Goal: Task Accomplishment & Management: Manage account settings

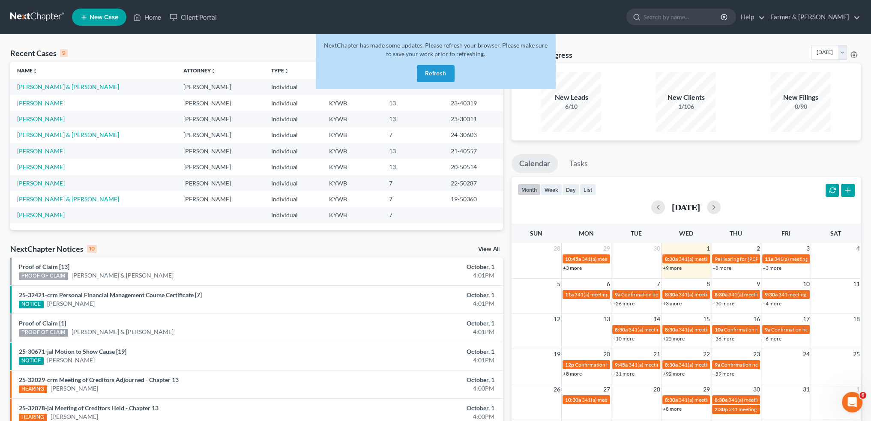
scroll to position [1, 0]
drag, startPoint x: 440, startPoint y: 75, endPoint x: 447, endPoint y: 82, distance: 10.3
click at [440, 75] on button "Refresh" at bounding box center [436, 73] width 38 height 17
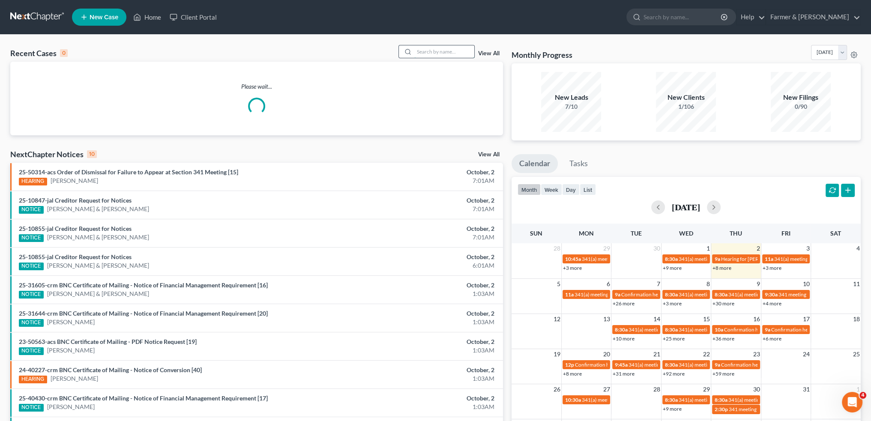
click at [451, 50] on input "search" at bounding box center [444, 51] width 60 height 12
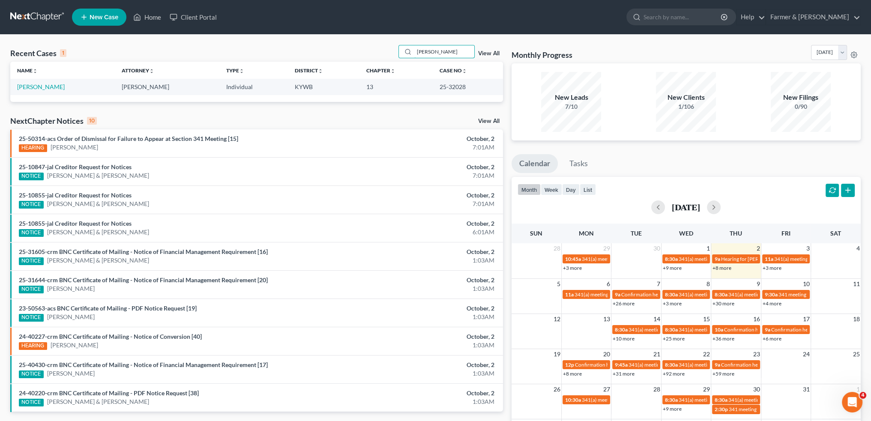
type input "james cary"
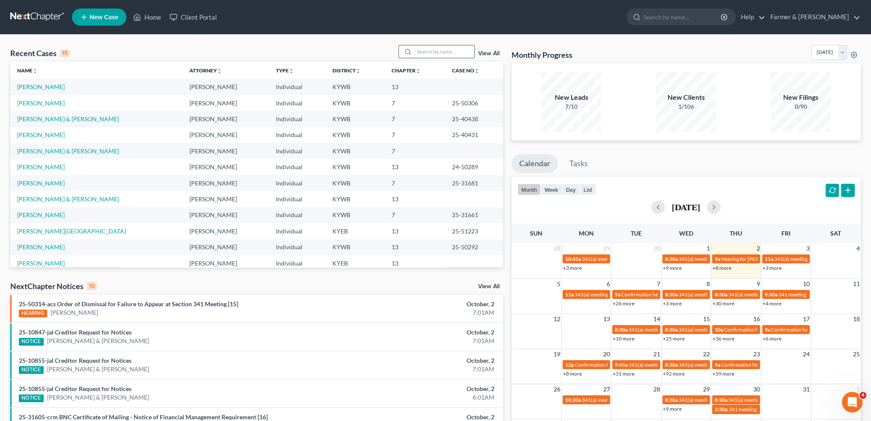
click at [452, 57] on div at bounding box center [437, 51] width 76 height 13
click at [453, 55] on input "search" at bounding box center [444, 51] width 60 height 12
type input "r"
type input "h"
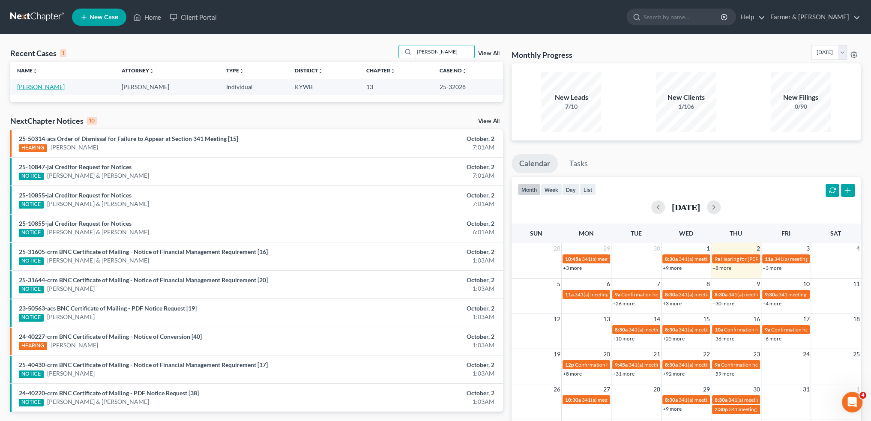
type input "james cary"
click at [33, 88] on link "Cary, James" at bounding box center [41, 86] width 48 height 7
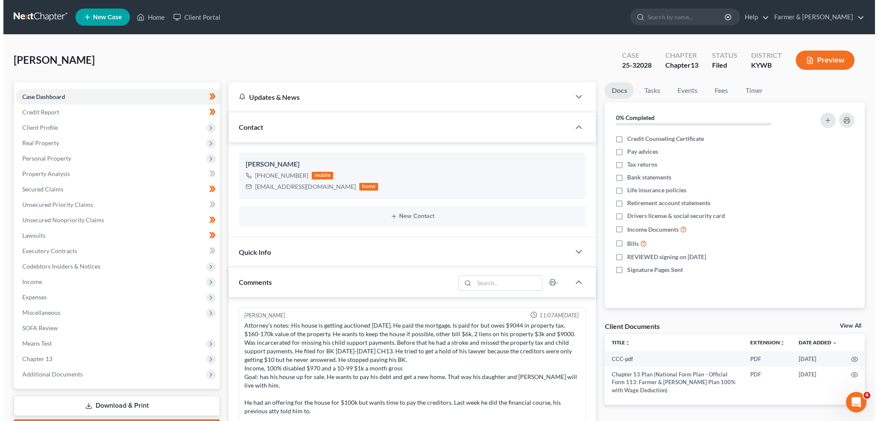
scroll to position [118, 0]
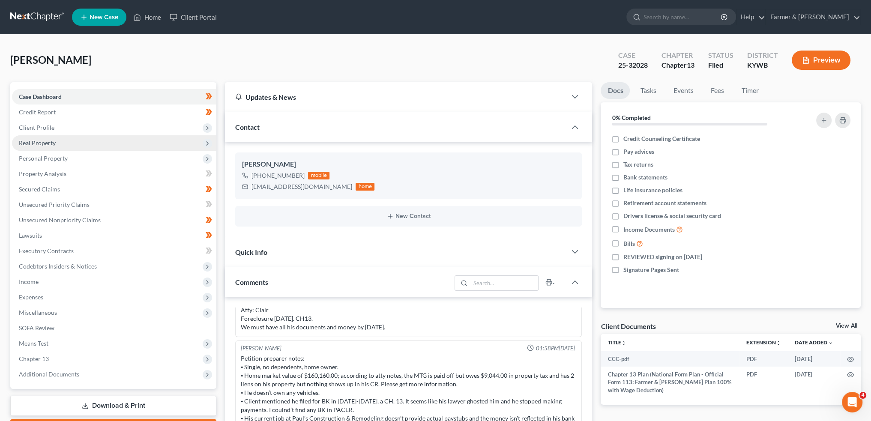
click at [56, 137] on span "Real Property" at bounding box center [114, 142] width 204 height 15
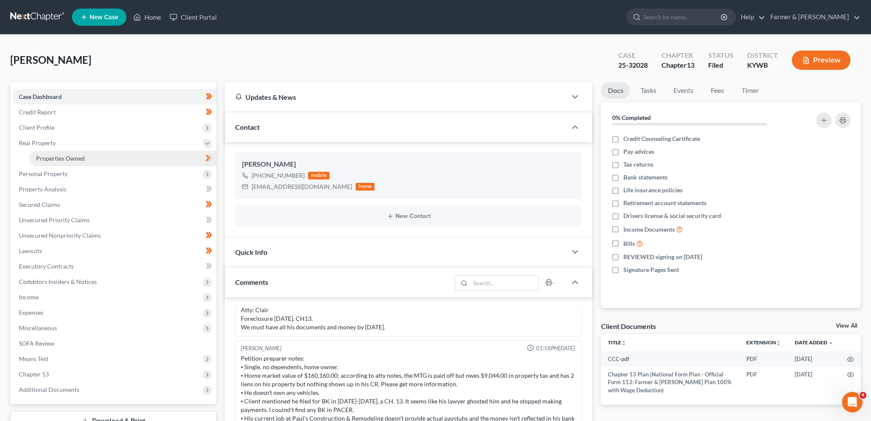
click at [63, 156] on span "Properties Owned" at bounding box center [60, 158] width 49 height 7
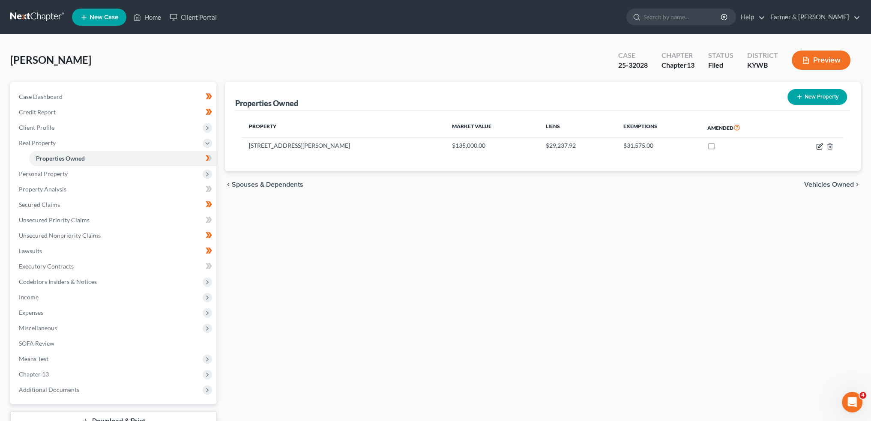
drag, startPoint x: 818, startPoint y: 147, endPoint x: 862, endPoint y: 153, distance: 45.0
click at [818, 147] on icon "button" at bounding box center [819, 146] width 7 height 7
select select "18"
select select "0"
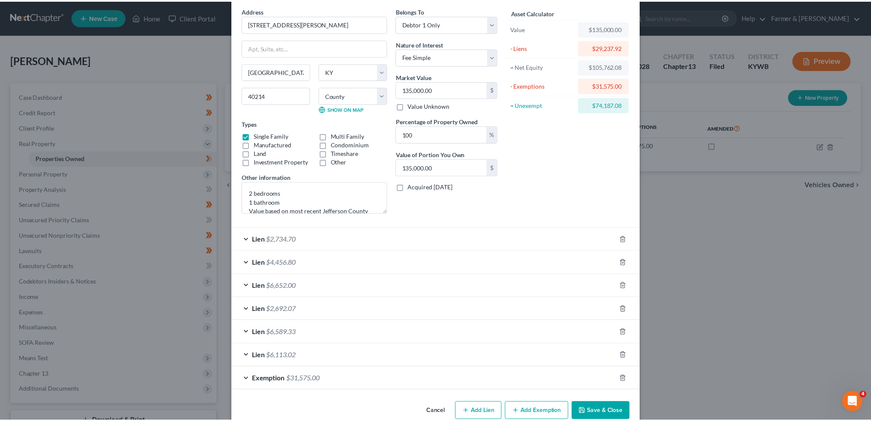
scroll to position [48, 0]
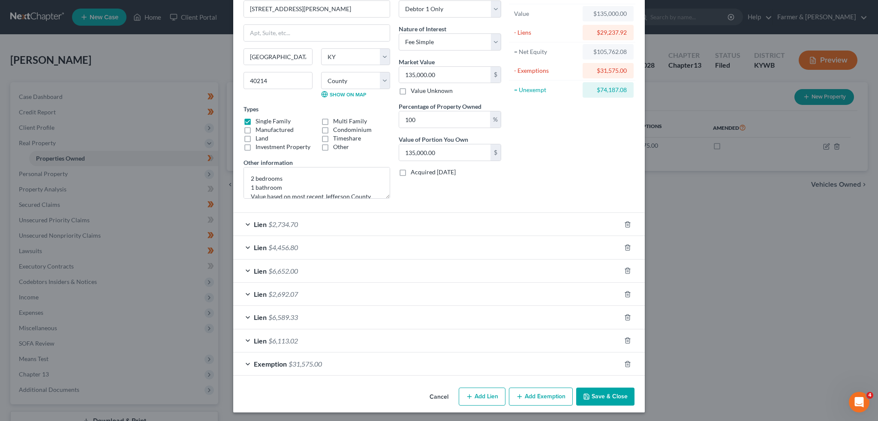
drag, startPoint x: 605, startPoint y: 391, endPoint x: 405, endPoint y: 370, distance: 201.7
click at [605, 391] on button "Save & Close" at bounding box center [605, 397] width 58 height 18
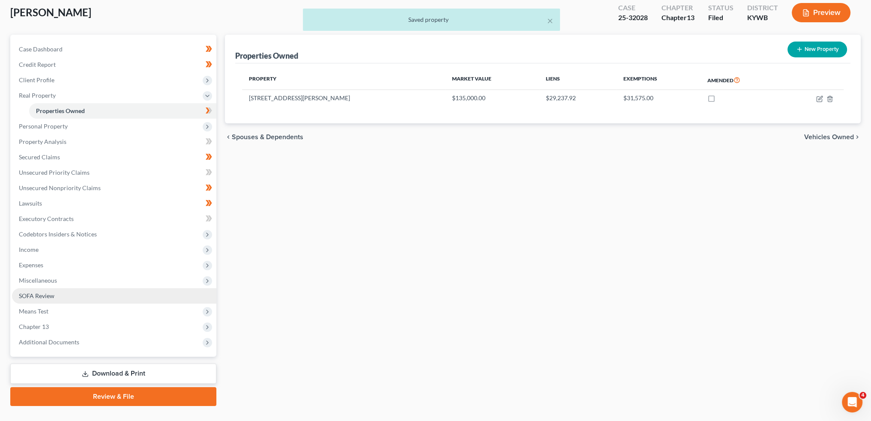
scroll to position [64, 0]
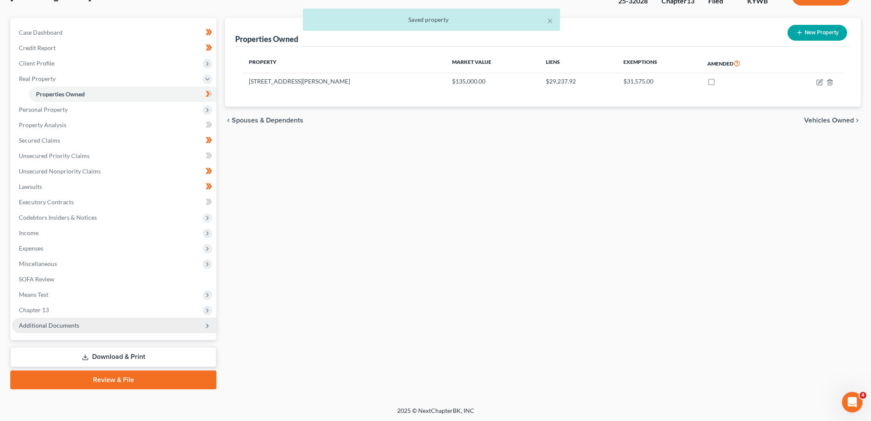
click at [88, 329] on span "Additional Documents" at bounding box center [114, 325] width 204 height 15
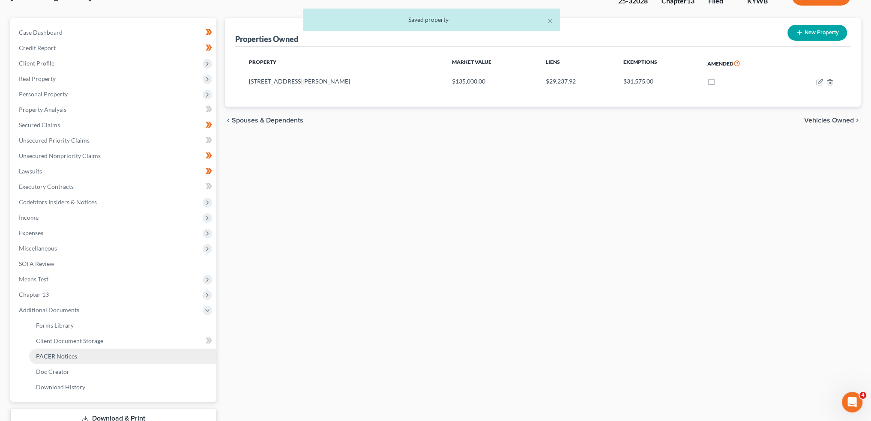
click at [82, 356] on link "PACER Notices" at bounding box center [122, 356] width 187 height 15
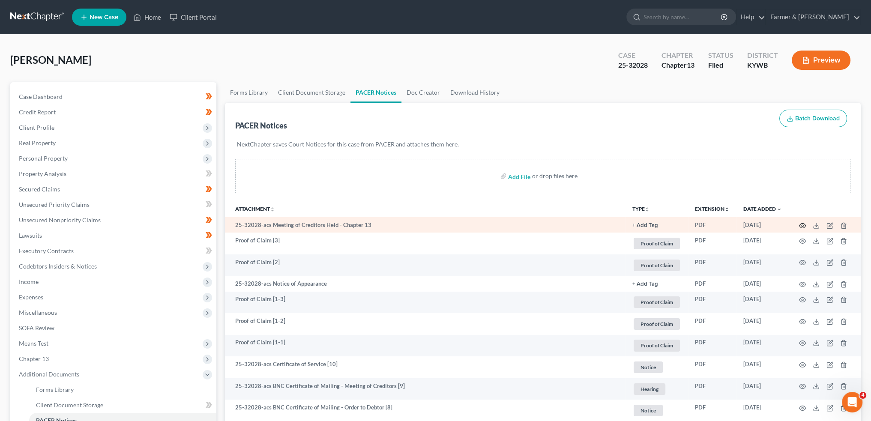
click at [802, 225] on icon "button" at bounding box center [802, 225] width 7 height 7
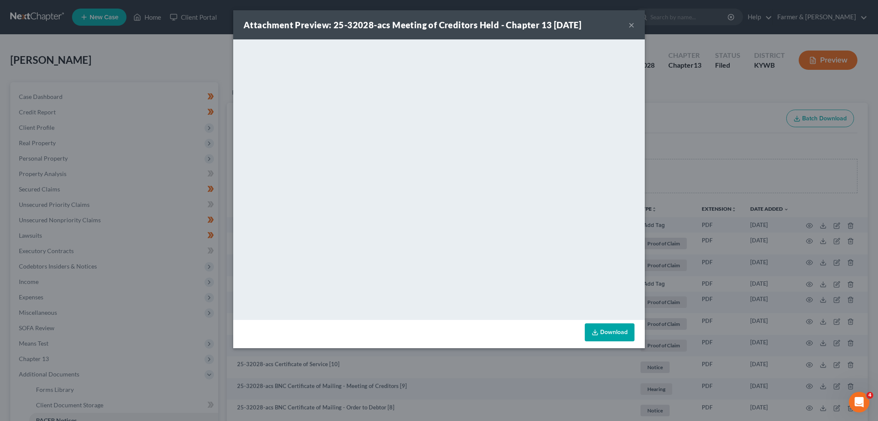
click at [632, 22] on button "×" at bounding box center [631, 25] width 6 height 10
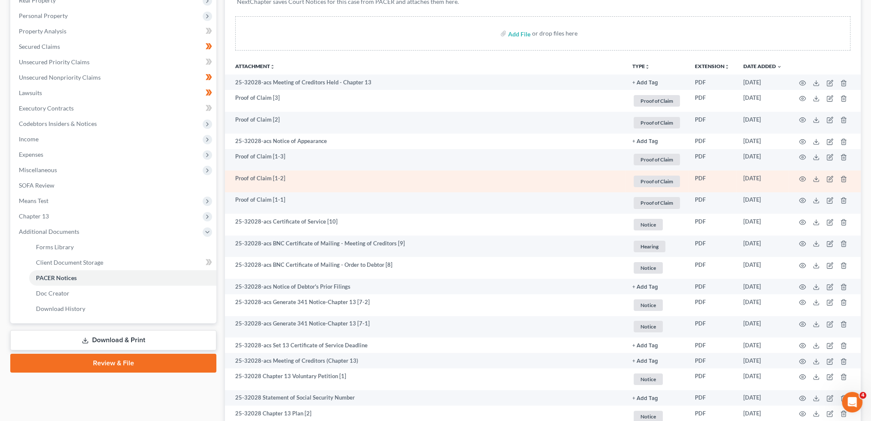
scroll to position [238, 0]
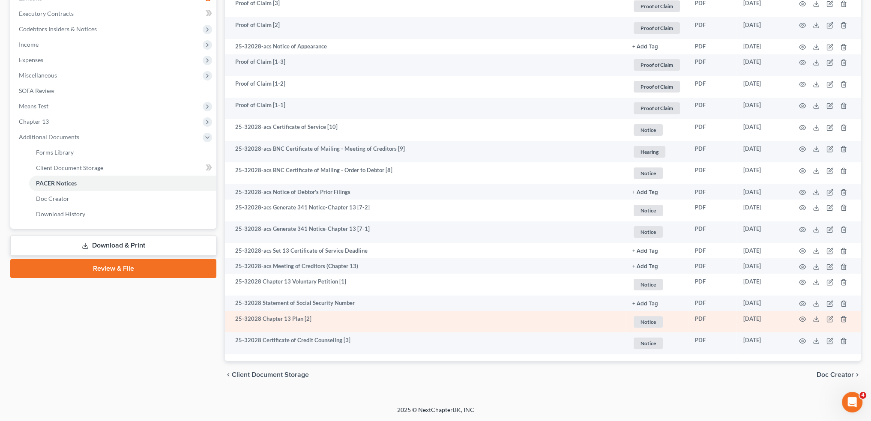
click at [798, 316] on td at bounding box center [825, 322] width 72 height 22
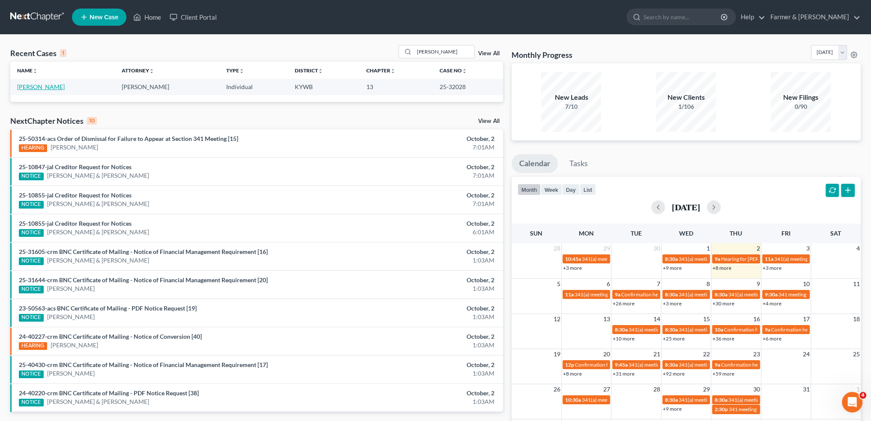
click at [41, 84] on link "Cary, James" at bounding box center [41, 86] width 48 height 7
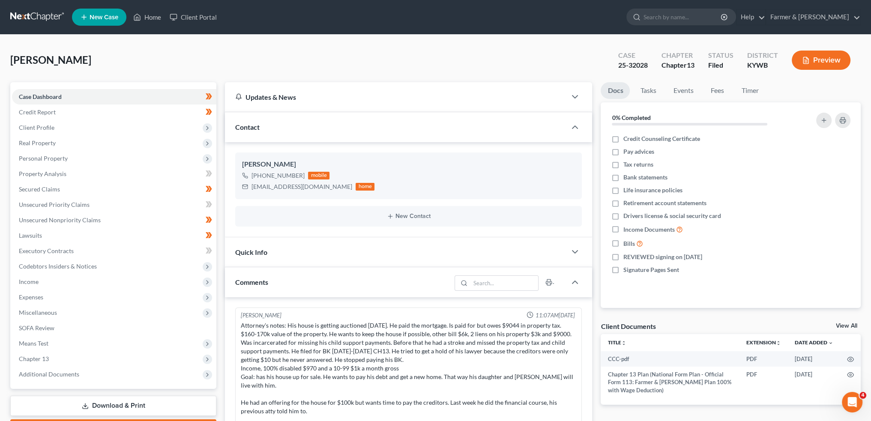
scroll to position [118, 0]
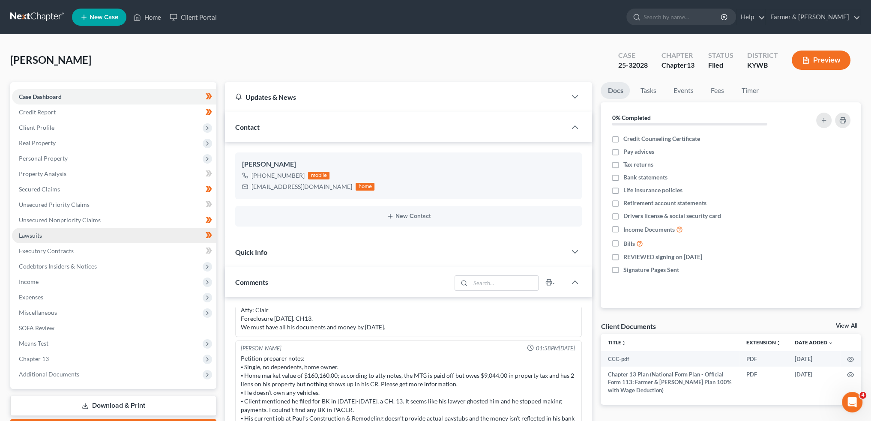
click at [46, 238] on link "Lawsuits" at bounding box center [114, 235] width 204 height 15
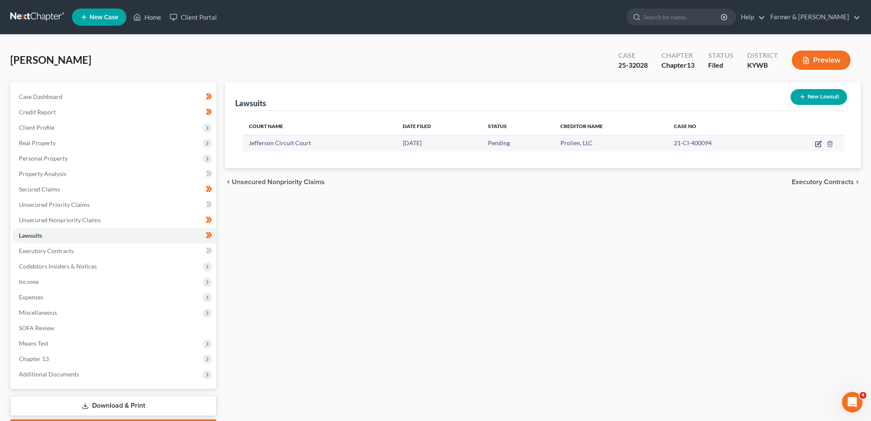
click at [818, 143] on icon "button" at bounding box center [819, 143] width 4 height 4
select select "18"
select select "0"
select select "4"
select select "18"
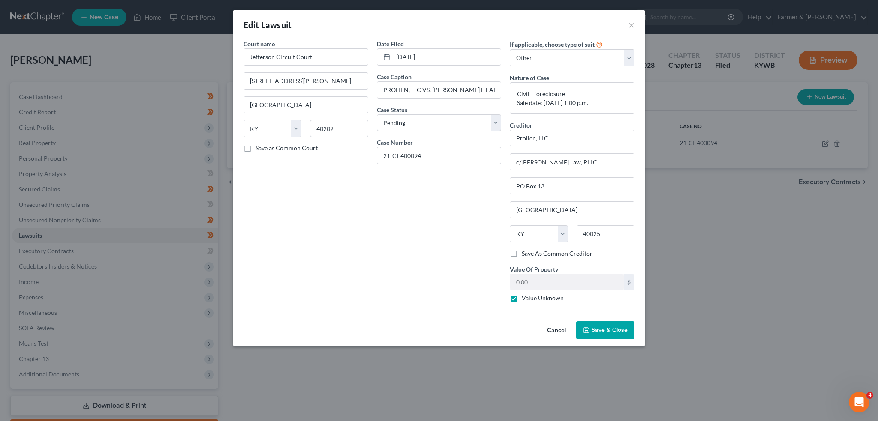
click at [591, 327] on button "Save & Close" at bounding box center [605, 330] width 58 height 18
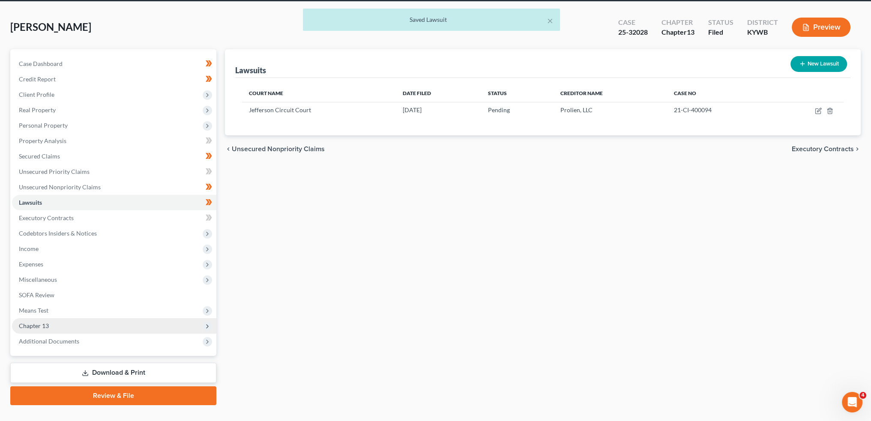
scroll to position [49, 0]
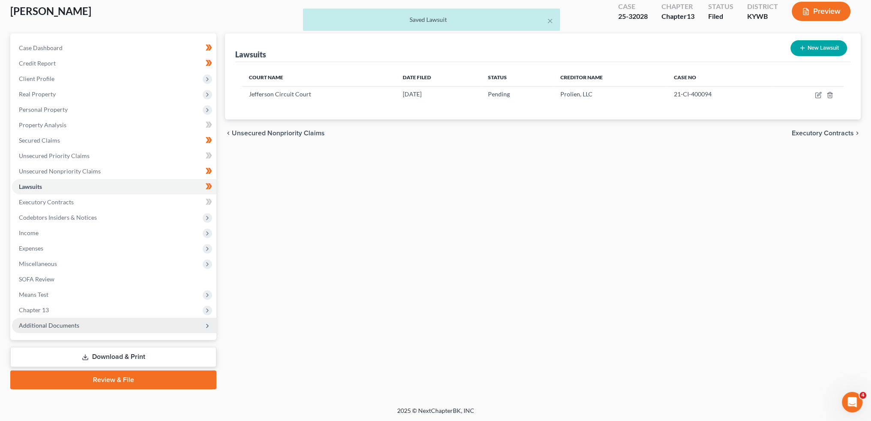
click at [40, 326] on span "Additional Documents" at bounding box center [49, 325] width 60 height 7
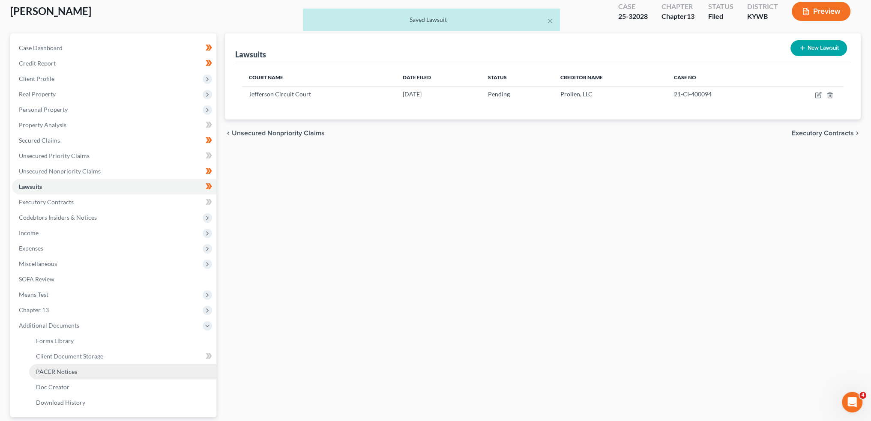
click at [39, 369] on span "PACER Notices" at bounding box center [56, 371] width 41 height 7
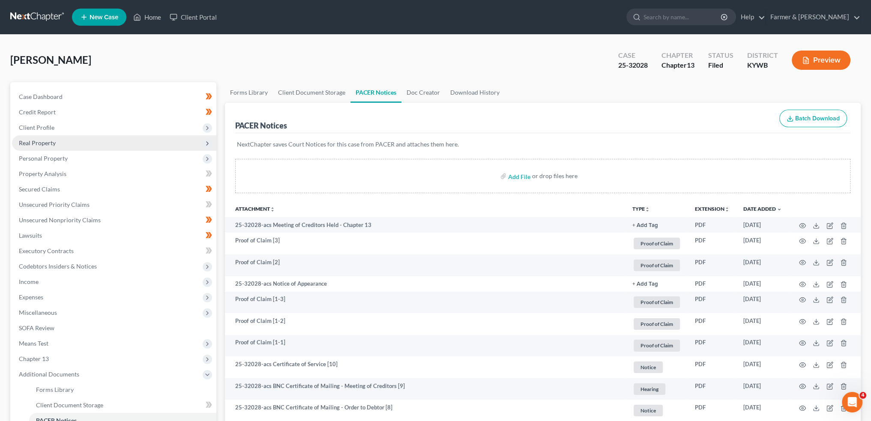
click at [106, 146] on span "Real Property" at bounding box center [114, 142] width 204 height 15
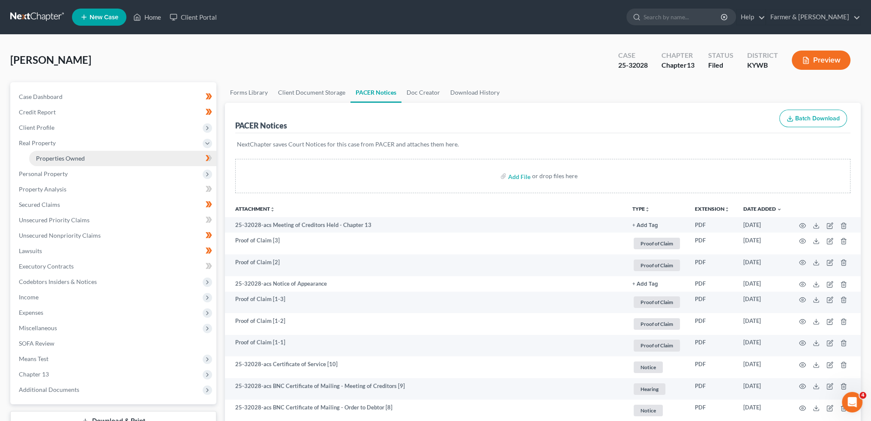
click at [111, 156] on link "Properties Owned" at bounding box center [122, 158] width 187 height 15
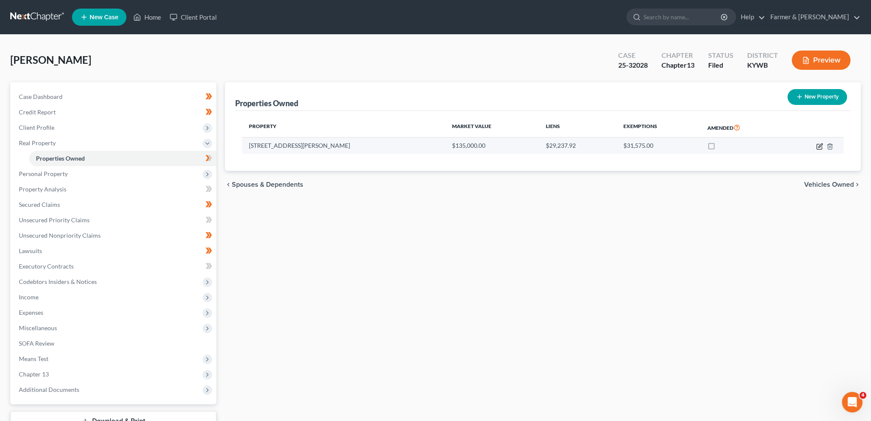
click at [818, 145] on icon "button" at bounding box center [819, 146] width 7 height 7
select select "18"
select select "0"
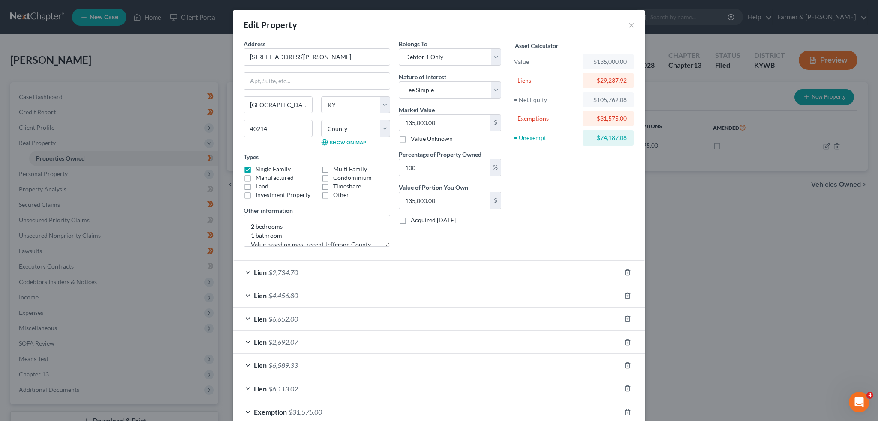
scroll to position [48, 0]
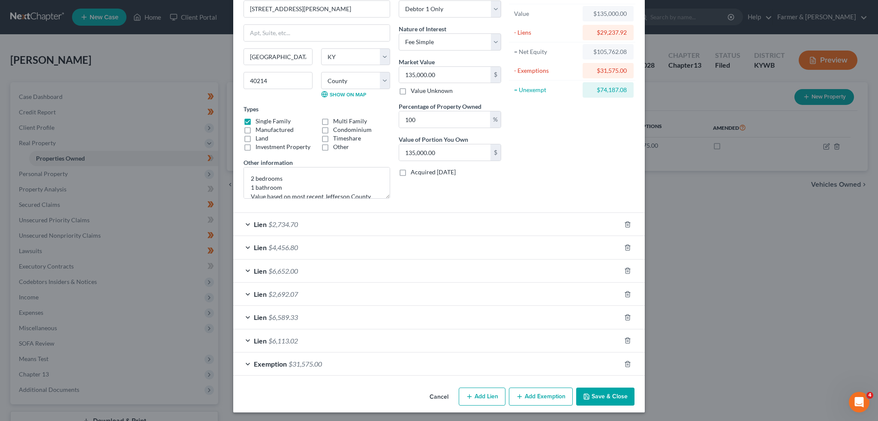
drag, startPoint x: 486, startPoint y: 224, endPoint x: 563, endPoint y: 272, distance: 91.1
click at [486, 224] on div "Lien $2,734.70" at bounding box center [426, 224] width 387 height 23
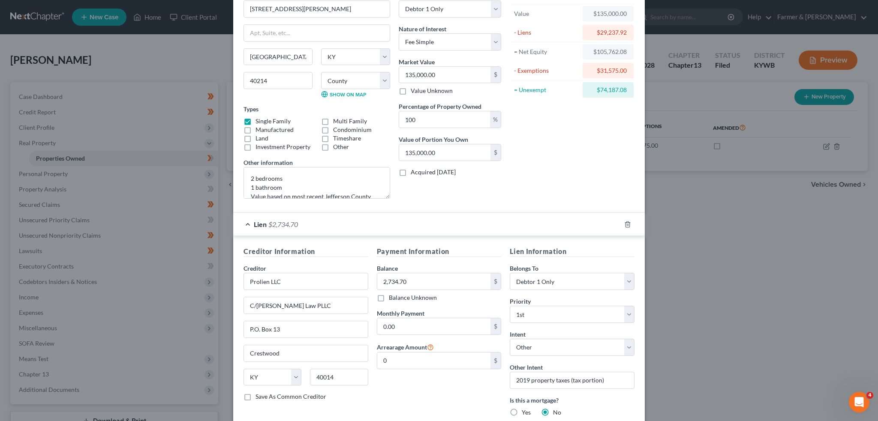
scroll to position [297, 0]
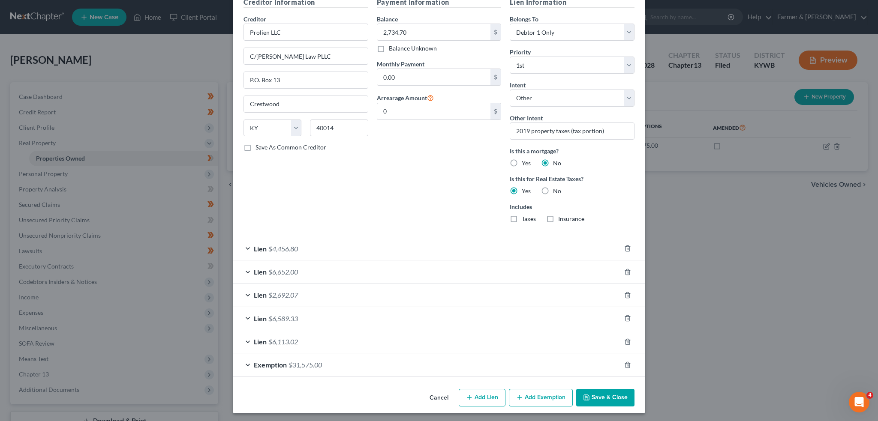
click at [469, 237] on div "Lien $4,456.80" at bounding box center [426, 248] width 387 height 23
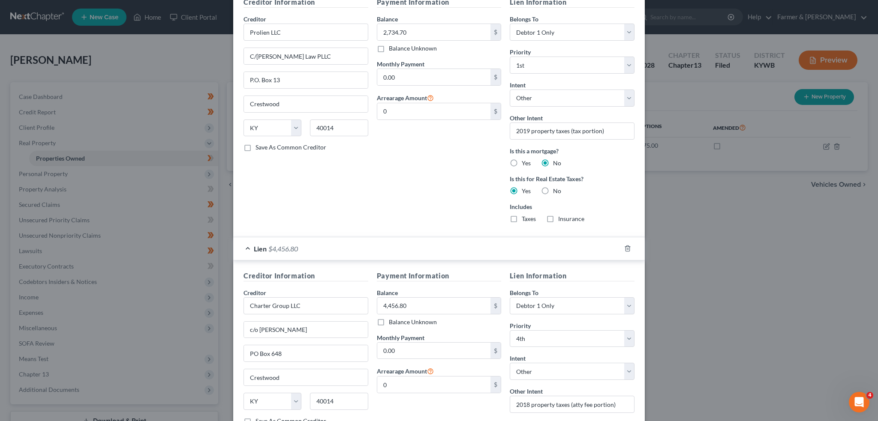
scroll to position [547, 0]
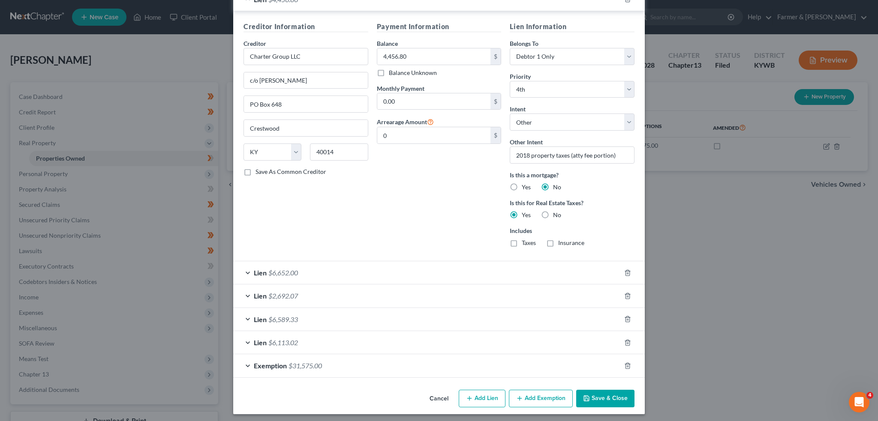
click at [441, 271] on div "Lien $6,652.00" at bounding box center [426, 272] width 387 height 23
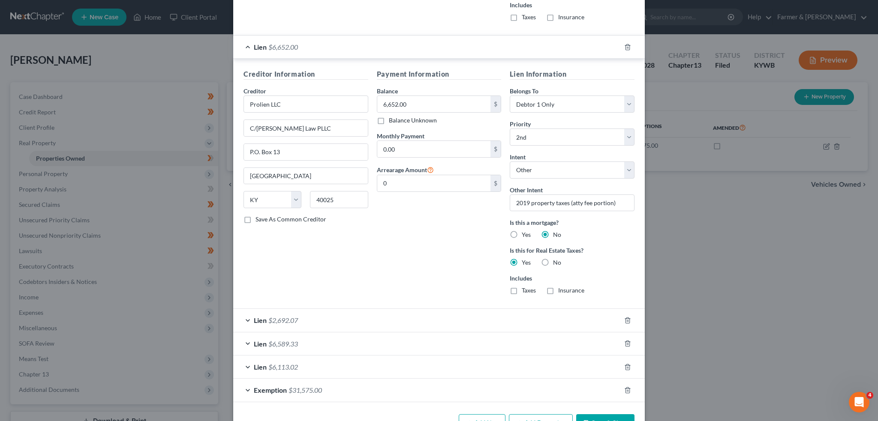
scroll to position [797, 0]
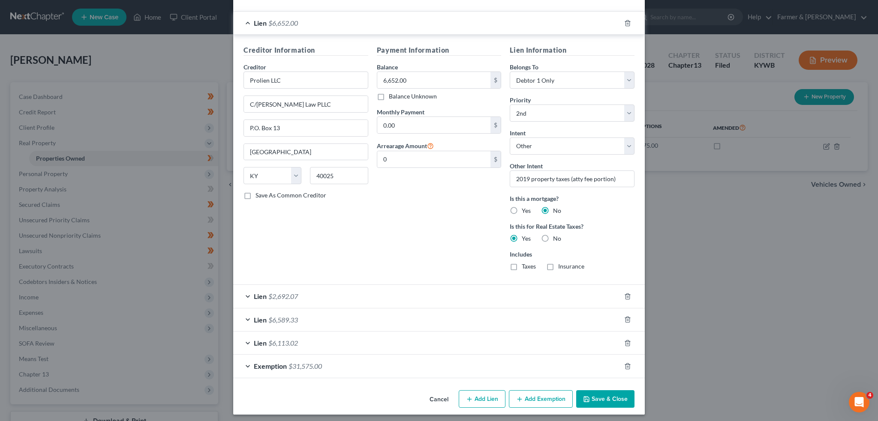
click at [423, 301] on div "Lien $2,692.07" at bounding box center [426, 296] width 387 height 23
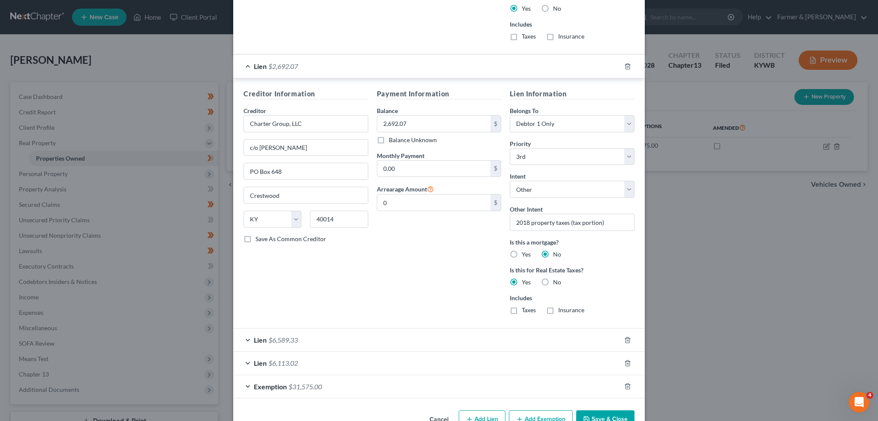
scroll to position [1046, 0]
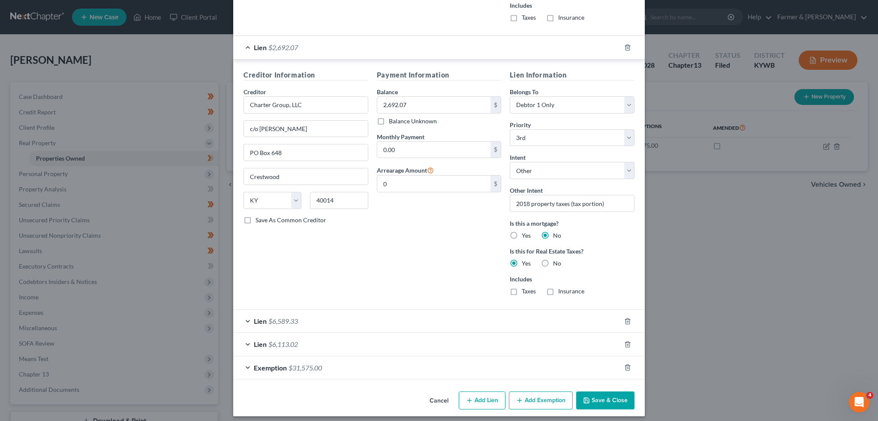
click at [419, 313] on div "Lien $6,589.33" at bounding box center [426, 321] width 387 height 23
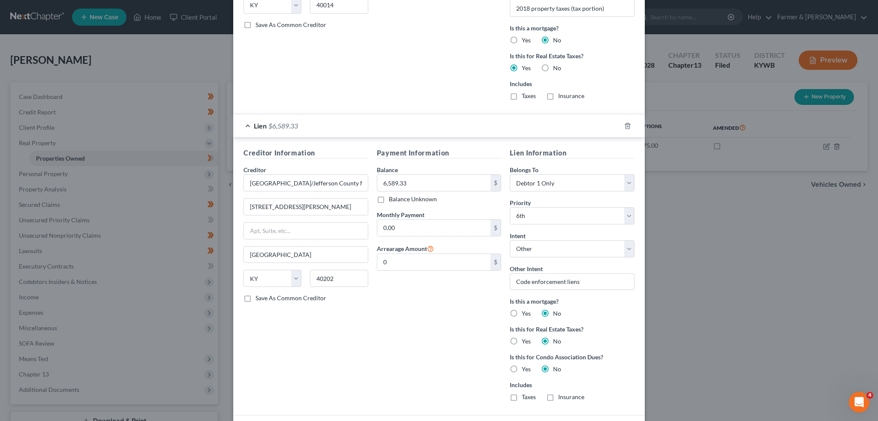
scroll to position [1323, 0]
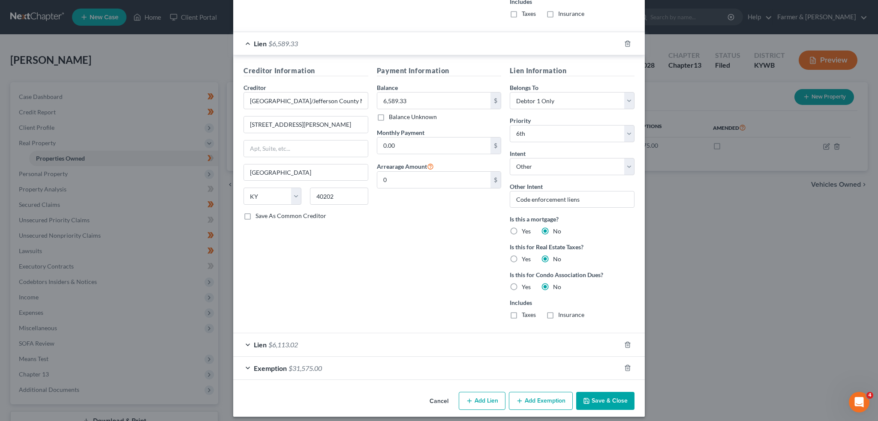
click at [414, 344] on div "Lien $6,113.02" at bounding box center [426, 344] width 387 height 23
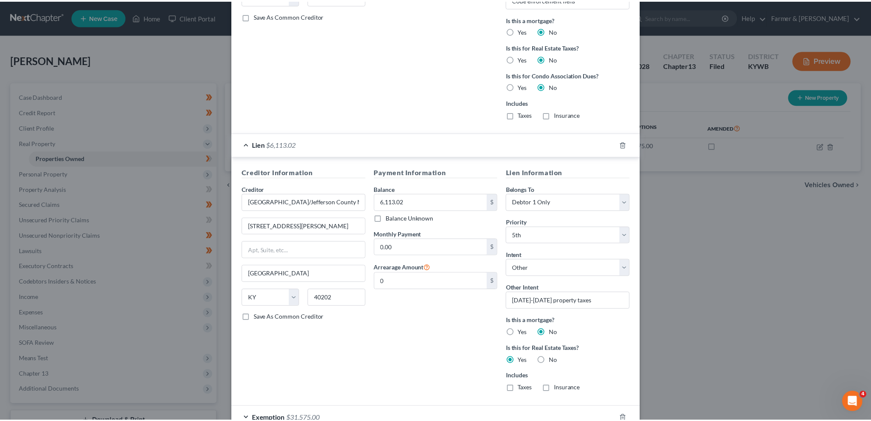
scroll to position [1573, 0]
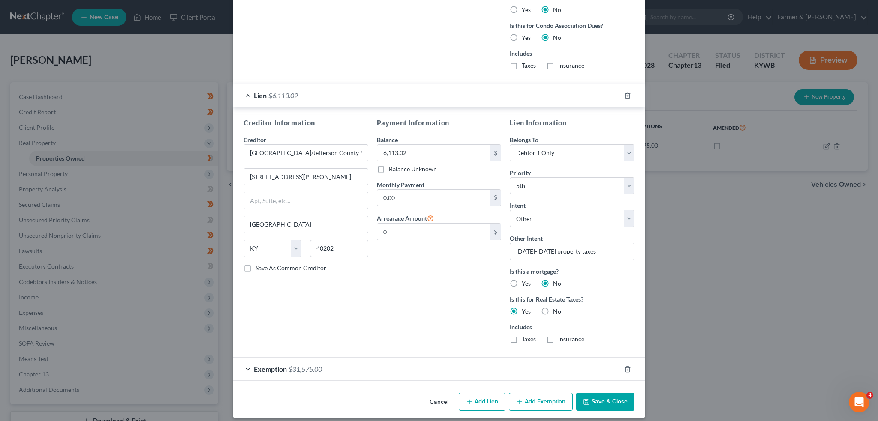
click at [600, 393] on button "Save & Close" at bounding box center [605, 402] width 58 height 18
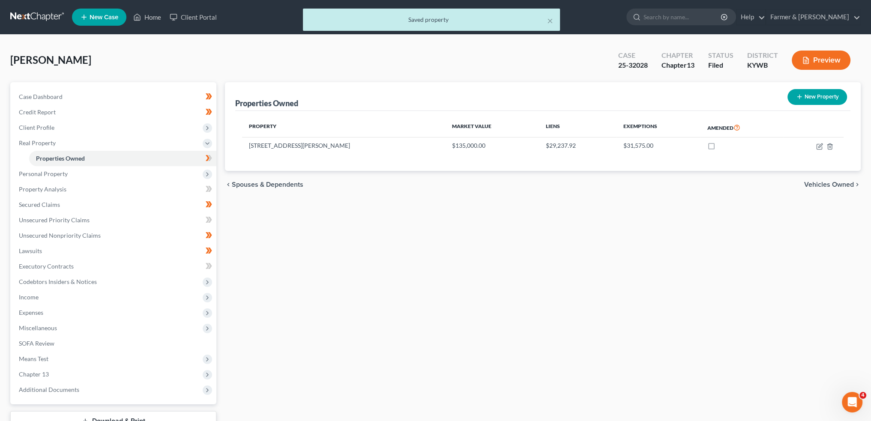
click at [151, 15] on div "× Saved property" at bounding box center [431, 22] width 871 height 27
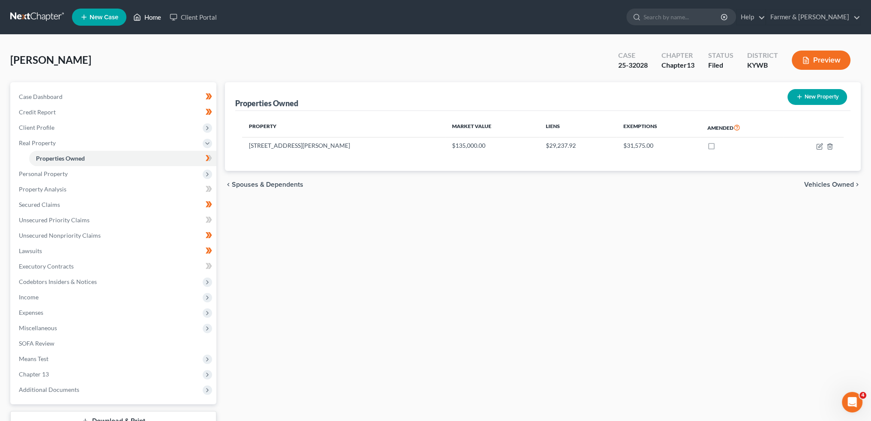
click at [152, 16] on link "Home" at bounding box center [147, 16] width 36 height 15
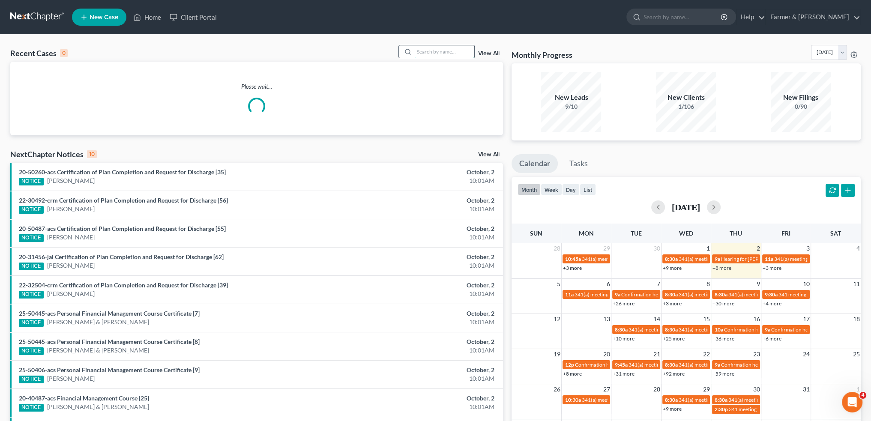
click at [423, 51] on input "search" at bounding box center [444, 51] width 60 height 12
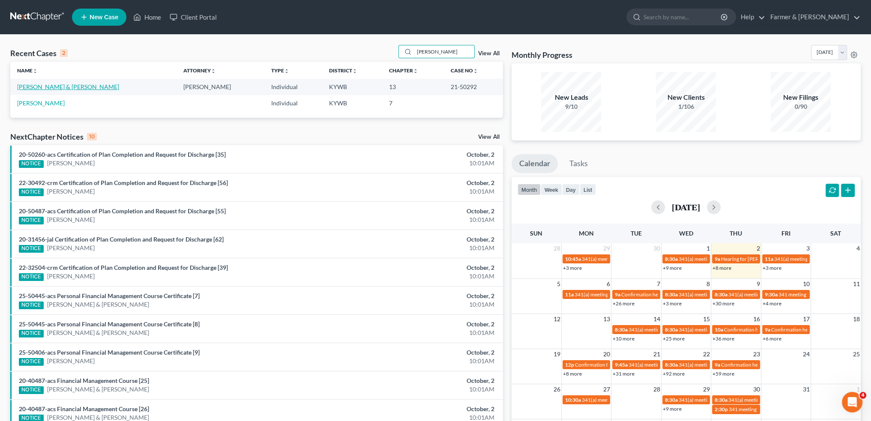
type input "jenny shell"
click at [45, 86] on link "Shell, Jeremy & Jenny" at bounding box center [68, 86] width 102 height 7
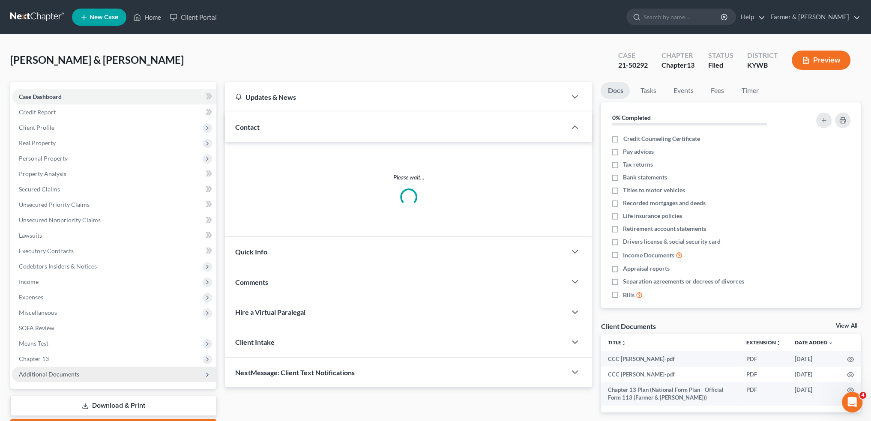
click at [103, 378] on span "Additional Documents" at bounding box center [114, 374] width 204 height 15
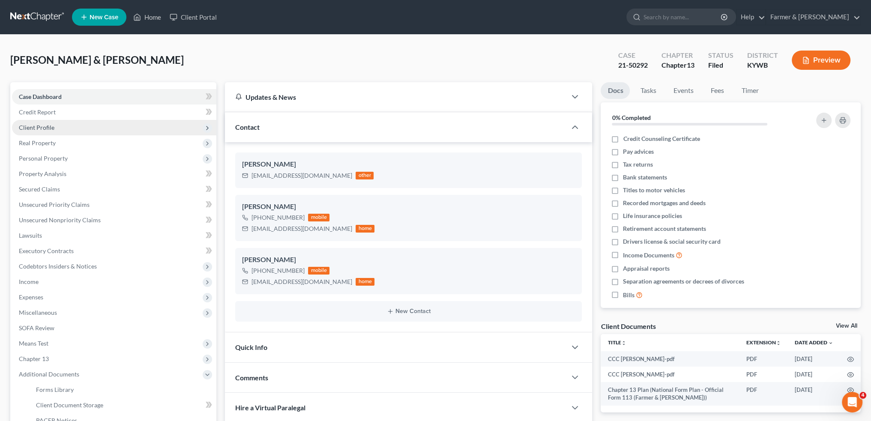
click at [81, 126] on span "Client Profile" at bounding box center [114, 127] width 204 height 15
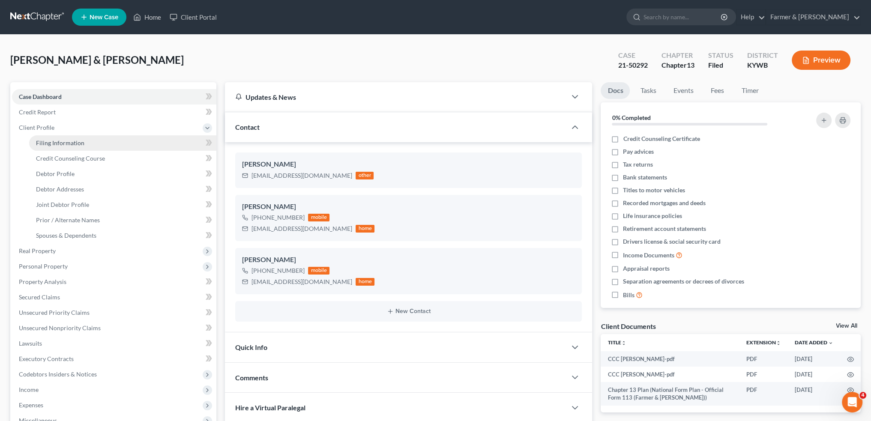
click at [79, 142] on span "Filing Information" at bounding box center [60, 142] width 48 height 7
select select "1"
select select "3"
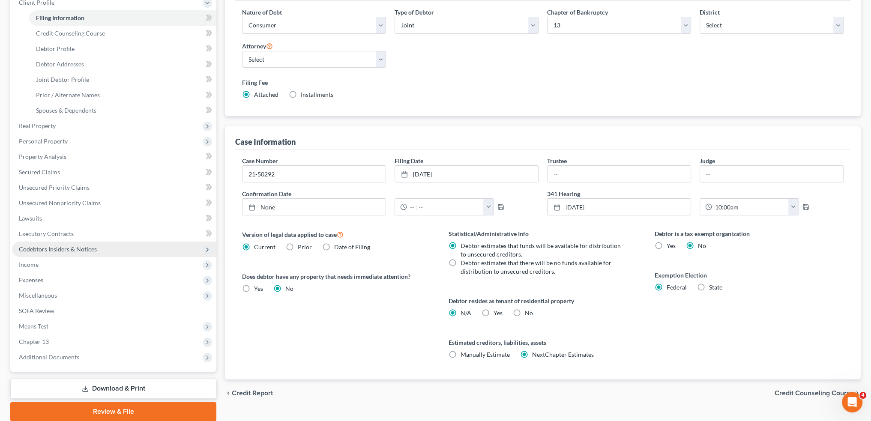
scroll to position [157, 0]
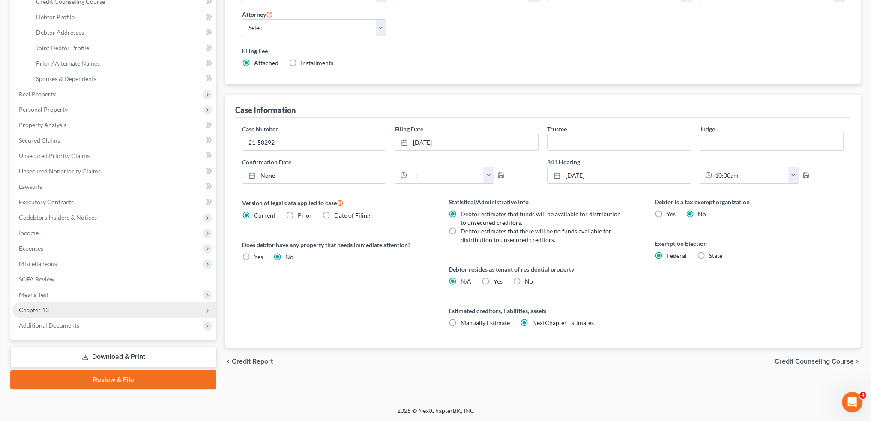
click at [68, 325] on span "Additional Documents" at bounding box center [49, 325] width 60 height 7
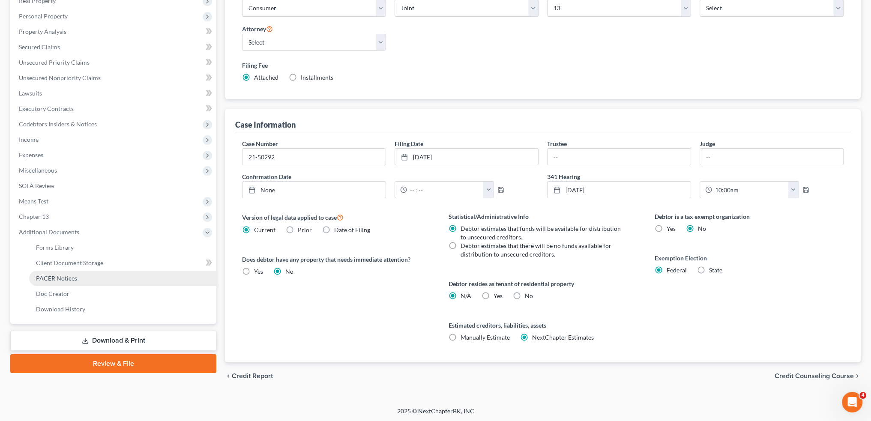
click at [89, 284] on link "PACER Notices" at bounding box center [122, 278] width 187 height 15
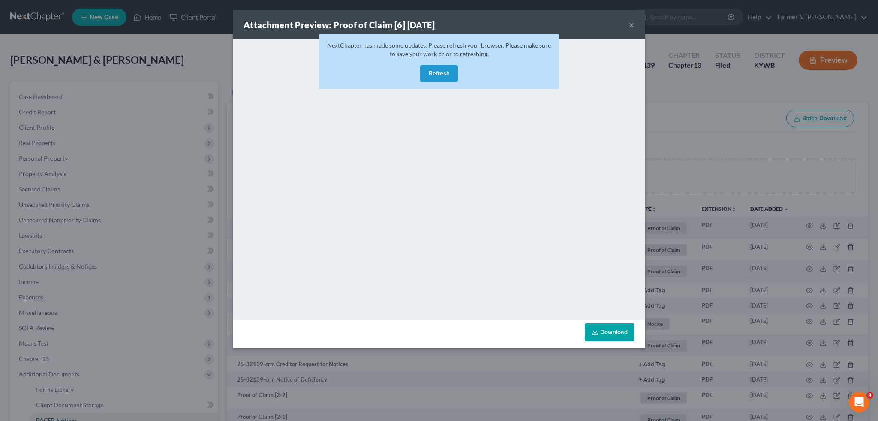
click at [436, 80] on button "Refresh" at bounding box center [439, 73] width 38 height 17
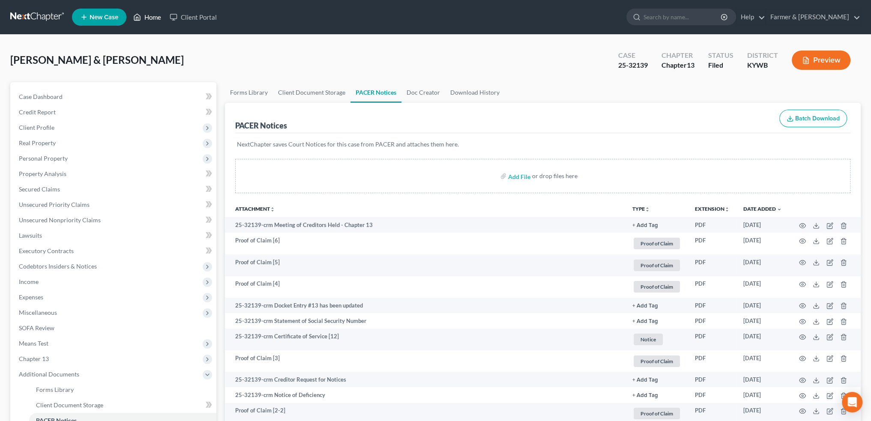
click at [144, 19] on link "Home" at bounding box center [147, 16] width 36 height 15
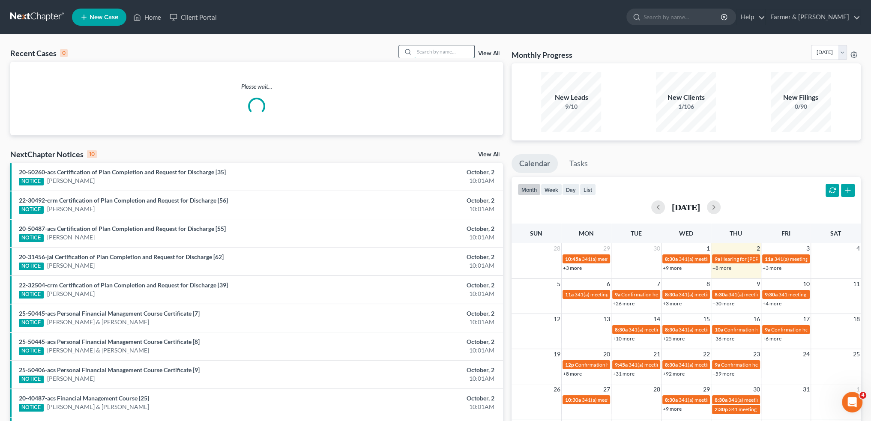
click at [422, 51] on input "search" at bounding box center [444, 51] width 60 height 12
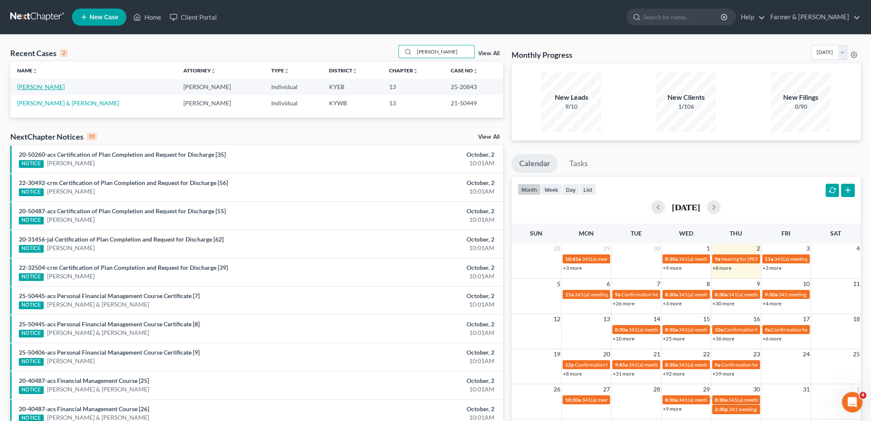
type input "[PERSON_NAME]"
click at [42, 87] on link "[PERSON_NAME]" at bounding box center [41, 86] width 48 height 7
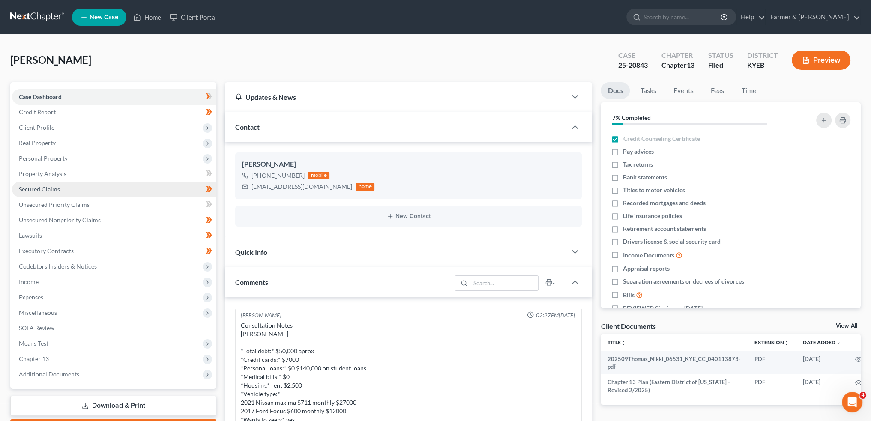
click at [57, 192] on span "Secured Claims" at bounding box center [39, 189] width 41 height 7
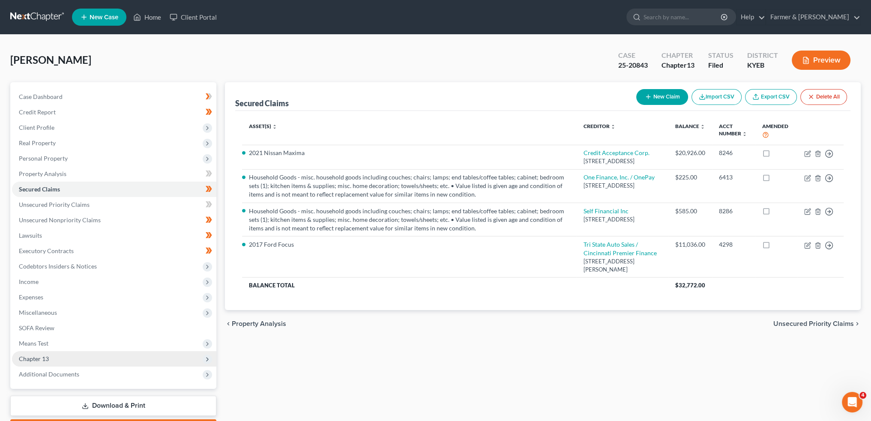
click at [96, 359] on span "Chapter 13" at bounding box center [114, 358] width 204 height 15
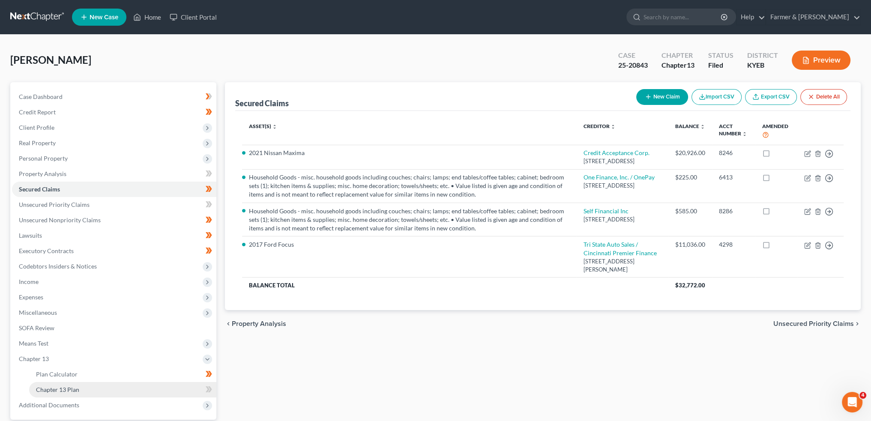
click at [97, 386] on link "Chapter 13 Plan" at bounding box center [122, 389] width 187 height 15
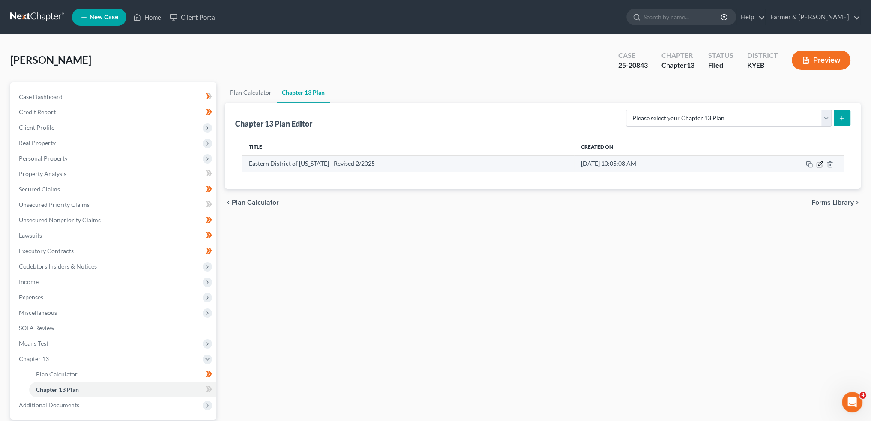
click at [820, 162] on icon "button" at bounding box center [820, 164] width 4 height 4
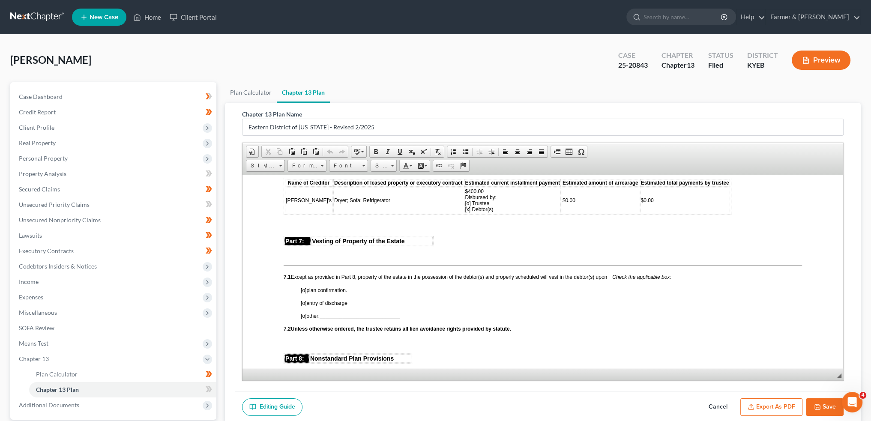
scroll to position [2143, 0]
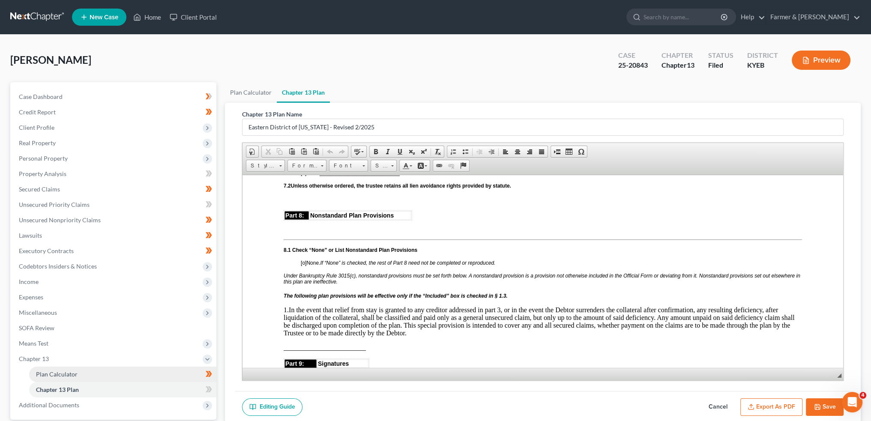
click at [135, 374] on link "Plan Calculator" at bounding box center [122, 374] width 187 height 15
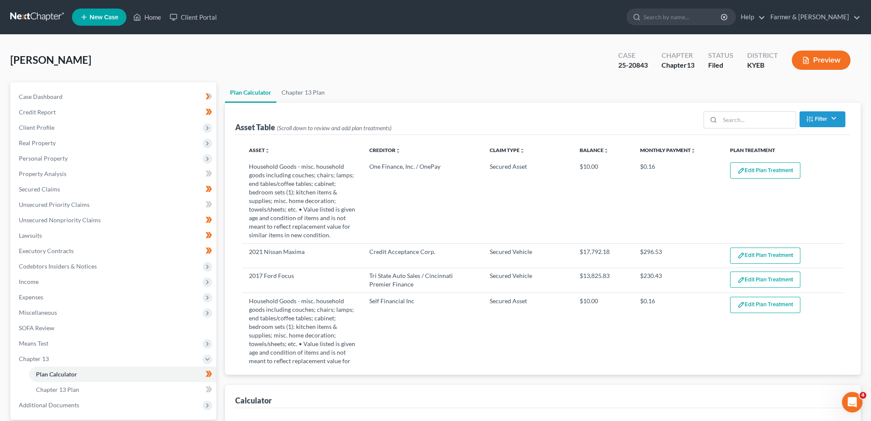
select select "59"
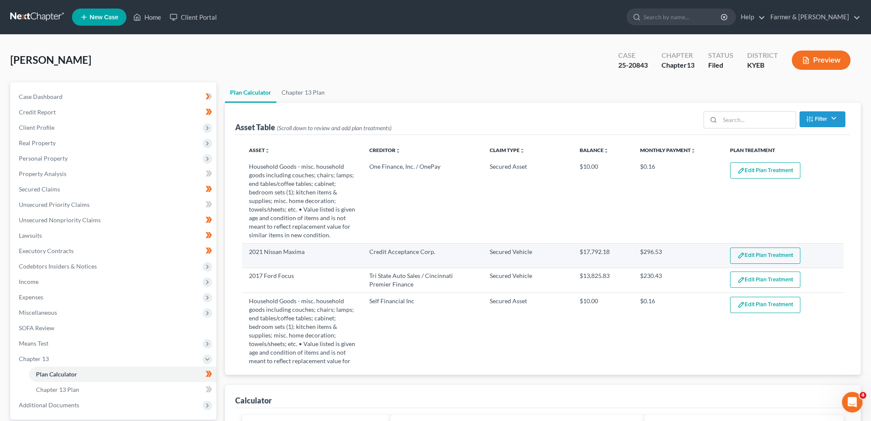
click at [792, 250] on button "Edit Plan Treatment" at bounding box center [765, 256] width 70 height 16
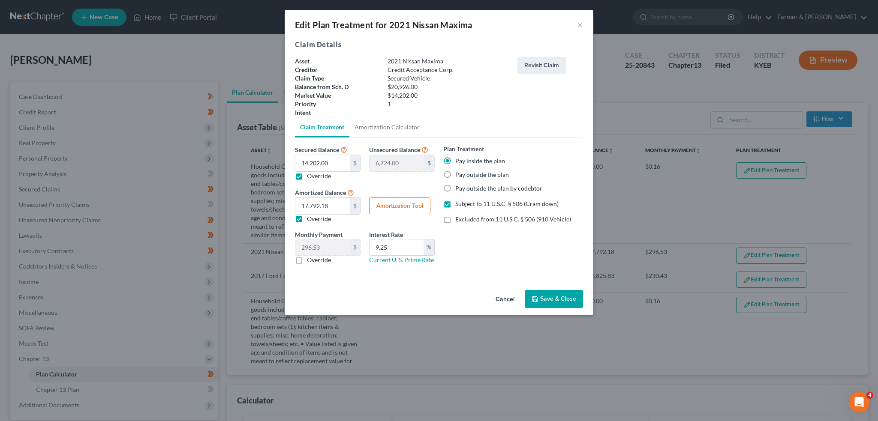
click at [571, 297] on button "Save & Close" at bounding box center [554, 299] width 58 height 18
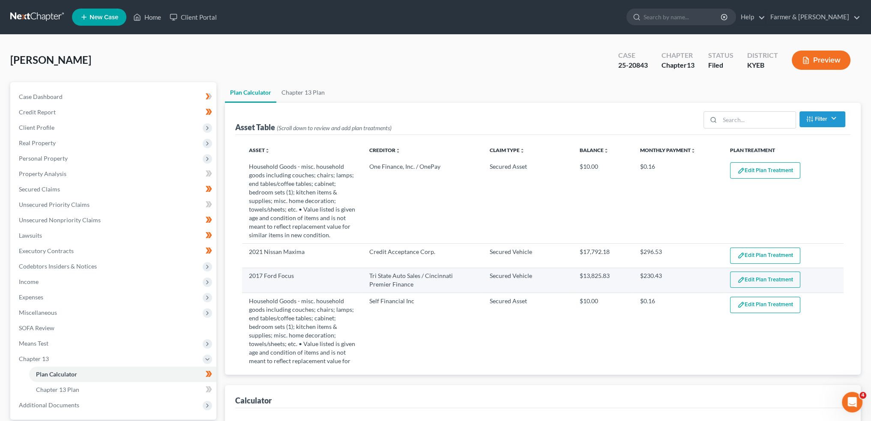
select select "59"
click at [746, 278] on button "Edit Plan Treatment" at bounding box center [765, 280] width 70 height 16
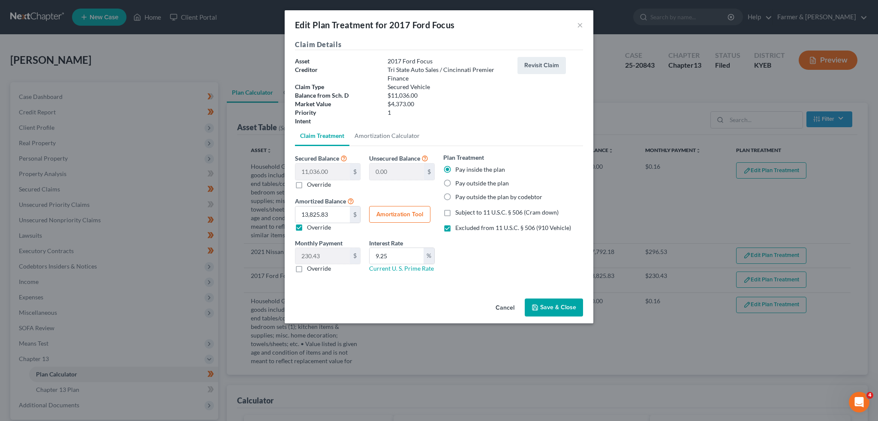
click at [551, 310] on button "Save & Close" at bounding box center [554, 308] width 58 height 18
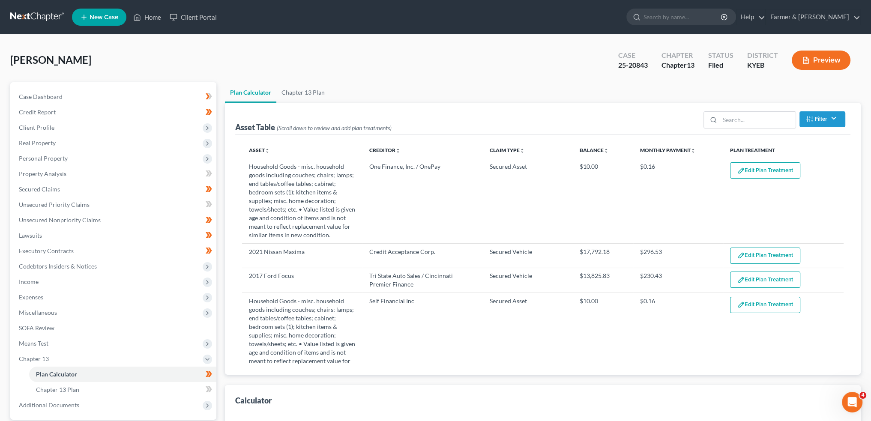
scroll to position [137, 0]
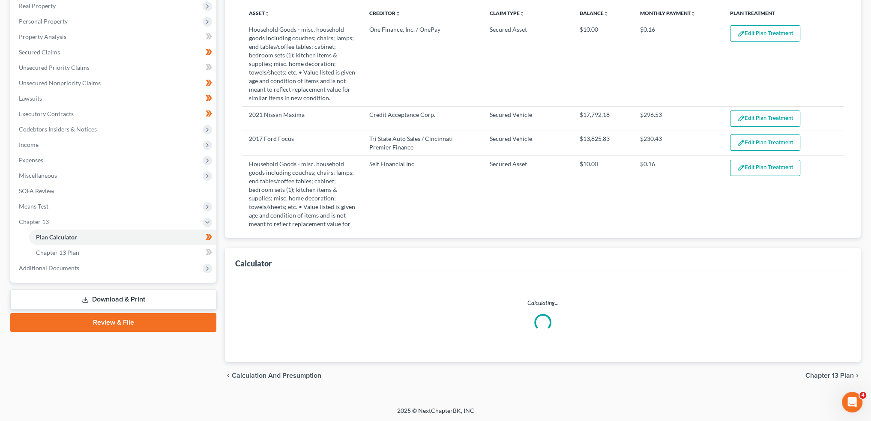
select select "59"
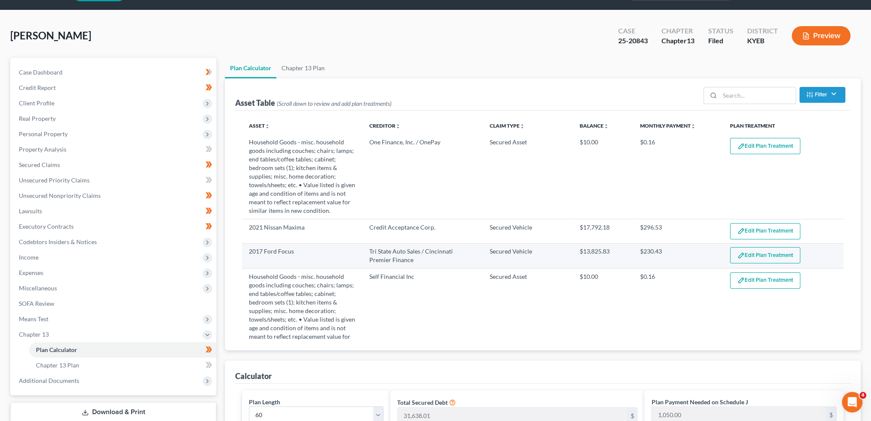
scroll to position [0, 0]
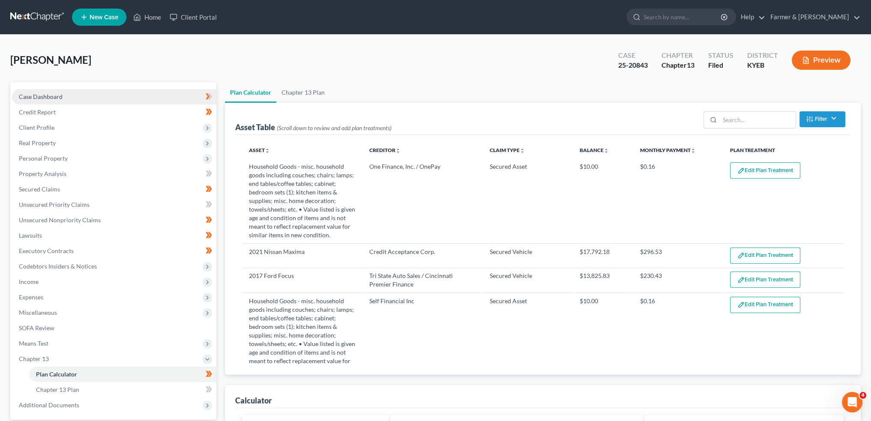
click at [84, 98] on link "Case Dashboard" at bounding box center [114, 96] width 204 height 15
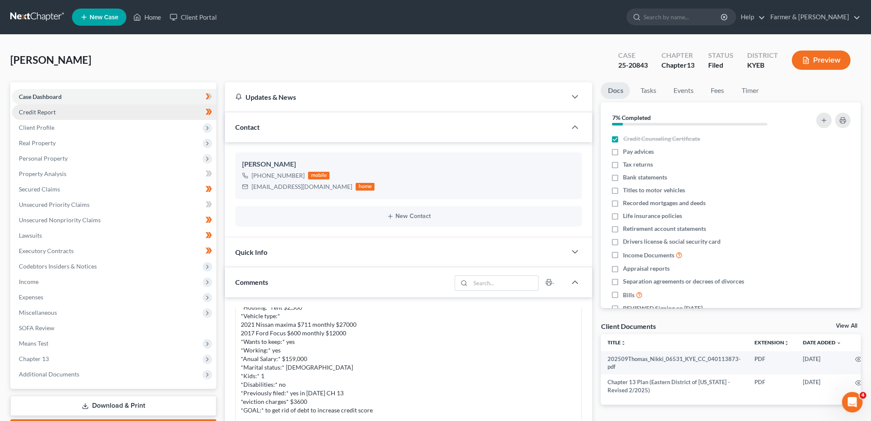
click at [48, 113] on span "Credit Report" at bounding box center [37, 111] width 37 height 7
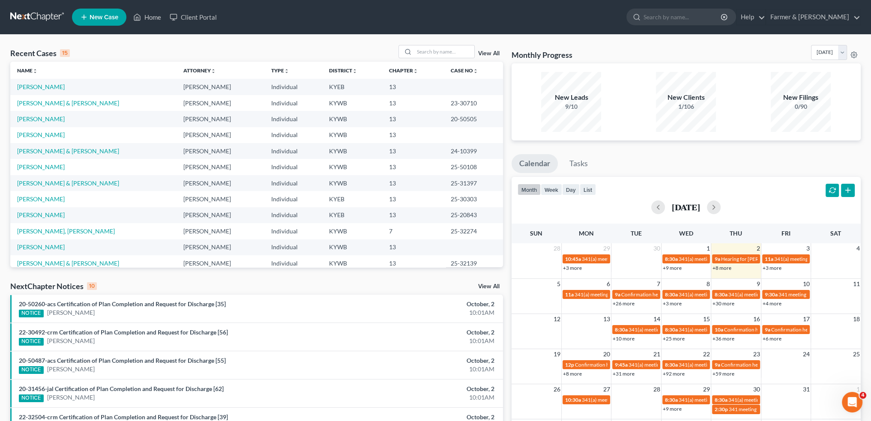
click at [458, 60] on div "Recent Cases 15 View All" at bounding box center [256, 53] width 493 height 17
click at [456, 54] on input "search" at bounding box center [444, 51] width 60 height 12
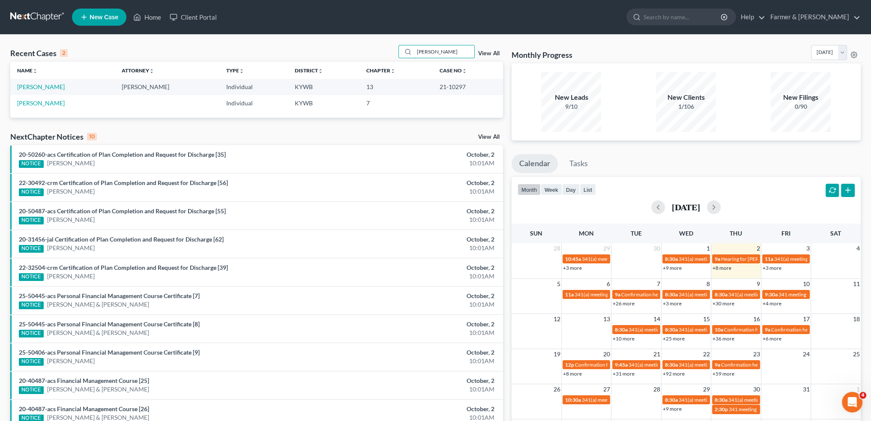
type input "[PERSON_NAME]"
click at [52, 85] on link "[PERSON_NAME]" at bounding box center [41, 86] width 48 height 7
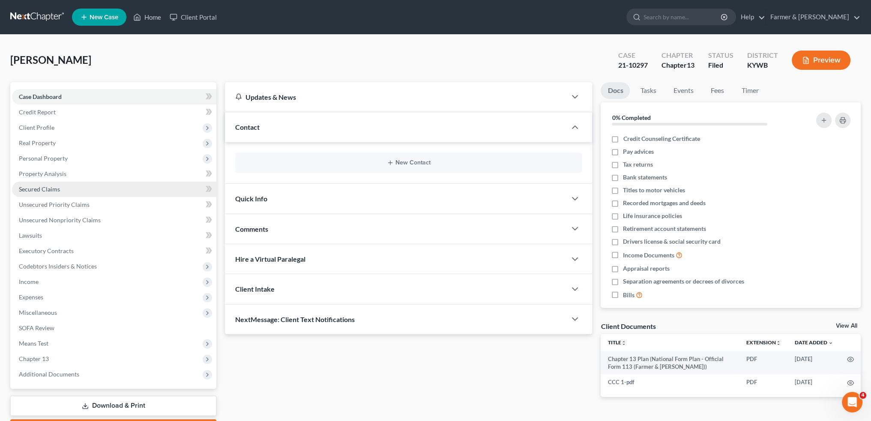
click at [47, 188] on span "Secured Claims" at bounding box center [39, 189] width 41 height 7
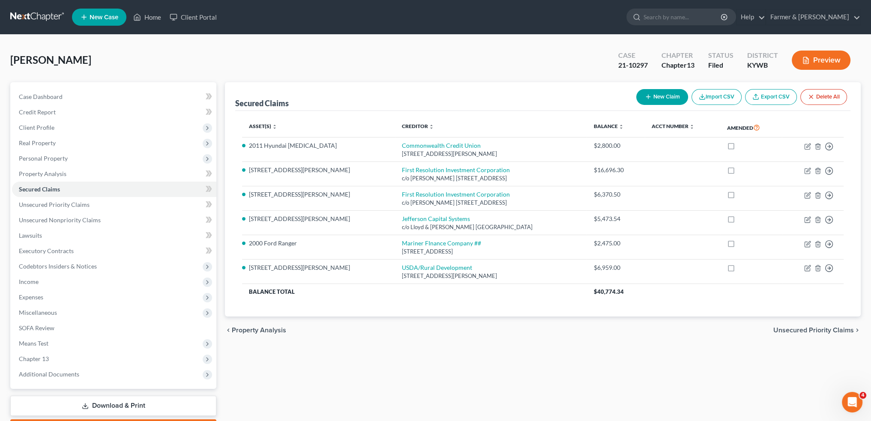
click at [135, 8] on ul "New Case Home Client Portal - No Result - See all results Or Press Enter... Hel…" at bounding box center [466, 17] width 789 height 22
click at [146, 20] on link "Home" at bounding box center [147, 16] width 36 height 15
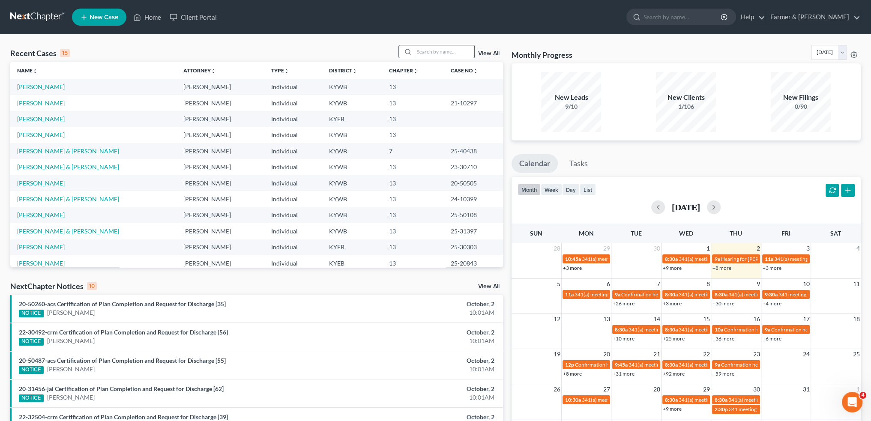
click at [429, 51] on input "search" at bounding box center [444, 51] width 60 height 12
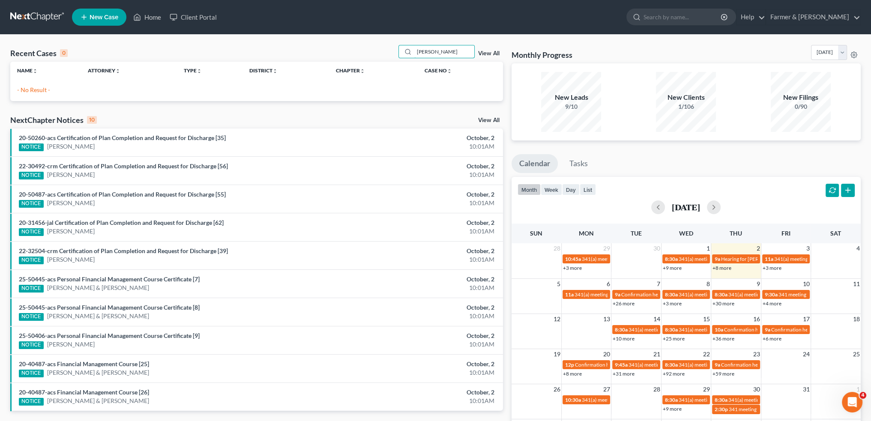
drag, startPoint x: 451, startPoint y: 49, endPoint x: 309, endPoint y: 56, distance: 142.4
click at [309, 56] on div "Recent Cases 0 josh cherry View All" at bounding box center [256, 53] width 493 height 17
click at [464, 52] on input "nikki ward" at bounding box center [444, 51] width 60 height 12
drag, startPoint x: 458, startPoint y: 51, endPoint x: 326, endPoint y: 44, distance: 132.2
click at [327, 44] on div "Recent Cases 0 nikki ward View All Name unfold_more expand_more expand_less Att…" at bounding box center [435, 257] width 871 height 445
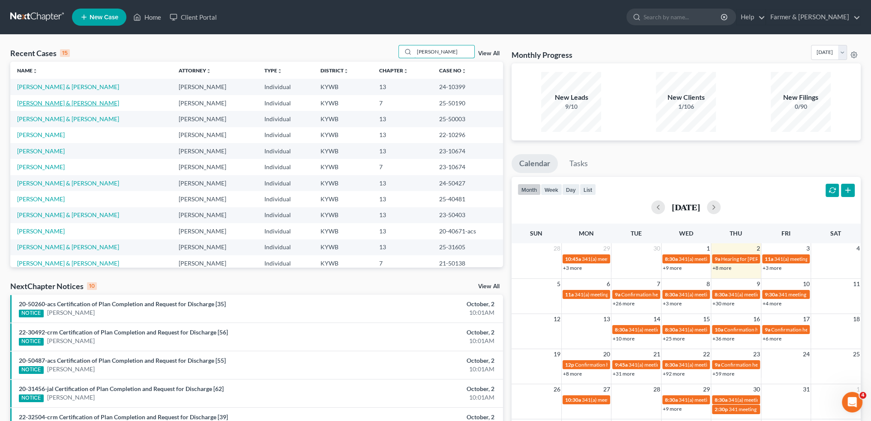
type input "Ward"
click at [50, 102] on link "Ward, Nikki & James" at bounding box center [68, 102] width 102 height 7
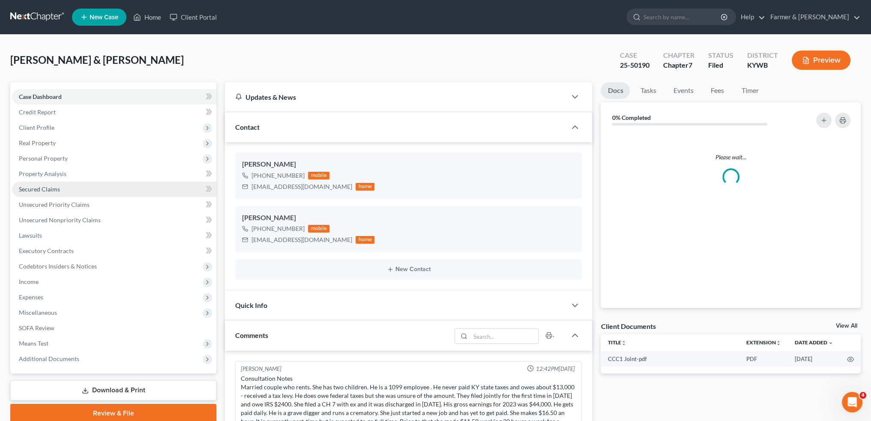
click at [54, 186] on span "Secured Claims" at bounding box center [39, 189] width 41 height 7
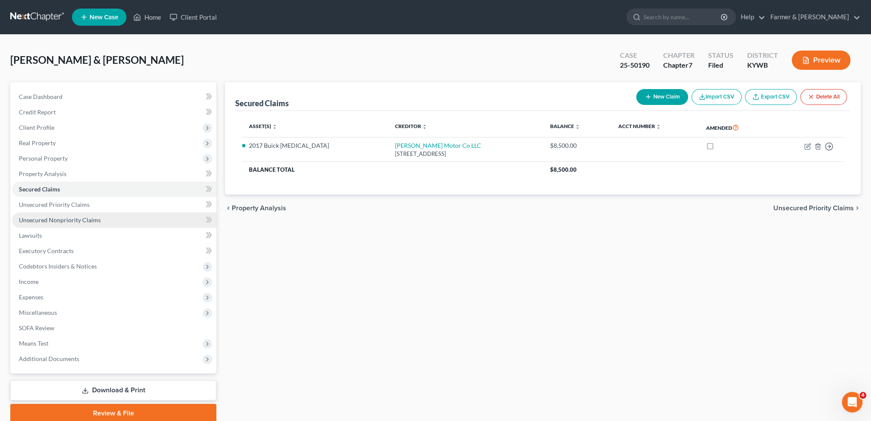
click at [51, 219] on span "Unsecured Nonpriority Claims" at bounding box center [60, 219] width 82 height 7
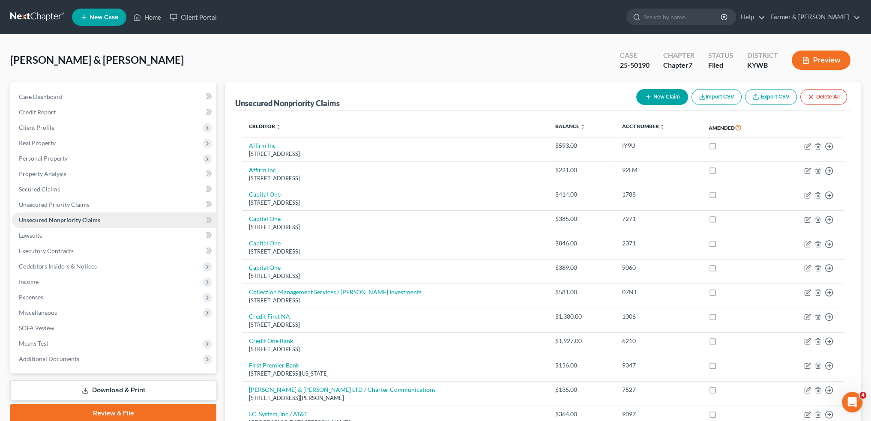
click at [51, 220] on span "Unsecured Nonpriority Claims" at bounding box center [59, 219] width 81 height 7
click at [147, 14] on link "Home" at bounding box center [147, 16] width 36 height 15
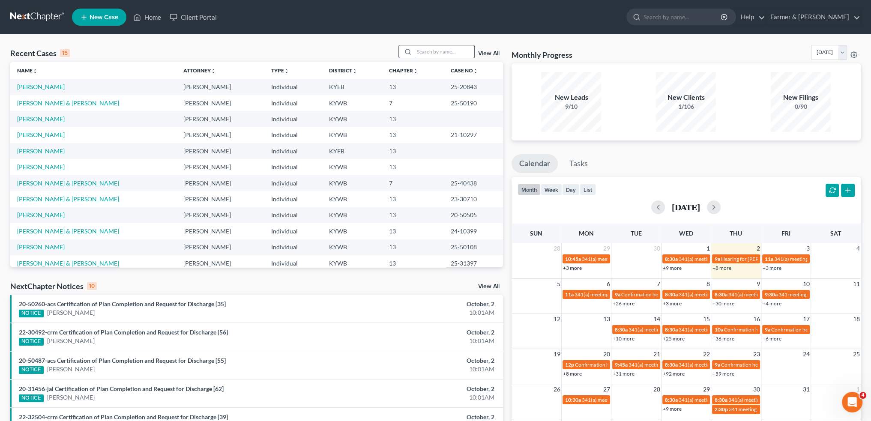
click at [437, 51] on input "search" at bounding box center [444, 51] width 60 height 12
type input "h"
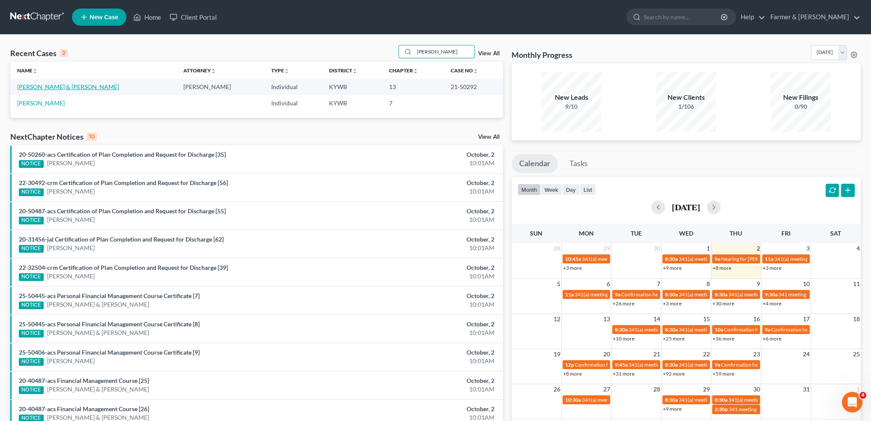
type input "jenny shell"
click at [62, 89] on link "Shell, Jeremy & Jenny" at bounding box center [68, 86] width 102 height 7
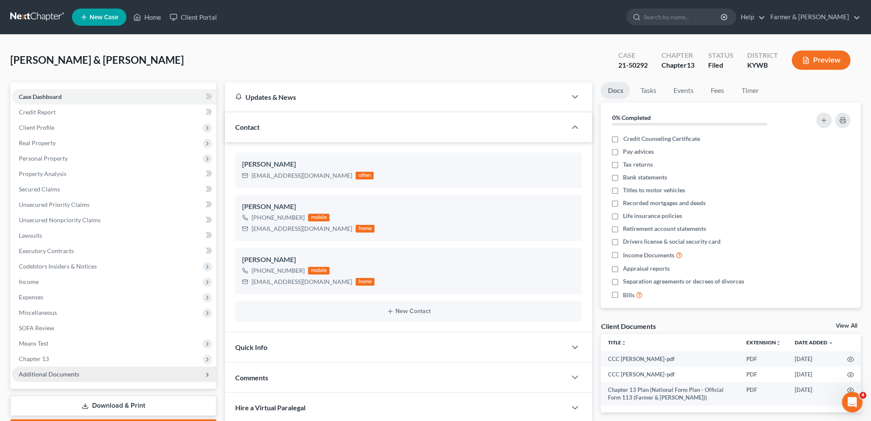
click at [73, 369] on span "Additional Documents" at bounding box center [114, 374] width 204 height 15
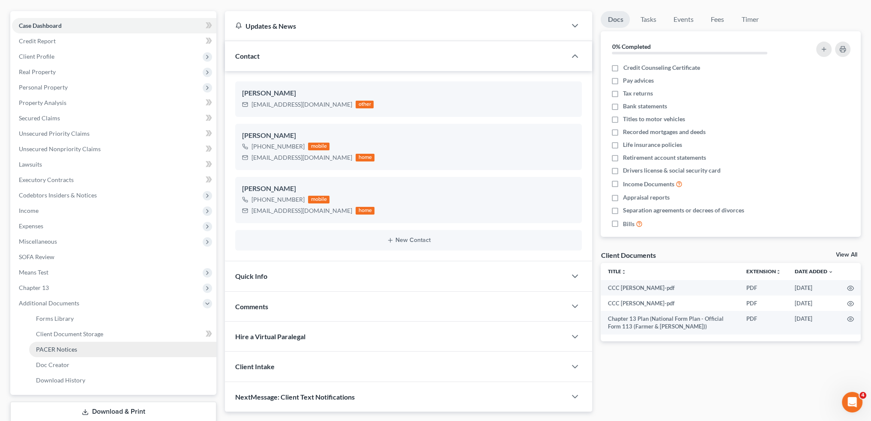
click at [73, 350] on span "PACER Notices" at bounding box center [56, 349] width 41 height 7
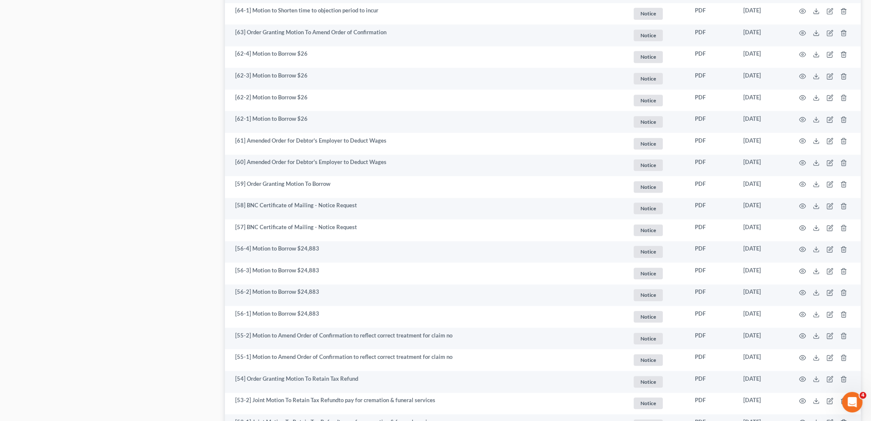
scroll to position [1428, 0]
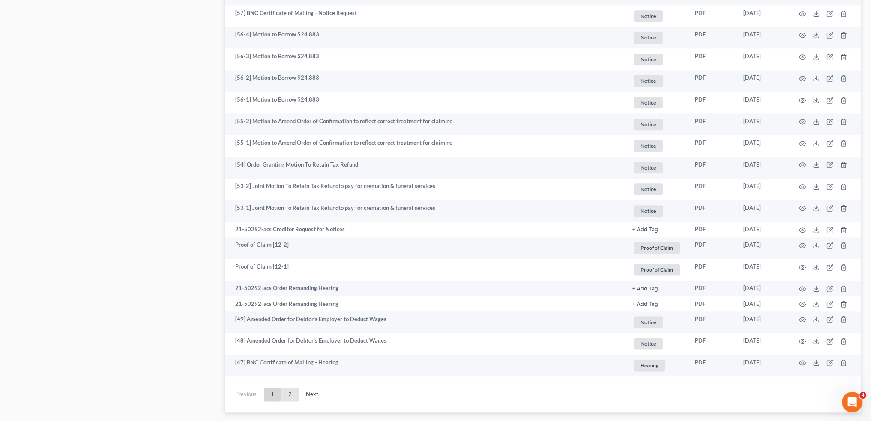
click at [283, 399] on link "2" at bounding box center [290, 395] width 17 height 14
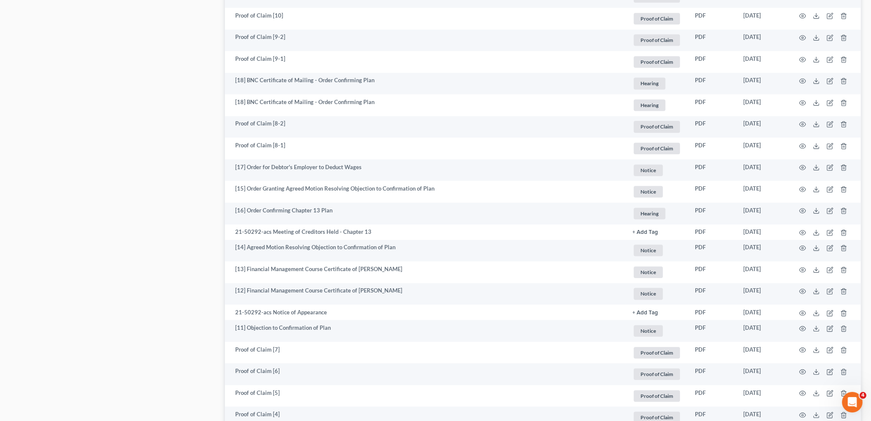
scroll to position [888, 0]
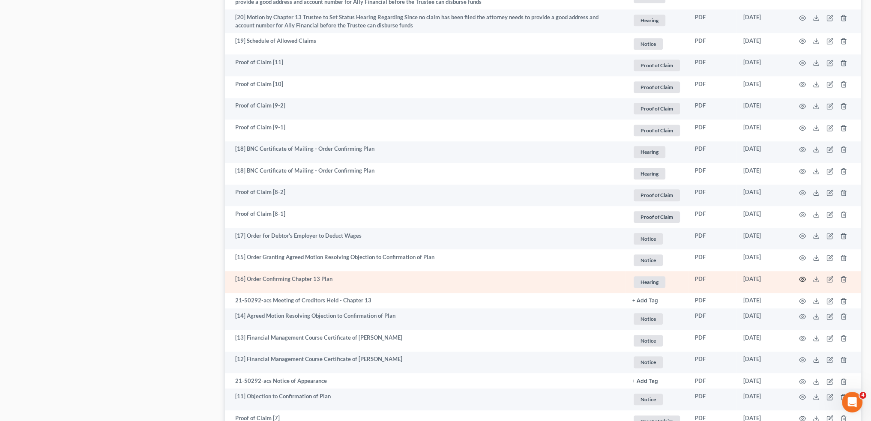
click at [800, 279] on icon "button" at bounding box center [802, 279] width 7 height 7
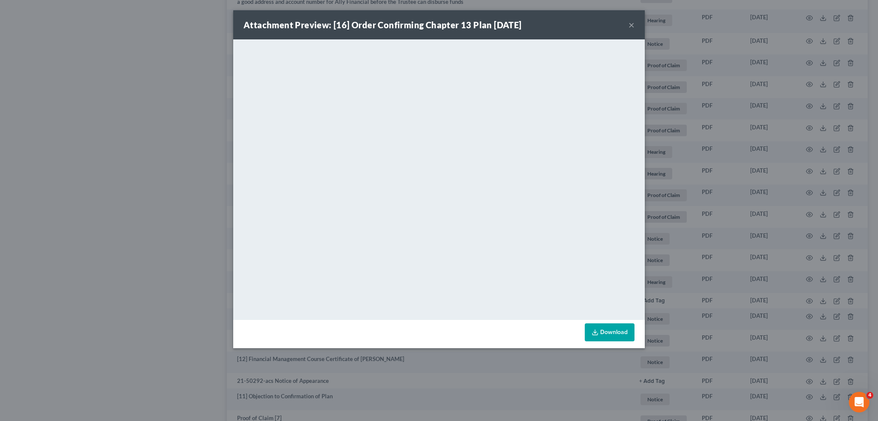
click at [627, 24] on div "Attachment Preview: [16] Order Confirming Chapter 13 Plan 08/19/2021 ×" at bounding box center [438, 24] width 411 height 29
click at [630, 25] on button "×" at bounding box center [631, 25] width 6 height 10
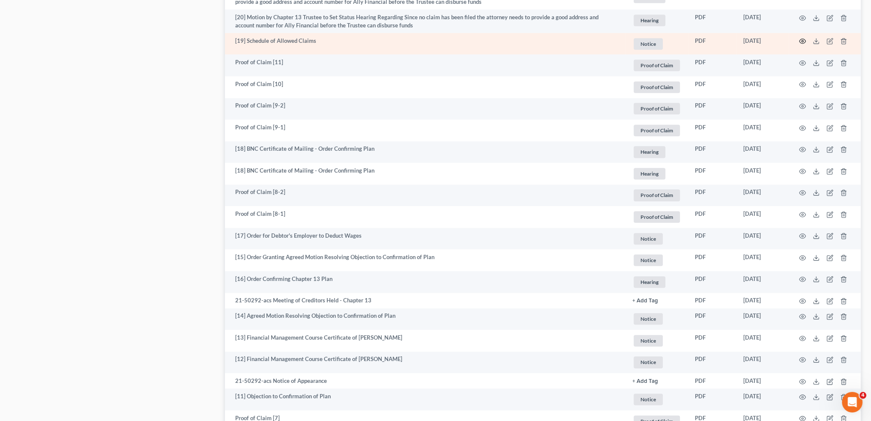
click at [802, 40] on circle "button" at bounding box center [803, 41] width 2 height 2
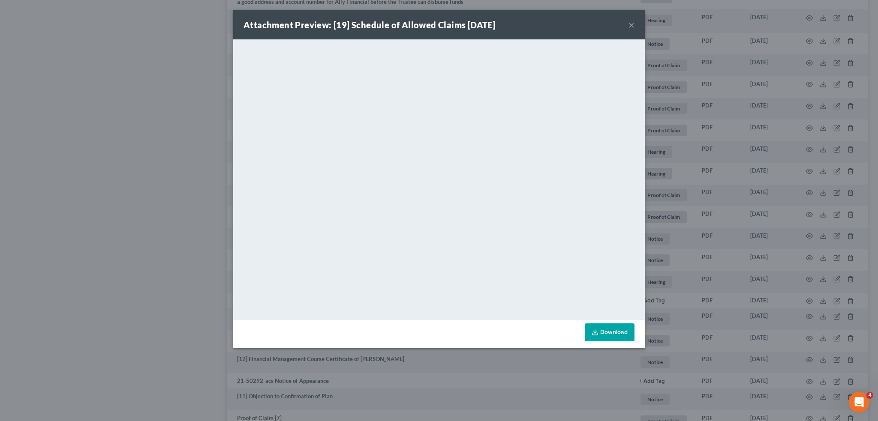
click at [629, 24] on button "×" at bounding box center [631, 25] width 6 height 10
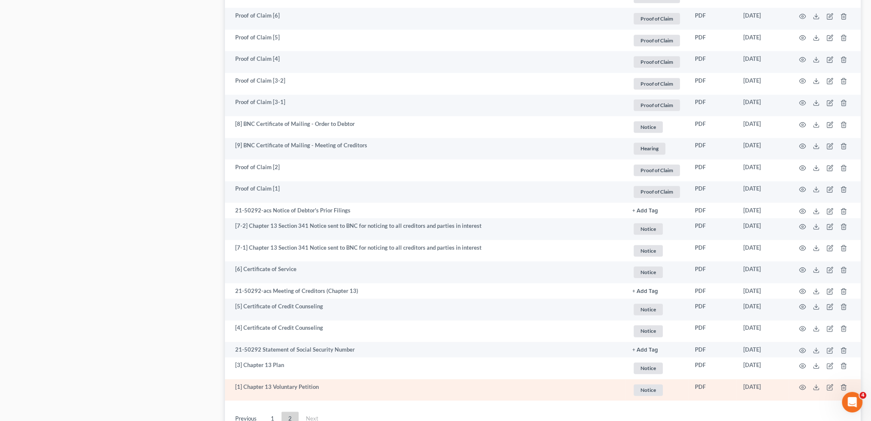
scroll to position [1246, 0]
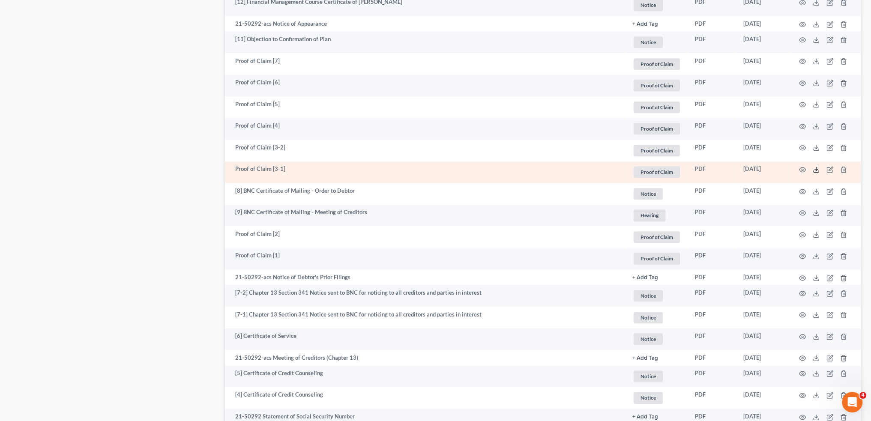
click at [816, 168] on icon at bounding box center [816, 169] width 7 height 7
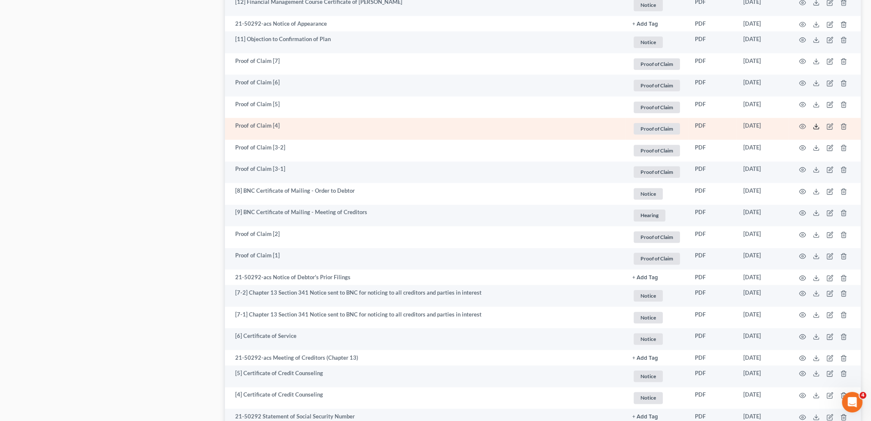
click at [817, 126] on polyline at bounding box center [816, 126] width 3 height 1
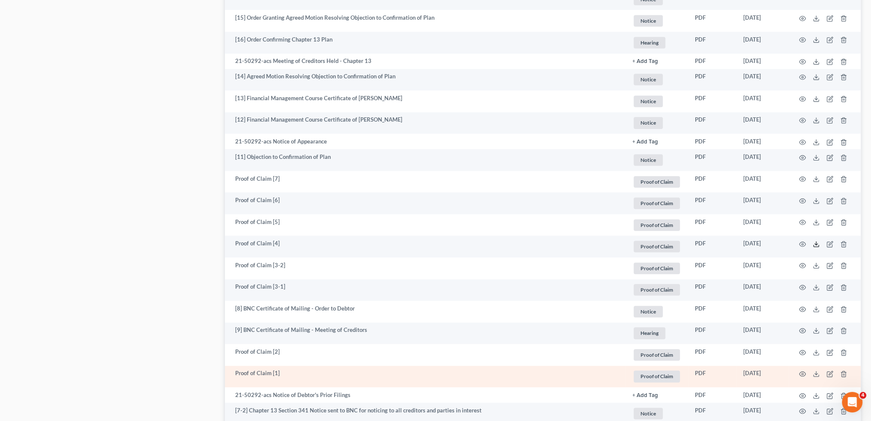
scroll to position [1103, 0]
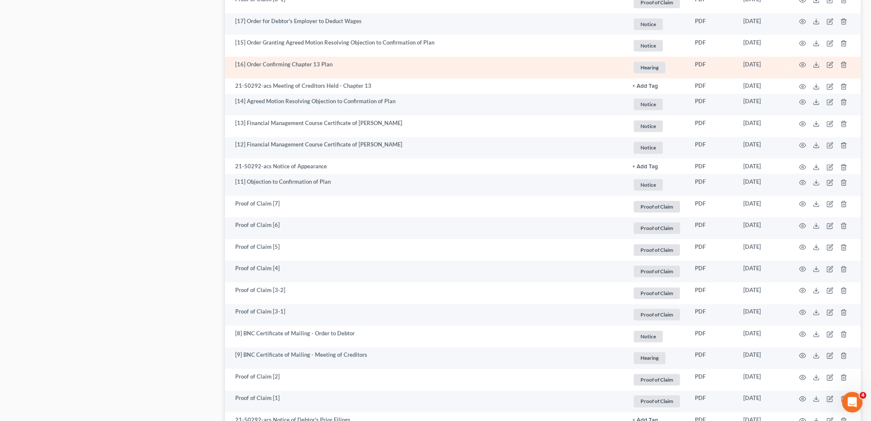
click at [799, 60] on td at bounding box center [825, 68] width 72 height 22
click at [803, 63] on icon "button" at bounding box center [802, 64] width 7 height 7
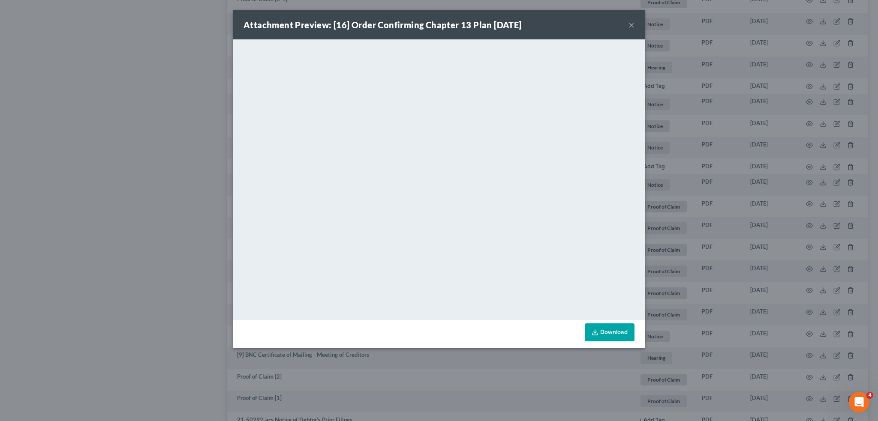
click at [630, 24] on button "×" at bounding box center [631, 25] width 6 height 10
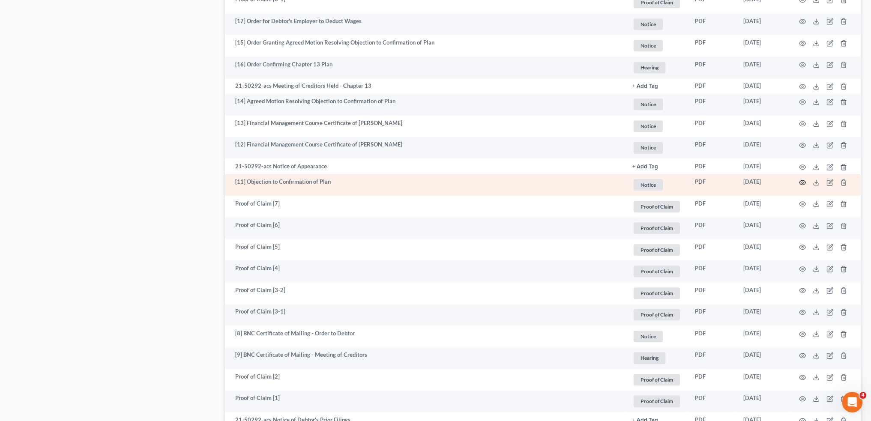
click at [805, 183] on icon "button" at bounding box center [803, 182] width 6 height 5
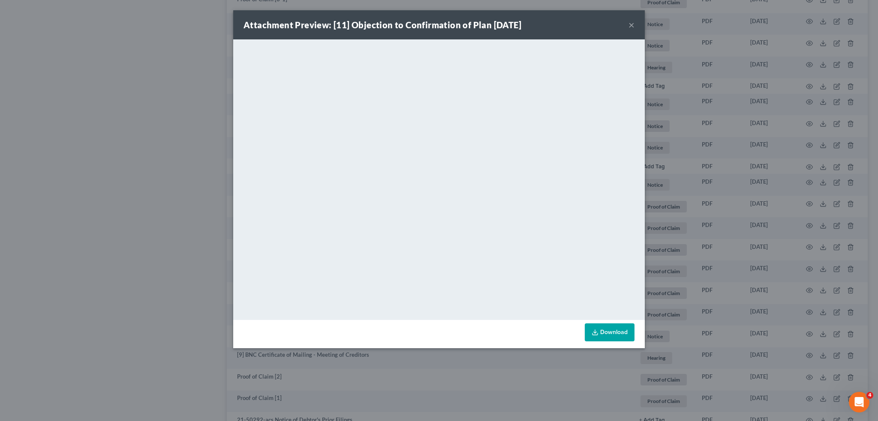
click at [631, 26] on button "×" at bounding box center [631, 25] width 6 height 10
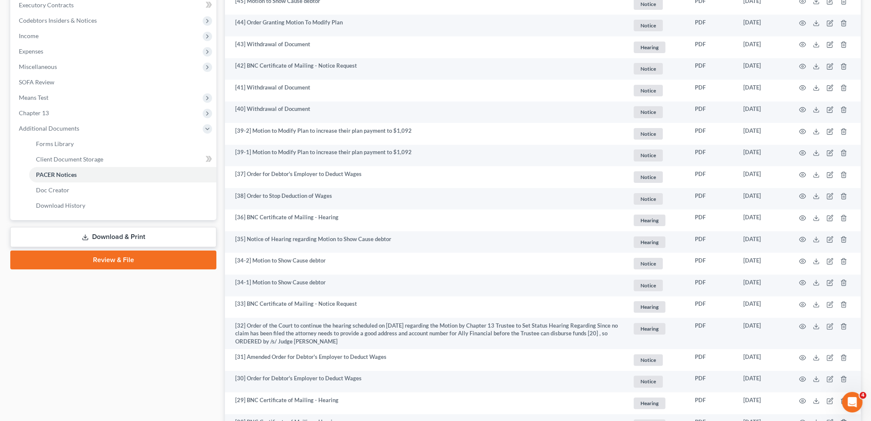
scroll to position [0, 0]
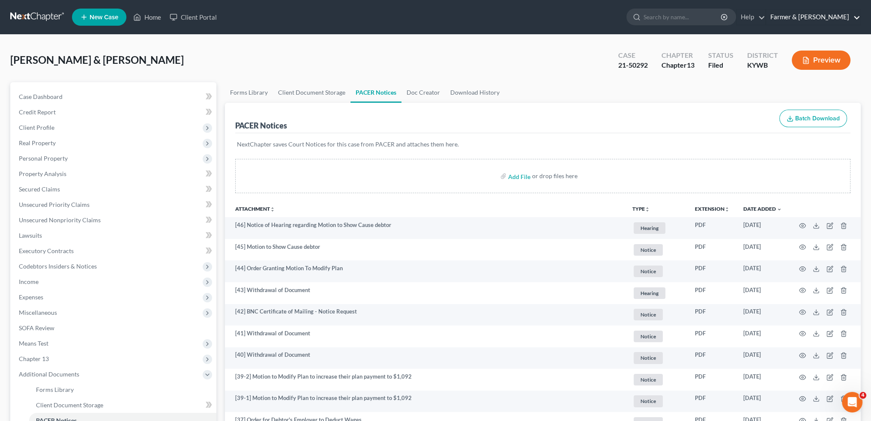
click at [835, 18] on link "Farmer & [PERSON_NAME]" at bounding box center [813, 16] width 94 height 15
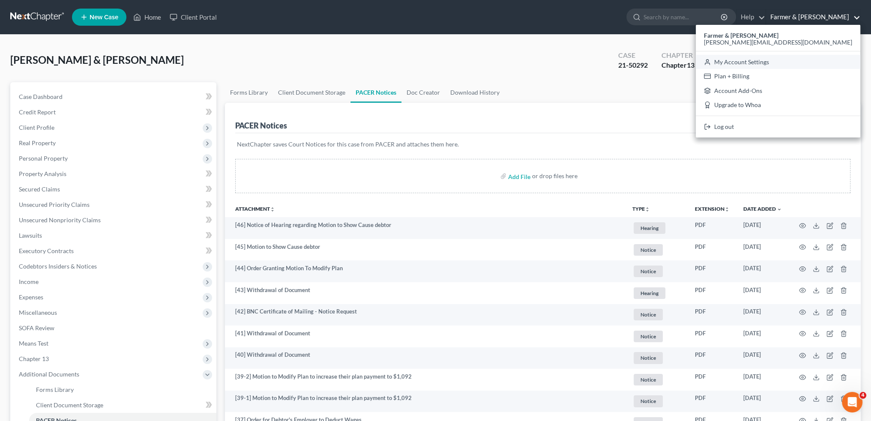
click at [820, 64] on link "My Account Settings" at bounding box center [778, 62] width 165 height 15
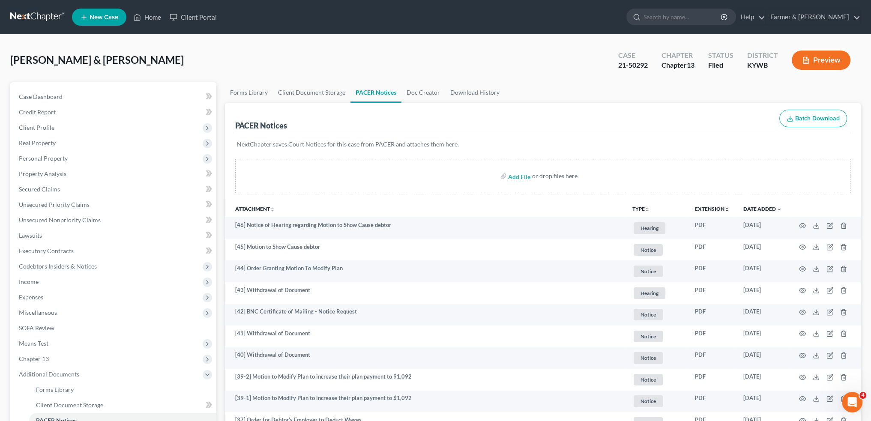
select select "23"
select select "18"
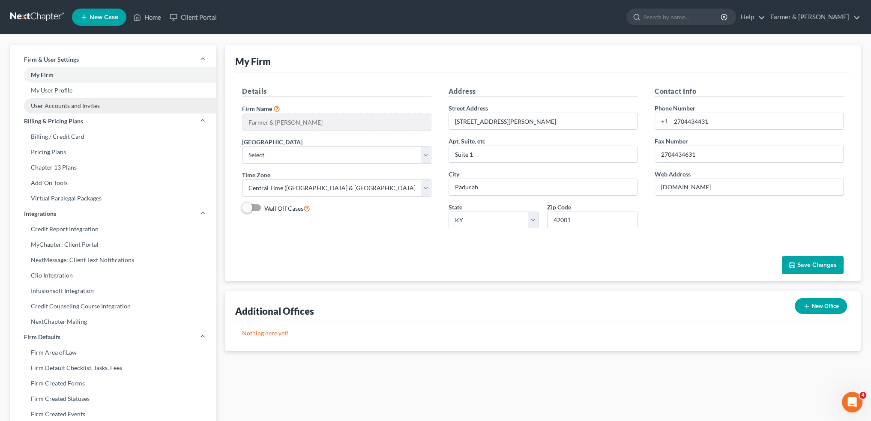
click at [107, 110] on link "User Accounts and Invites" at bounding box center [113, 105] width 206 height 15
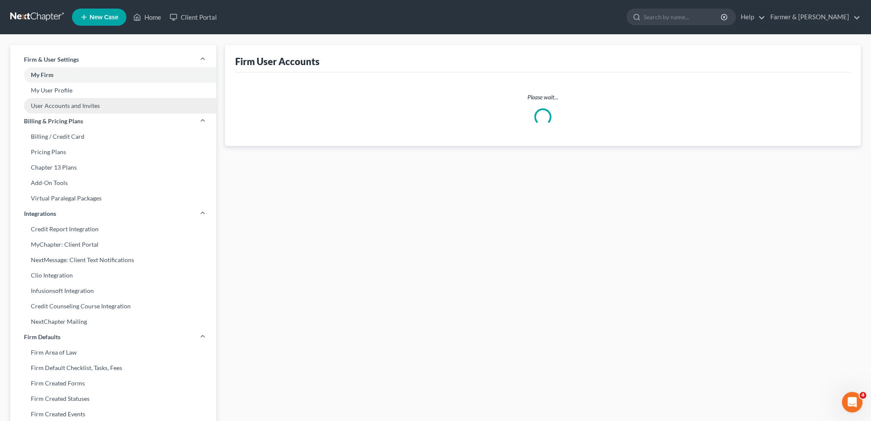
select select "0"
select select "1"
select select "0"
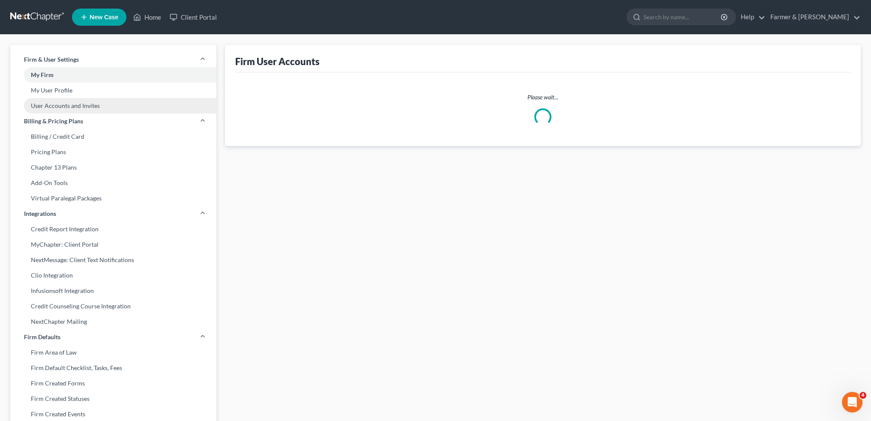
select select "2"
select select "1"
select select "2"
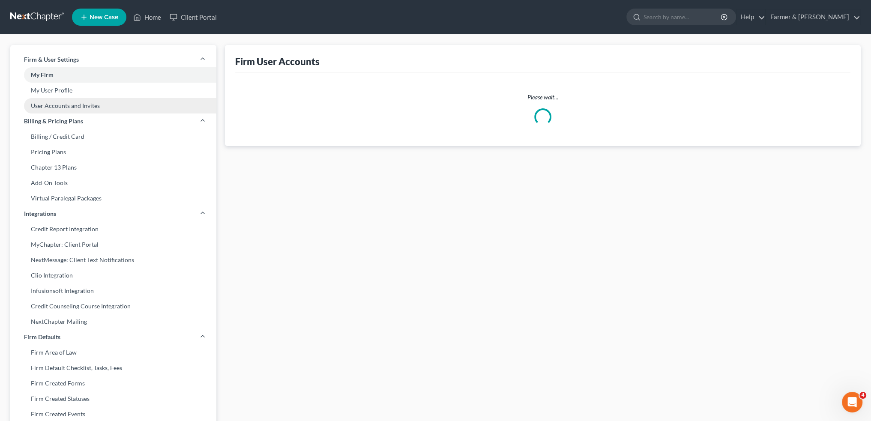
select select "2"
select select "1"
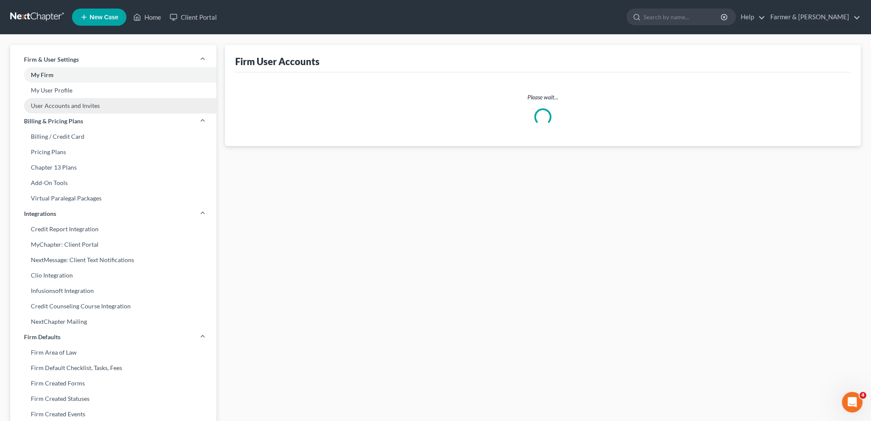
select select "2"
select select "0"
select select "2"
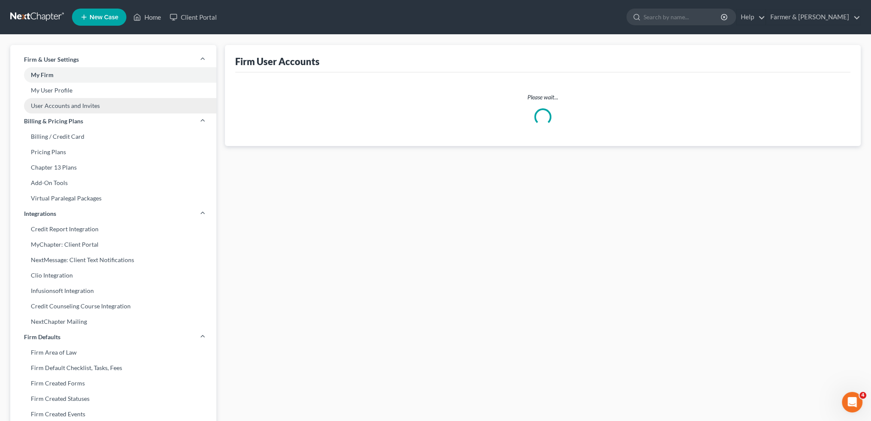
select select "2"
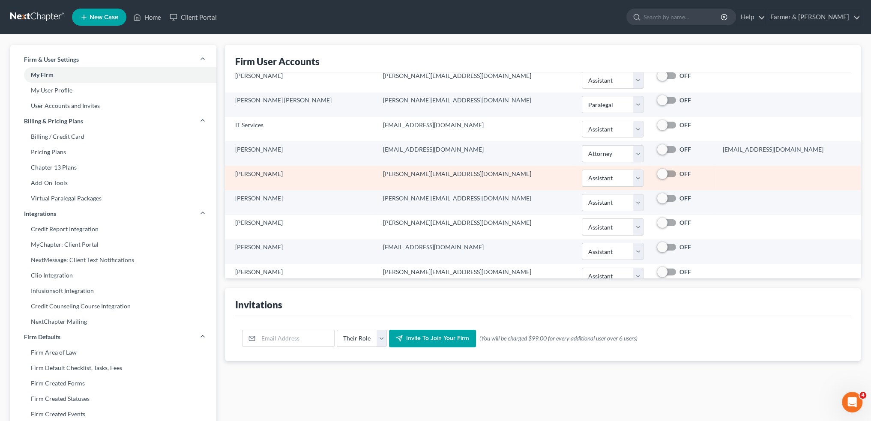
scroll to position [357, 0]
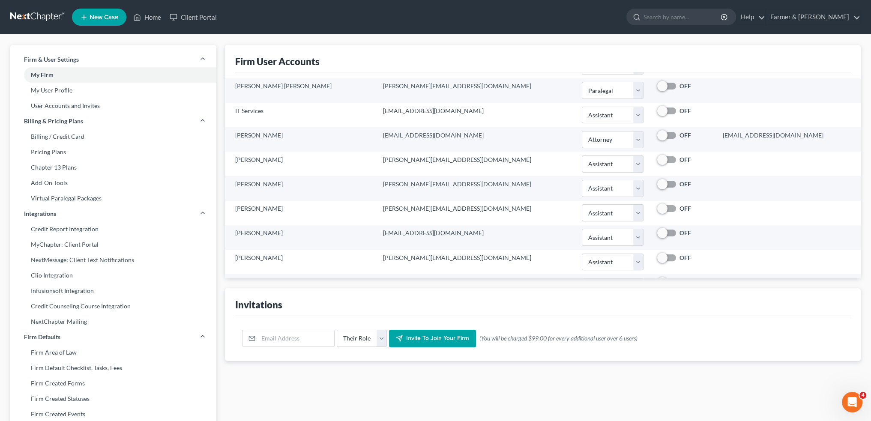
click at [779, 318] on div "Their Role Attorney Paralegal Assistant Invite to join your firm (0 invites lef…" at bounding box center [542, 338] width 615 height 45
click at [850, 396] on icon "Open Intercom Messenger" at bounding box center [851, 401] width 14 height 14
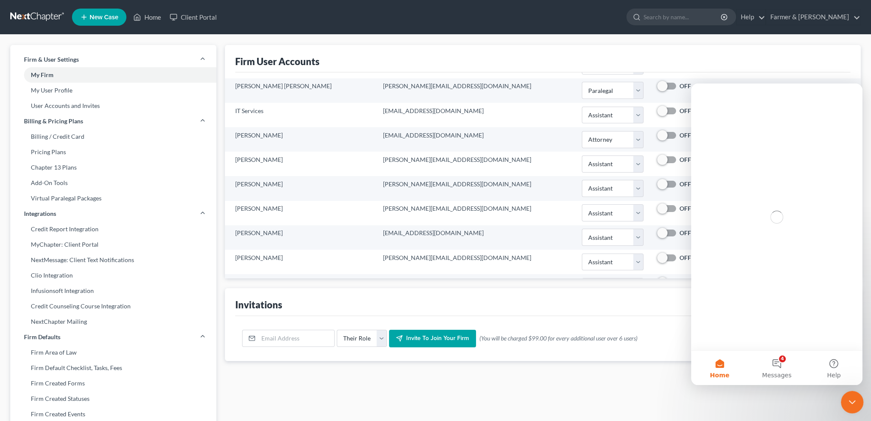
scroll to position [0, 0]
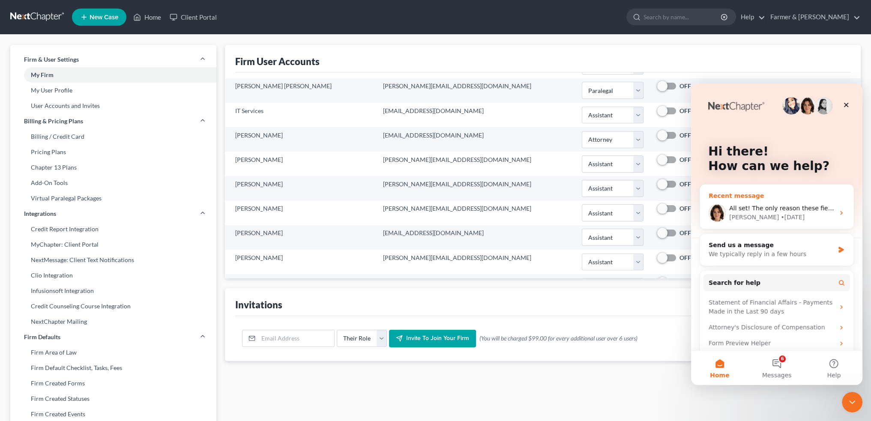
click at [789, 204] on div "All set! The only reason these fields are greyed out for you is that your role …" at bounding box center [781, 208] width 105 height 9
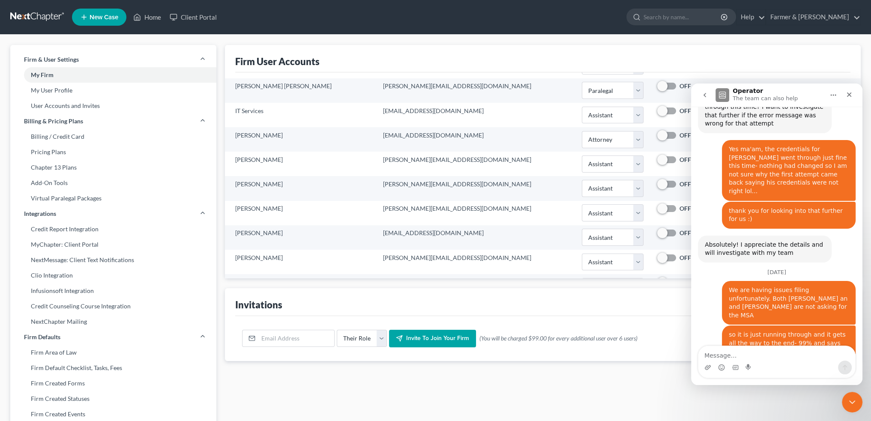
scroll to position [9483, 0]
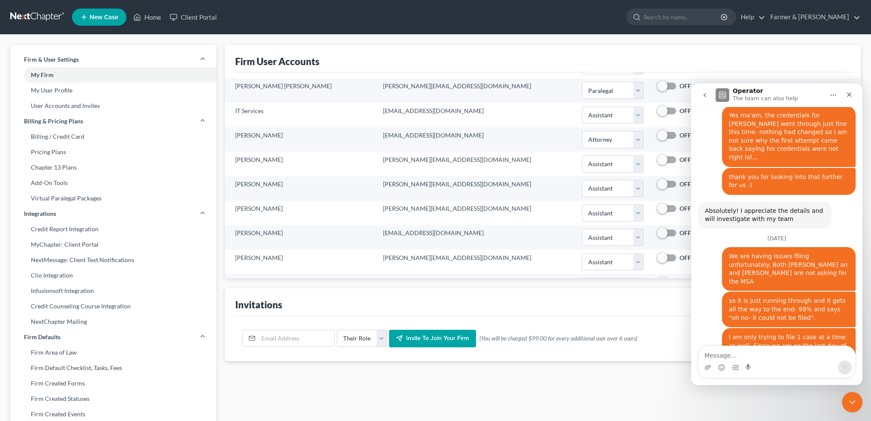
click at [772, 354] on textarea "Message…" at bounding box center [776, 353] width 157 height 15
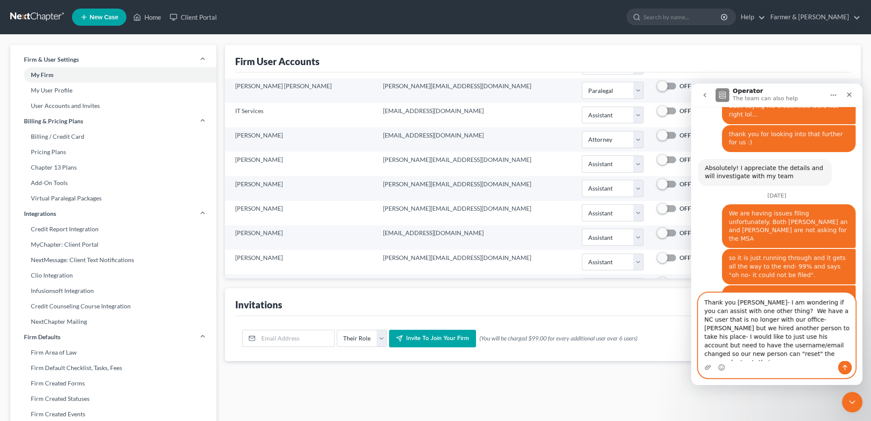
scroll to position [9534, 0]
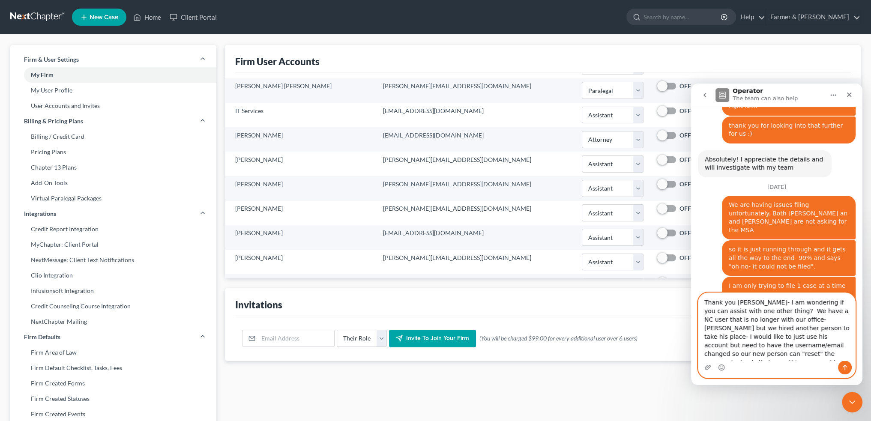
type textarea "Thank you [PERSON_NAME]- I am wondering if you can assist with one other thing?…"
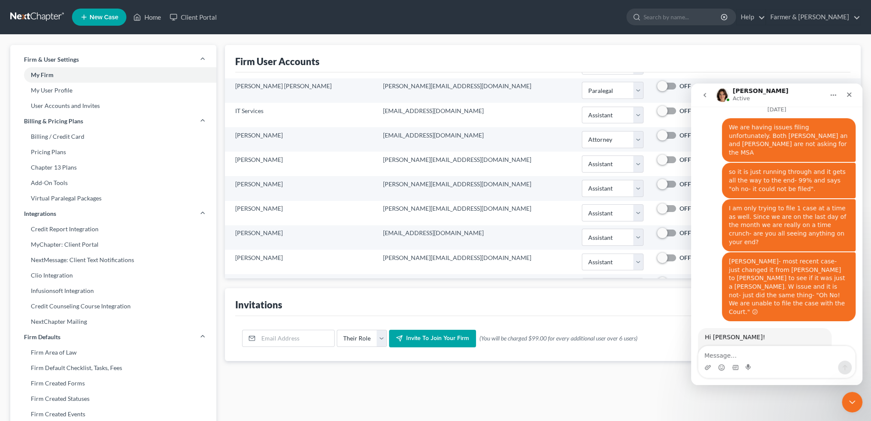
scroll to position [9604, 0]
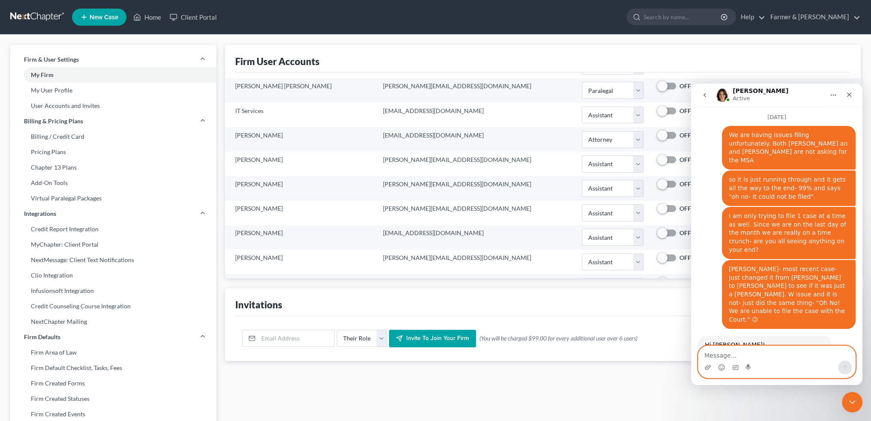
click at [781, 354] on textarea "Message…" at bounding box center [776, 353] width 157 height 15
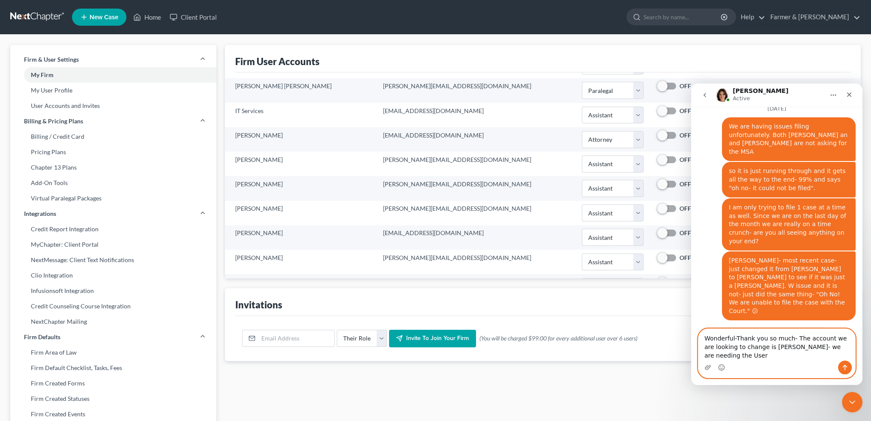
scroll to position [9621, 0]
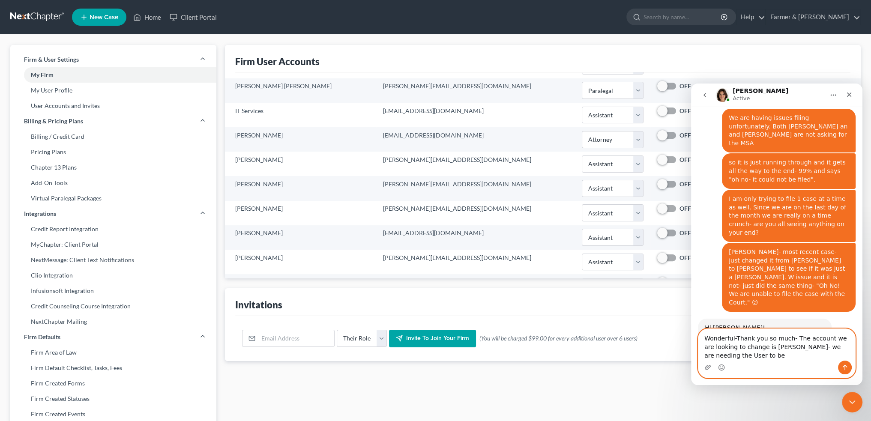
click at [776, 361] on textarea "Wonderful-Thank you so much- The account we are looking to change is Albert Pae…" at bounding box center [776, 345] width 157 height 32
paste textarea "Josue Huerta"
click at [828, 360] on textarea "Wonderful-Thank you so much- The account we are looking to change is [PERSON_NA…" at bounding box center [776, 341] width 157 height 40
paste textarea "[PERSON_NAME][EMAIL_ADDRESS][DOMAIN_NAME]"
type textarea "Wonderful-Thank you so much- The account we are looking to change is Albert Pae…"
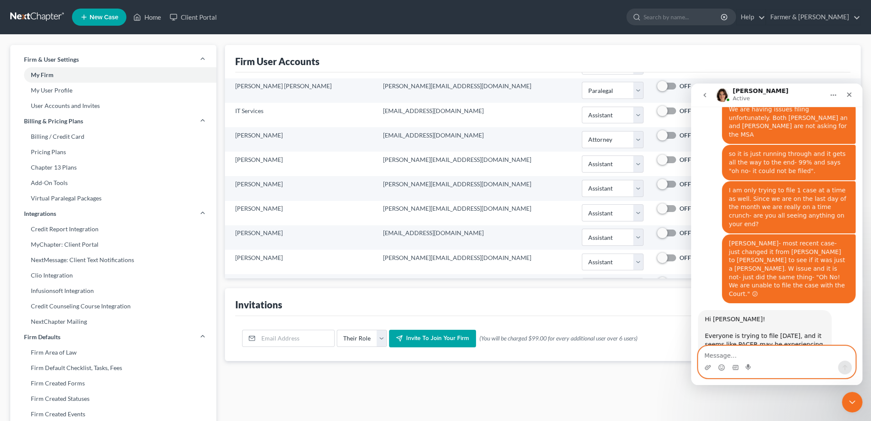
scroll to position [9655, 0]
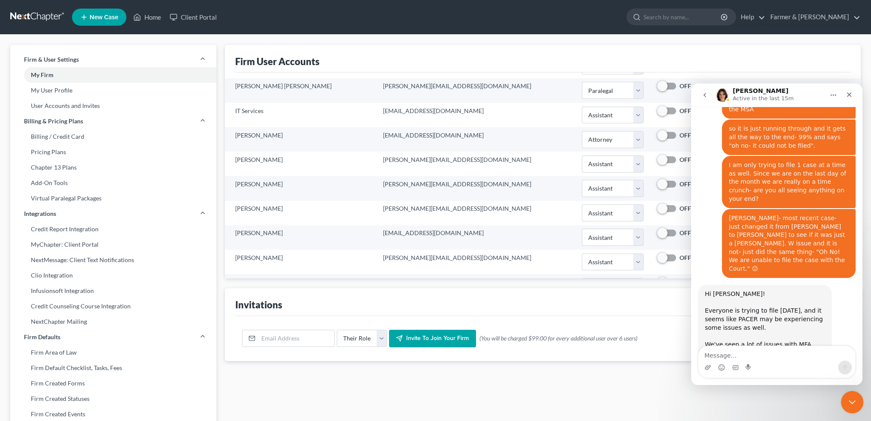
click at [851, 400] on icon "Close Intercom Messenger" at bounding box center [851, 401] width 10 height 10
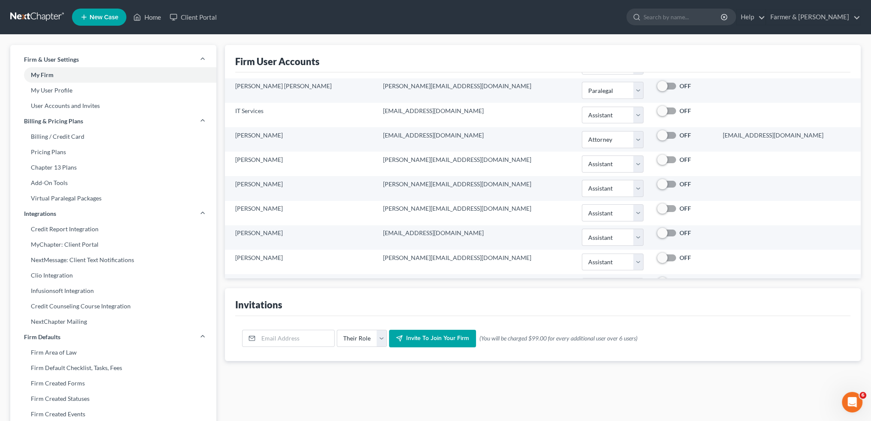
scroll to position [0, 0]
click at [148, 15] on link "Home" at bounding box center [147, 16] width 36 height 15
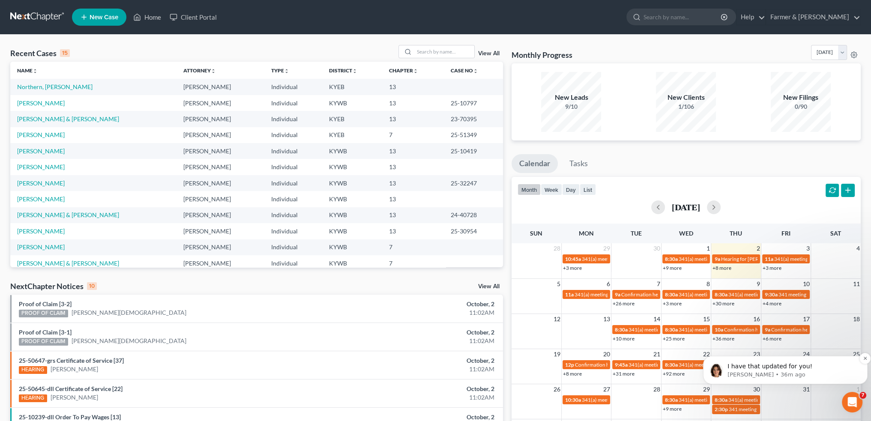
click at [762, 362] on div "I have that updated for you! Emma • 36m ago" at bounding box center [786, 370] width 152 height 17
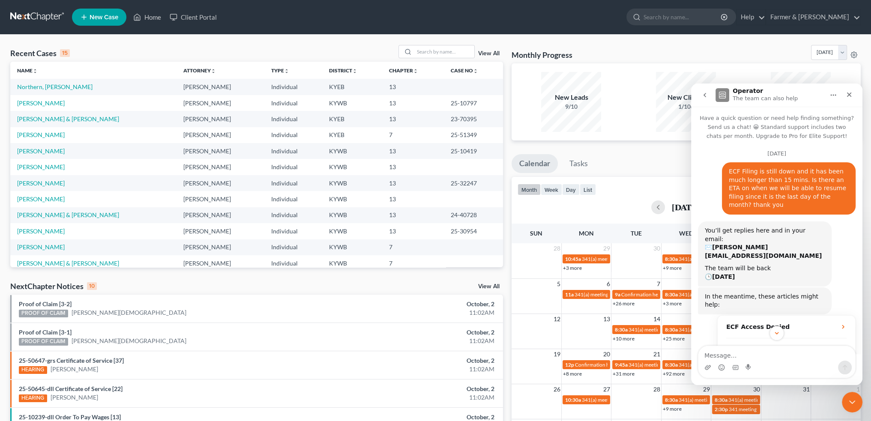
scroll to position [1, 0]
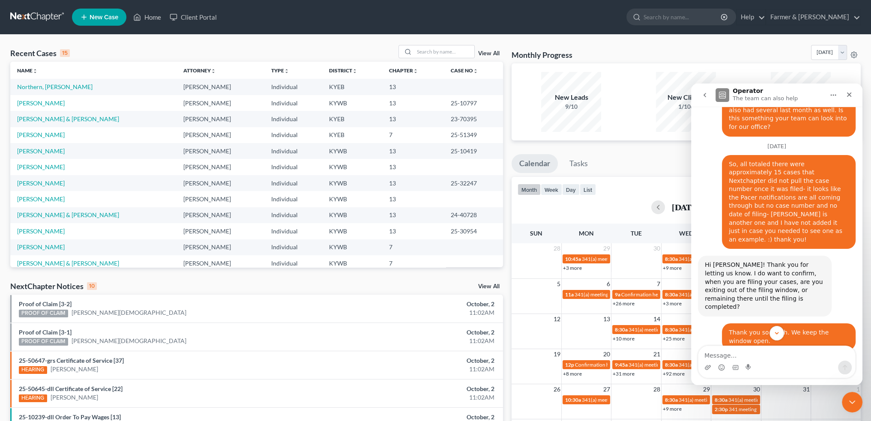
click at [766, 360] on textarea "Message…" at bounding box center [776, 353] width 157 height 15
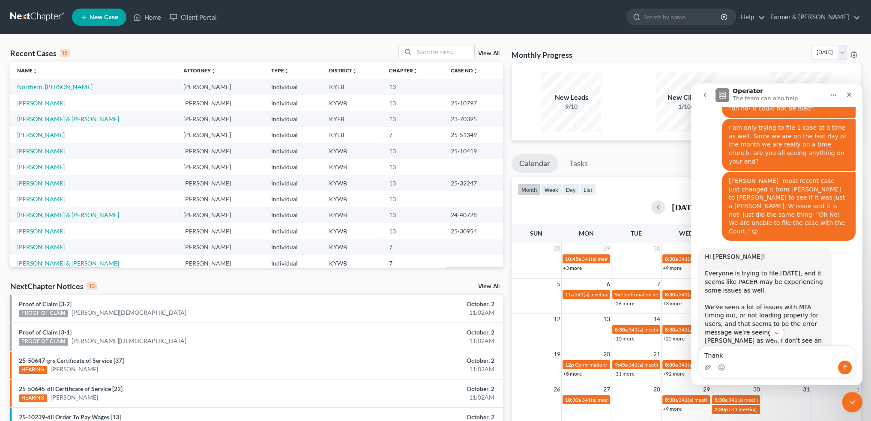
scroll to position [9695, 0]
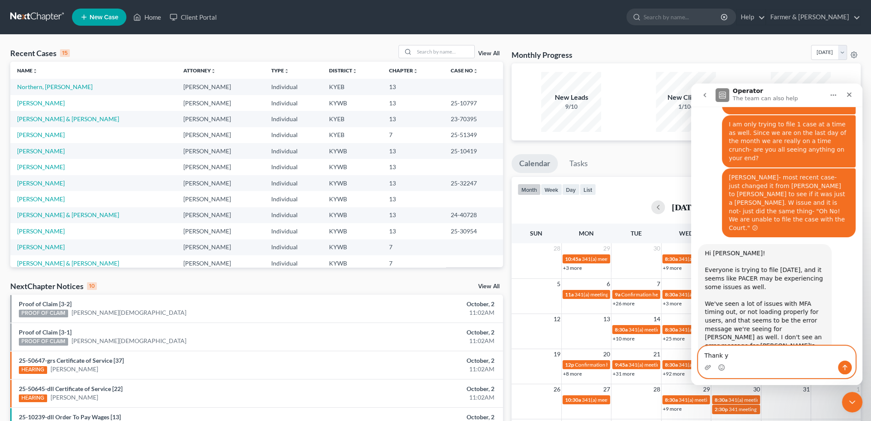
click at [755, 350] on textarea "Thank y" at bounding box center [776, 353] width 157 height 15
type textarea "Thank you so much!"
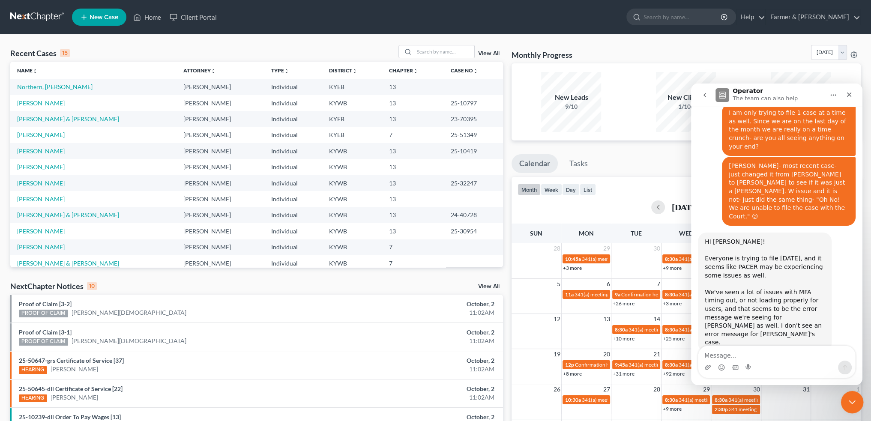
click at [846, 398] on icon "Close Intercom Messenger" at bounding box center [851, 401] width 10 height 10
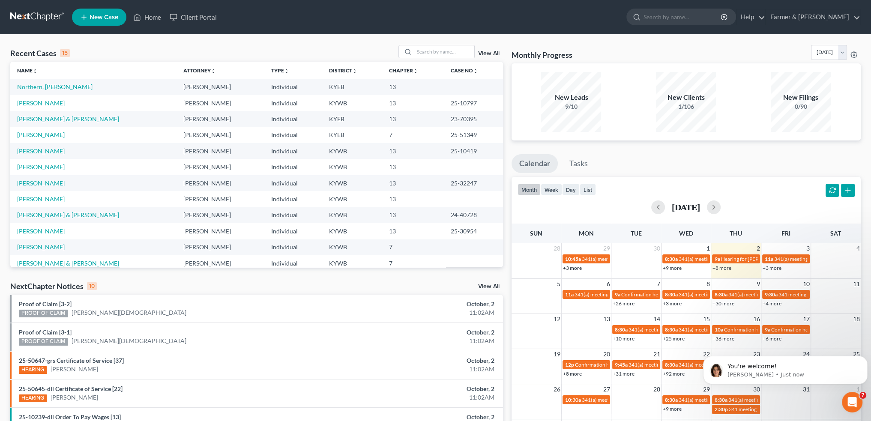
scroll to position [0, 0]
click at [419, 49] on input "search" at bounding box center [444, 51] width 60 height 12
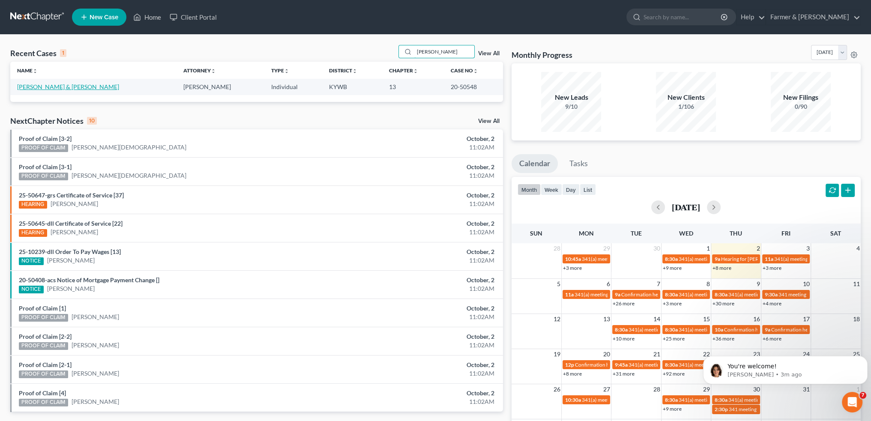
type input "serpa"
click at [29, 88] on link "Serpa, Stephen & Lisa" at bounding box center [68, 86] width 102 height 7
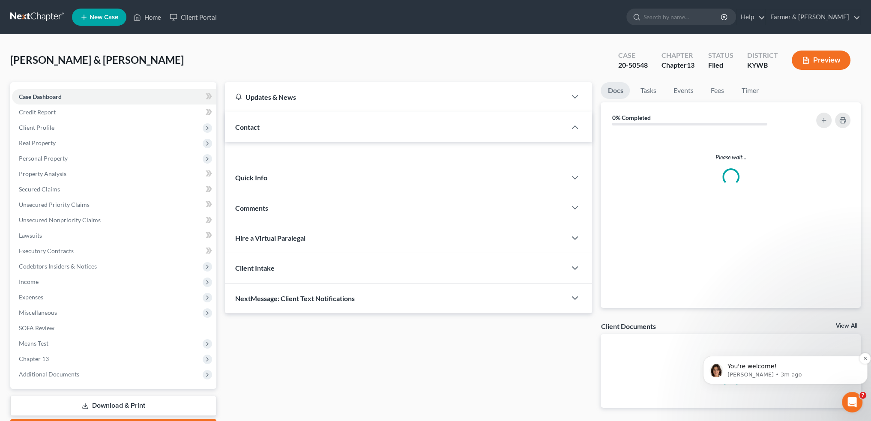
click at [800, 366] on p "You're welcome!" at bounding box center [792, 367] width 129 height 9
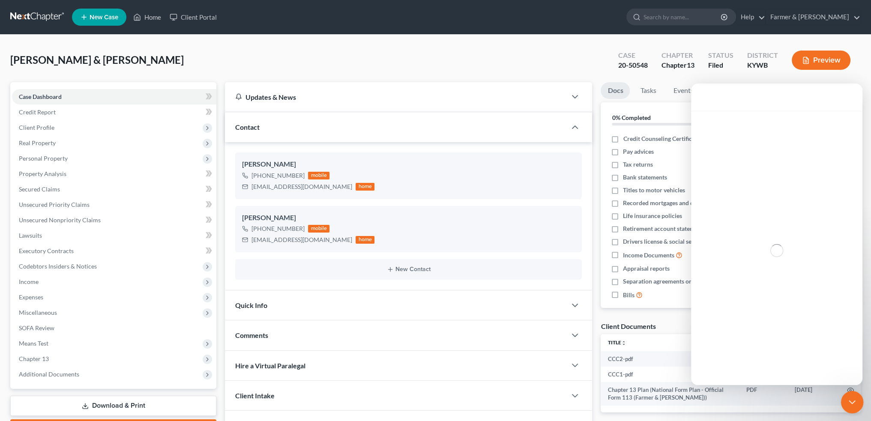
click at [854, 401] on icon "Close Intercom Messenger" at bounding box center [851, 401] width 10 height 10
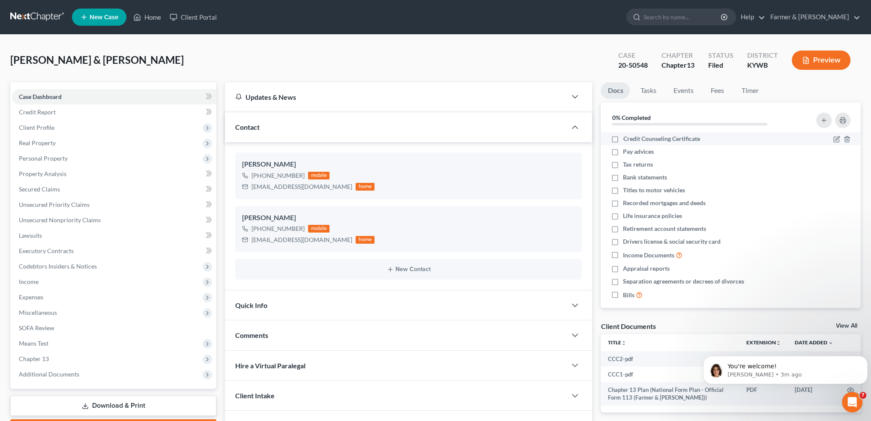
scroll to position [9746, 0]
drag, startPoint x: 22, startPoint y: 374, endPoint x: 121, endPoint y: 217, distance: 185.5
click at [22, 374] on span "Additional Documents" at bounding box center [49, 374] width 60 height 7
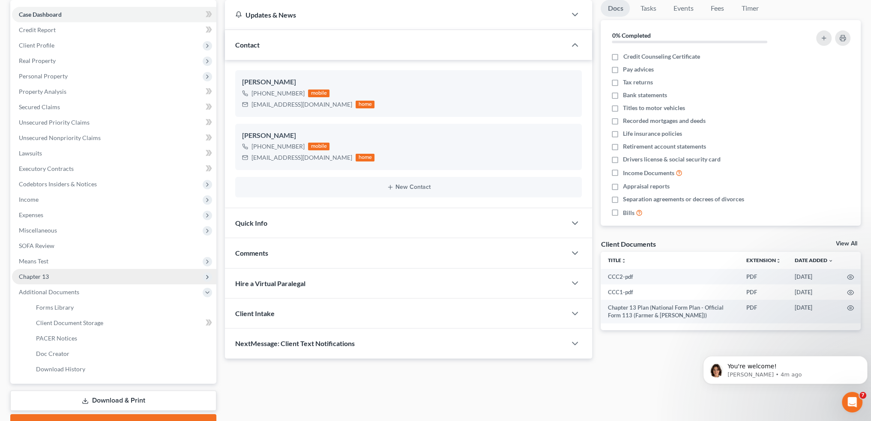
scroll to position [126, 0]
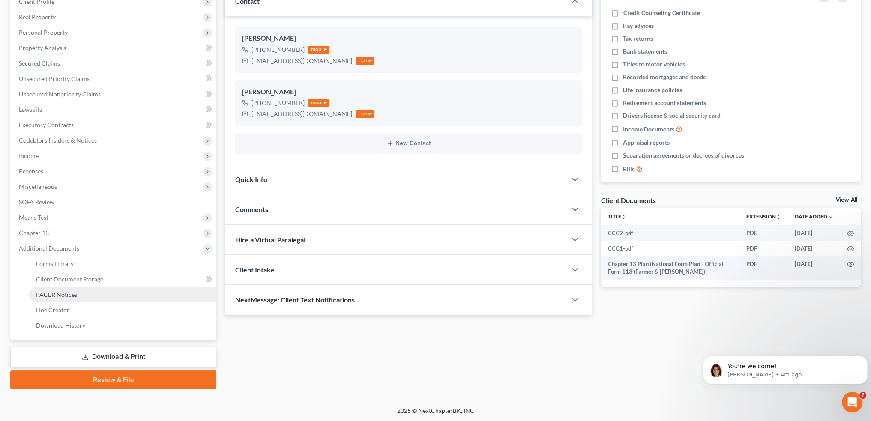
click at [73, 297] on span "PACER Notices" at bounding box center [56, 294] width 41 height 7
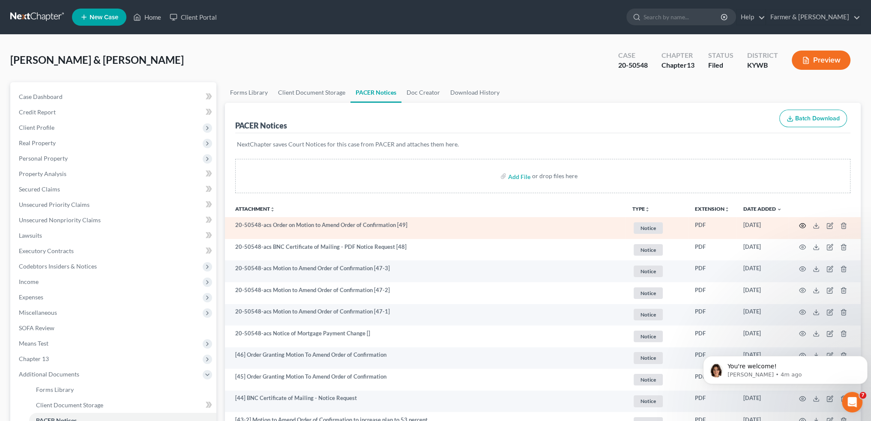
click at [803, 225] on circle "button" at bounding box center [803, 226] width 2 height 2
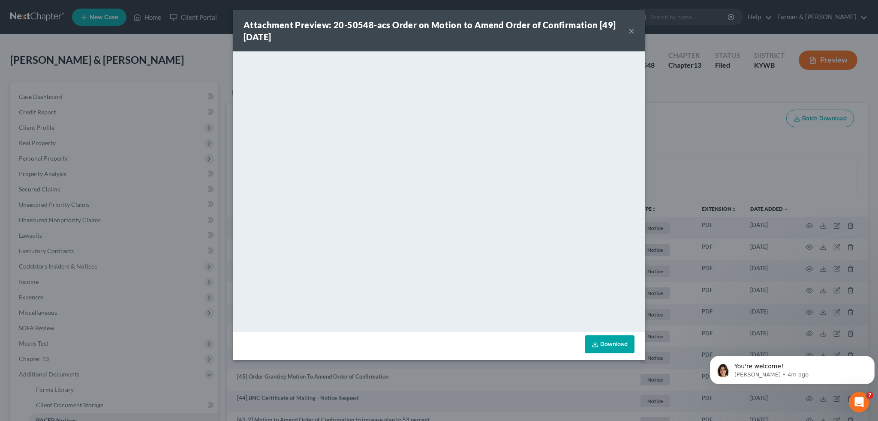
click at [631, 33] on button "×" at bounding box center [631, 31] width 6 height 10
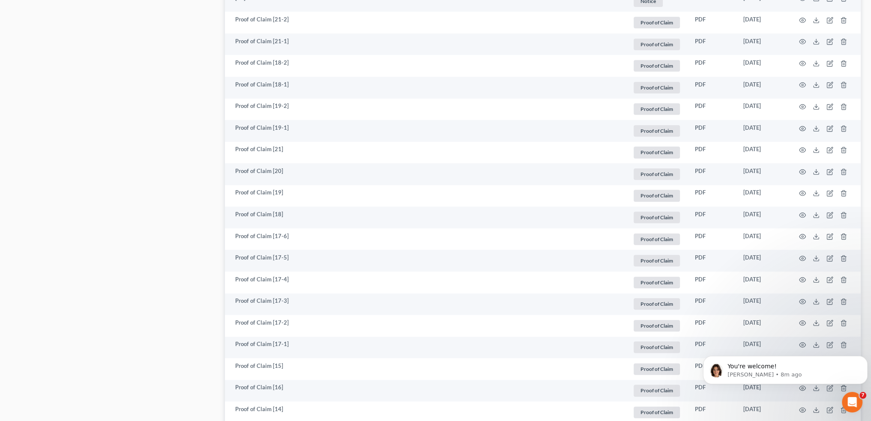
scroll to position [1492, 0]
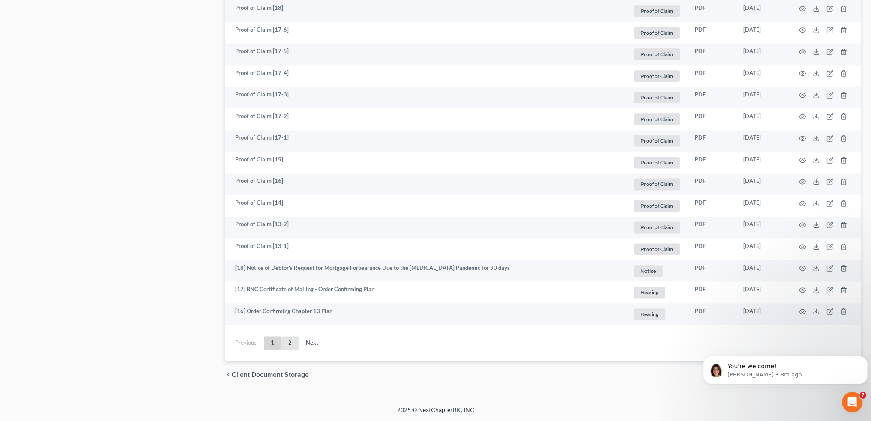
click at [291, 340] on link "2" at bounding box center [290, 343] width 17 height 14
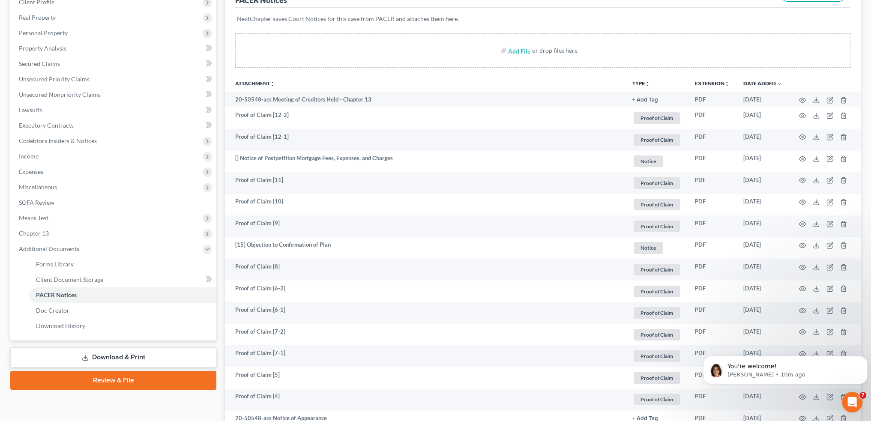
scroll to position [0, 0]
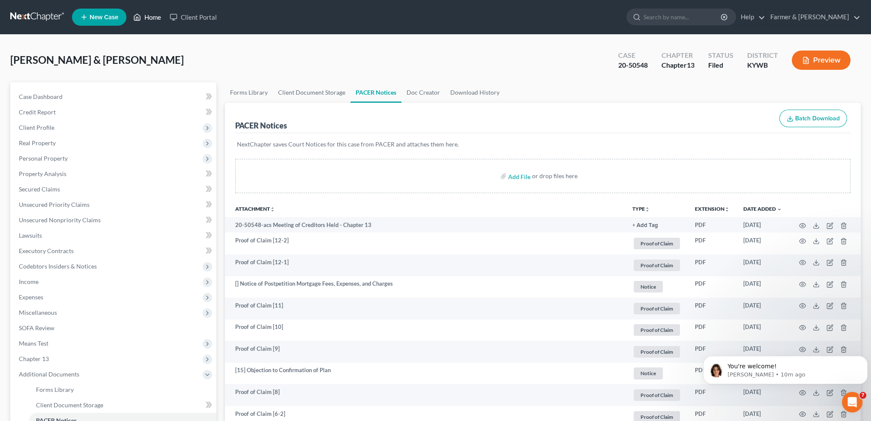
click at [162, 23] on link "Home" at bounding box center [147, 16] width 36 height 15
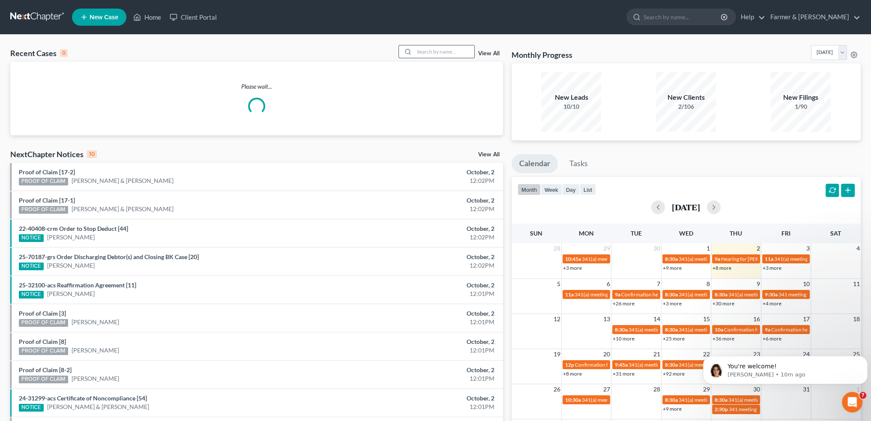
click at [422, 49] on input "search" at bounding box center [444, 51] width 60 height 12
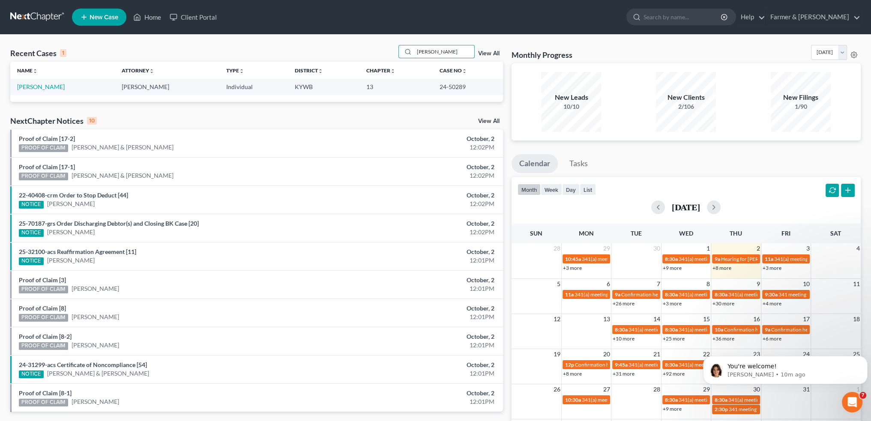
type input "dewayne bohannon"
click at [51, 87] on link "[PERSON_NAME]" at bounding box center [41, 86] width 48 height 7
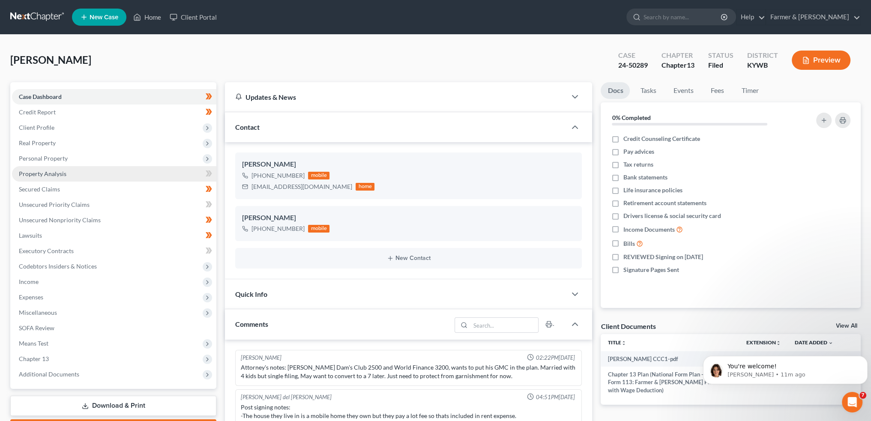
click at [58, 171] on span "Property Analysis" at bounding box center [43, 173] width 48 height 7
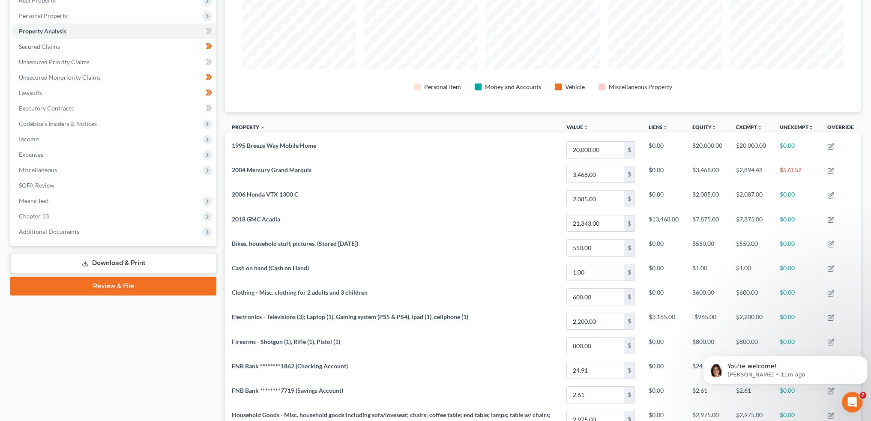
scroll to position [102, 0]
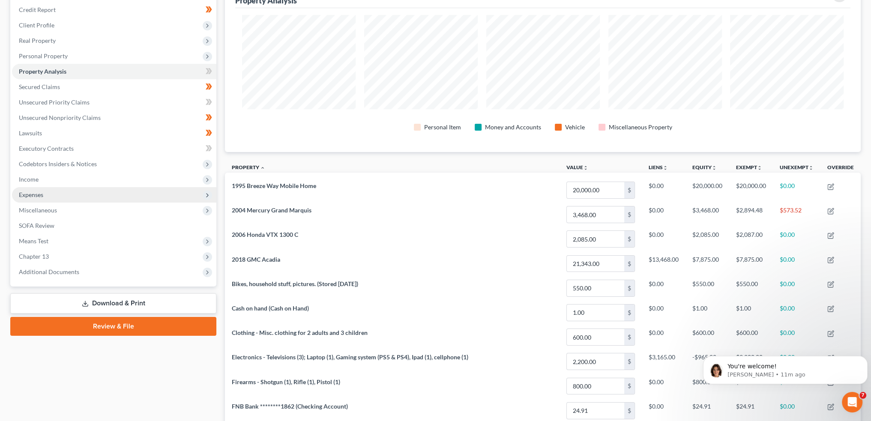
click at [62, 191] on span "Expenses" at bounding box center [114, 194] width 204 height 15
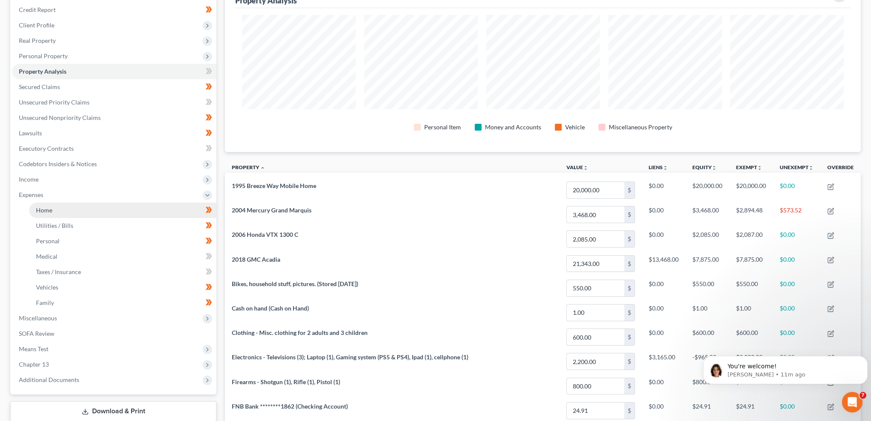
click at [64, 204] on link "Home" at bounding box center [122, 210] width 187 height 15
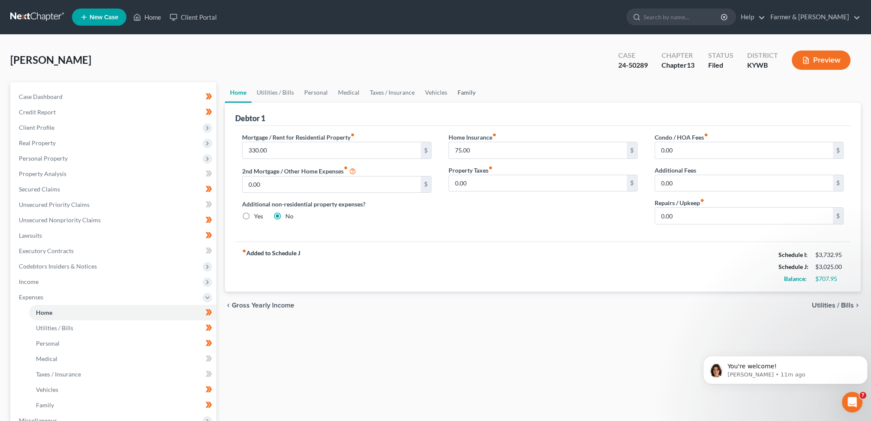
click at [465, 90] on link "Family" at bounding box center [467, 92] width 28 height 21
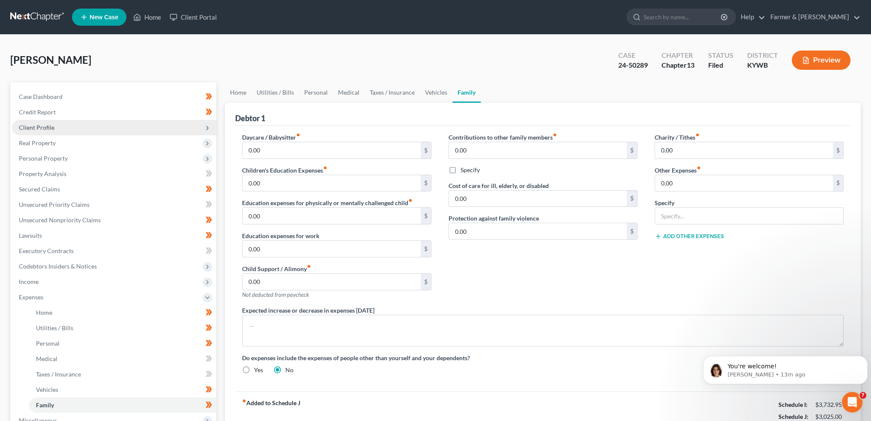
click at [86, 123] on span "Client Profile" at bounding box center [114, 127] width 204 height 15
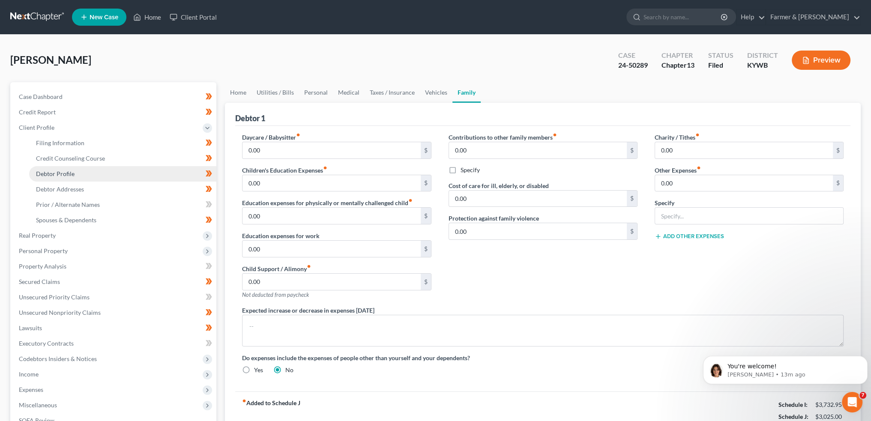
click at [106, 175] on link "Debtor Profile" at bounding box center [122, 173] width 187 height 15
select select "1"
select select "4"
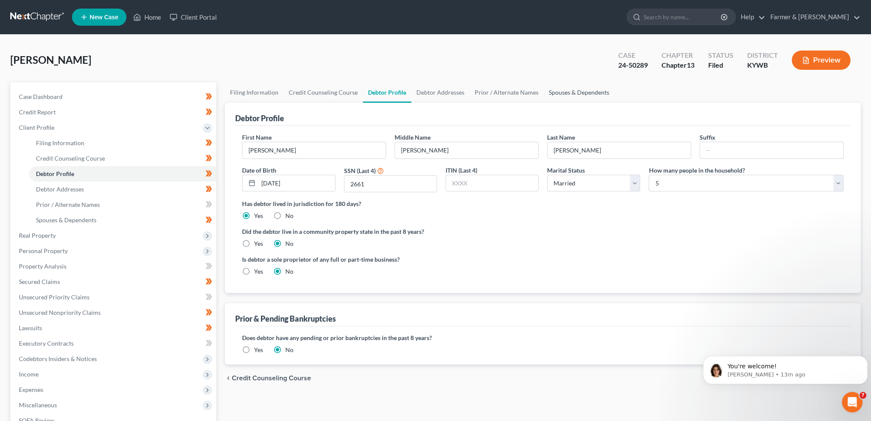
click at [591, 91] on link "Spouses & Dependents" at bounding box center [579, 92] width 71 height 21
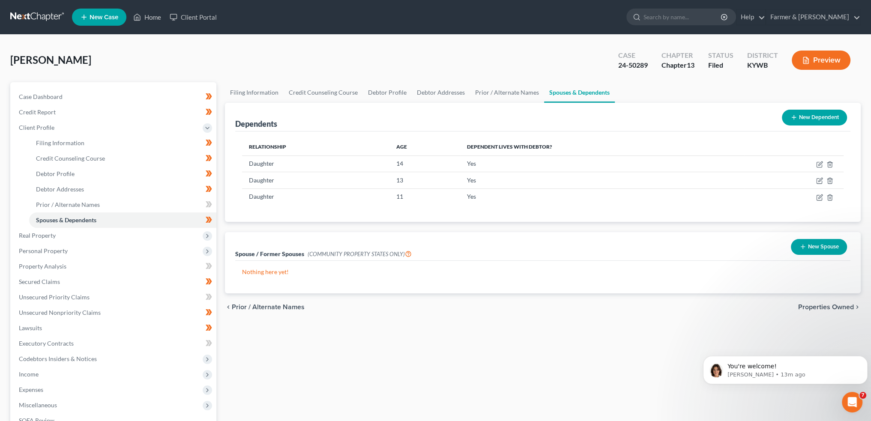
scroll to position [141, 0]
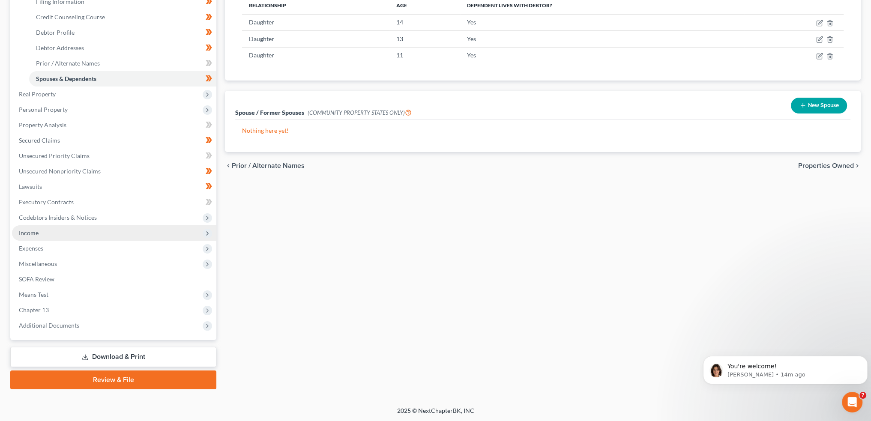
click at [21, 231] on span "Income" at bounding box center [29, 232] width 20 height 7
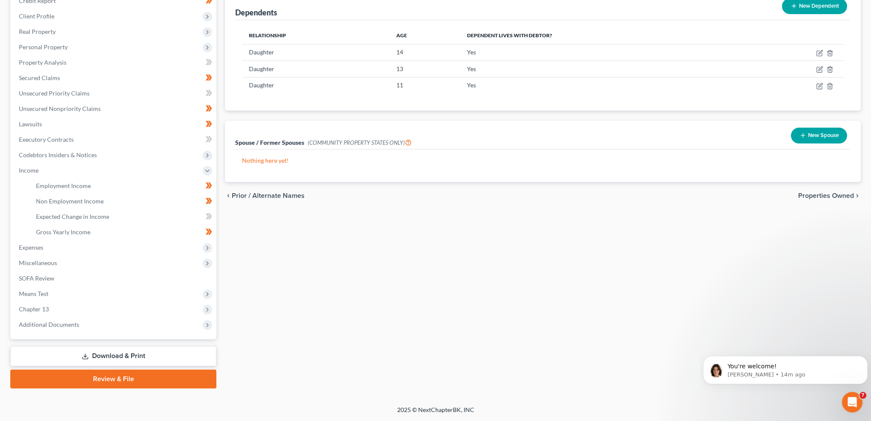
scroll to position [111, 0]
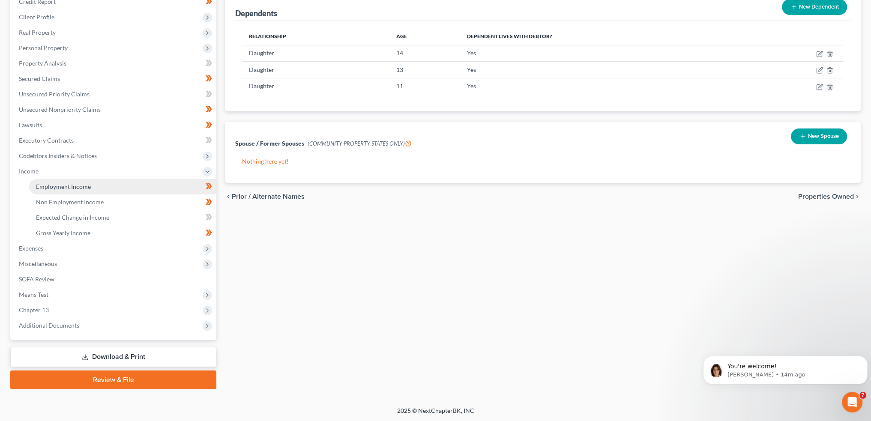
click at [50, 186] on span "Employment Income" at bounding box center [63, 186] width 55 height 7
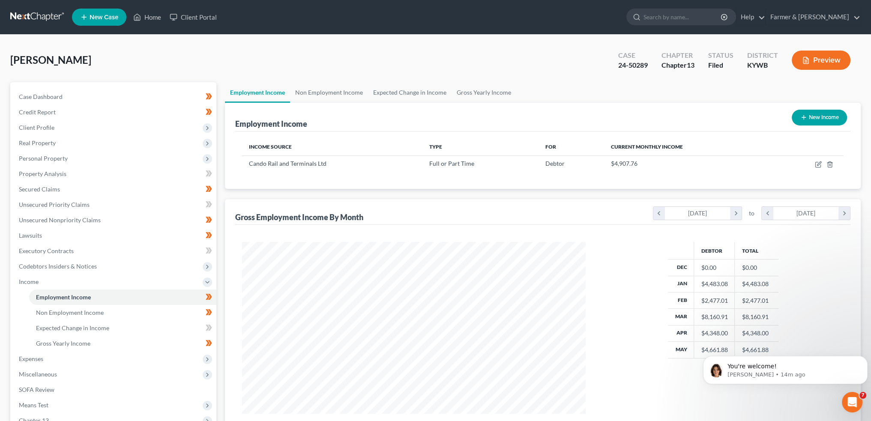
scroll to position [172, 360]
click at [329, 90] on link "Non Employment Income" at bounding box center [329, 92] width 78 height 21
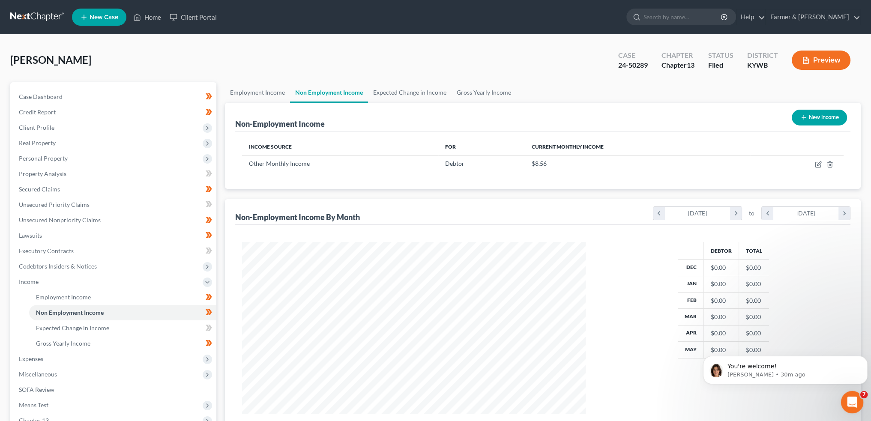
click at [848, 396] on div "Open Intercom Messenger" at bounding box center [851, 401] width 28 height 28
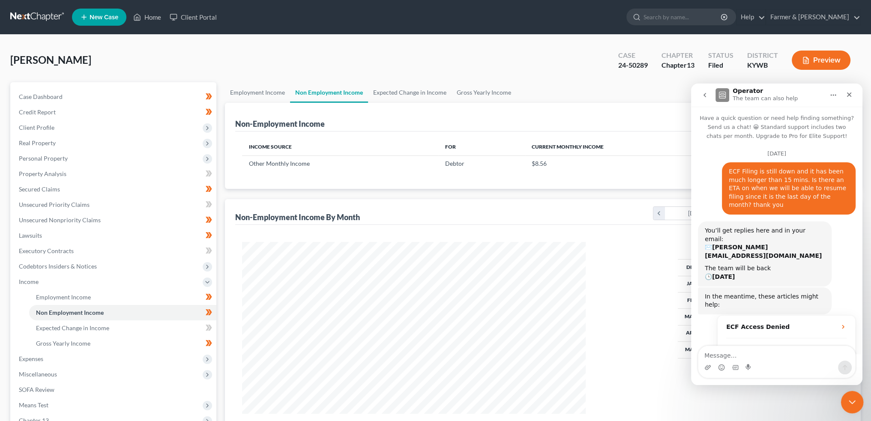
scroll to position [1, 0]
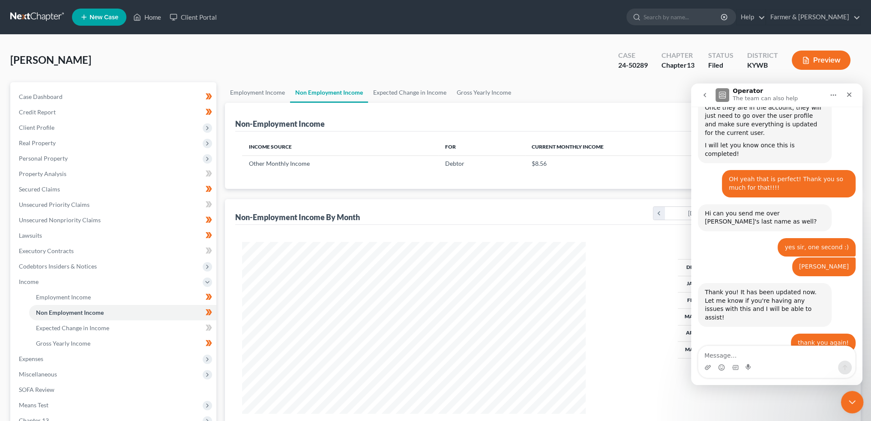
click at [848, 397] on icon "Close Intercom Messenger" at bounding box center [851, 401] width 10 height 10
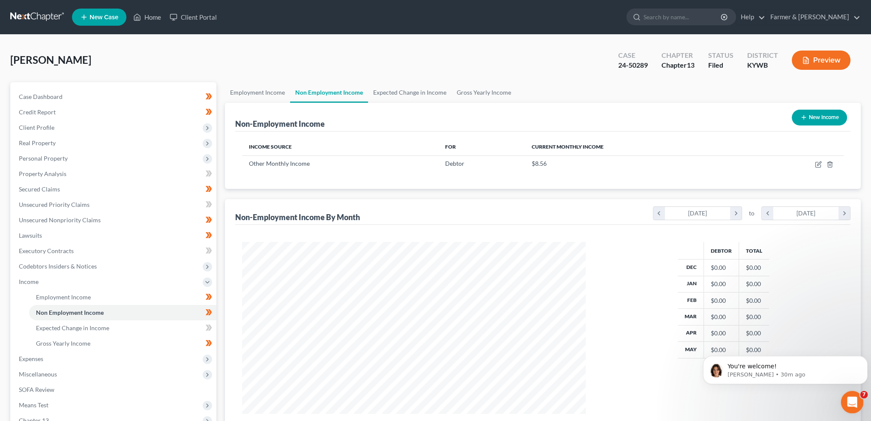
scroll to position [9746, 0]
click at [131, 59] on div "Bohannon, Dewayne Upgraded Case 24-50289 Chapter Chapter 13 Status Filed Distri…" at bounding box center [435, 63] width 851 height 37
click at [148, 14] on link "Home" at bounding box center [147, 16] width 36 height 15
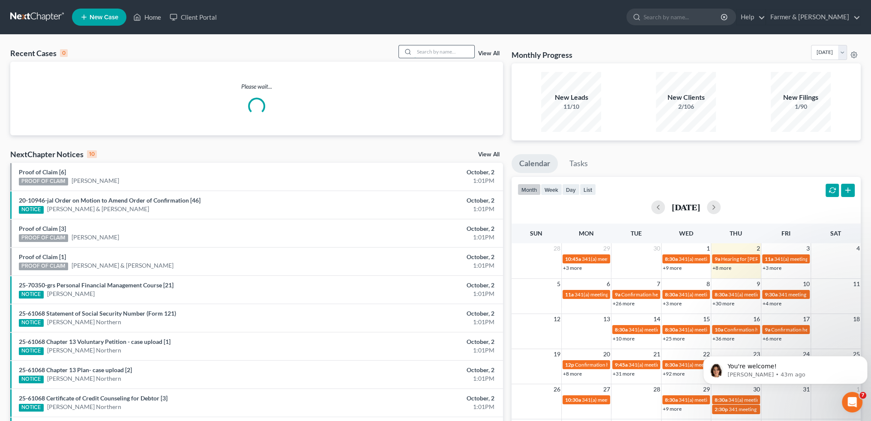
click at [458, 53] on input "search" at bounding box center [444, 51] width 60 height 12
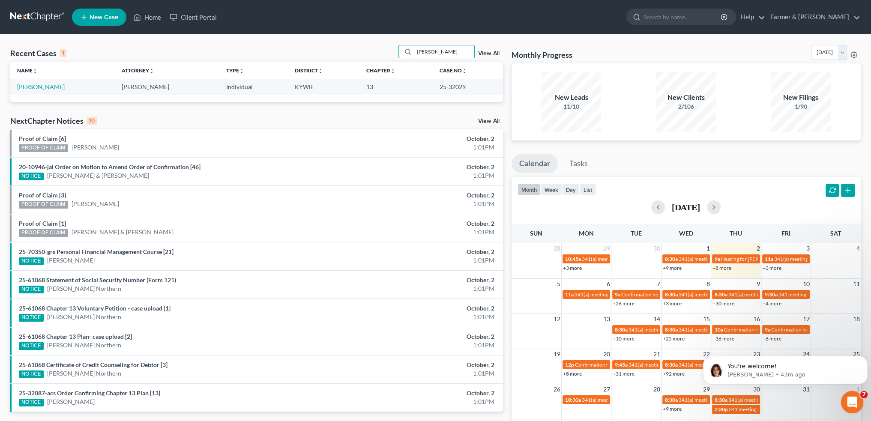
type input "peter rollins"
click at [854, 409] on div "Open Intercom Messenger" at bounding box center [851, 401] width 28 height 28
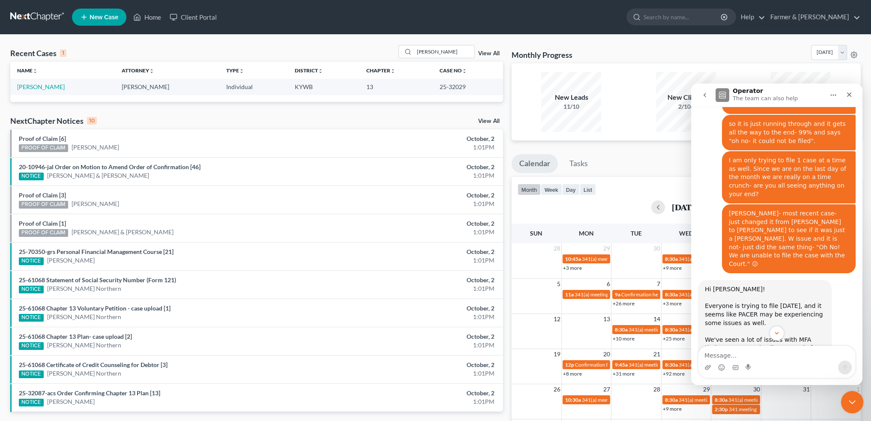
scroll to position [9746, 0]
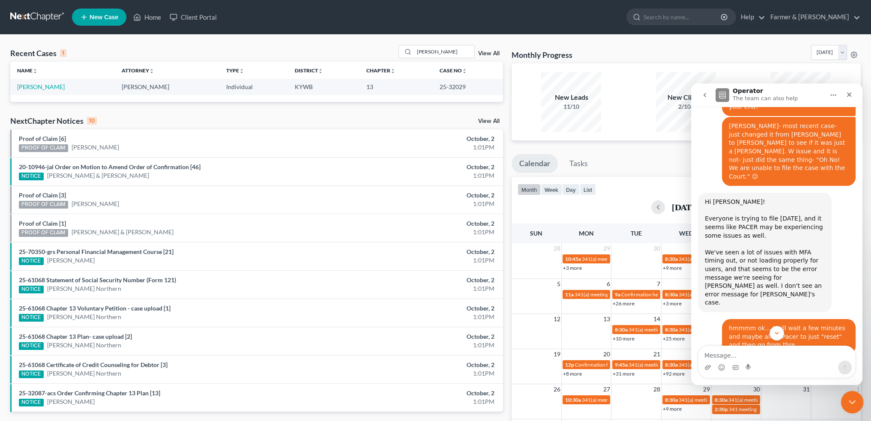
click at [854, 407] on div "Close Intercom Messenger" at bounding box center [851, 401] width 21 height 21
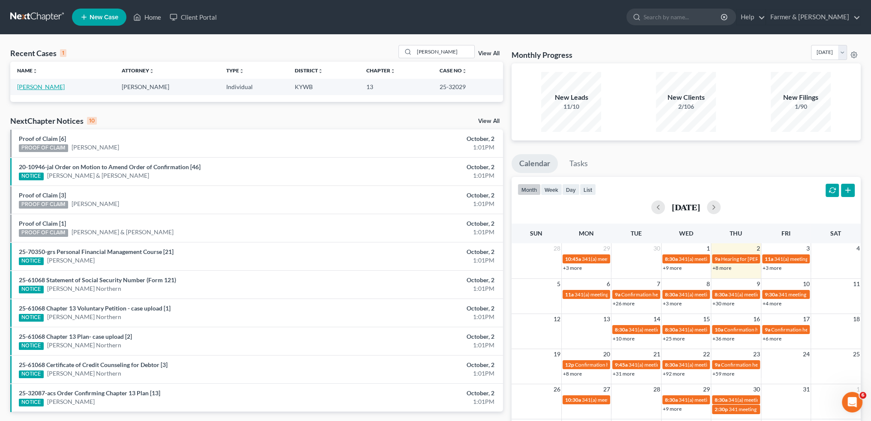
click at [23, 86] on link "Rollins, Peter" at bounding box center [41, 86] width 48 height 7
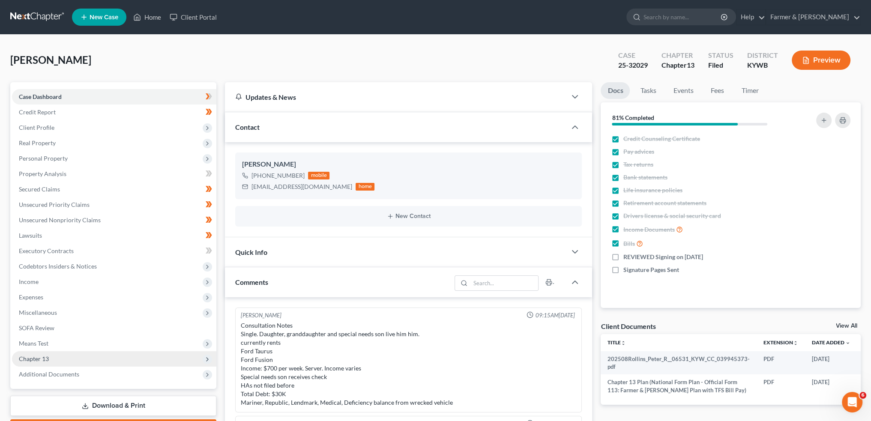
scroll to position [235, 0]
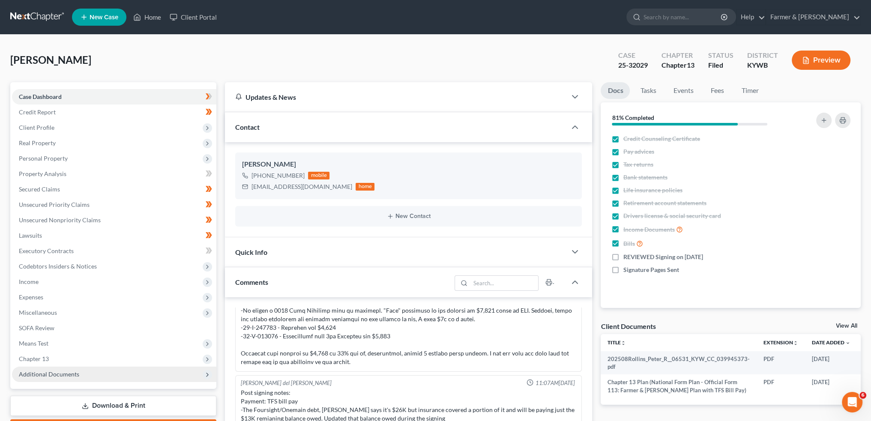
drag, startPoint x: 58, startPoint y: 372, endPoint x: 148, endPoint y: 238, distance: 160.8
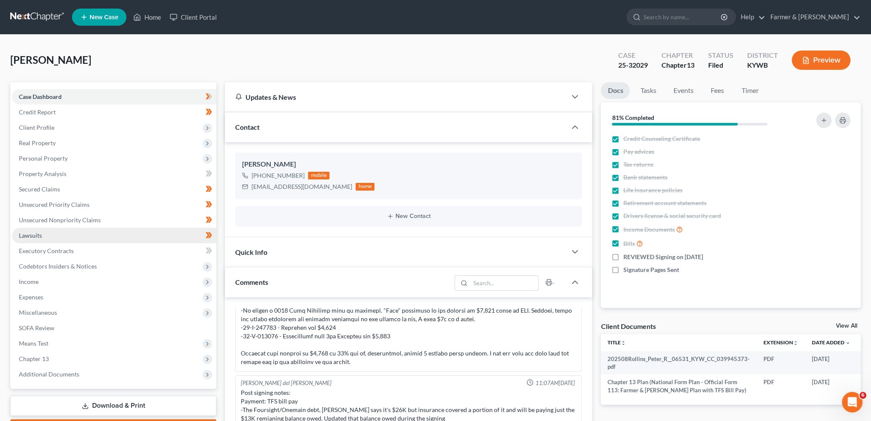
click at [58, 369] on span "Additional Documents" at bounding box center [114, 374] width 204 height 15
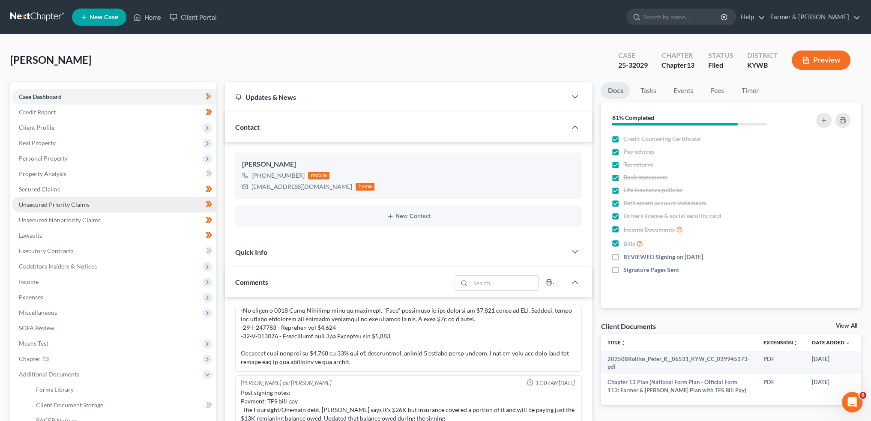
scroll to position [143, 0]
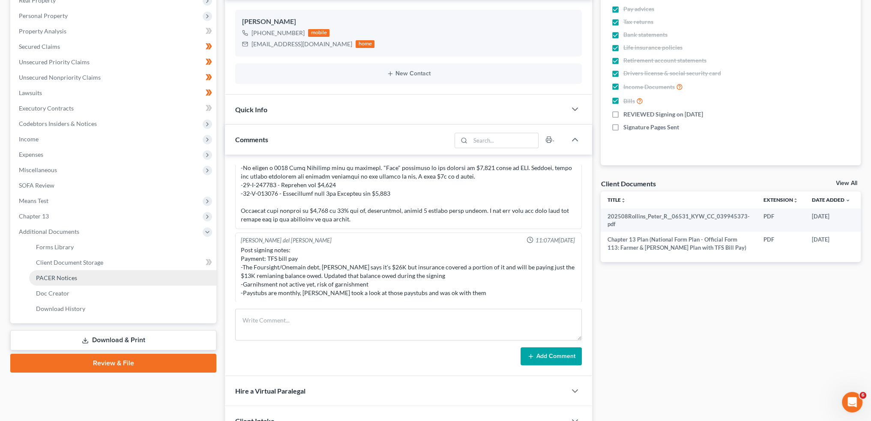
click at [92, 277] on link "PACER Notices" at bounding box center [122, 277] width 187 height 15
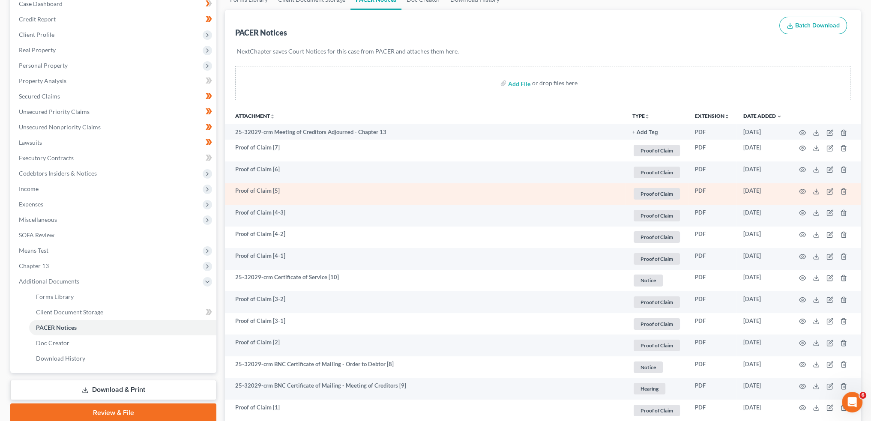
scroll to position [143, 0]
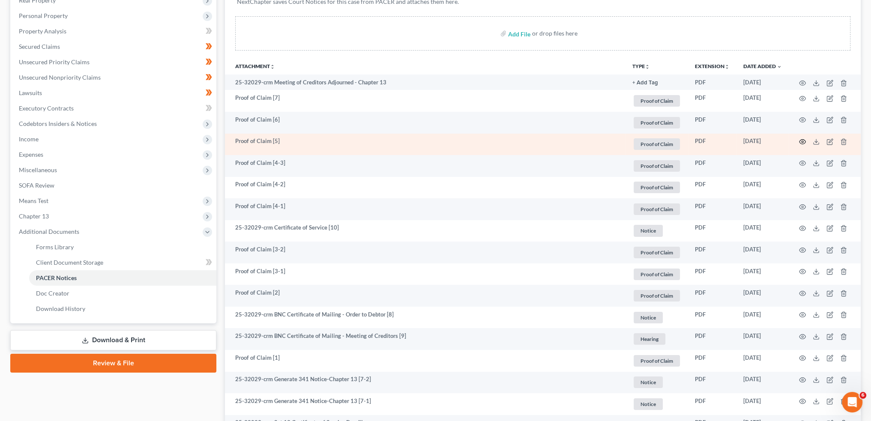
click at [800, 139] on icon "button" at bounding box center [802, 141] width 7 height 7
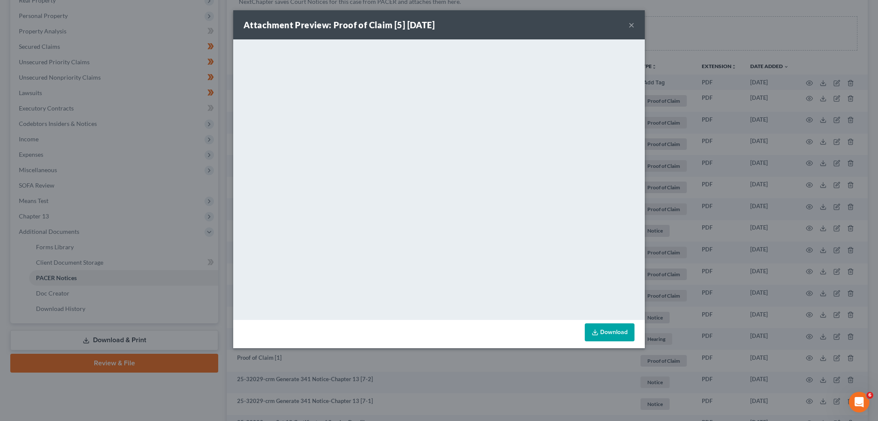
click at [634, 25] on div "Attachment Preview: Proof of Claim [5] 09/11/2025 ×" at bounding box center [438, 24] width 411 height 29
click at [632, 24] on button "×" at bounding box center [631, 25] width 6 height 10
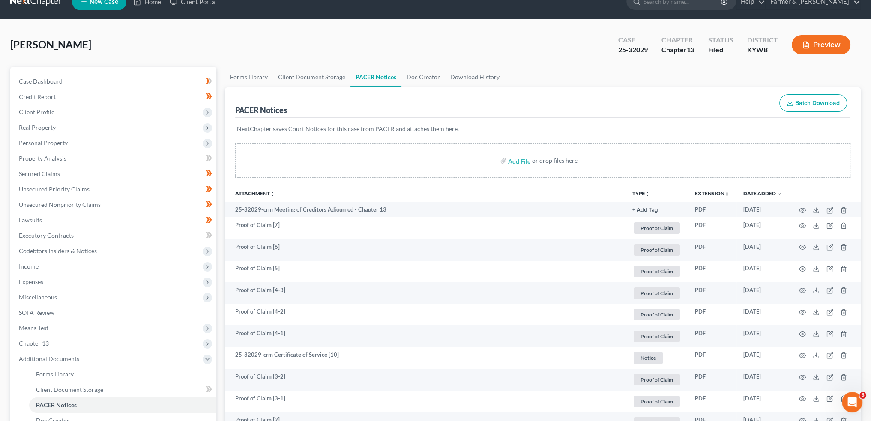
scroll to position [0, 0]
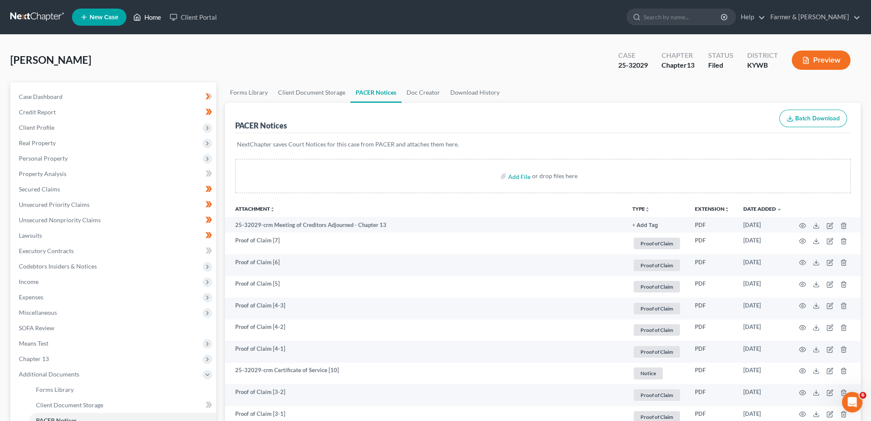
click at [157, 16] on link "Home" at bounding box center [147, 16] width 36 height 15
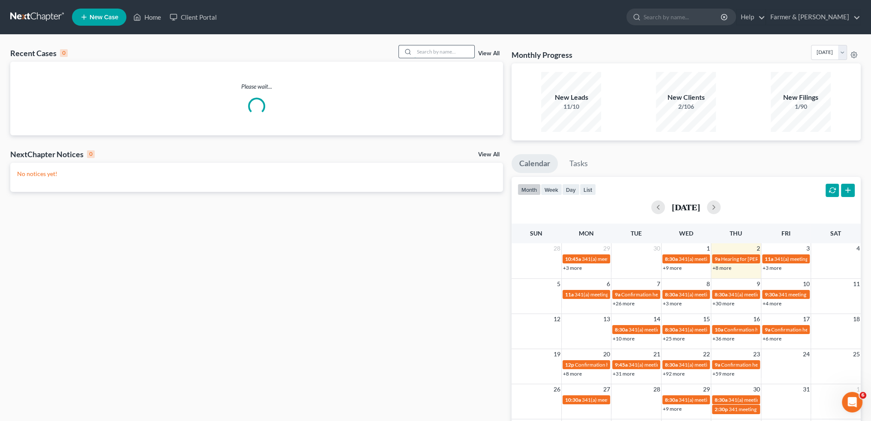
click at [454, 54] on input "search" at bounding box center [444, 51] width 60 height 12
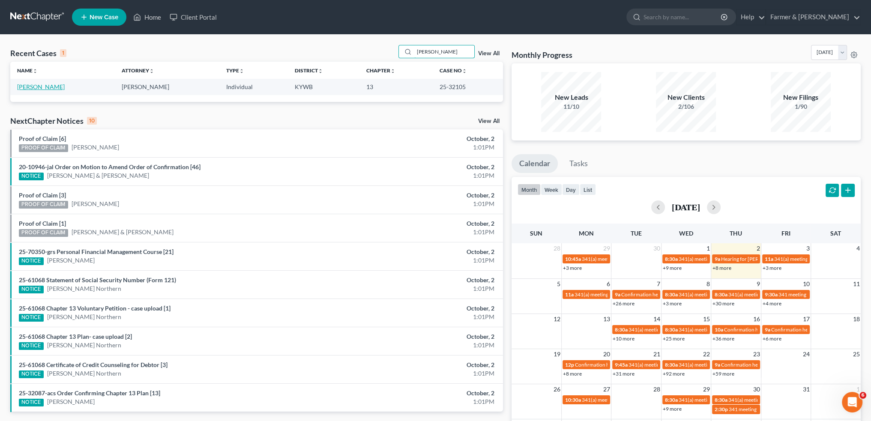
type input "mark boggs"
click at [22, 87] on link "Boggs, Mark" at bounding box center [41, 86] width 48 height 7
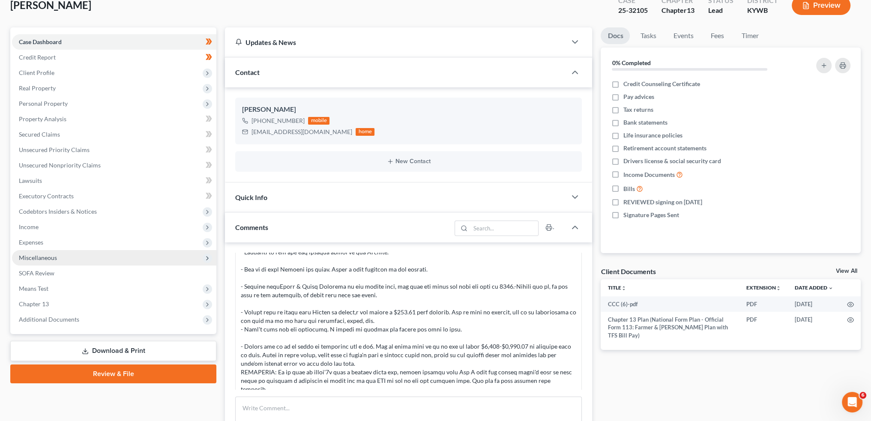
scroll to position [71, 0]
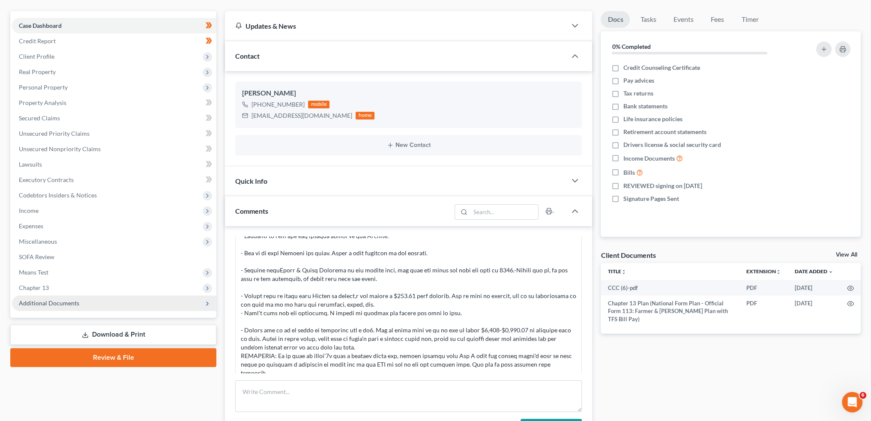
click at [63, 303] on span "Additional Documents" at bounding box center [49, 303] width 60 height 7
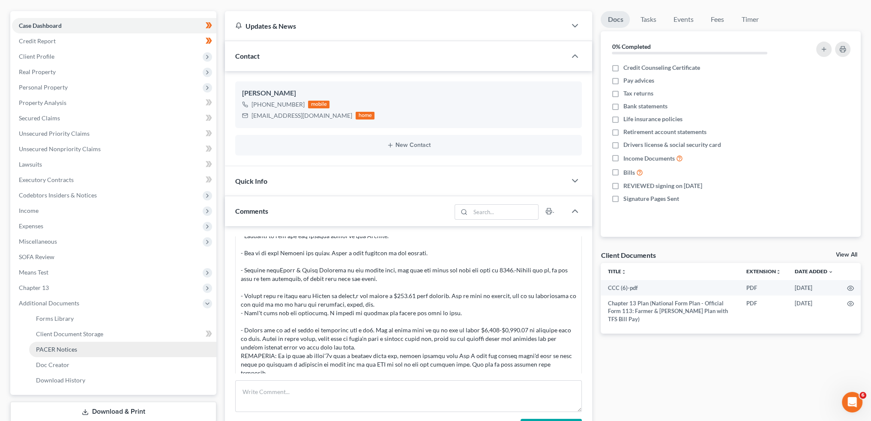
click at [53, 347] on span "PACER Notices" at bounding box center [56, 349] width 41 height 7
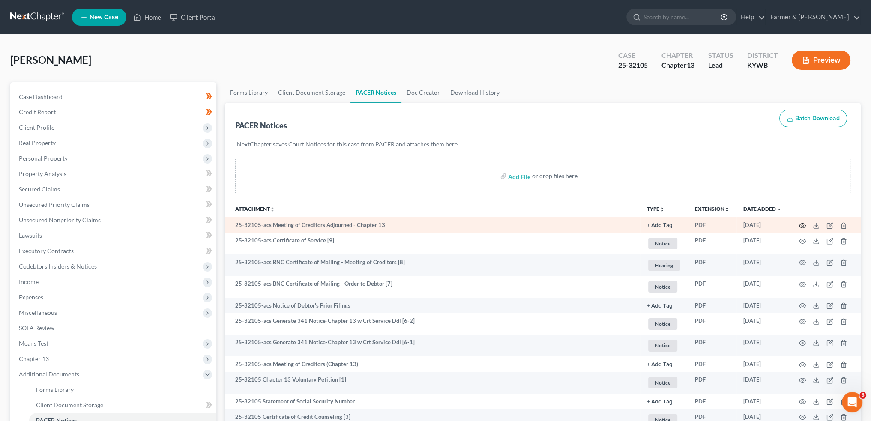
click at [800, 224] on icon "button" at bounding box center [802, 225] width 7 height 7
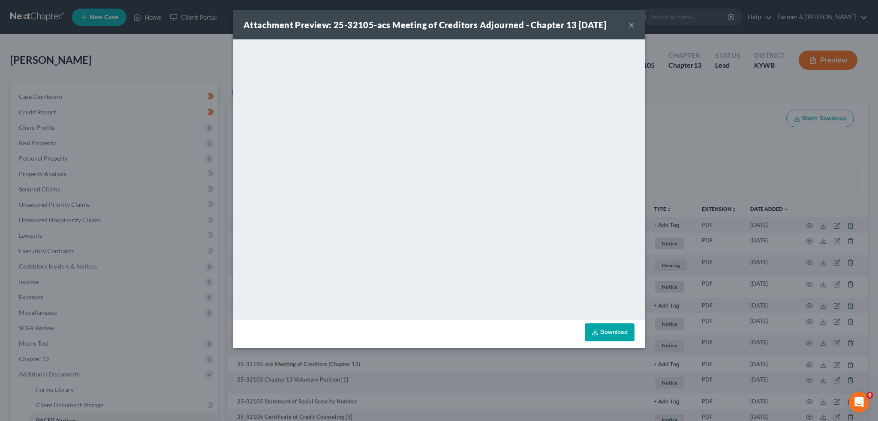
click at [626, 21] on div "Attachment Preview: 25-32105-acs Meeting of Creditors Adjourned - Chapter 13 10…" at bounding box center [438, 24] width 411 height 29
click at [631, 24] on button "×" at bounding box center [631, 25] width 6 height 10
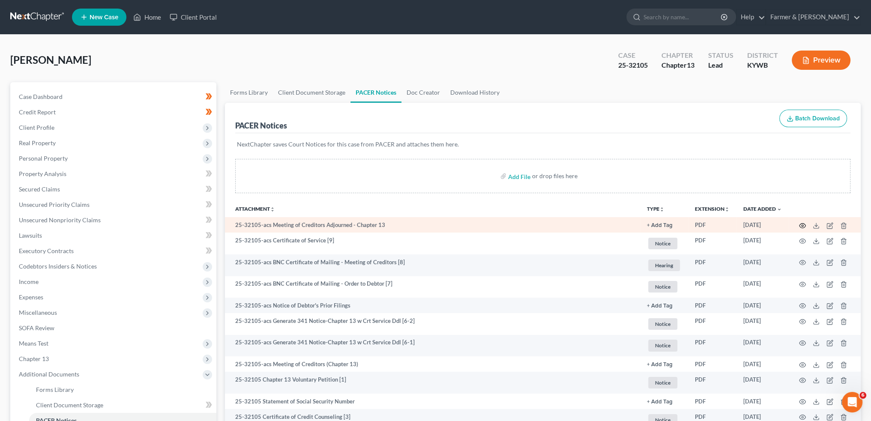
click at [802, 223] on icon "button" at bounding box center [802, 225] width 7 height 7
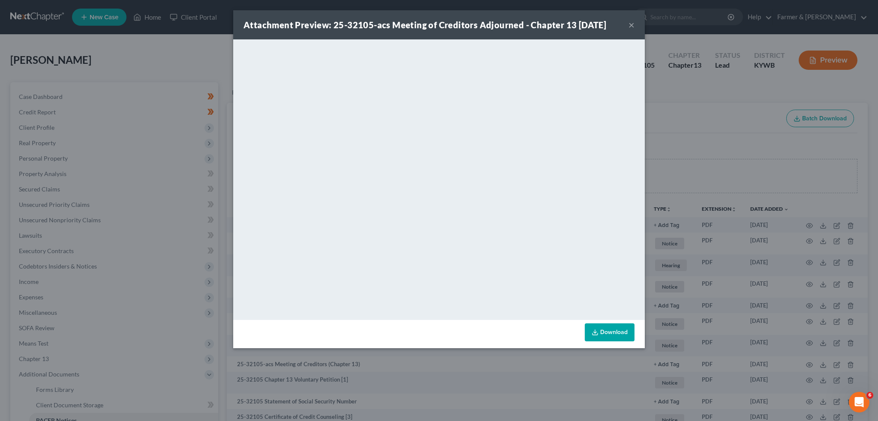
drag, startPoint x: 627, startPoint y: 338, endPoint x: 514, endPoint y: 315, distance: 115.4
click at [627, 338] on link "Download" at bounding box center [609, 333] width 50 height 18
drag, startPoint x: 632, startPoint y: 23, endPoint x: 141, endPoint y: 268, distance: 548.3
click at [632, 23] on button "×" at bounding box center [631, 25] width 6 height 10
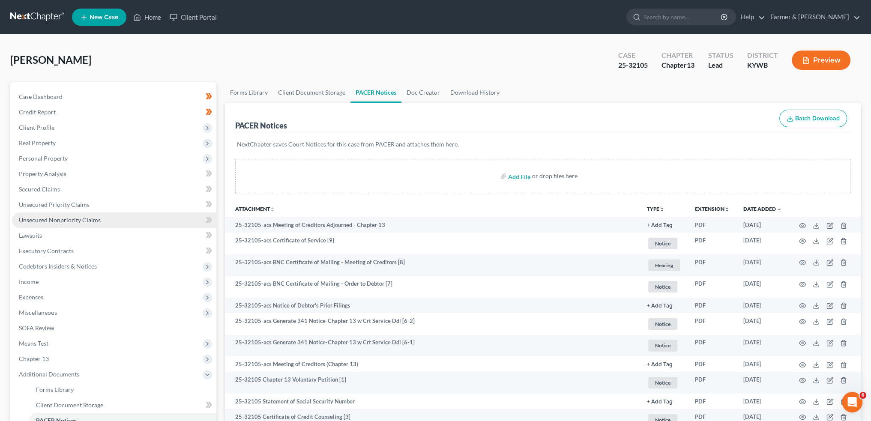
click at [72, 213] on link "Unsecured Nonpriority Claims" at bounding box center [114, 220] width 204 height 15
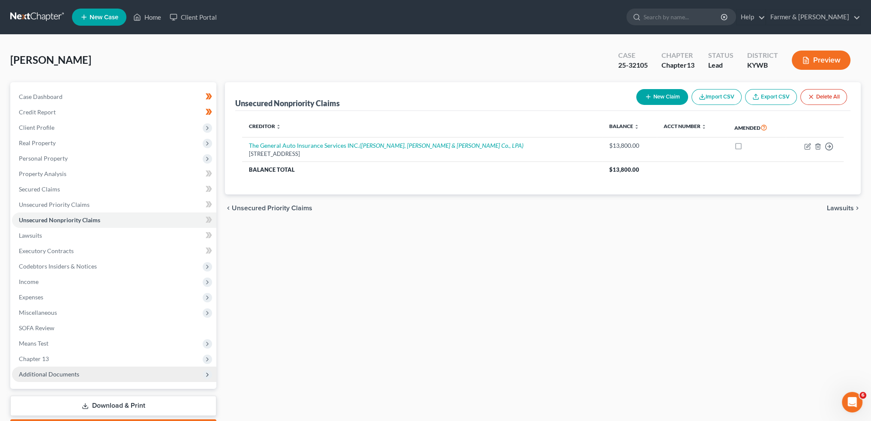
click at [101, 376] on span "Additional Documents" at bounding box center [114, 374] width 204 height 15
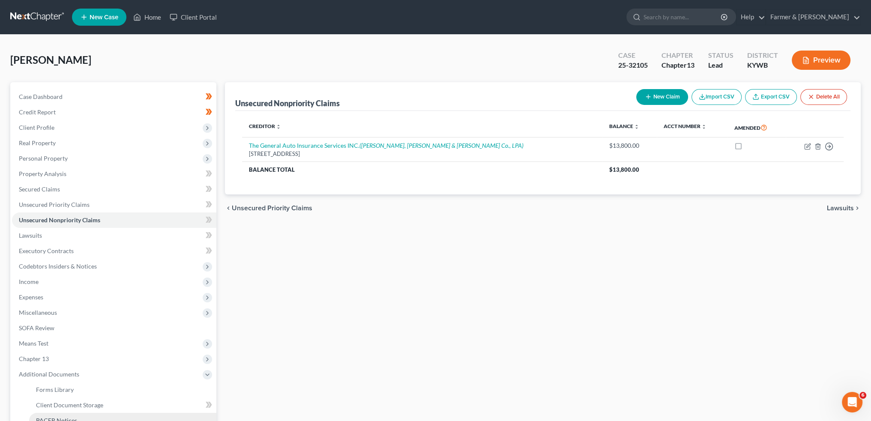
click at [89, 415] on link "PACER Notices" at bounding box center [122, 420] width 187 height 15
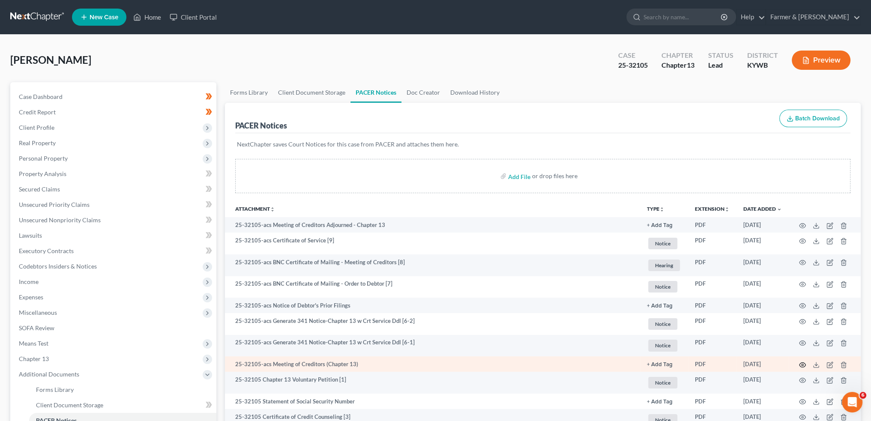
click at [802, 364] on circle "button" at bounding box center [803, 365] width 2 height 2
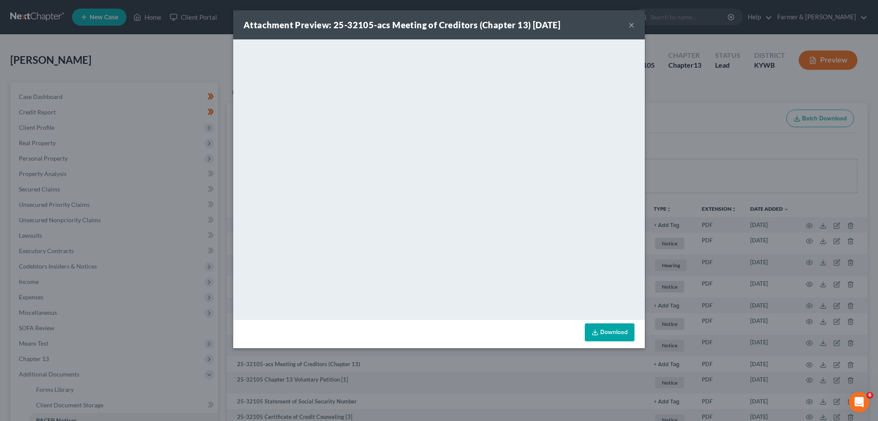
click at [629, 21] on button "×" at bounding box center [631, 25] width 6 height 10
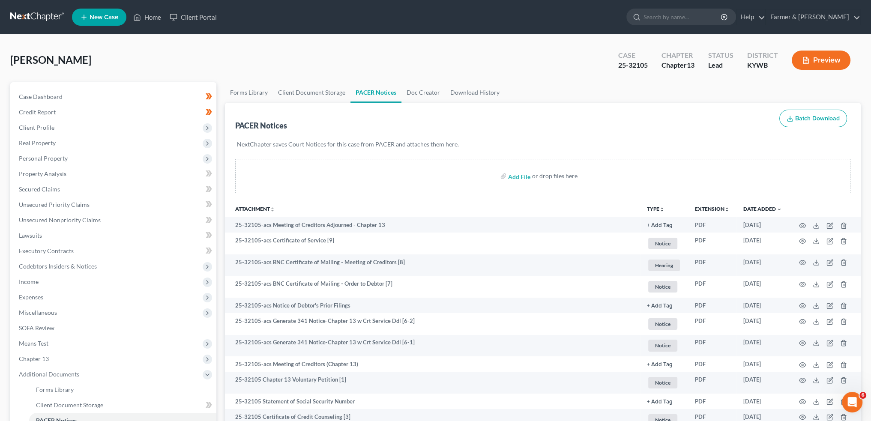
click at [682, 78] on div "Boggs, Mark Upgraded Case 25-32105 Chapter Chapter 13 Status Lead District KYWB…" at bounding box center [435, 63] width 851 height 37
click at [144, 20] on link "Home" at bounding box center [147, 16] width 36 height 15
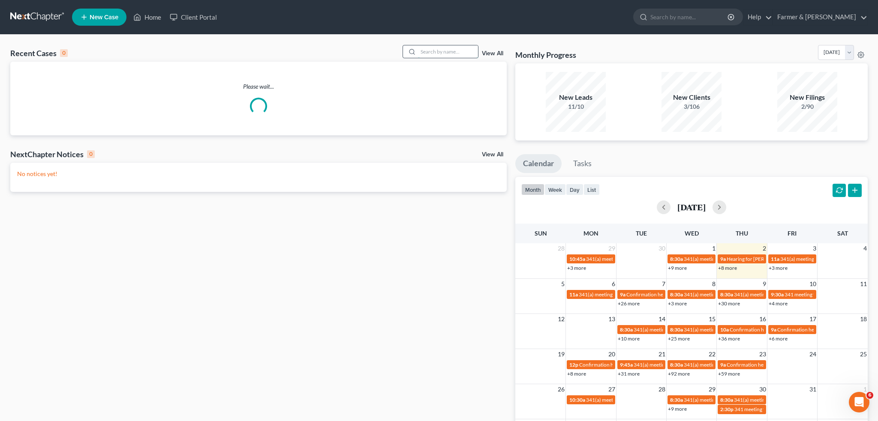
click at [453, 47] on input "search" at bounding box center [448, 51] width 60 height 12
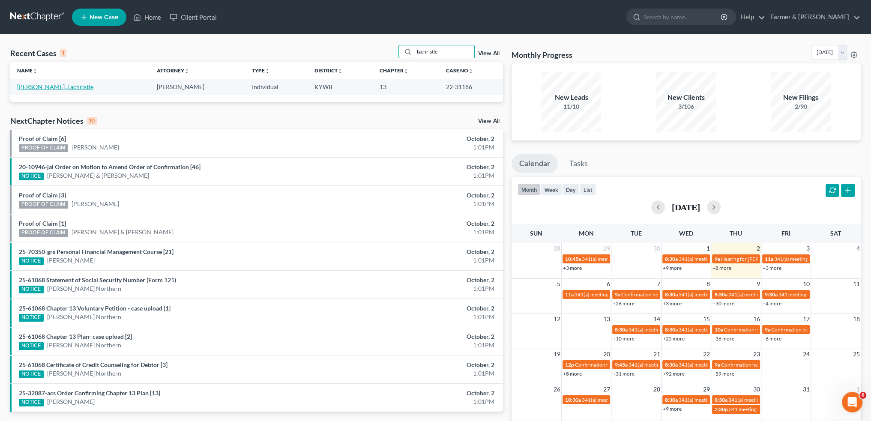
type input "lachristle"
click at [53, 87] on link "Jenkins, Lachristle" at bounding box center [55, 86] width 76 height 7
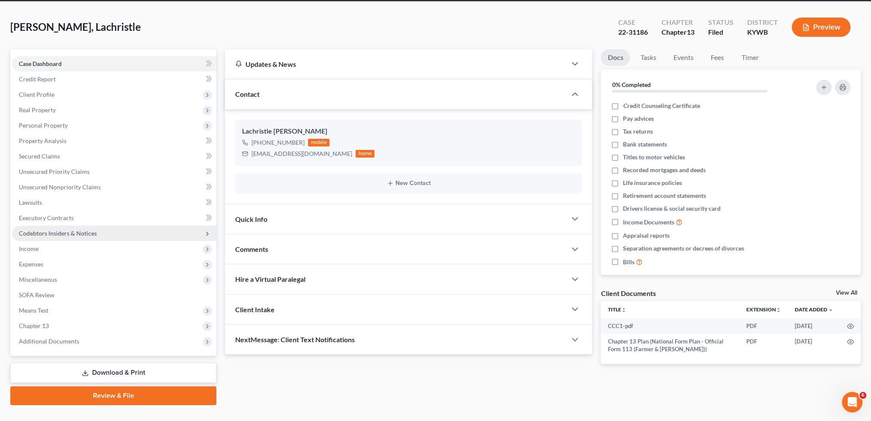
scroll to position [49, 0]
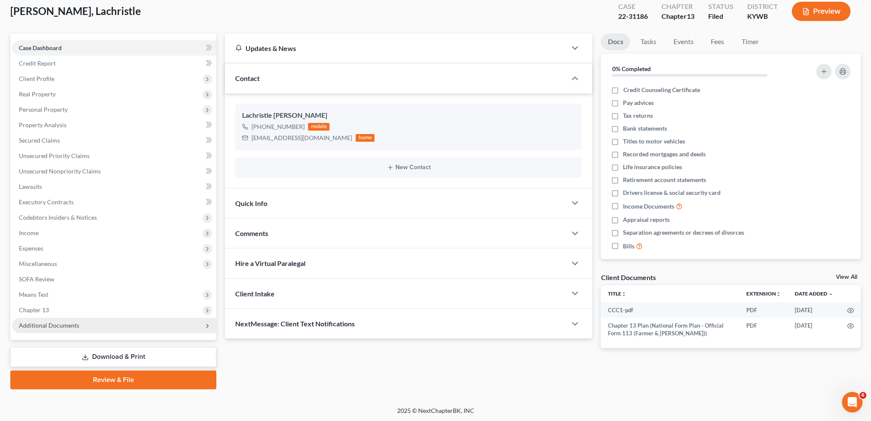
click at [55, 324] on span "Additional Documents" at bounding box center [49, 325] width 60 height 7
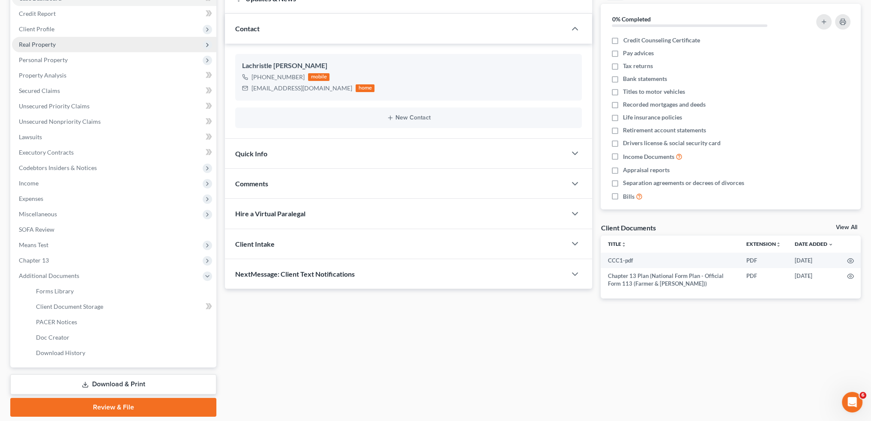
scroll to position [126, 0]
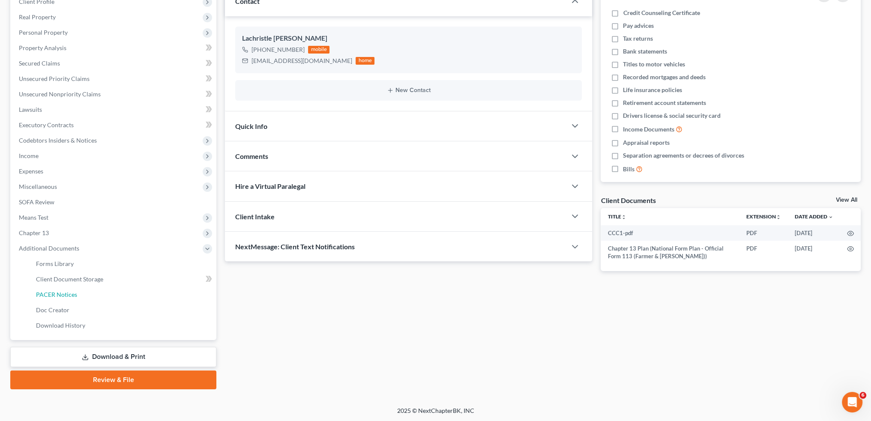
drag, startPoint x: 72, startPoint y: 300, endPoint x: 290, endPoint y: 301, distance: 218.1
click at [72, 300] on link "PACER Notices" at bounding box center [122, 294] width 187 height 15
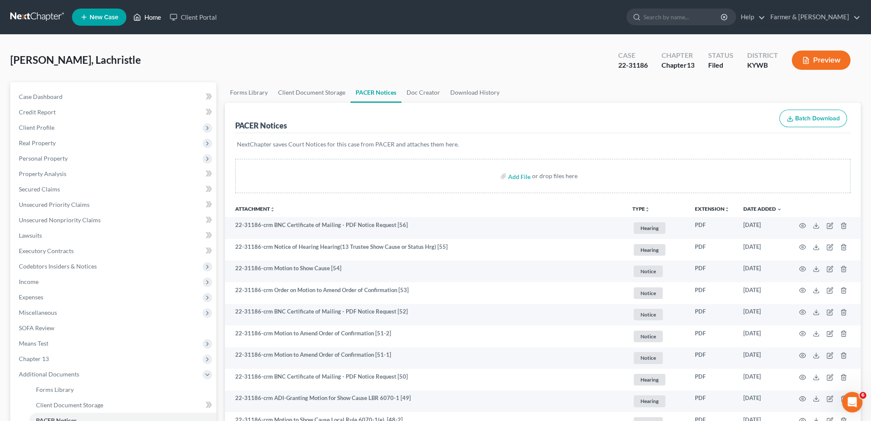
click at [147, 20] on link "Home" at bounding box center [147, 16] width 36 height 15
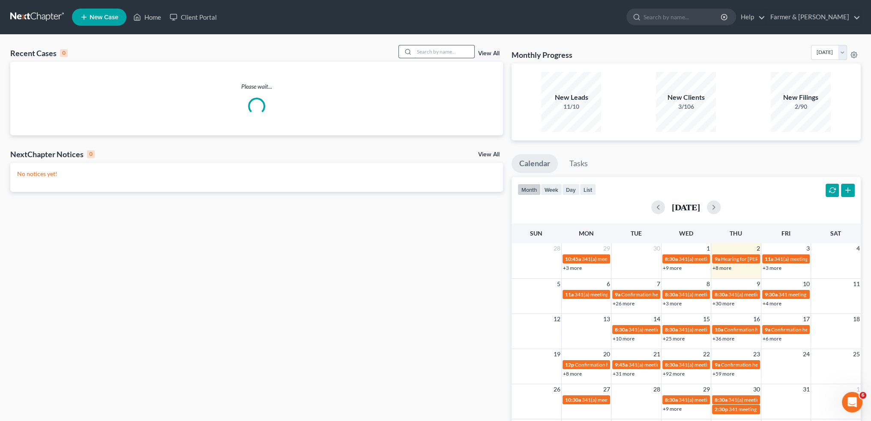
click at [435, 52] on input "search" at bounding box center [444, 51] width 60 height 12
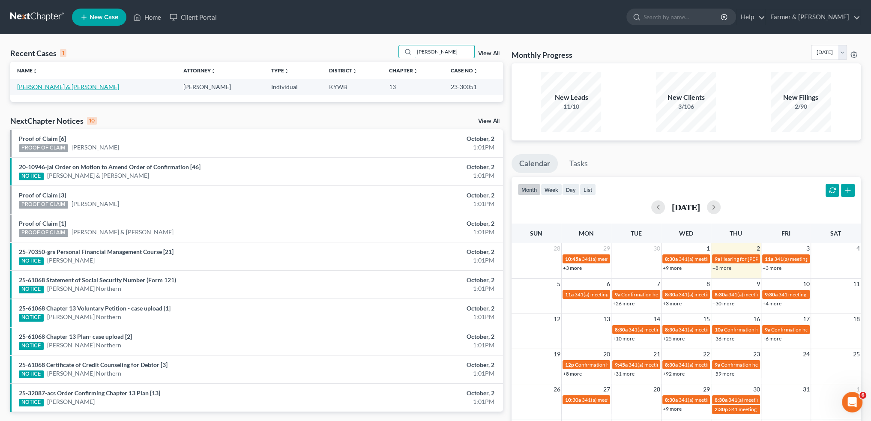
type input "rita groves"
click at [64, 90] on link "Groves, Rita & Alfred" at bounding box center [68, 86] width 102 height 7
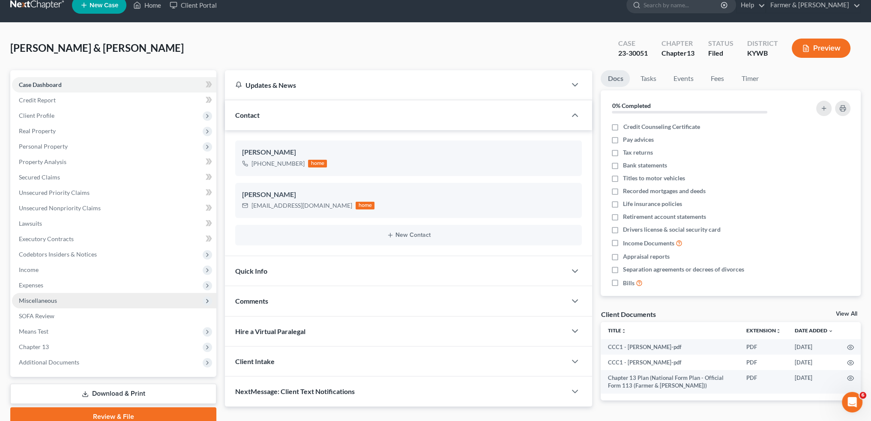
scroll to position [49, 0]
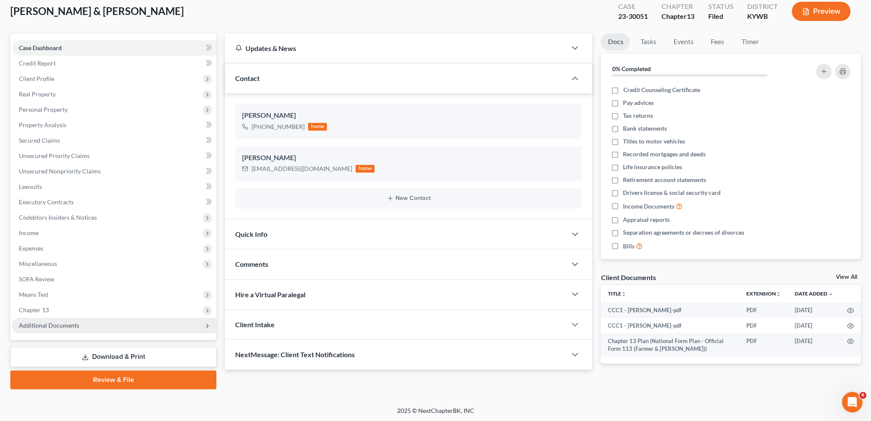
click at [53, 324] on span "Additional Documents" at bounding box center [49, 325] width 60 height 7
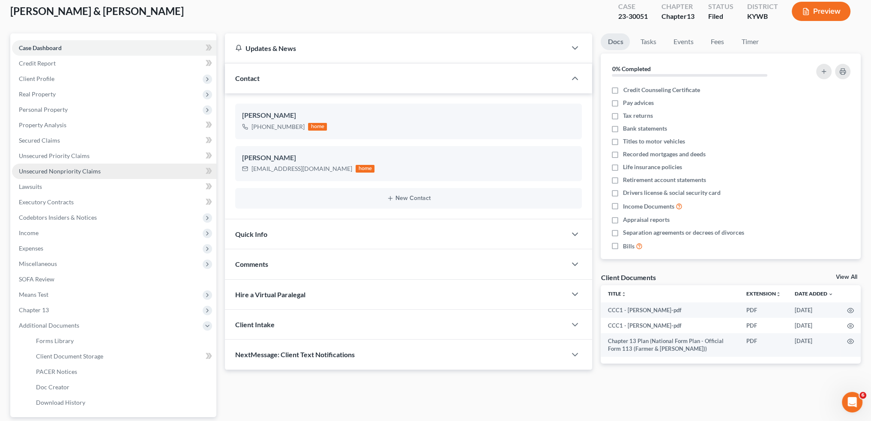
scroll to position [126, 0]
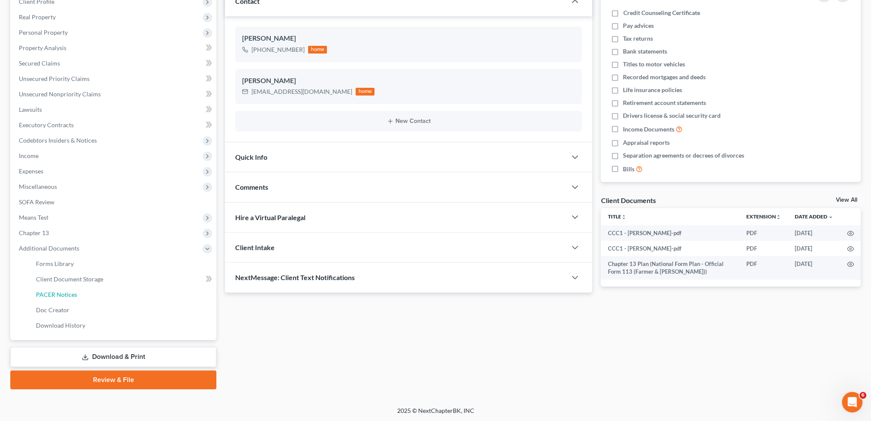
drag, startPoint x: 69, startPoint y: 296, endPoint x: 498, endPoint y: 327, distance: 430.5
click at [69, 296] on span "PACER Notices" at bounding box center [56, 294] width 41 height 7
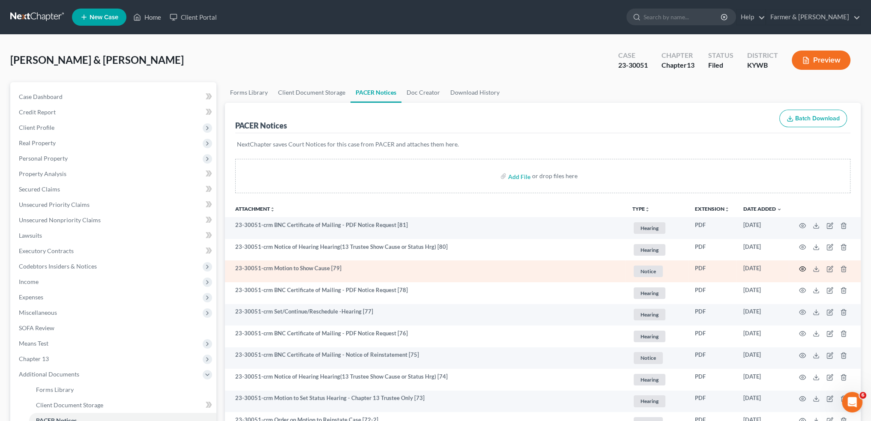
click at [800, 269] on icon "button" at bounding box center [802, 269] width 7 height 7
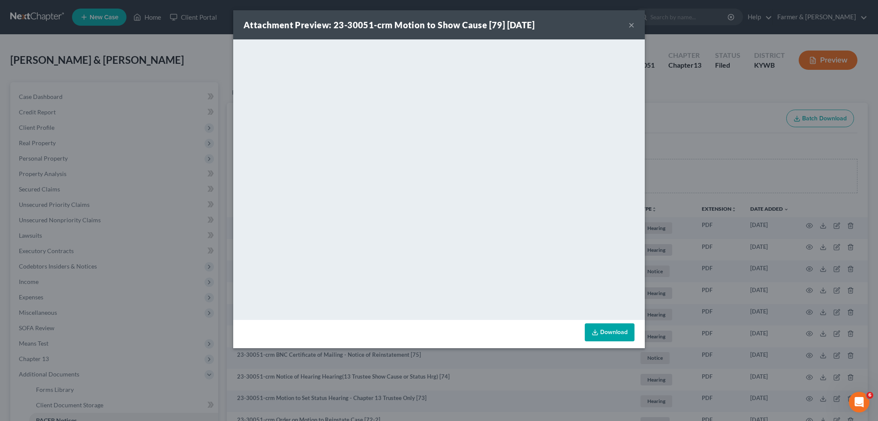
click at [630, 25] on button "×" at bounding box center [631, 25] width 6 height 10
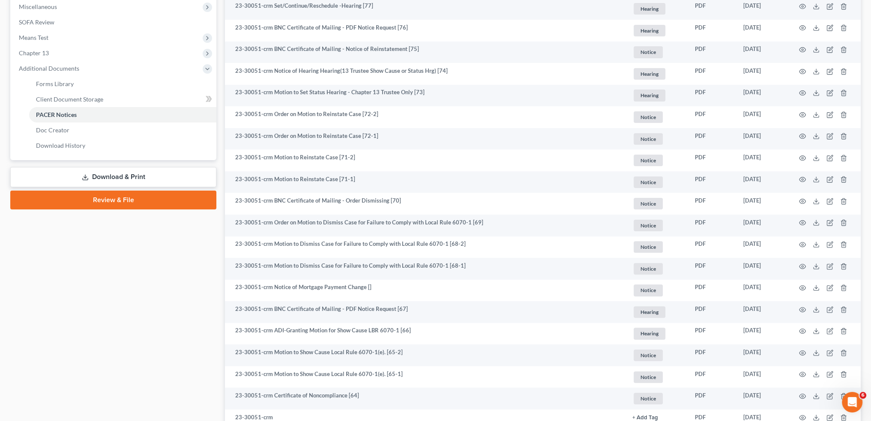
scroll to position [500, 0]
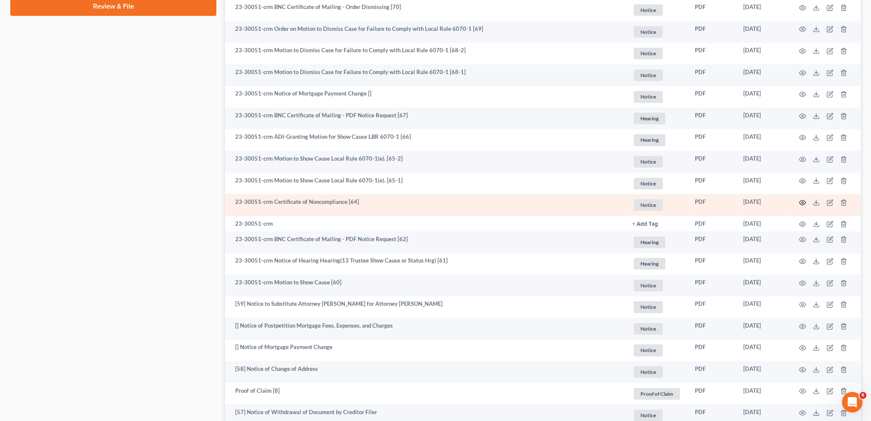
click at [804, 202] on icon "button" at bounding box center [802, 202] width 7 height 7
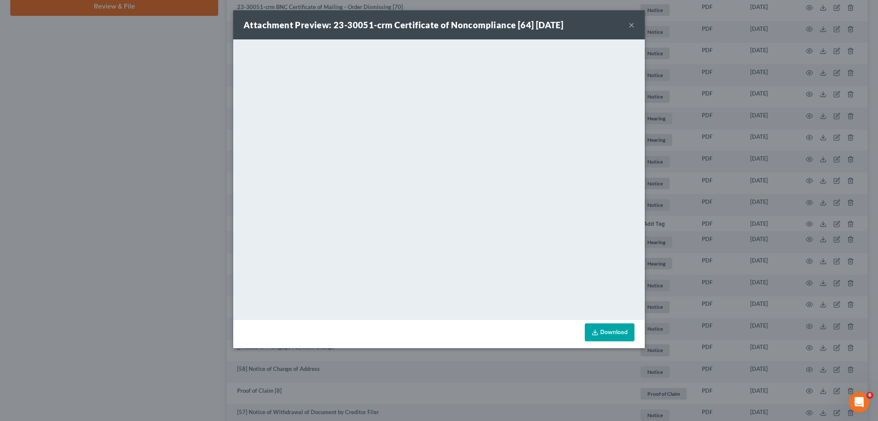
click at [632, 24] on button "×" at bounding box center [631, 25] width 6 height 10
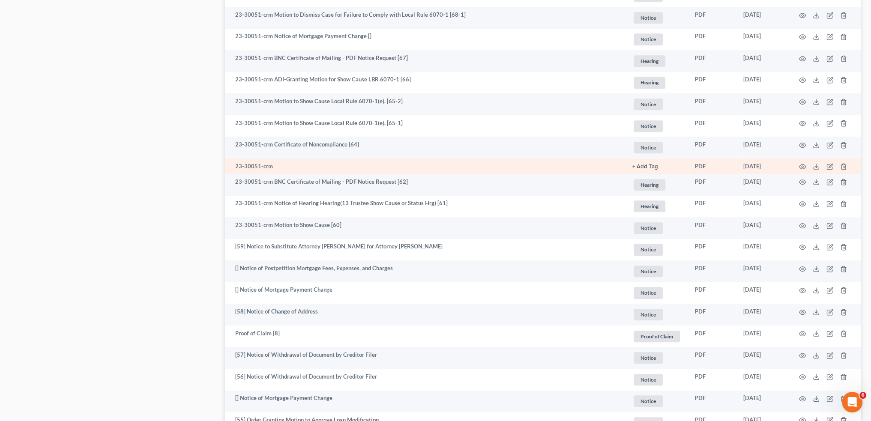
scroll to position [571, 0]
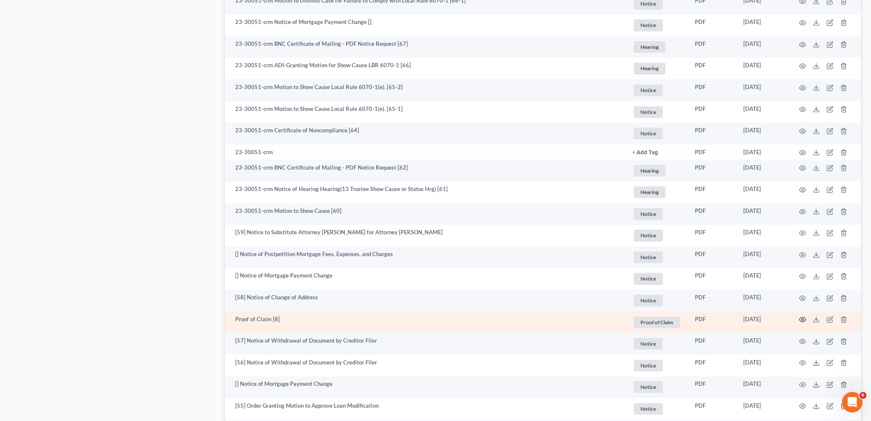
click at [804, 319] on icon "button" at bounding box center [802, 319] width 7 height 7
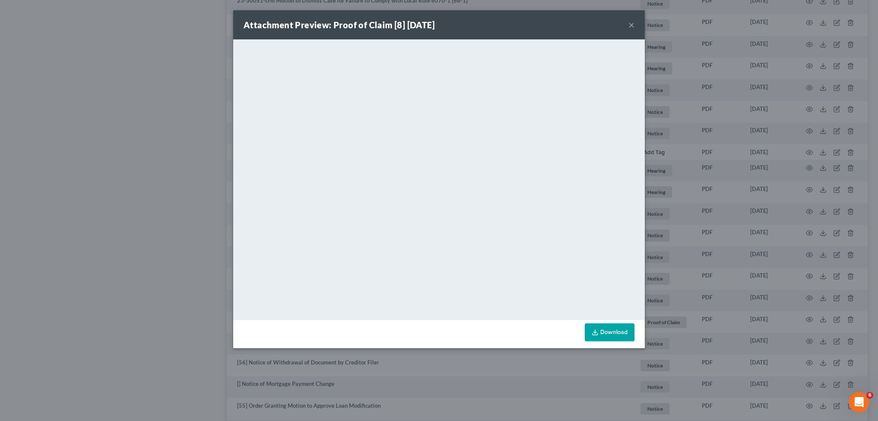
click at [631, 22] on button "×" at bounding box center [631, 25] width 6 height 10
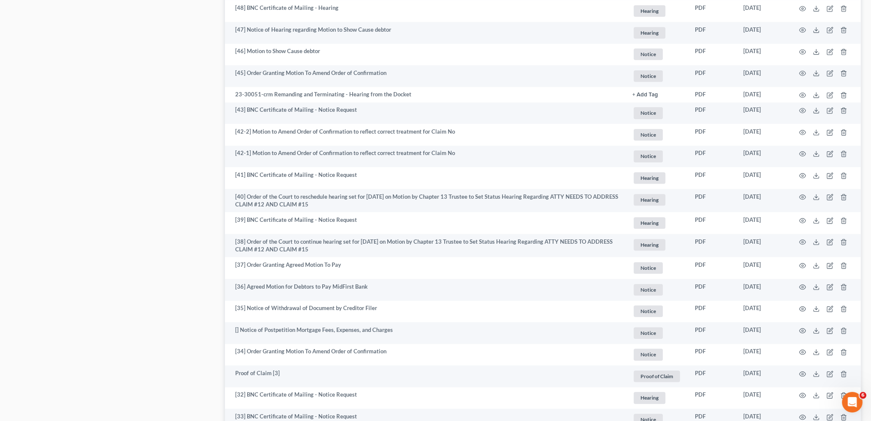
scroll to position [1214, 0]
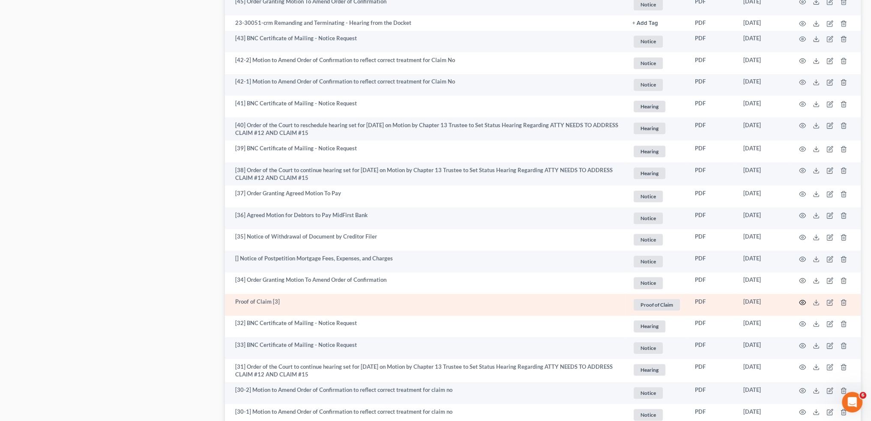
click at [800, 304] on icon "button" at bounding box center [803, 302] width 6 height 5
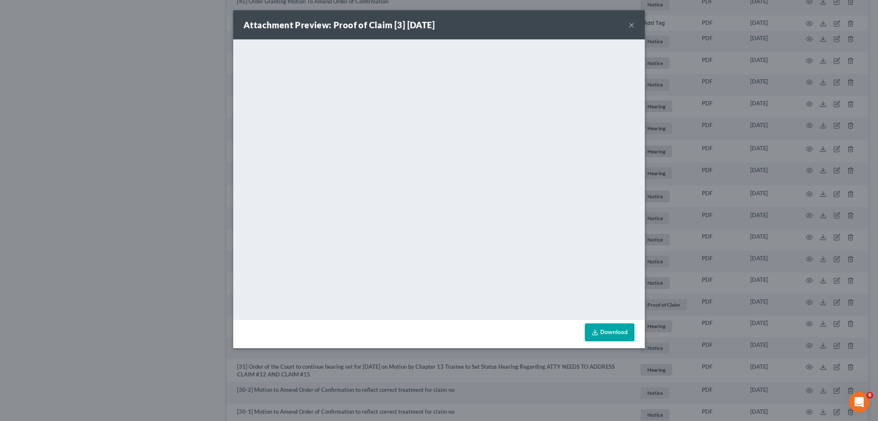
click at [632, 24] on button "×" at bounding box center [631, 25] width 6 height 10
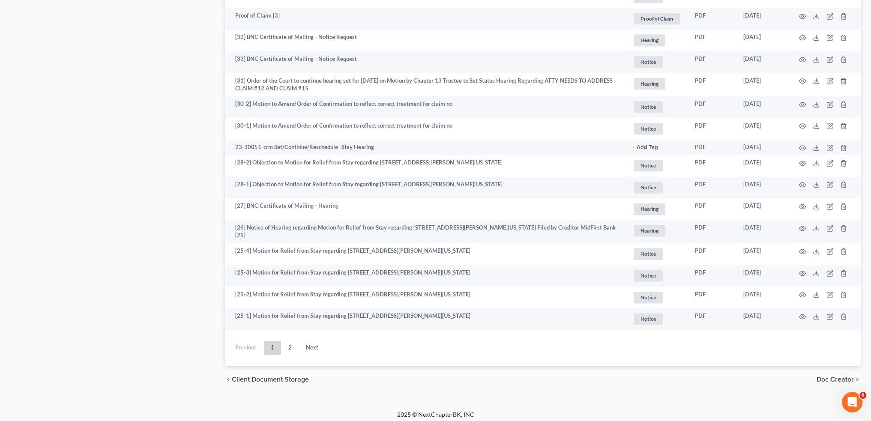
scroll to position [1505, 0]
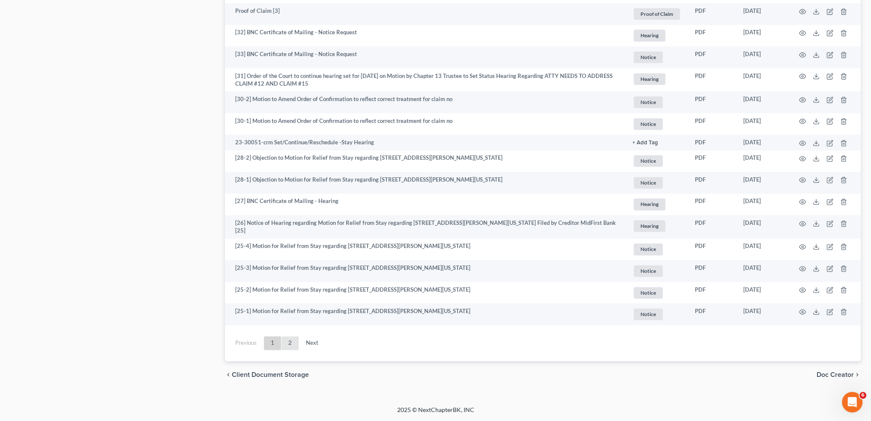
click at [288, 342] on link "2" at bounding box center [290, 343] width 17 height 14
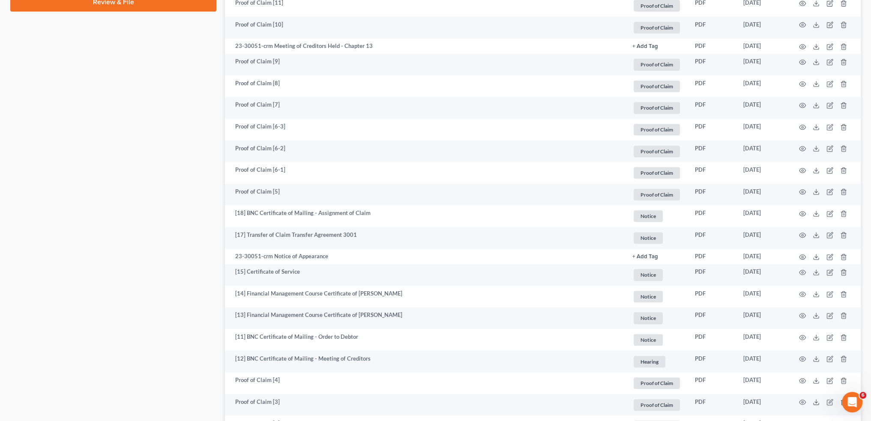
scroll to position [362, 0]
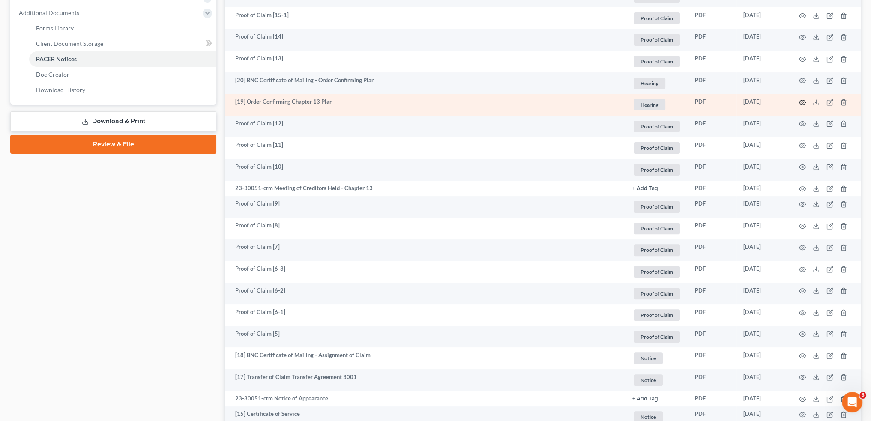
click at [802, 102] on circle "button" at bounding box center [803, 103] width 2 height 2
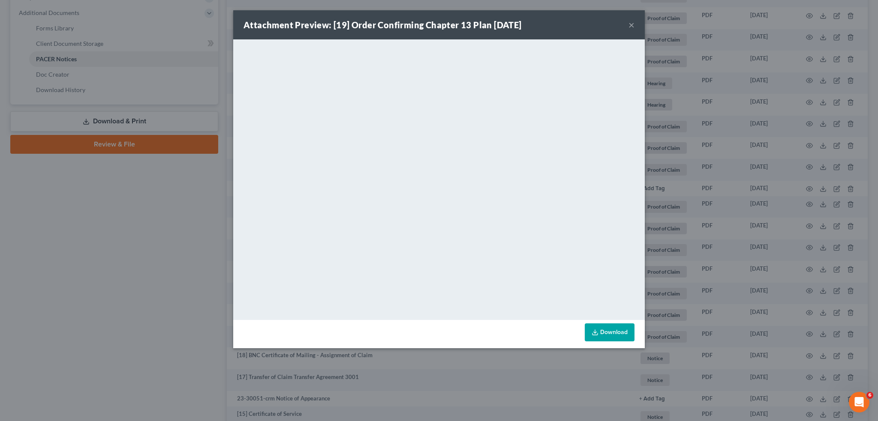
click at [630, 21] on button "×" at bounding box center [631, 25] width 6 height 10
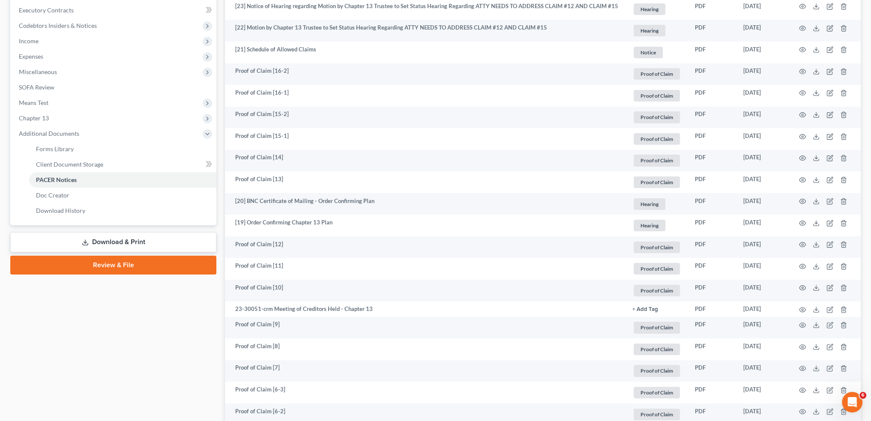
scroll to position [219, 0]
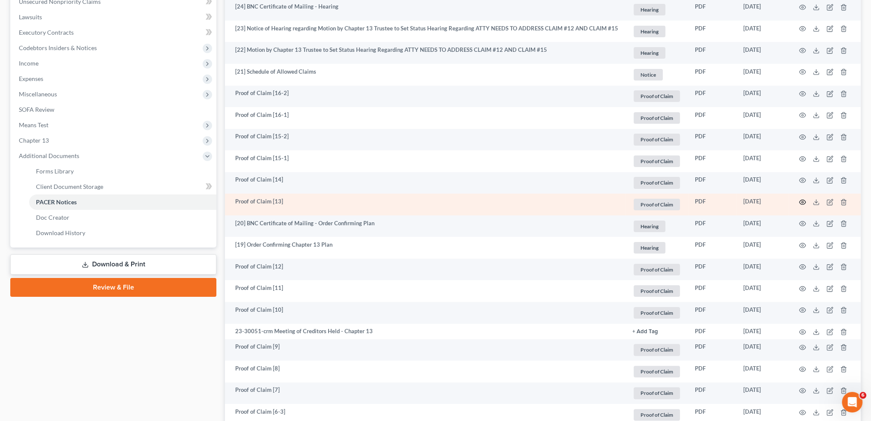
click at [802, 201] on icon "button" at bounding box center [802, 202] width 7 height 7
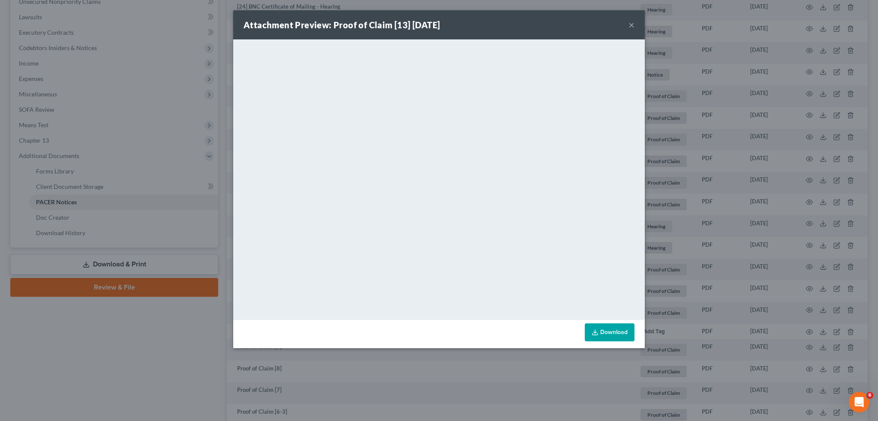
click at [629, 21] on button "×" at bounding box center [631, 25] width 6 height 10
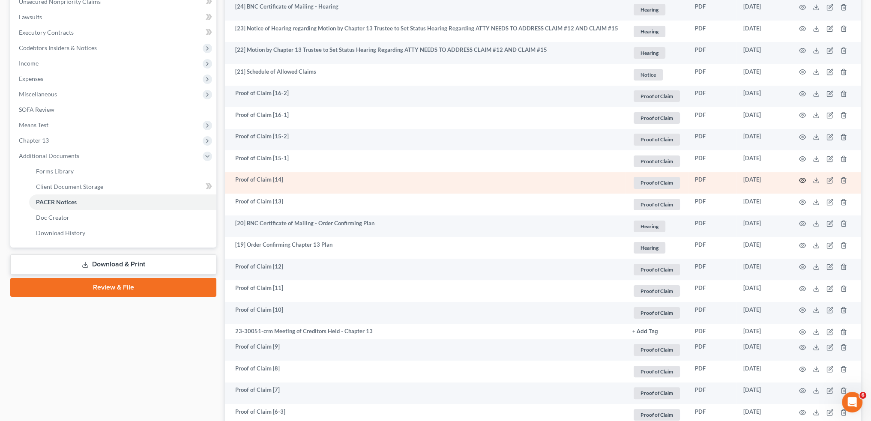
click at [803, 179] on icon "button" at bounding box center [802, 180] width 7 height 7
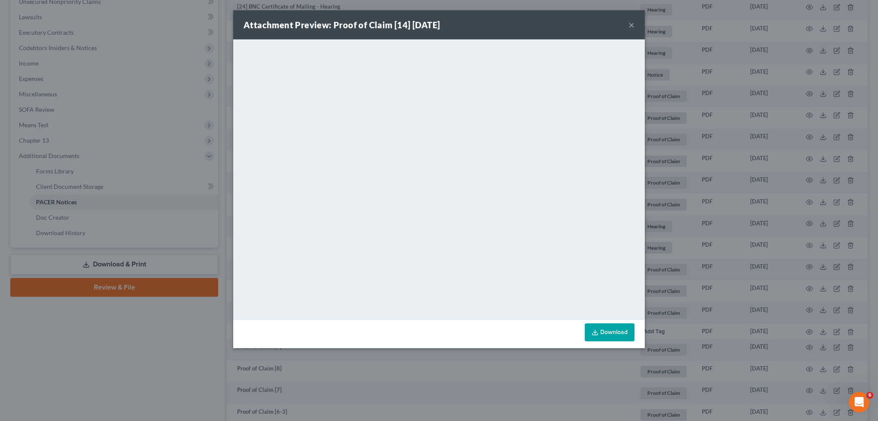
click at [629, 28] on button "×" at bounding box center [631, 25] width 6 height 10
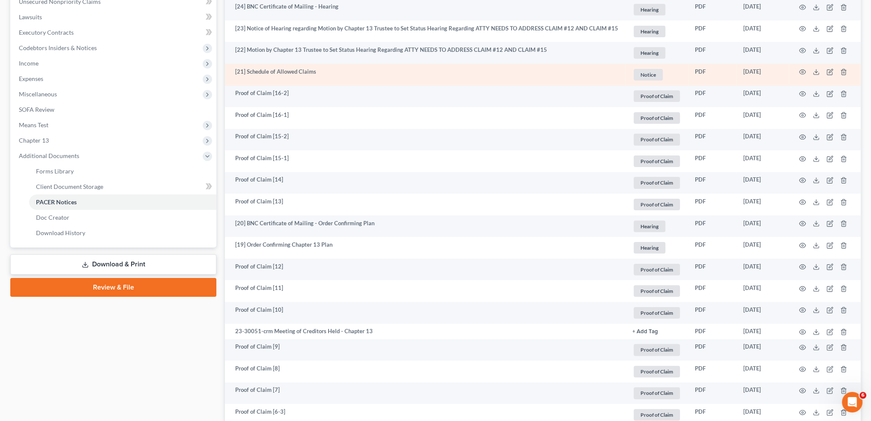
click at [807, 72] on td at bounding box center [825, 75] width 72 height 22
click at [804, 71] on icon "button" at bounding box center [802, 72] width 7 height 7
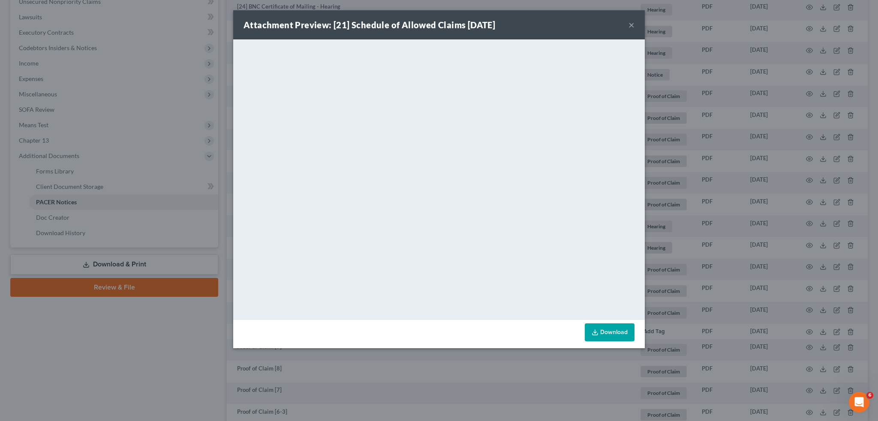
click at [629, 22] on button "×" at bounding box center [631, 25] width 6 height 10
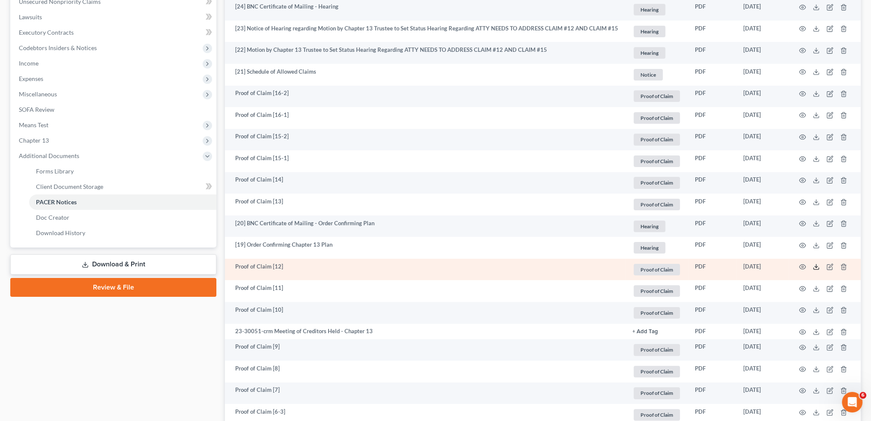
click at [816, 267] on polyline at bounding box center [816, 267] width 3 height 1
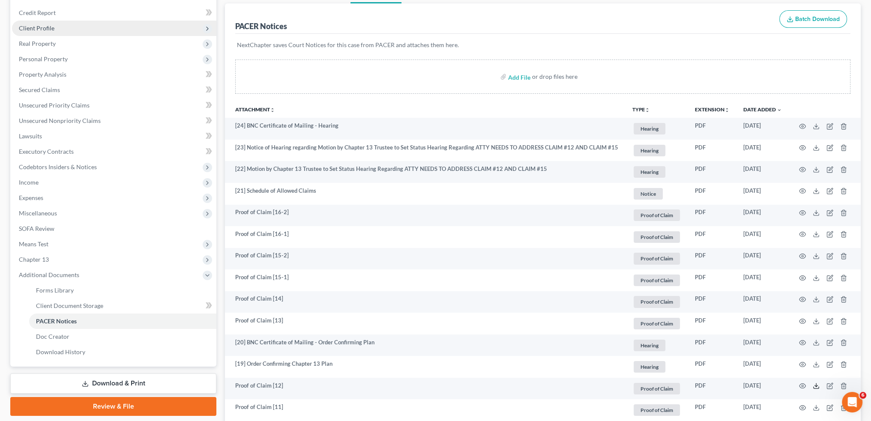
scroll to position [0, 0]
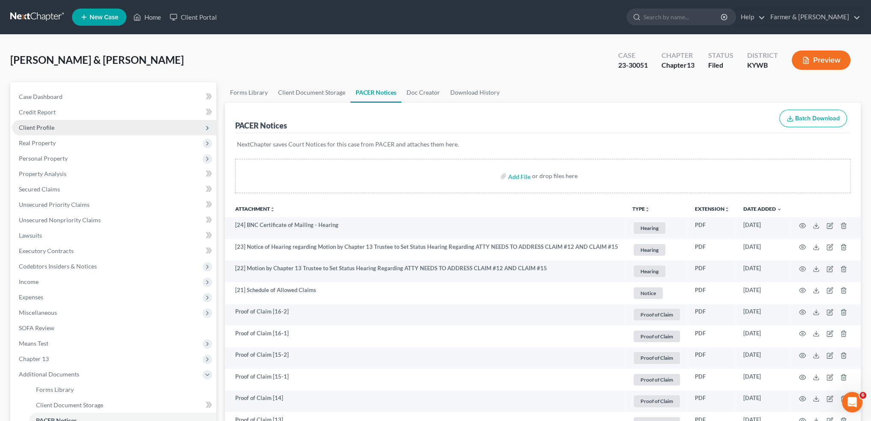
click at [45, 129] on span "Client Profile" at bounding box center [37, 127] width 36 height 7
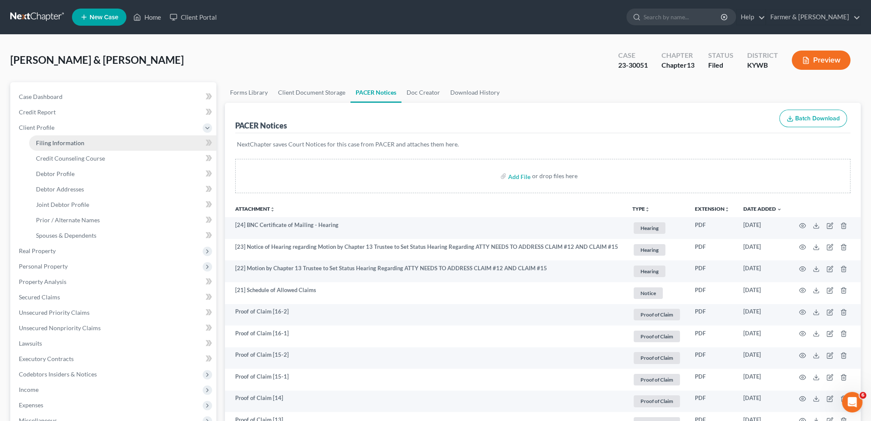
click at [51, 143] on span "Filing Information" at bounding box center [60, 142] width 48 height 7
select select "1"
select select "3"
select select "33"
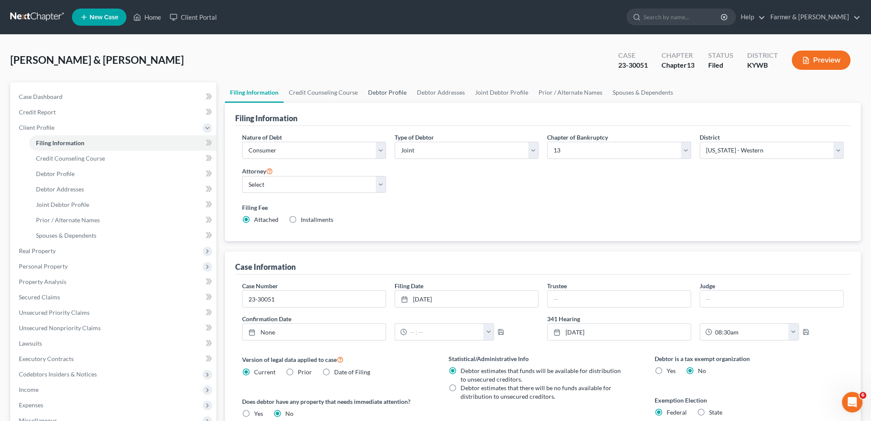
click at [390, 91] on link "Debtor Profile" at bounding box center [387, 92] width 49 height 21
select select "1"
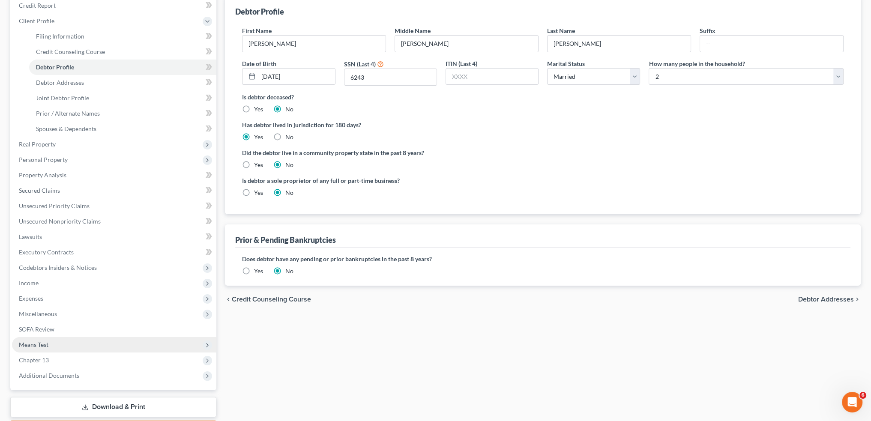
scroll to position [143, 0]
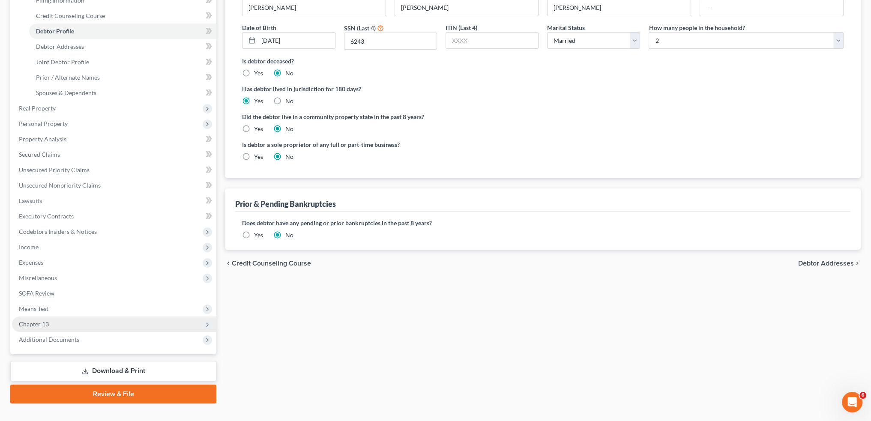
drag, startPoint x: 68, startPoint y: 324, endPoint x: 69, endPoint y: 330, distance: 7.0
click at [68, 324] on span "Chapter 13" at bounding box center [114, 324] width 204 height 15
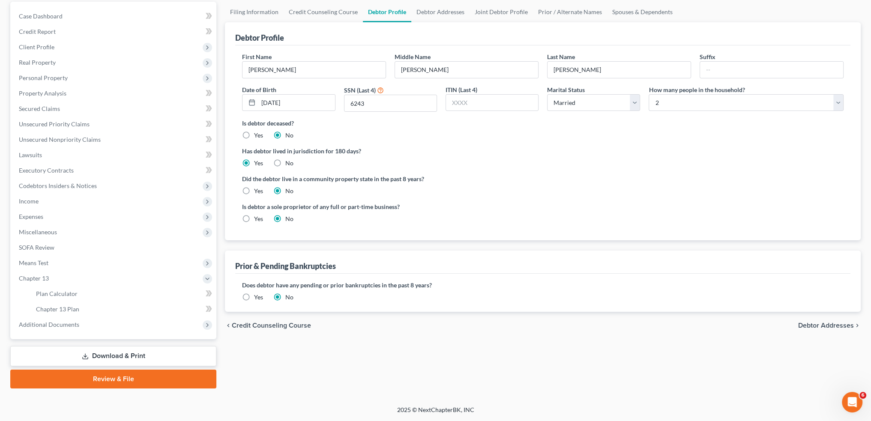
scroll to position [80, 0]
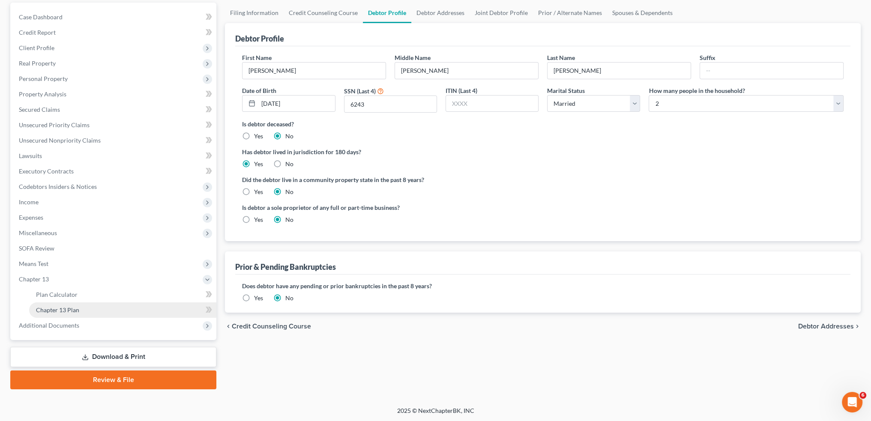
click at [74, 312] on span "Chapter 13 Plan" at bounding box center [57, 309] width 43 height 7
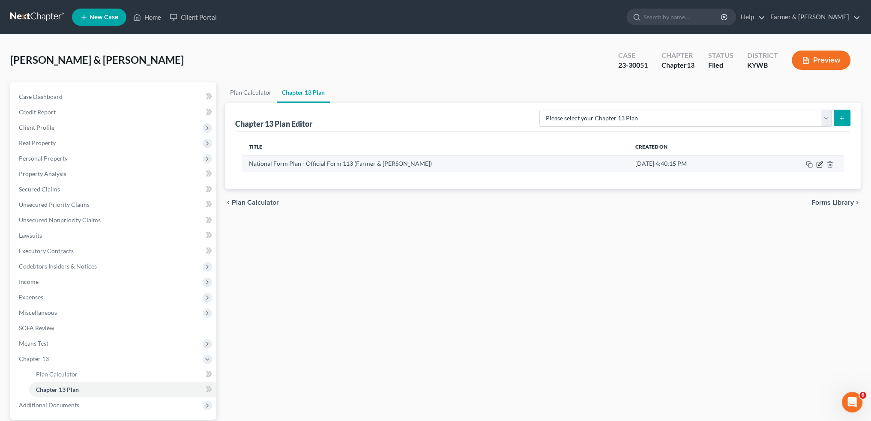
click at [820, 164] on icon "button" at bounding box center [820, 164] width 4 height 4
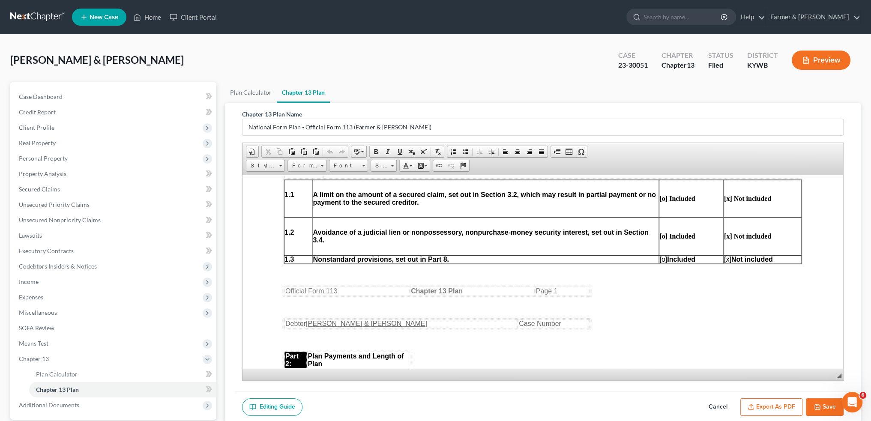
scroll to position [429, 0]
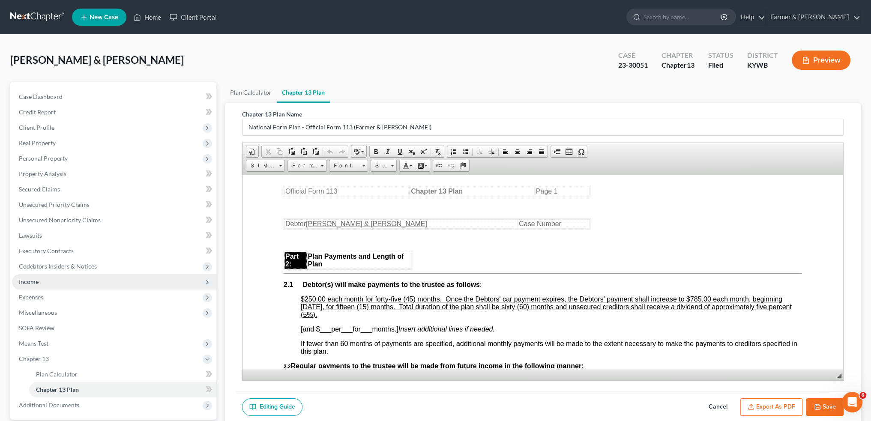
click at [83, 282] on span "Income" at bounding box center [114, 281] width 204 height 15
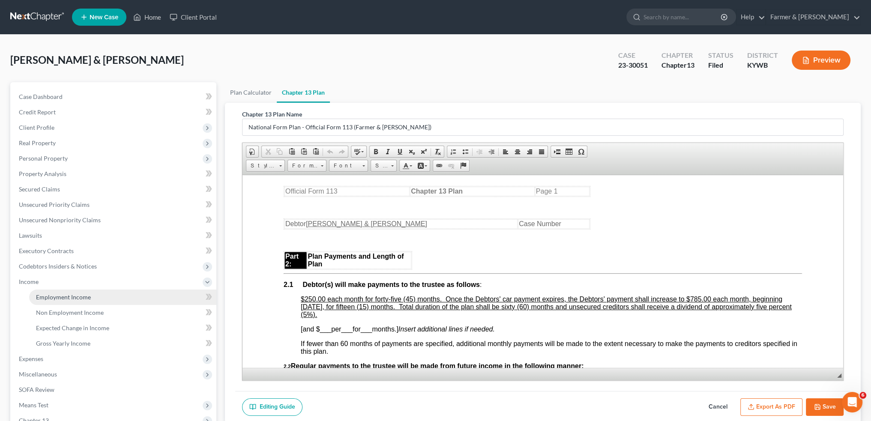
click at [81, 294] on span "Employment Income" at bounding box center [63, 297] width 55 height 7
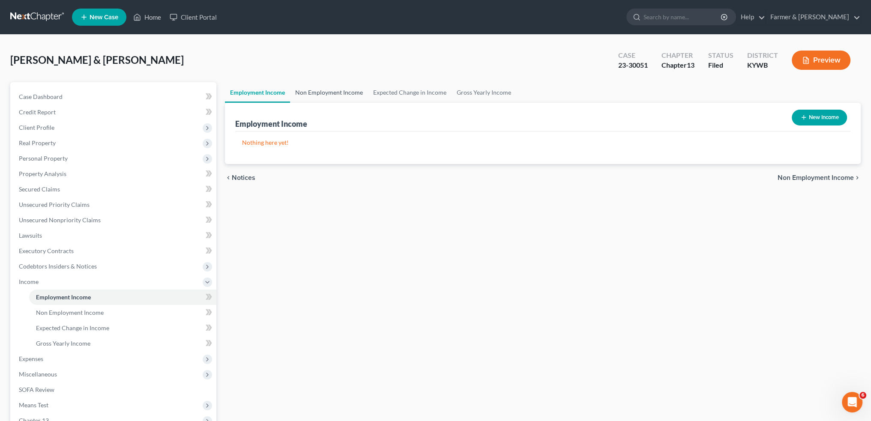
click at [312, 90] on link "Non Employment Income" at bounding box center [329, 92] width 78 height 21
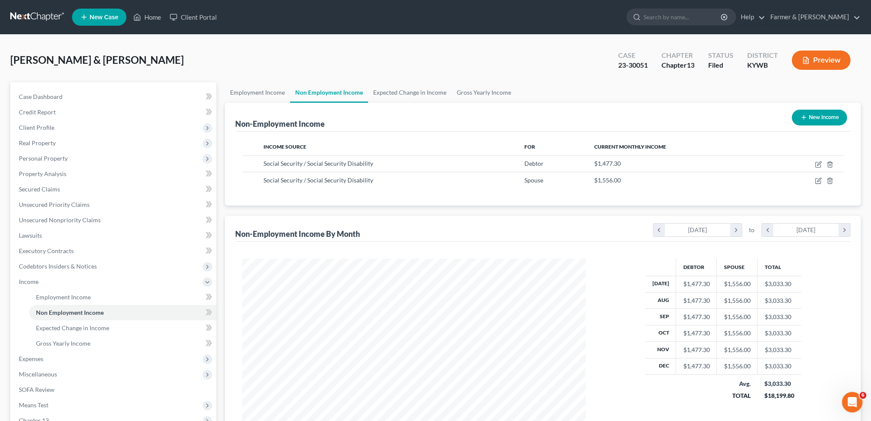
scroll to position [172, 360]
click at [156, 19] on link "Home" at bounding box center [147, 16] width 36 height 15
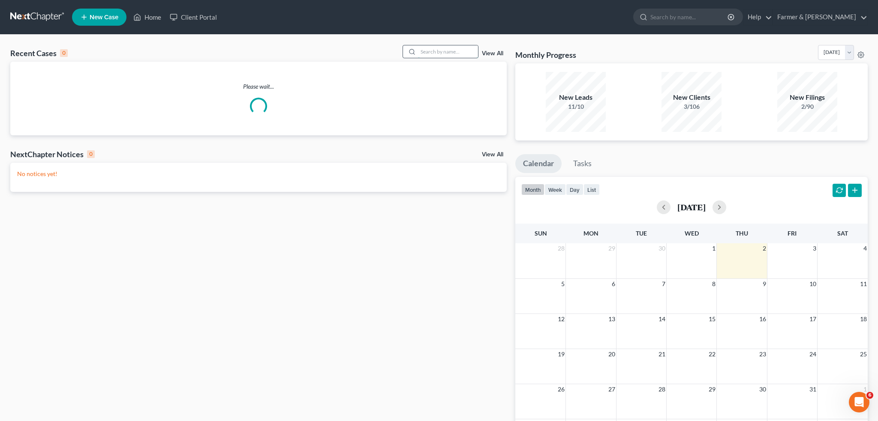
click at [461, 48] on input "search" at bounding box center [448, 51] width 60 height 12
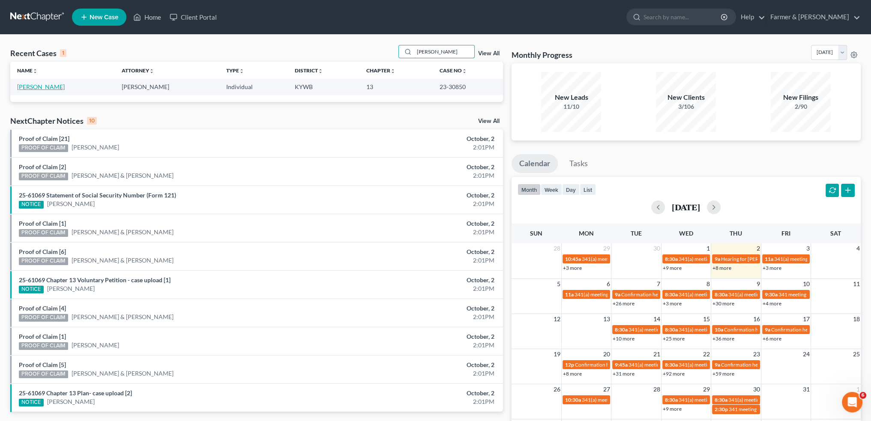
type input "arlen blandon"
click at [40, 85] on link "Blandon, Arlen" at bounding box center [41, 86] width 48 height 7
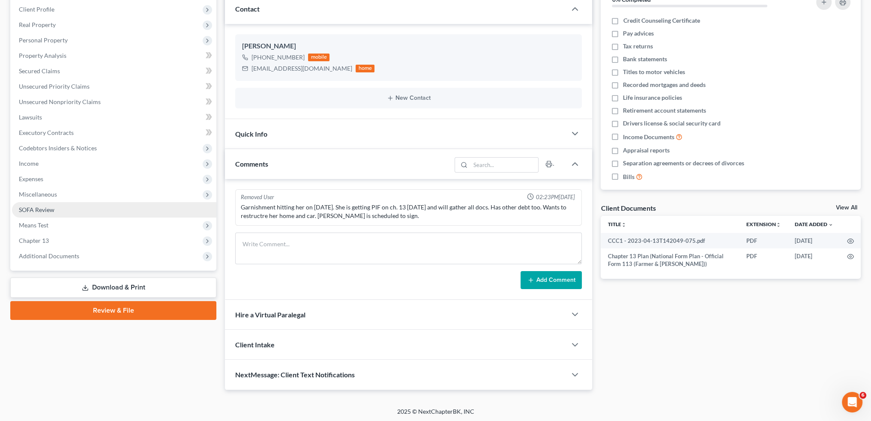
click at [50, 213] on span "SOFA Review" at bounding box center [37, 209] width 36 height 7
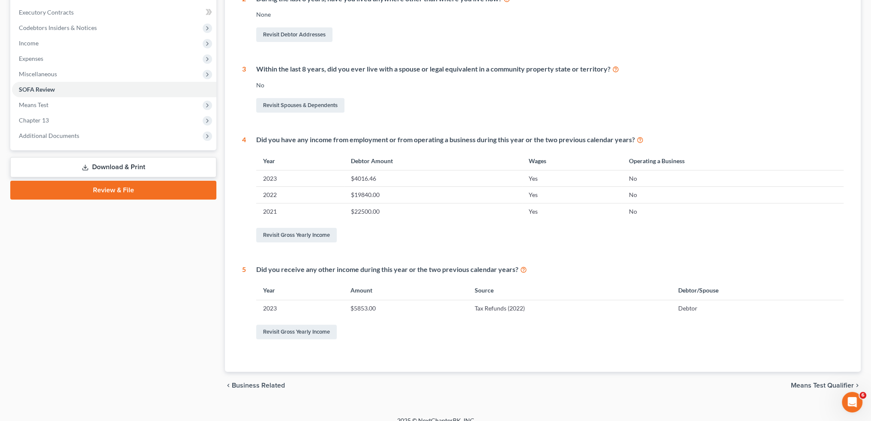
scroll to position [249, 0]
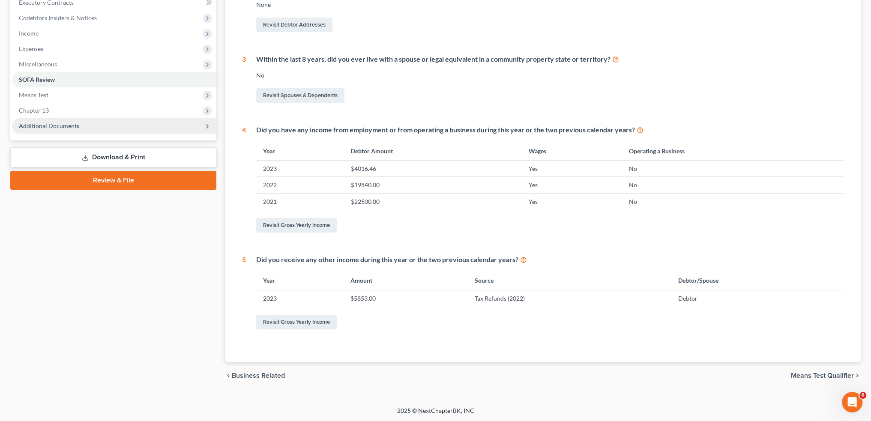
click at [53, 123] on span "Additional Documents" at bounding box center [49, 125] width 60 height 7
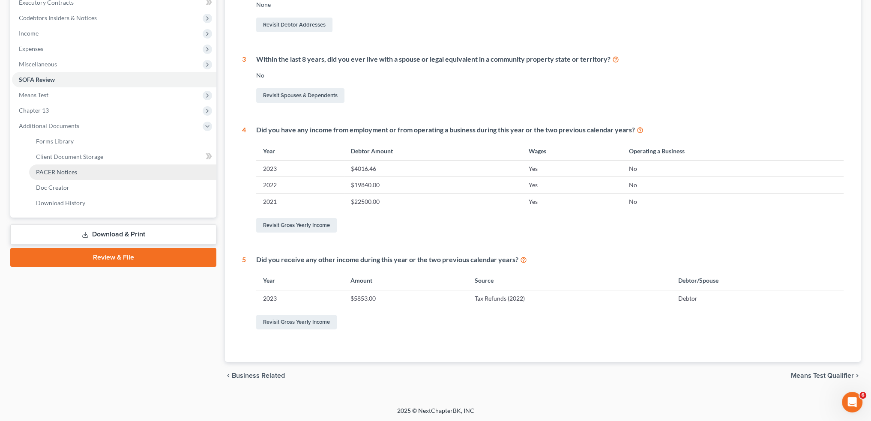
click at [53, 169] on span "PACER Notices" at bounding box center [56, 171] width 41 height 7
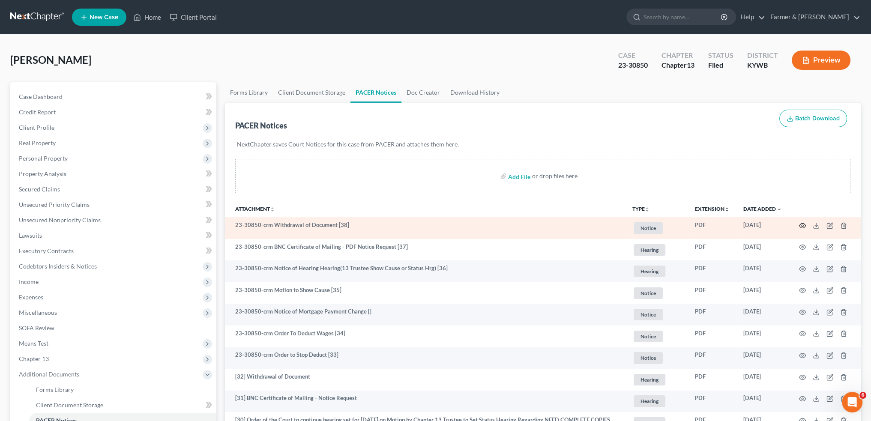
click at [806, 226] on icon "button" at bounding box center [803, 225] width 6 height 5
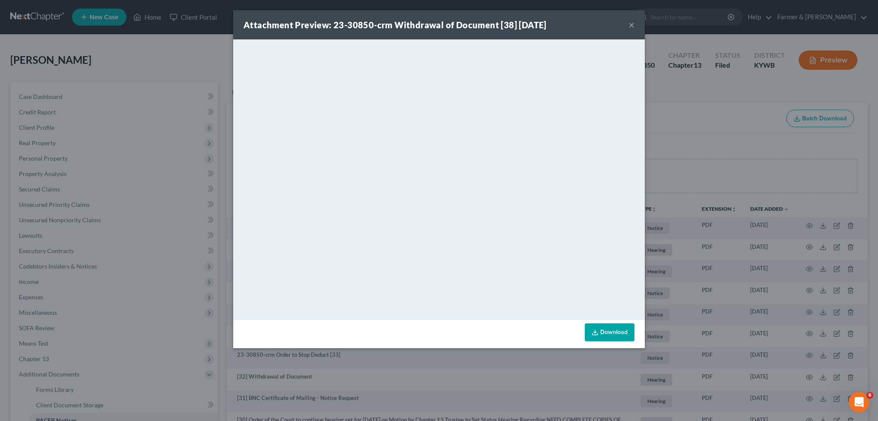
click at [629, 24] on button "×" at bounding box center [631, 25] width 6 height 10
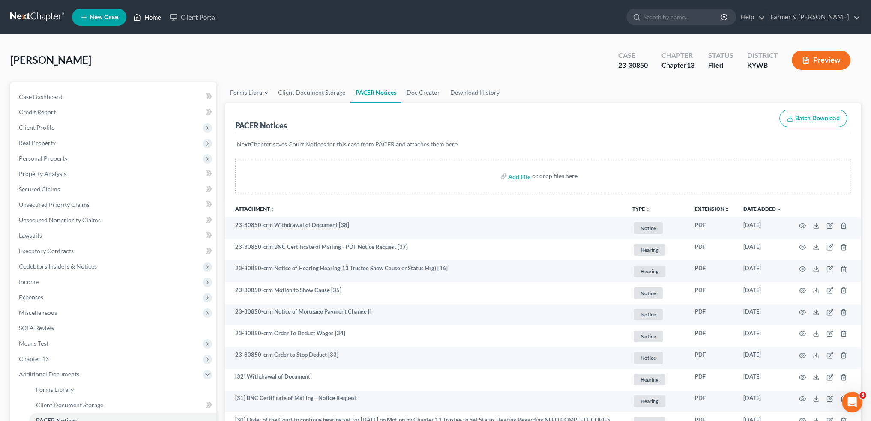
click at [159, 13] on link "Home" at bounding box center [147, 16] width 36 height 15
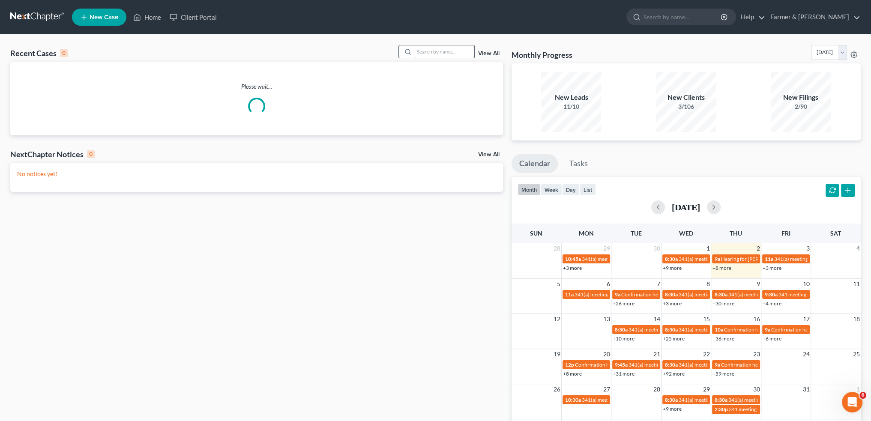
click at [444, 54] on input "search" at bounding box center [444, 51] width 60 height 12
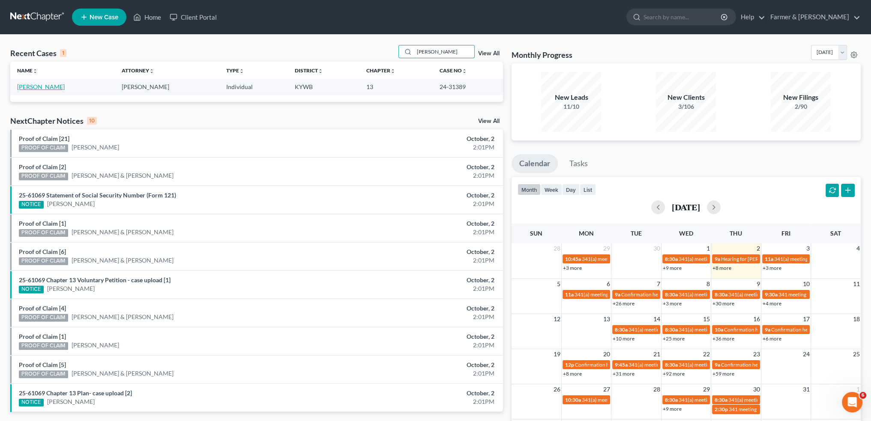
type input "JANET CAMPBELL"
click at [44, 87] on link "[PERSON_NAME]" at bounding box center [41, 86] width 48 height 7
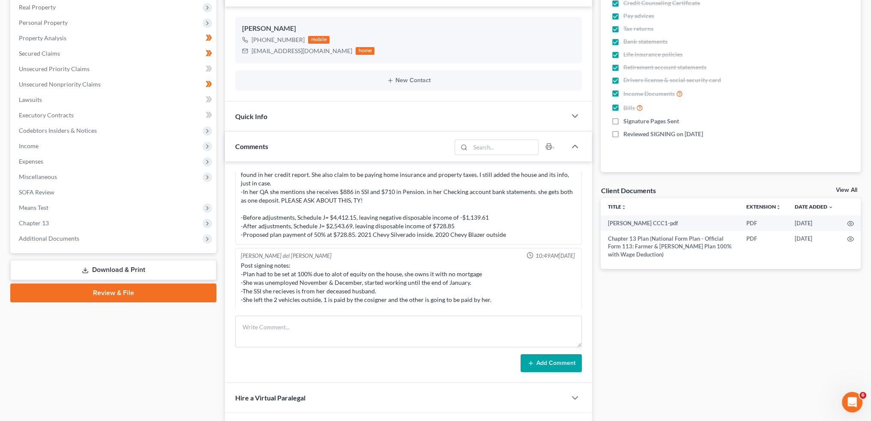
scroll to position [71, 0]
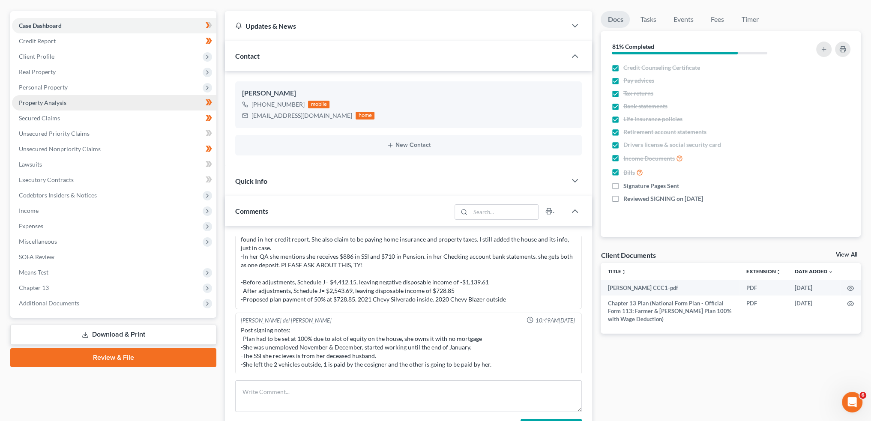
drag, startPoint x: 73, startPoint y: 170, endPoint x: 64, endPoint y: 106, distance: 64.5
click at [64, 106] on span "Property Analysis" at bounding box center [43, 102] width 48 height 7
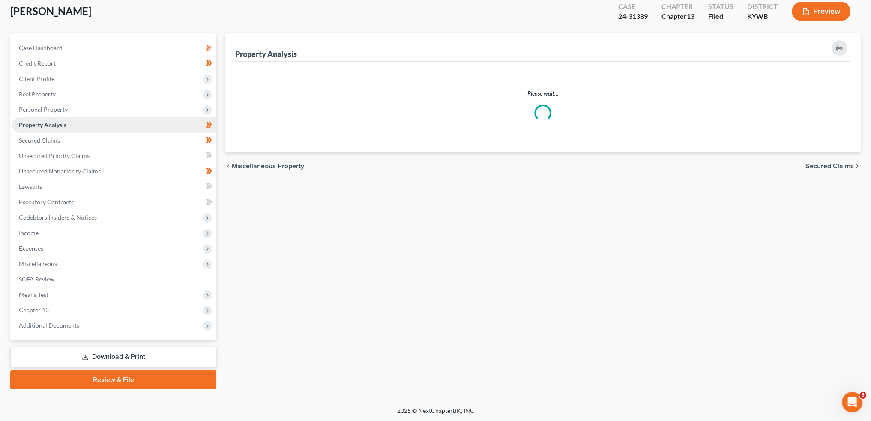
scroll to position [10, 0]
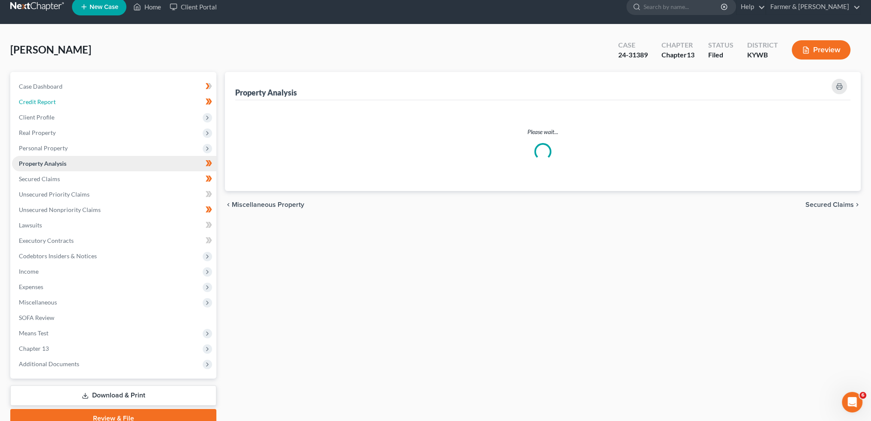
click at [64, 106] on link "Credit Report" at bounding box center [114, 101] width 204 height 15
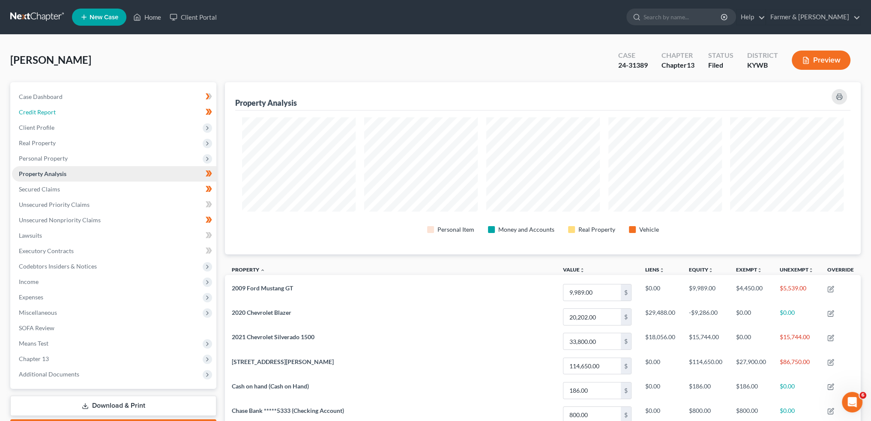
scroll to position [0, 0]
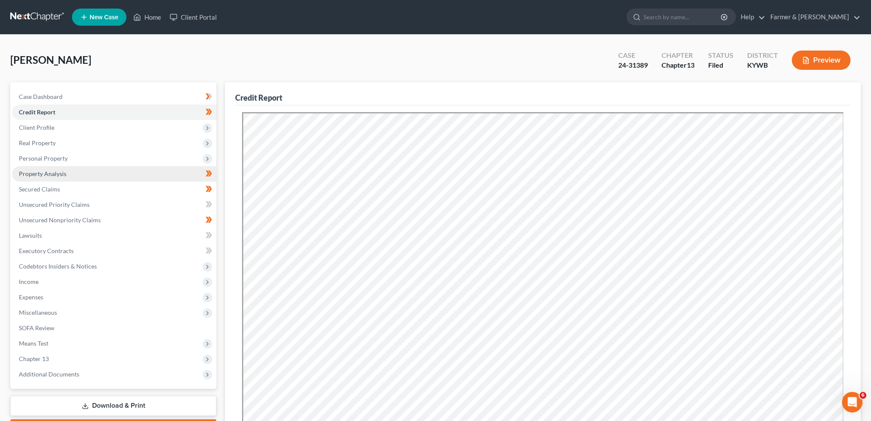
click at [68, 180] on link "Property Analysis" at bounding box center [114, 173] width 204 height 15
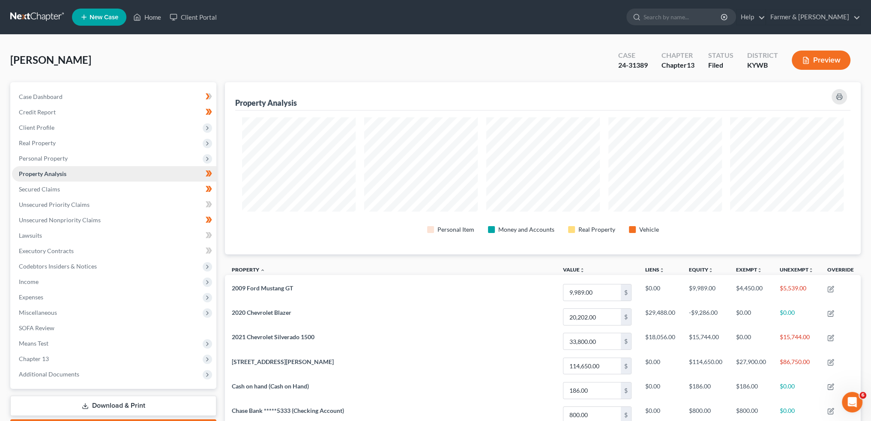
scroll to position [172, 635]
click at [96, 284] on span "Income" at bounding box center [114, 281] width 204 height 15
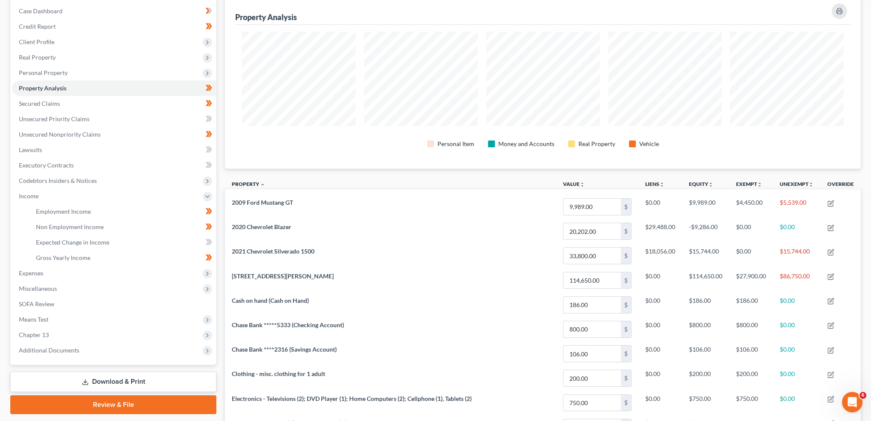
scroll to position [71, 0]
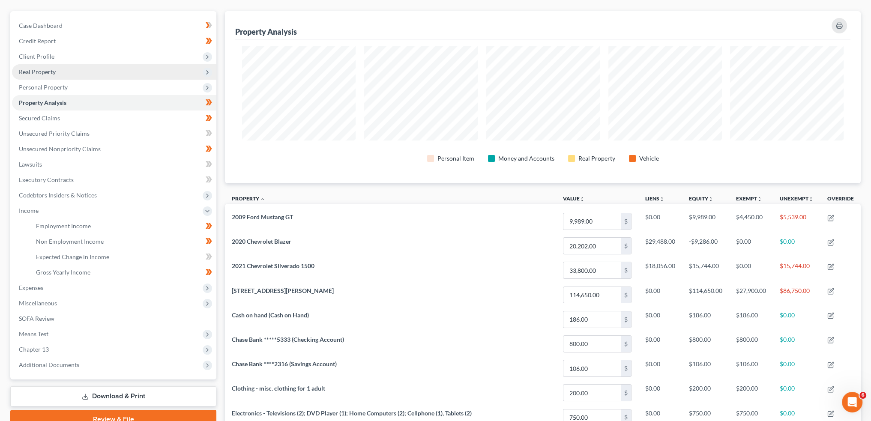
click at [63, 75] on span "Real Property" at bounding box center [114, 71] width 204 height 15
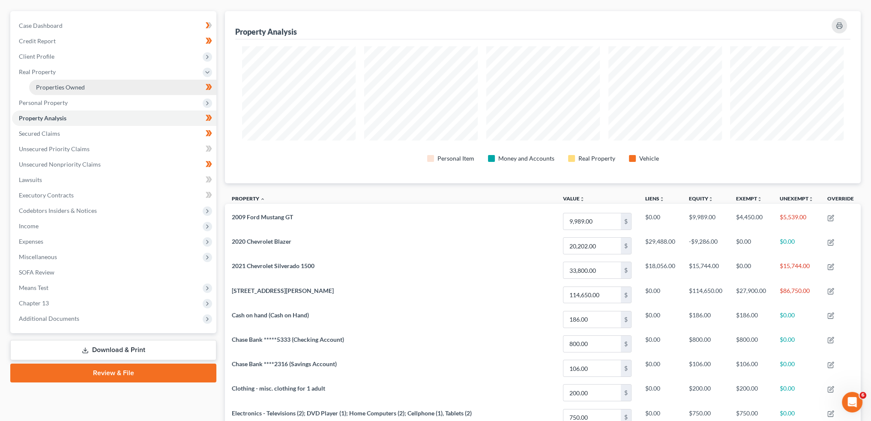
click at [69, 89] on span "Properties Owned" at bounding box center [60, 87] width 49 height 7
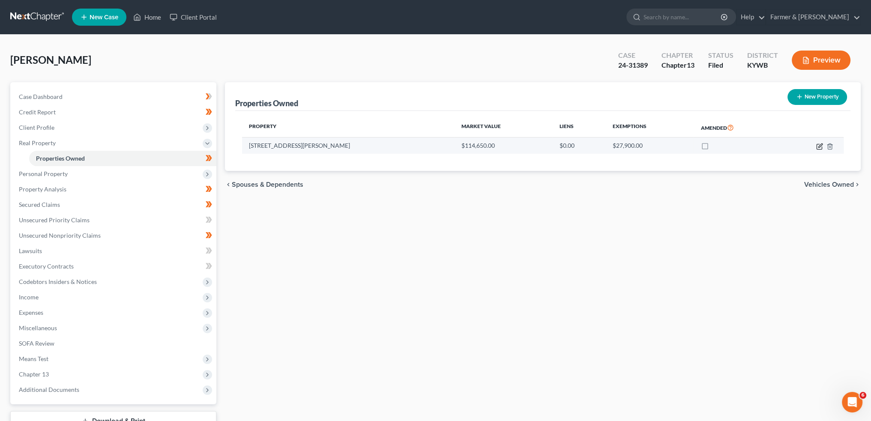
click at [820, 147] on icon "button" at bounding box center [819, 146] width 7 height 7
select select "18"
select select "0"
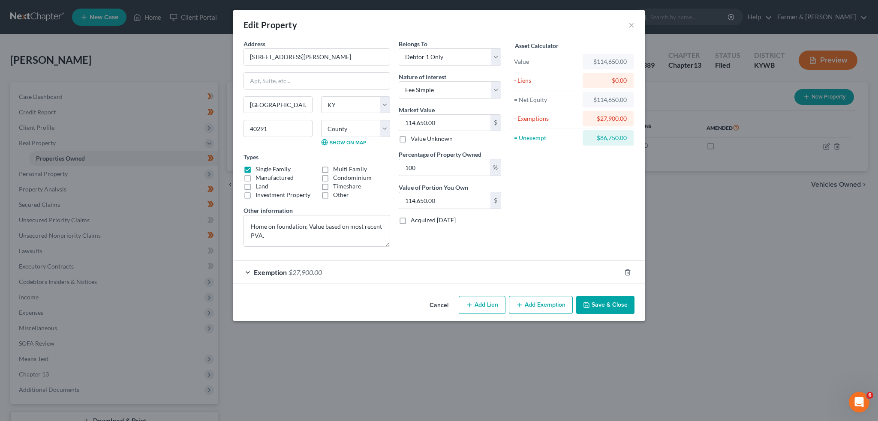
click at [616, 304] on button "Save & Close" at bounding box center [605, 305] width 58 height 18
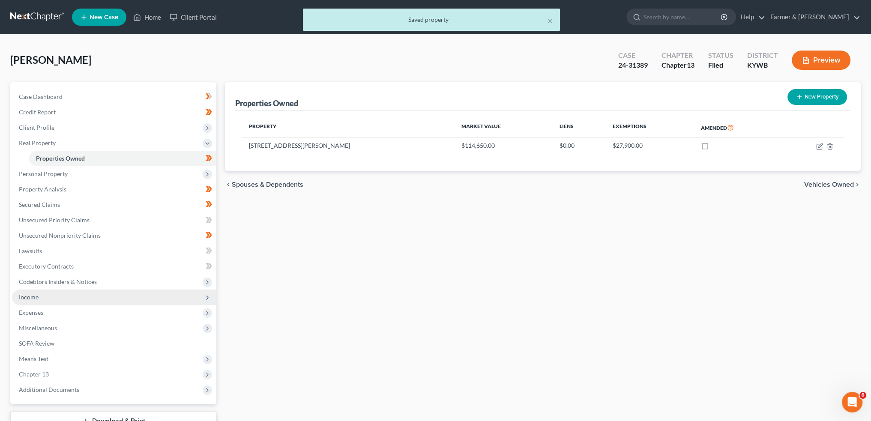
click at [113, 300] on span "Income" at bounding box center [114, 297] width 204 height 15
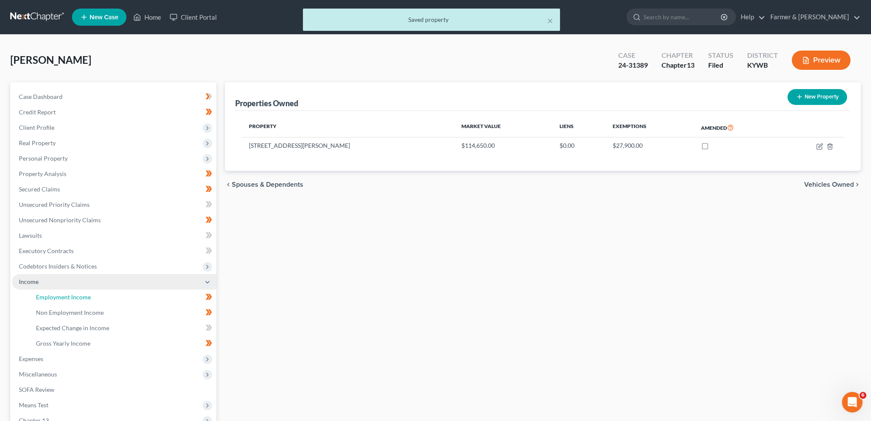
click at [113, 300] on link "Employment Income" at bounding box center [122, 297] width 187 height 15
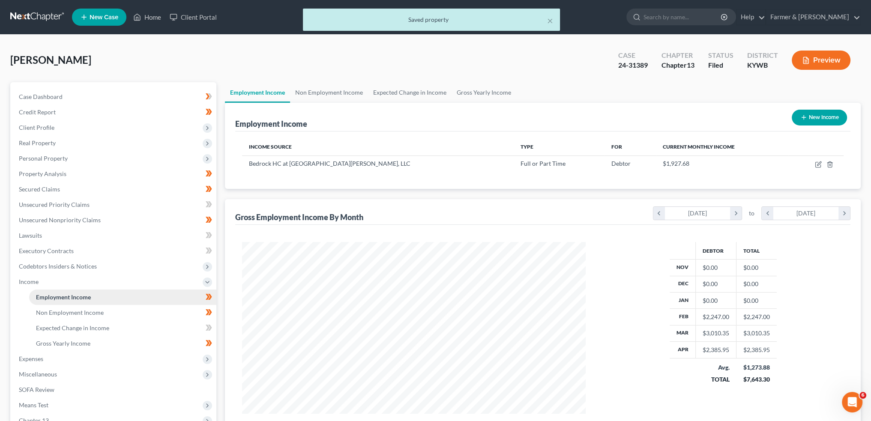
scroll to position [172, 360]
click at [330, 91] on link "Non Employment Income" at bounding box center [329, 92] width 78 height 21
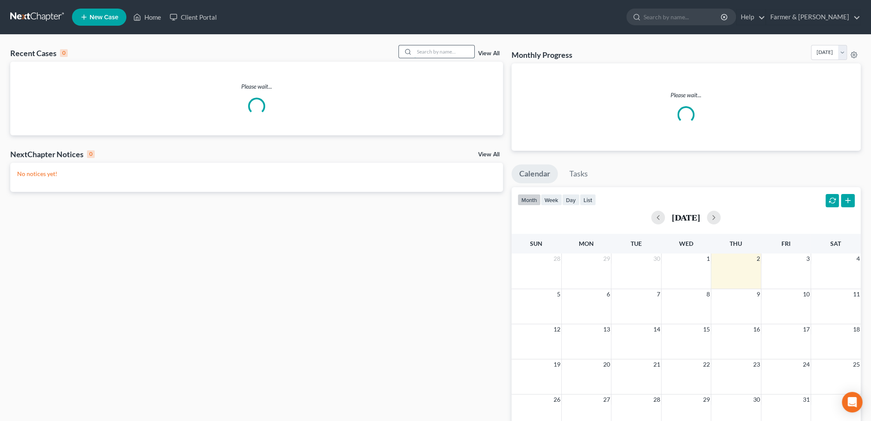
click at [441, 52] on input "search" at bounding box center [444, 51] width 60 height 12
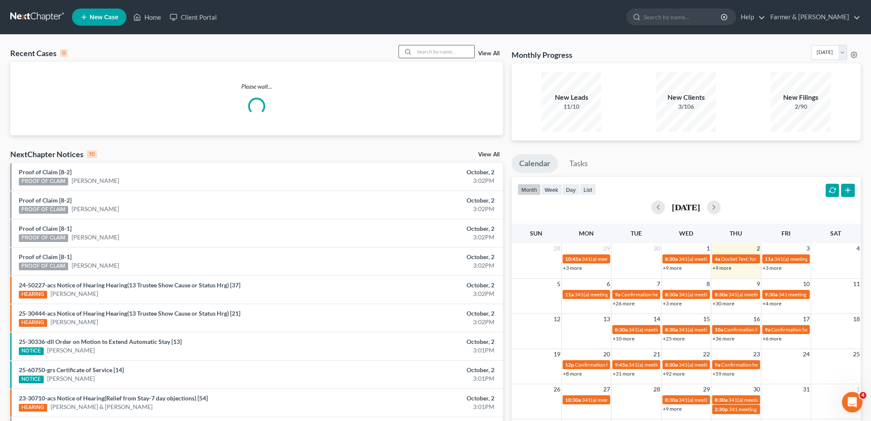
type input "K"
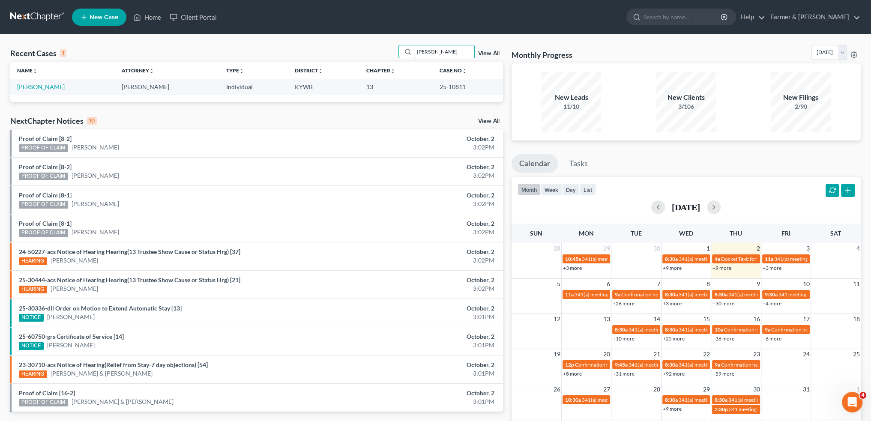
type input "[PERSON_NAME]"
click at [30, 89] on link "[PERSON_NAME]" at bounding box center [41, 86] width 48 height 7
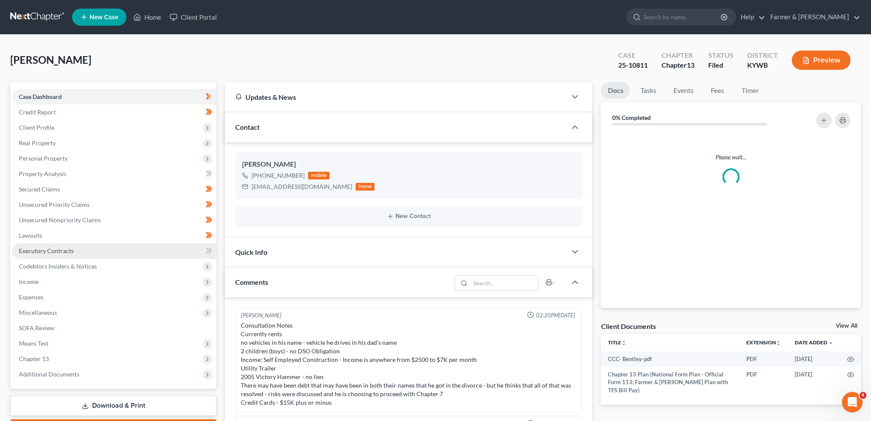
scroll to position [209, 0]
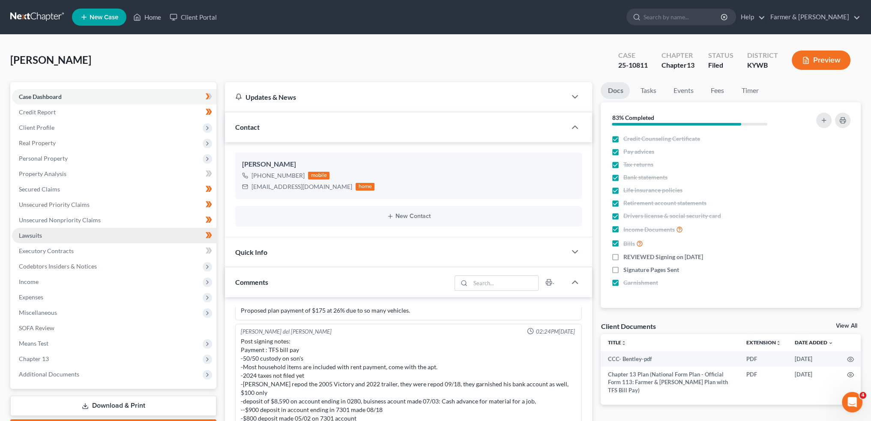
click at [39, 236] on span "Lawsuits" at bounding box center [30, 235] width 23 height 7
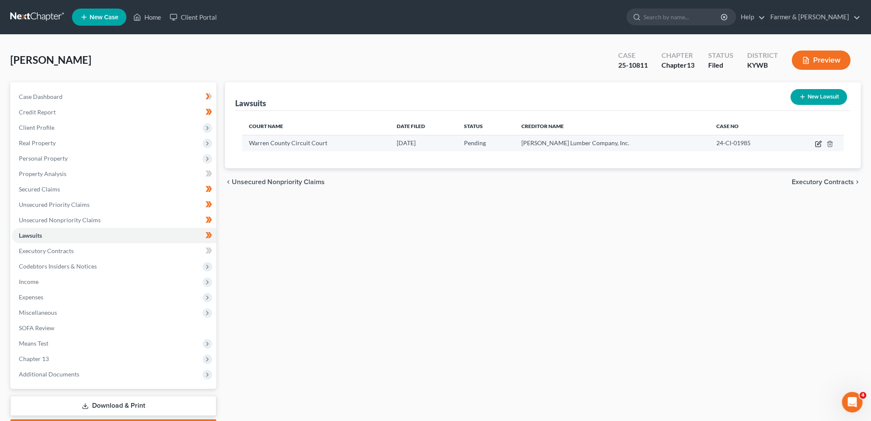
click at [819, 144] on icon "button" at bounding box center [818, 144] width 7 height 7
select select "18"
select select "0"
select select "1"
select select "18"
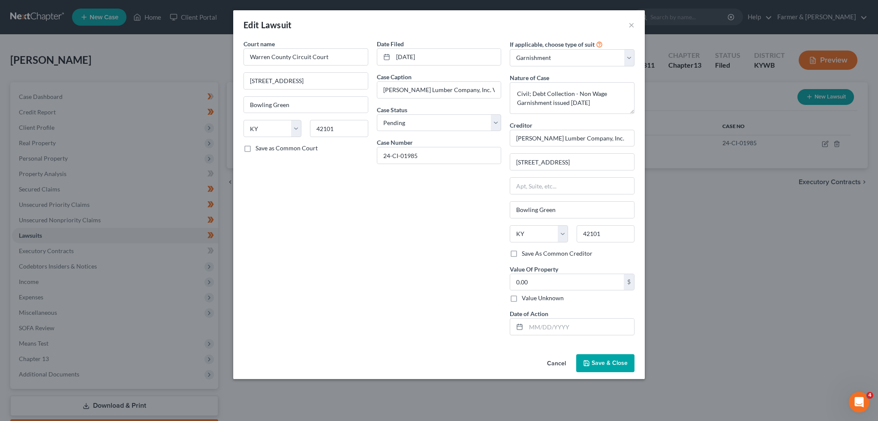
click at [603, 370] on button "Save & Close" at bounding box center [605, 363] width 58 height 18
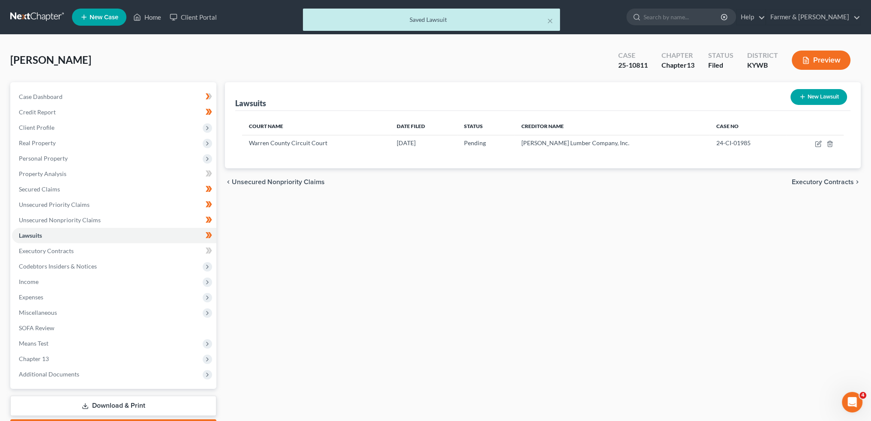
click at [149, 22] on div "× Saved Lawsuit" at bounding box center [431, 22] width 871 height 27
click at [147, 14] on div "× Saved Lawsuit" at bounding box center [431, 22] width 871 height 27
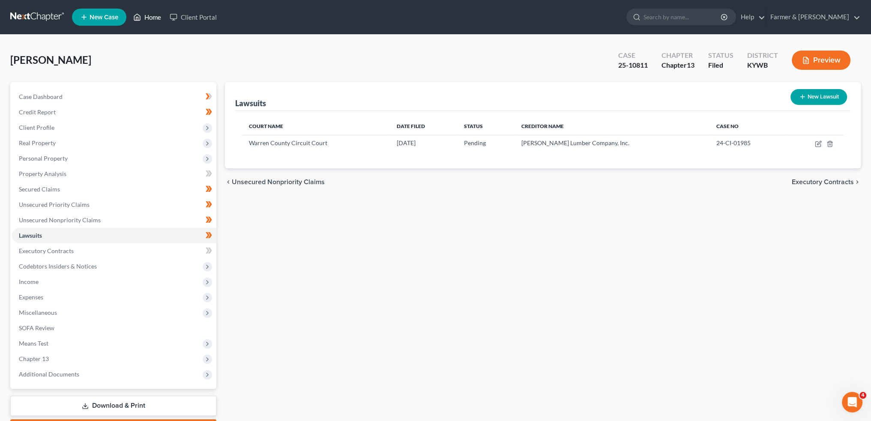
click at [154, 18] on link "Home" at bounding box center [147, 16] width 36 height 15
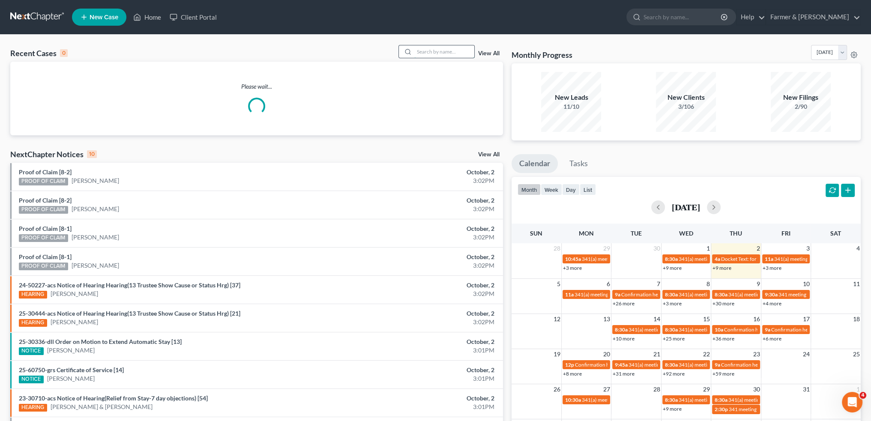
click at [433, 52] on input "search" at bounding box center [444, 51] width 60 height 12
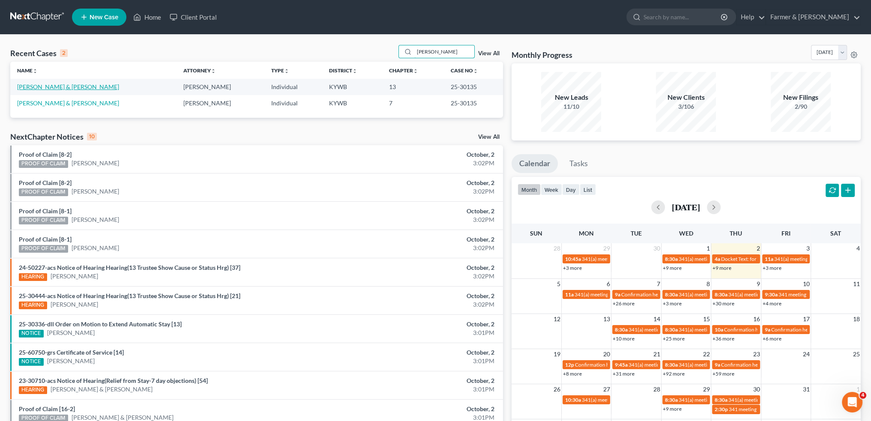
type input "[PERSON_NAME]"
click at [68, 88] on link "[PERSON_NAME] & [PERSON_NAME]" at bounding box center [68, 86] width 102 height 7
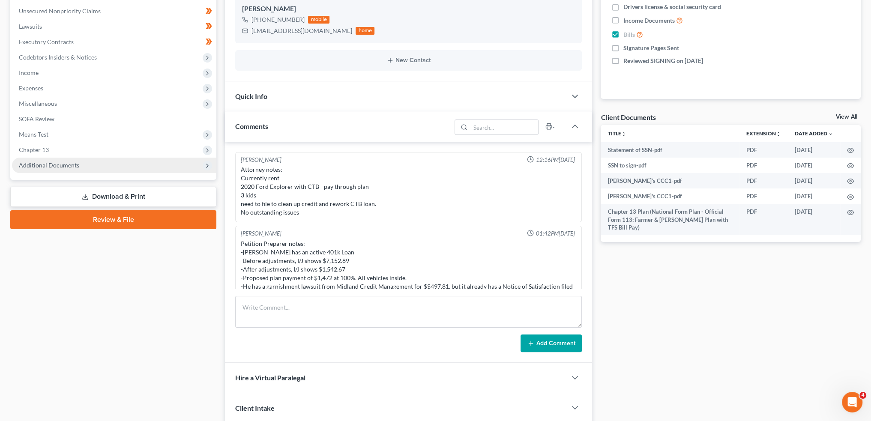
scroll to position [240, 0]
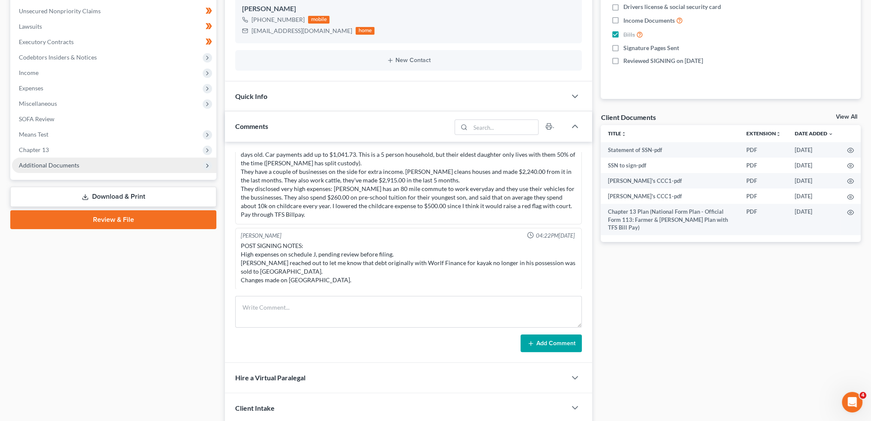
click at [68, 166] on span "Additional Documents" at bounding box center [49, 165] width 60 height 7
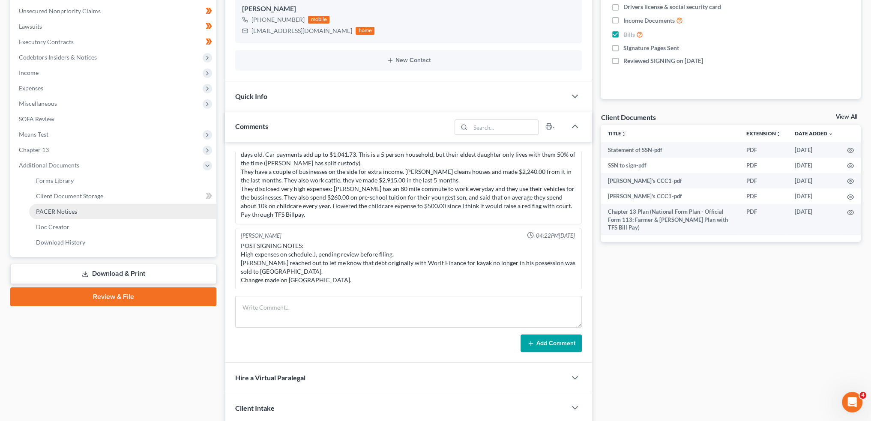
click at [75, 214] on span "PACER Notices" at bounding box center [56, 211] width 41 height 7
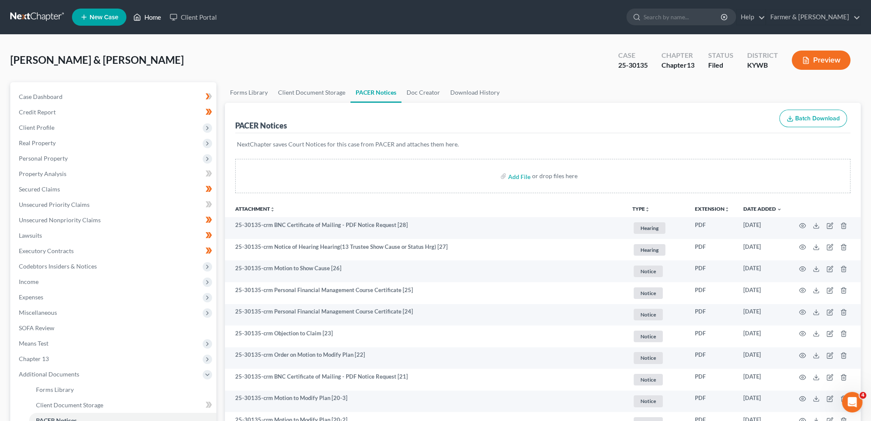
click at [154, 19] on link "Home" at bounding box center [147, 16] width 36 height 15
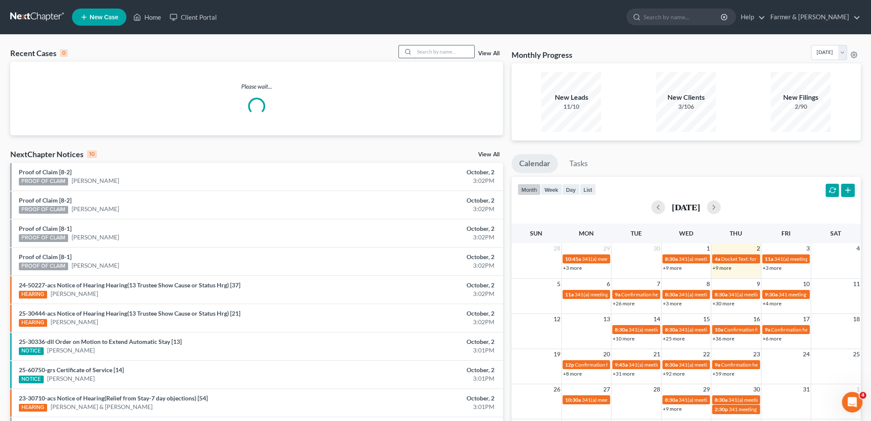
click at [454, 48] on input "search" at bounding box center [444, 51] width 60 height 12
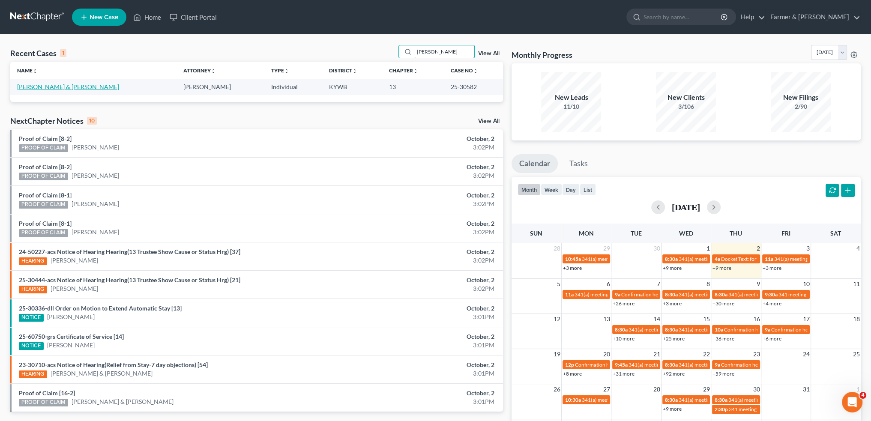
type input "[PERSON_NAME]"
click at [30, 87] on link "Foster, Elizabeth & Hunter" at bounding box center [68, 86] width 102 height 7
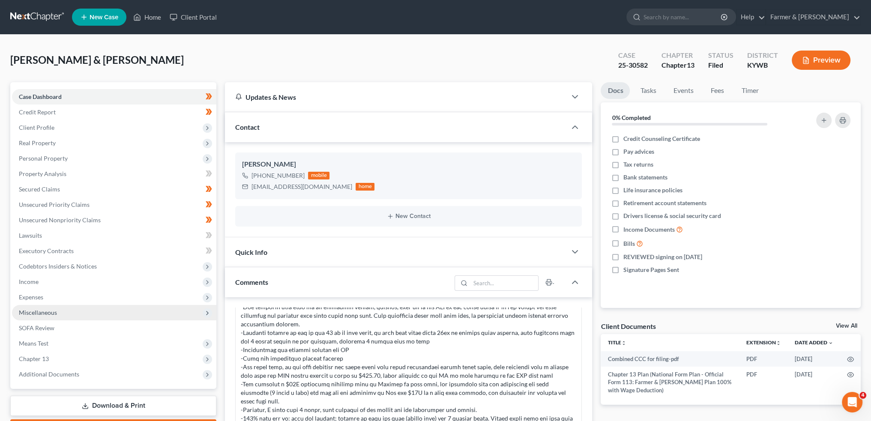
scroll to position [143, 0]
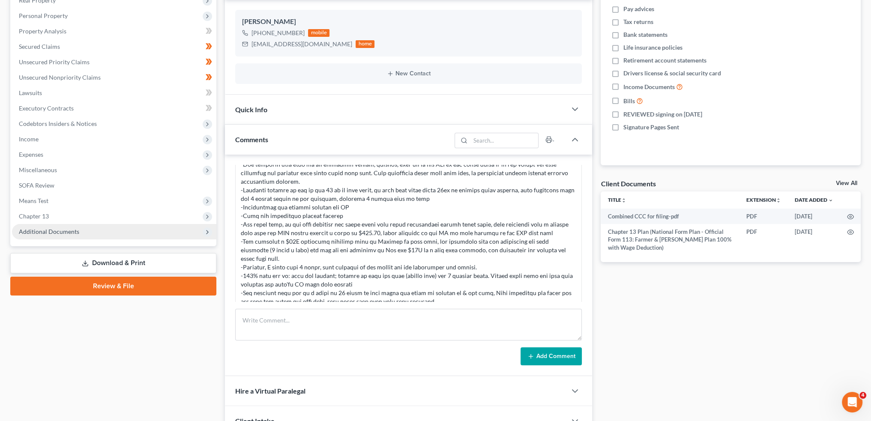
click at [45, 231] on span "Additional Documents" at bounding box center [49, 231] width 60 height 7
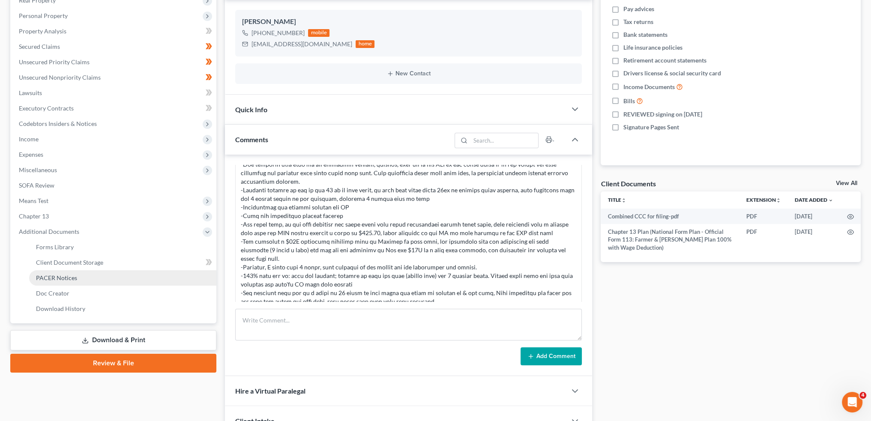
click at [53, 276] on span "PACER Notices" at bounding box center [56, 277] width 41 height 7
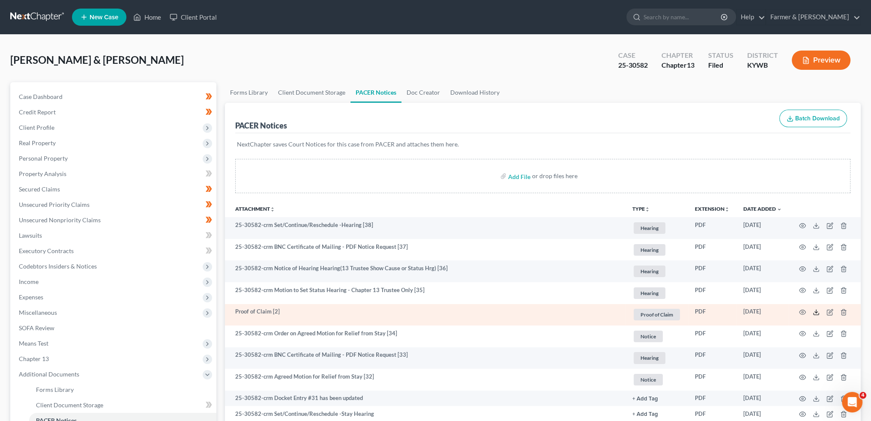
click at [818, 312] on icon at bounding box center [816, 312] width 7 height 7
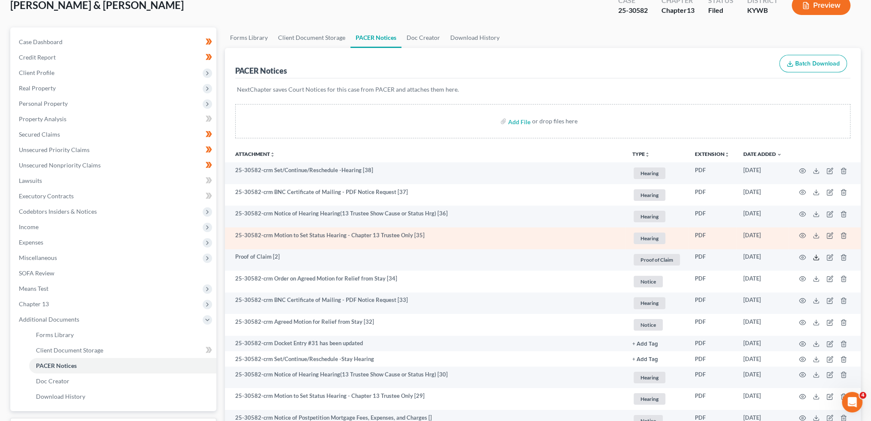
scroll to position [71, 0]
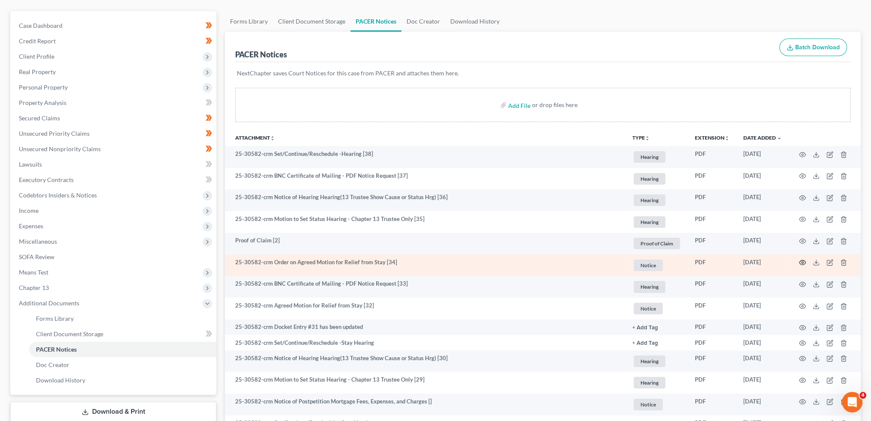
click at [802, 261] on icon "button" at bounding box center [802, 262] width 7 height 7
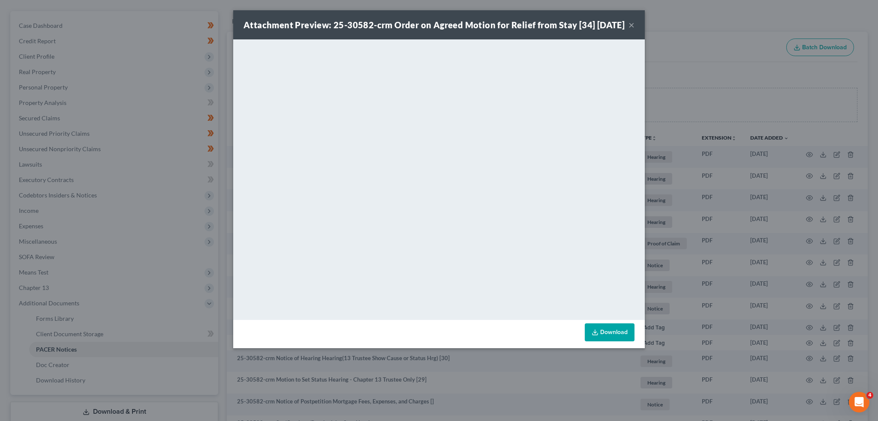
click at [631, 30] on button "×" at bounding box center [631, 25] width 6 height 10
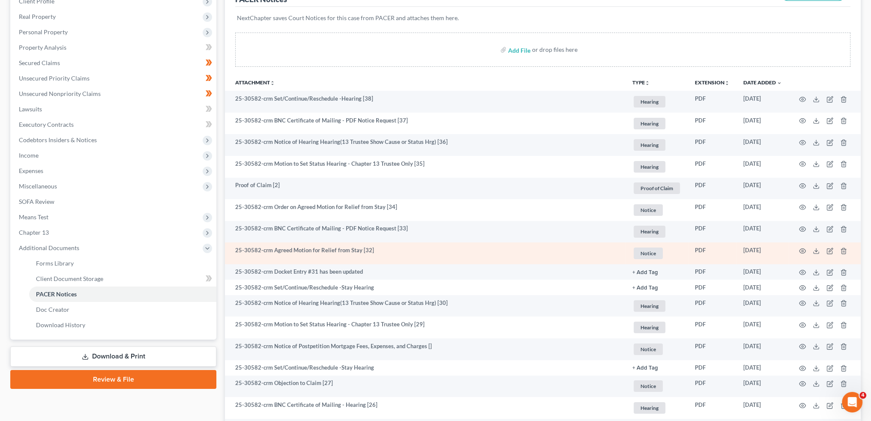
scroll to position [143, 0]
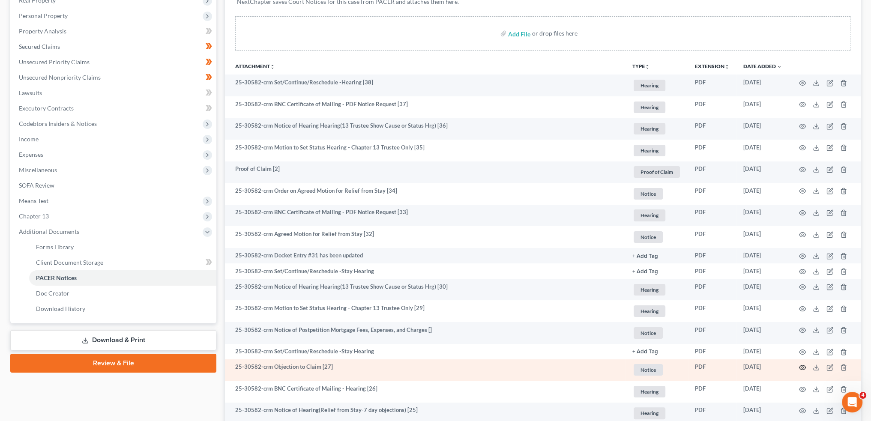
click at [802, 366] on icon "button" at bounding box center [802, 367] width 7 height 7
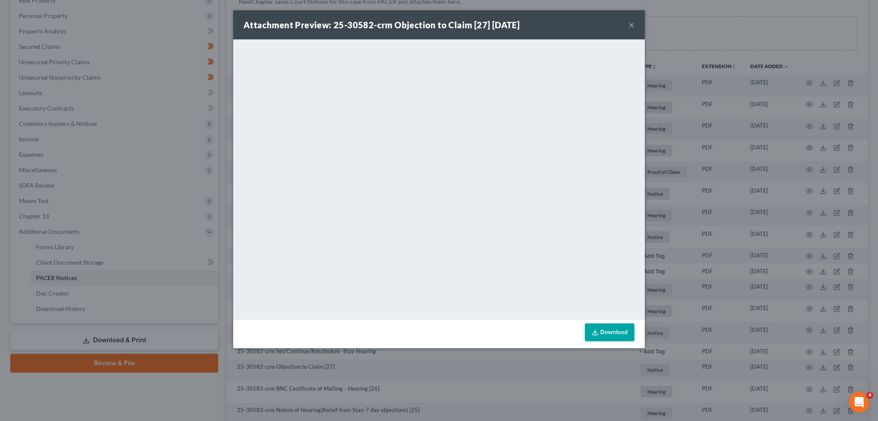
click at [630, 27] on button "×" at bounding box center [631, 25] width 6 height 10
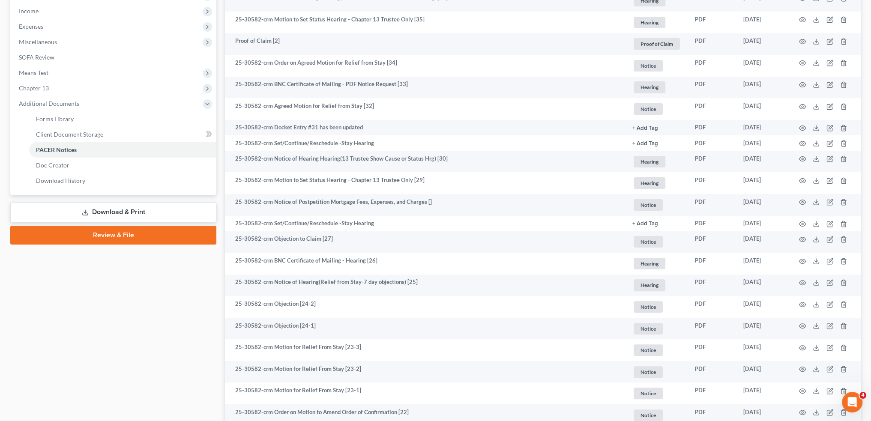
scroll to position [285, 0]
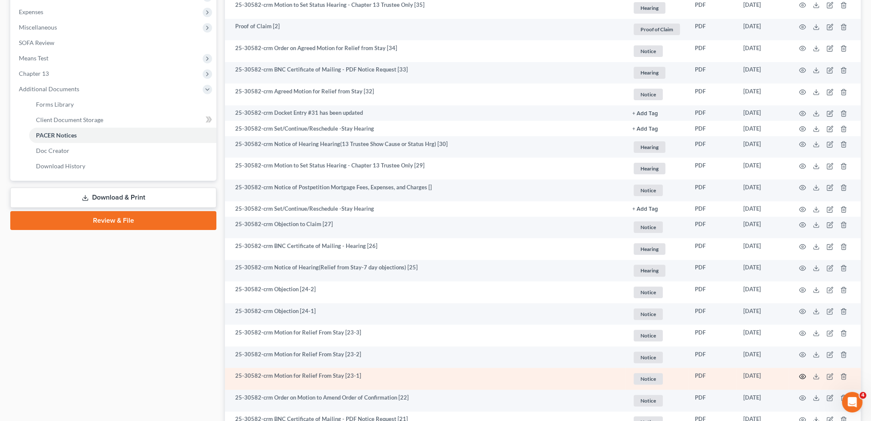
click at [802, 377] on circle "button" at bounding box center [803, 377] width 2 height 2
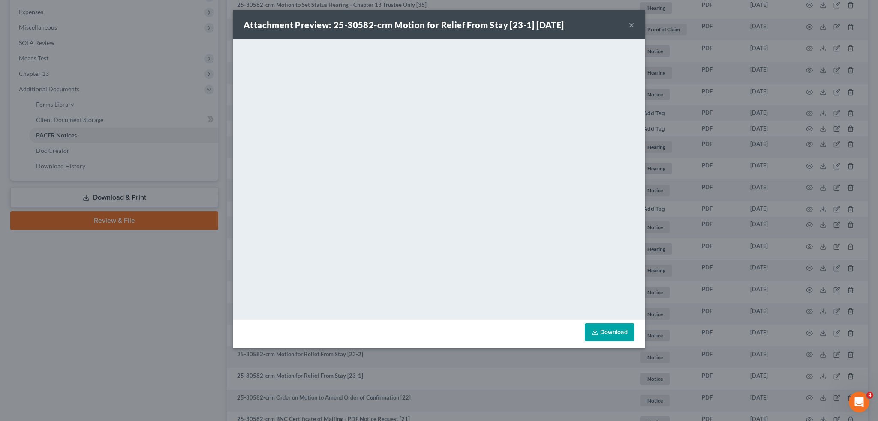
click at [632, 24] on button "×" at bounding box center [631, 25] width 6 height 10
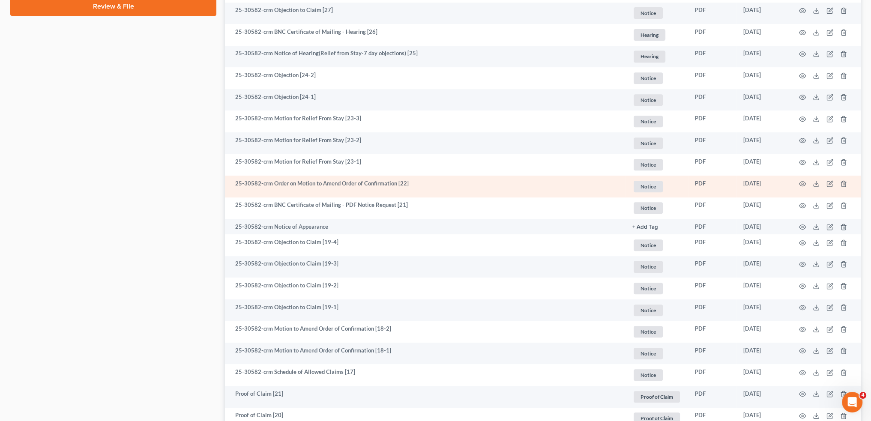
scroll to position [571, 0]
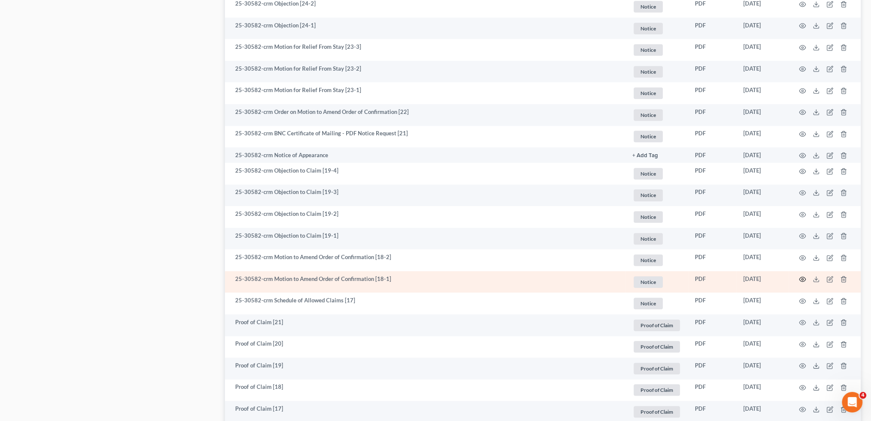
click at [804, 280] on icon "button" at bounding box center [802, 279] width 7 height 7
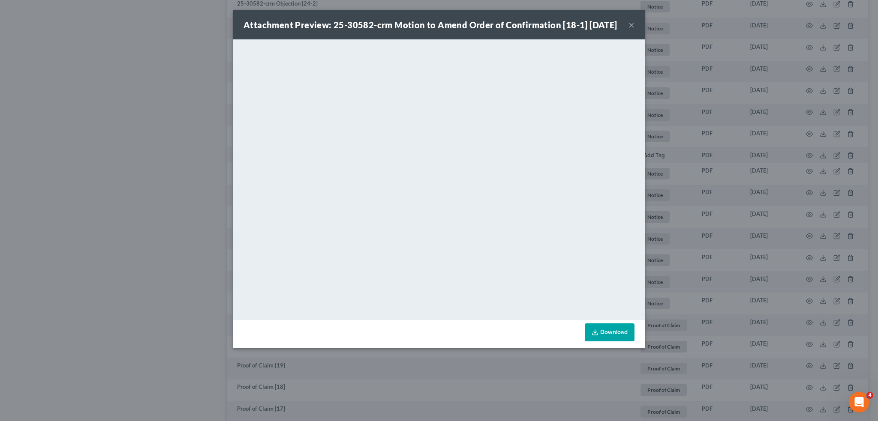
click at [630, 30] on button "×" at bounding box center [631, 25] width 6 height 10
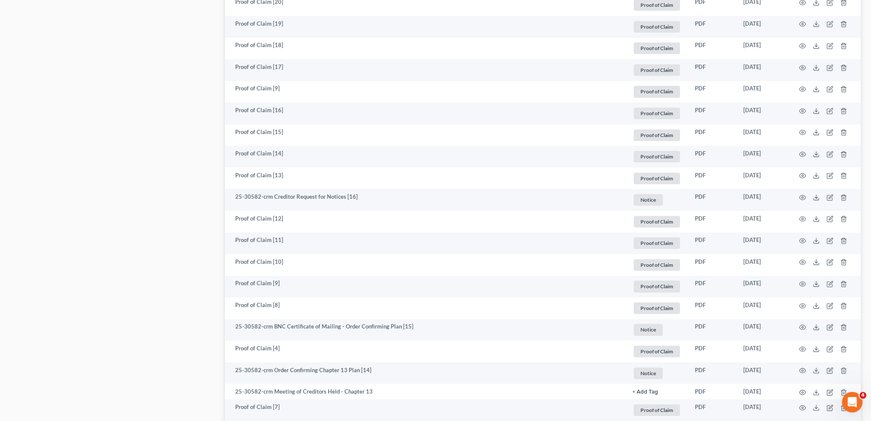
scroll to position [928, 0]
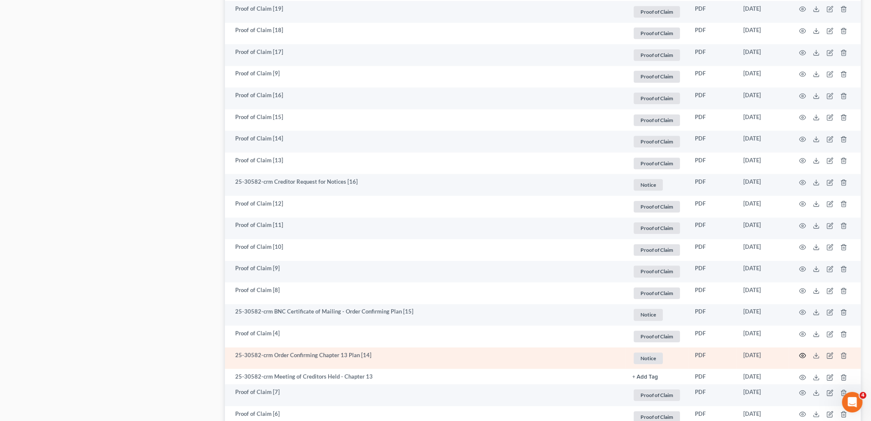
click at [803, 355] on circle "button" at bounding box center [803, 356] width 2 height 2
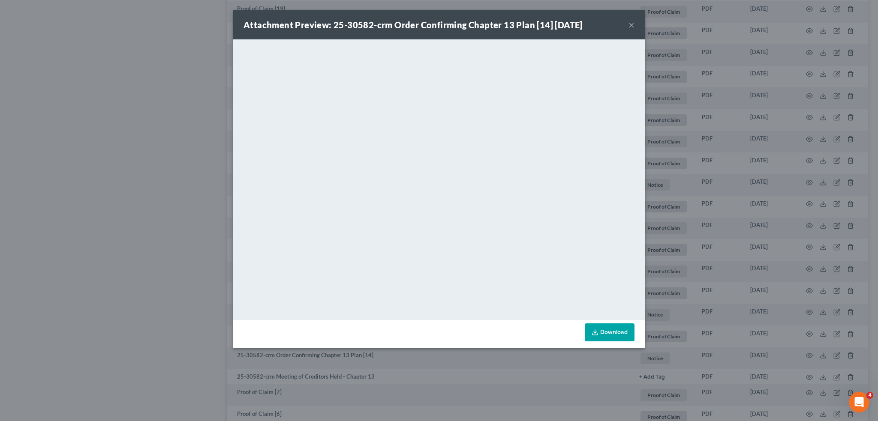
click at [632, 24] on button "×" at bounding box center [631, 25] width 6 height 10
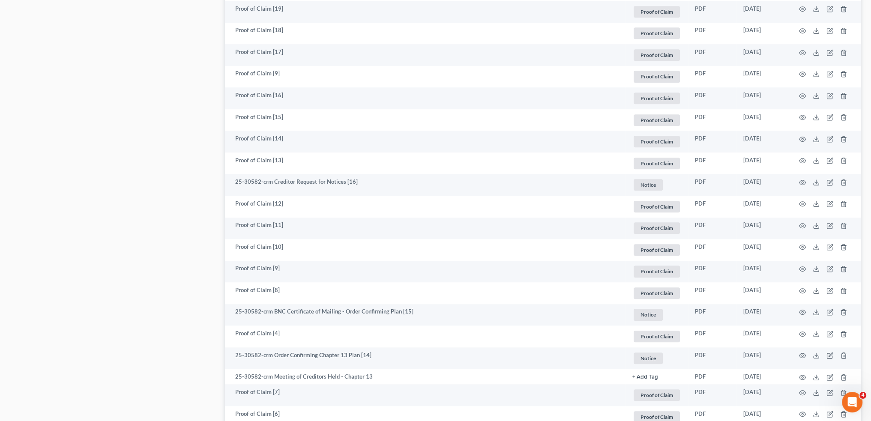
scroll to position [1142, 0]
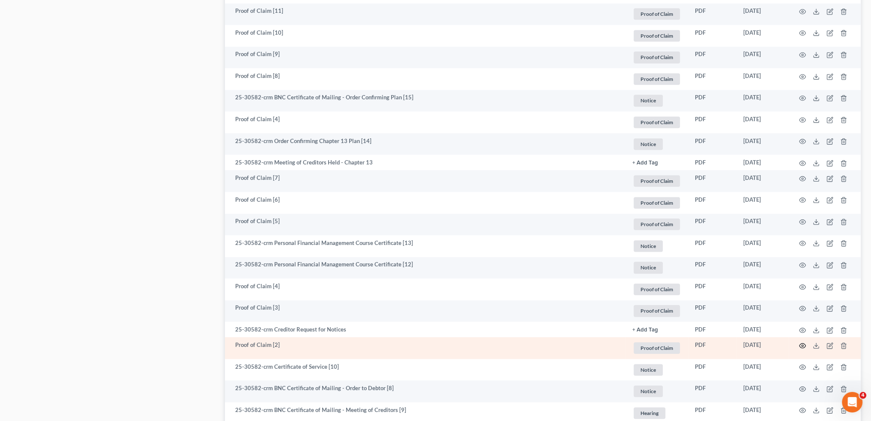
click at [801, 346] on icon "button" at bounding box center [802, 345] width 7 height 7
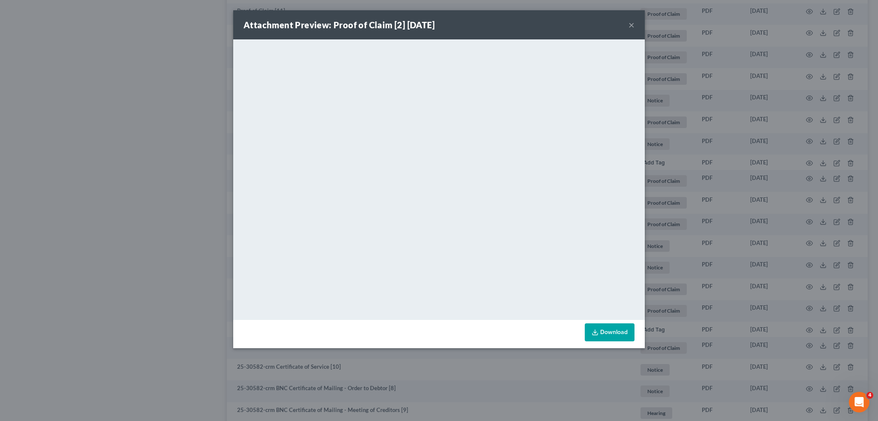
click at [631, 25] on button "×" at bounding box center [631, 25] width 6 height 10
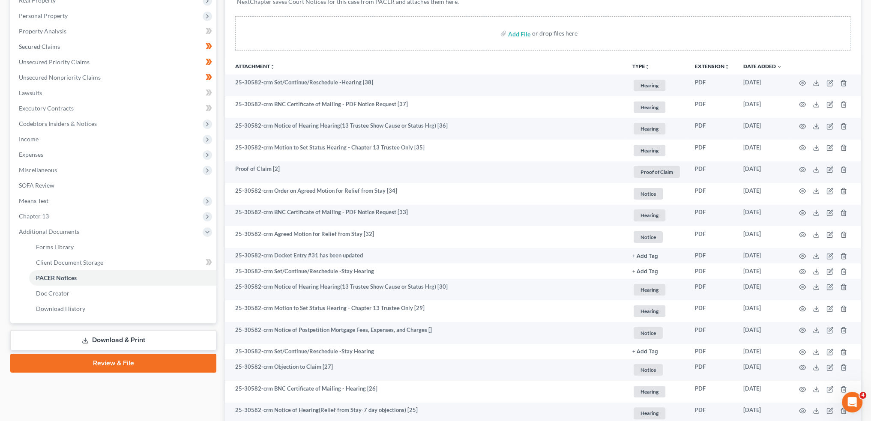
scroll to position [0, 0]
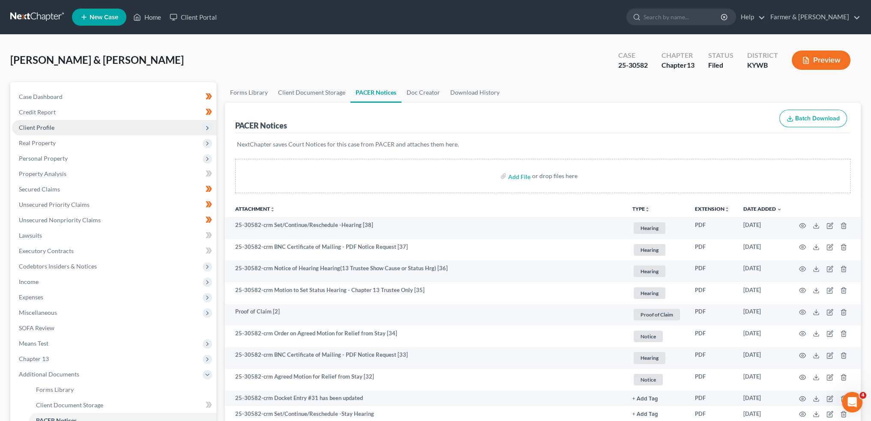
click at [66, 131] on span "Client Profile" at bounding box center [114, 127] width 204 height 15
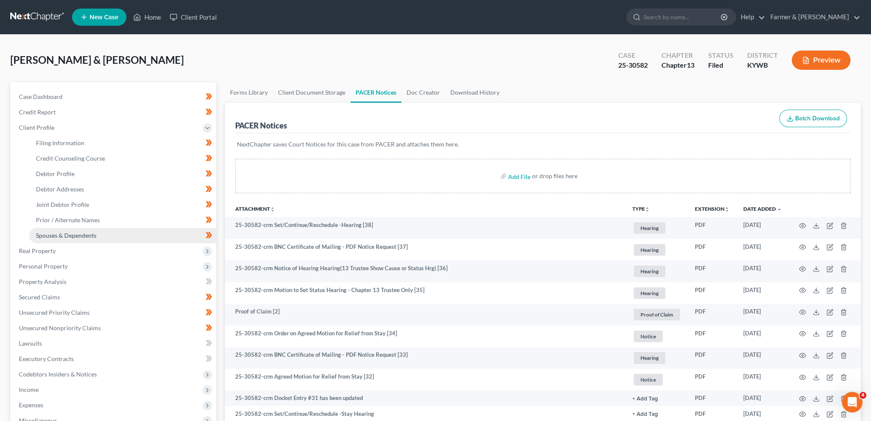
click at [71, 237] on span "Spouses & Dependents" at bounding box center [66, 235] width 60 height 7
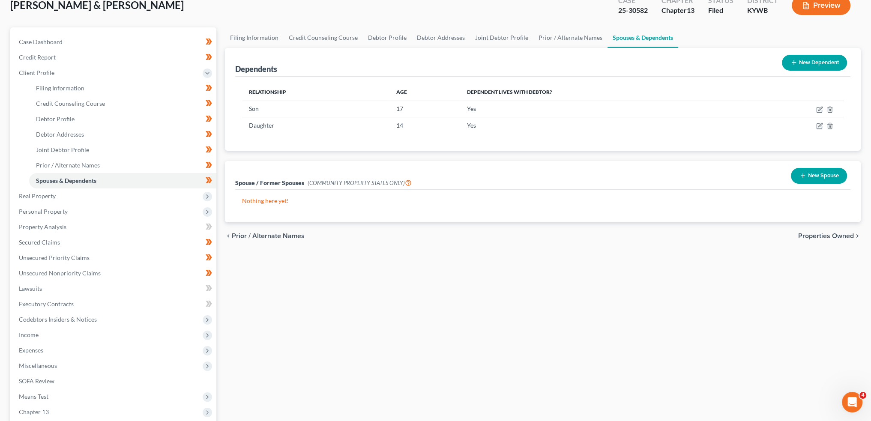
scroll to position [71, 0]
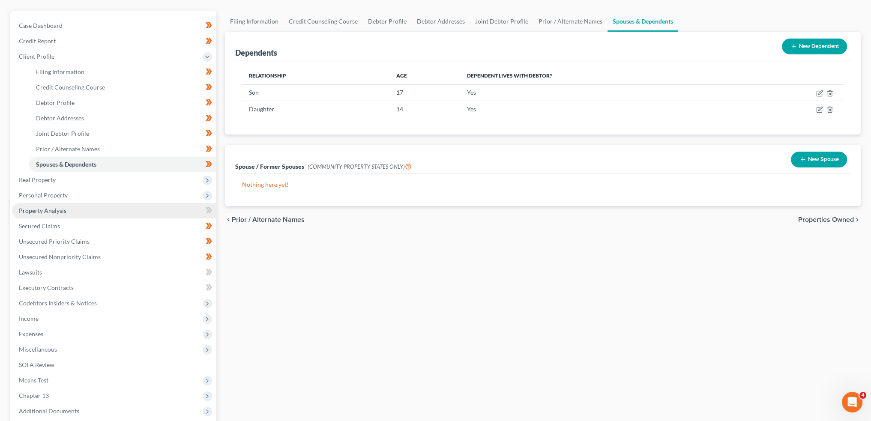
click at [135, 213] on link "Property Analysis" at bounding box center [114, 210] width 204 height 15
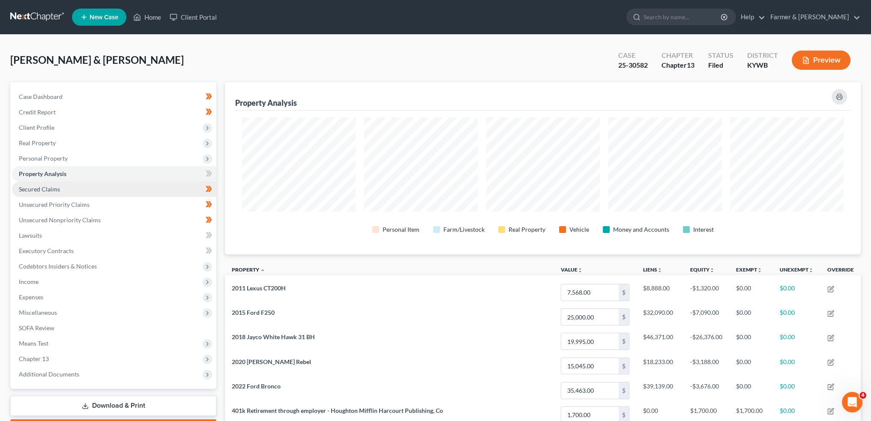
click at [59, 187] on span "Secured Claims" at bounding box center [39, 189] width 41 height 7
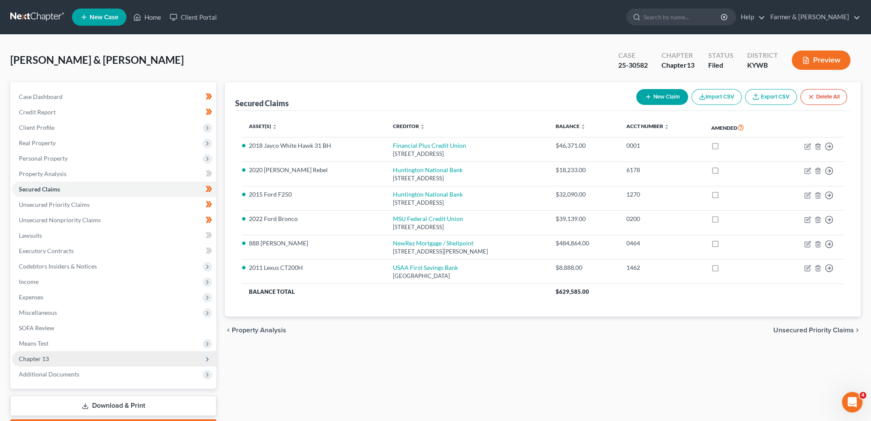
click at [46, 356] on span "Chapter 13" at bounding box center [34, 358] width 30 height 7
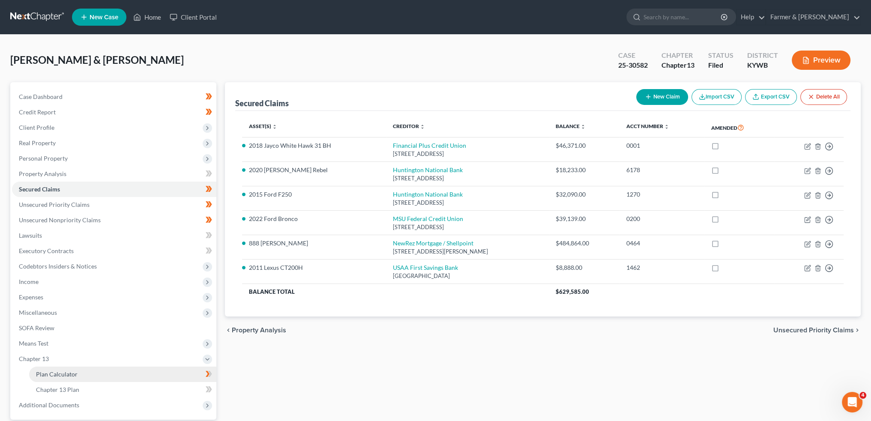
click at [46, 371] on span "Plan Calculator" at bounding box center [57, 374] width 42 height 7
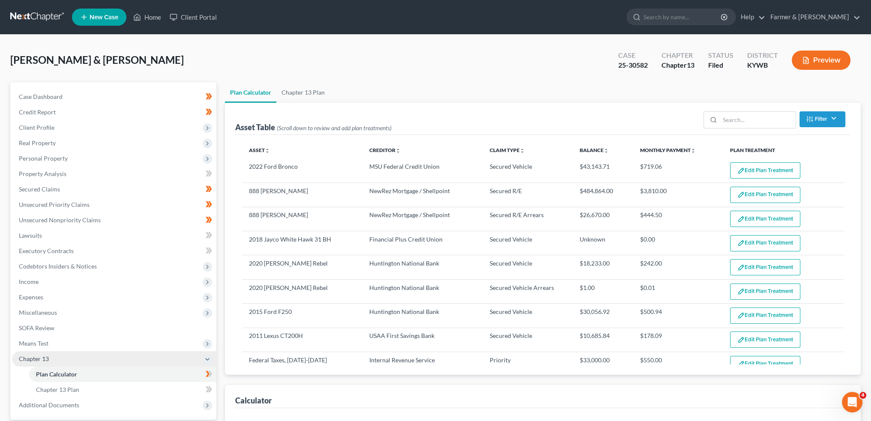
select select "59"
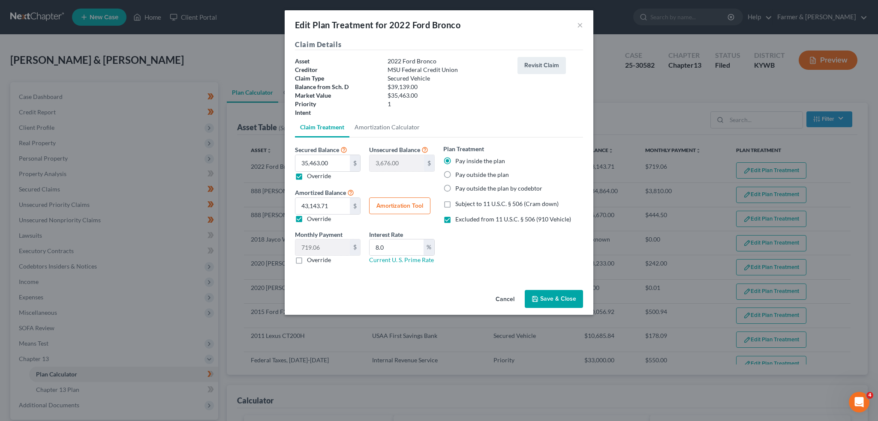
click at [540, 302] on button "Save & Close" at bounding box center [554, 299] width 58 height 18
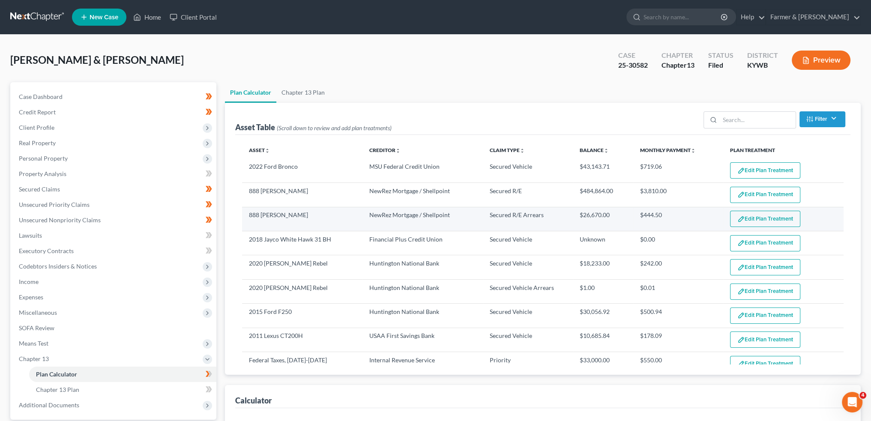
select select "59"
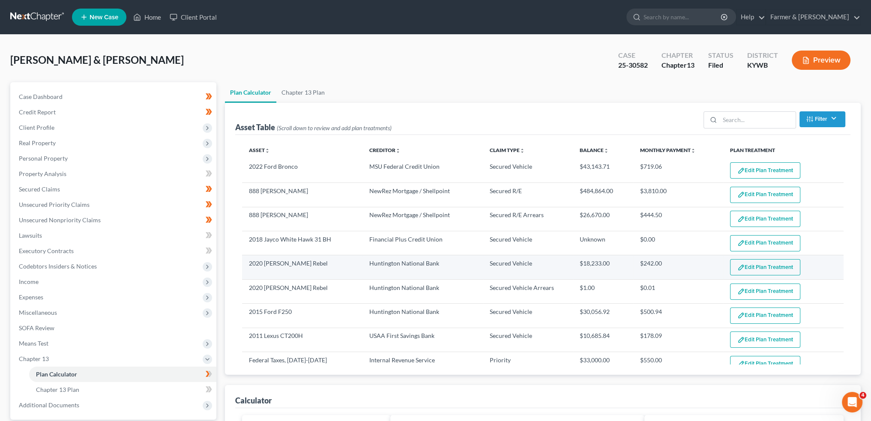
scroll to position [71, 0]
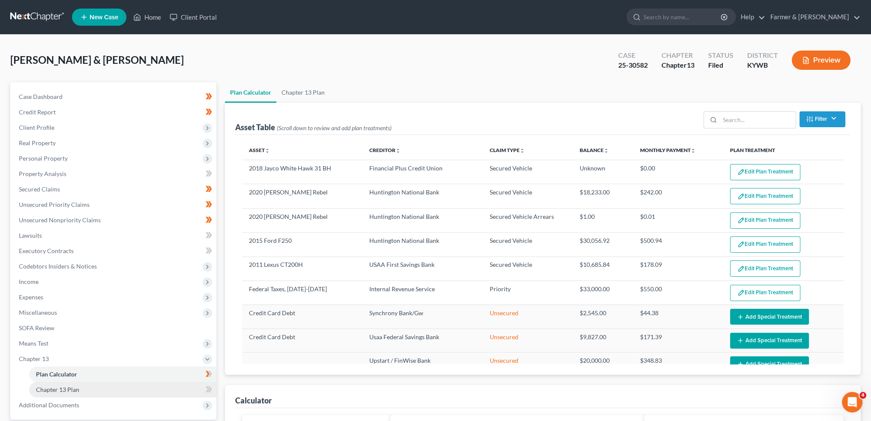
click at [67, 390] on span "Chapter 13 Plan" at bounding box center [57, 389] width 43 height 7
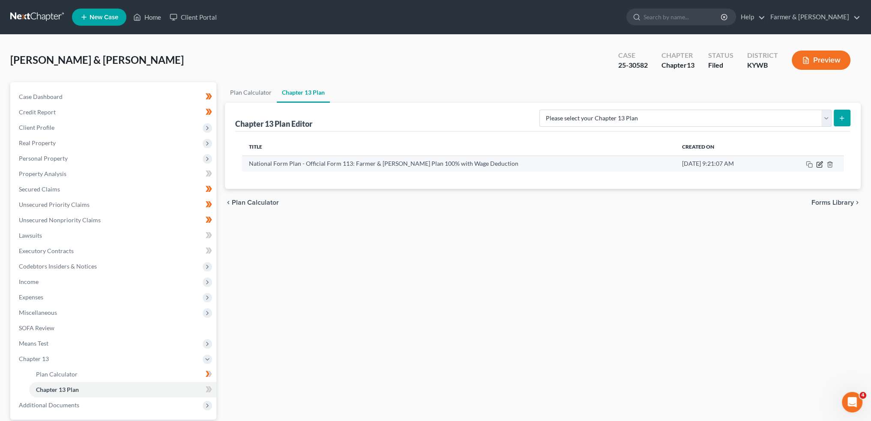
click at [818, 166] on icon "button" at bounding box center [819, 164] width 7 height 7
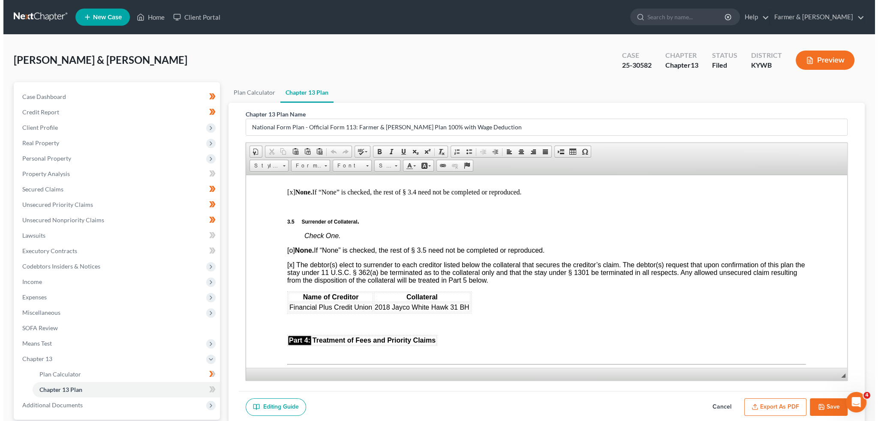
scroll to position [1643, 0]
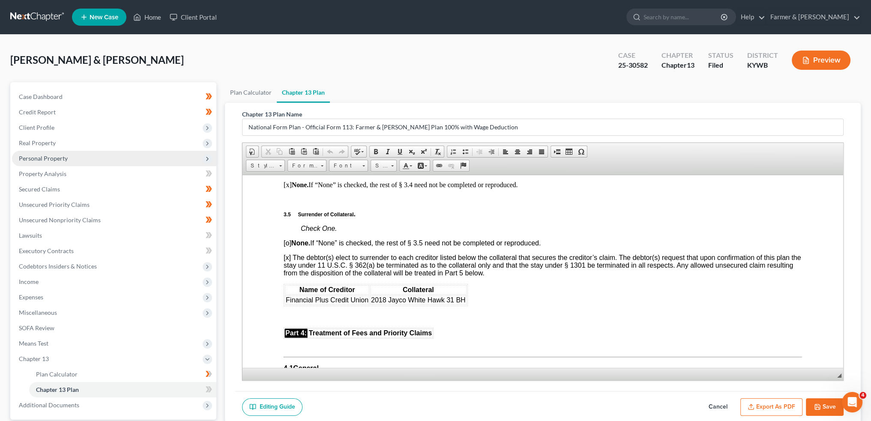
click at [102, 164] on span "Personal Property" at bounding box center [114, 158] width 204 height 15
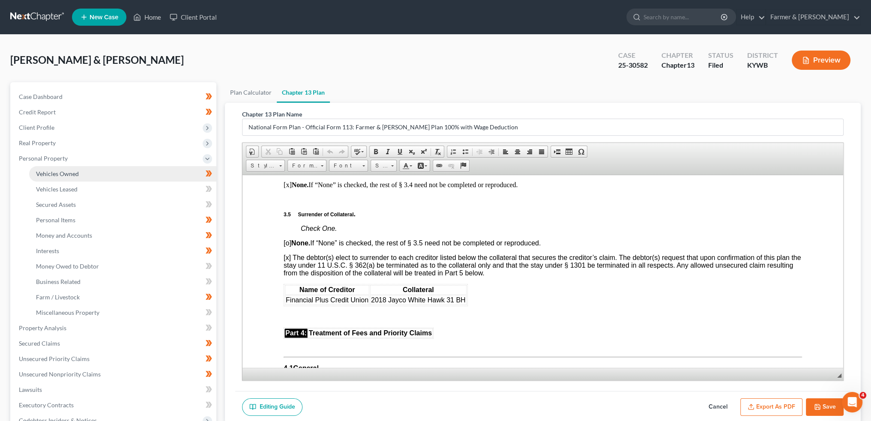
click at [103, 174] on link "Vehicles Owned" at bounding box center [122, 173] width 187 height 15
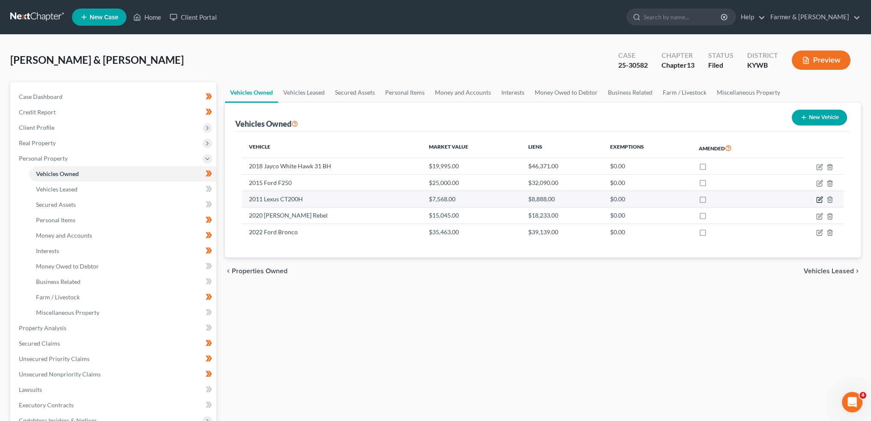
click at [821, 198] on icon "button" at bounding box center [820, 199] width 4 height 4
select select "0"
select select "15"
select select "2"
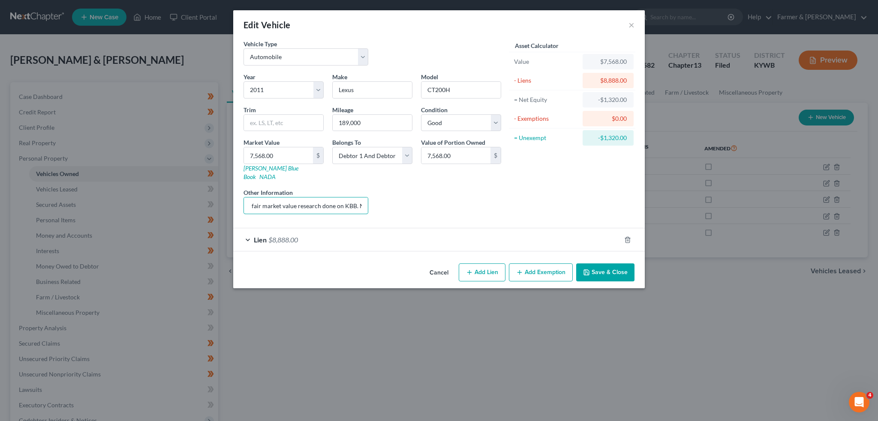
scroll to position [0, 111]
drag, startPoint x: 347, startPoint y: 198, endPoint x: 372, endPoint y: 196, distance: 25.8
click at [372, 196] on div "Year Select 2026 2025 2024 2023 2022 2021 2020 2019 2018 2017 2016 2015 2014 20…" at bounding box center [372, 146] width 266 height 149
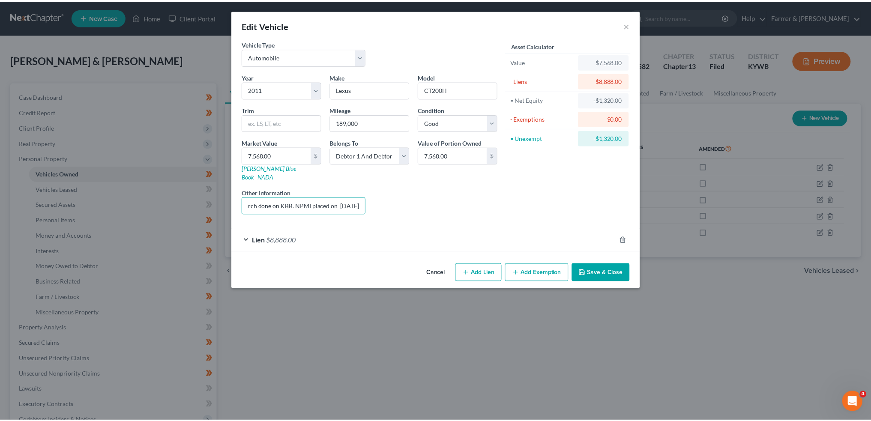
scroll to position [0, 0]
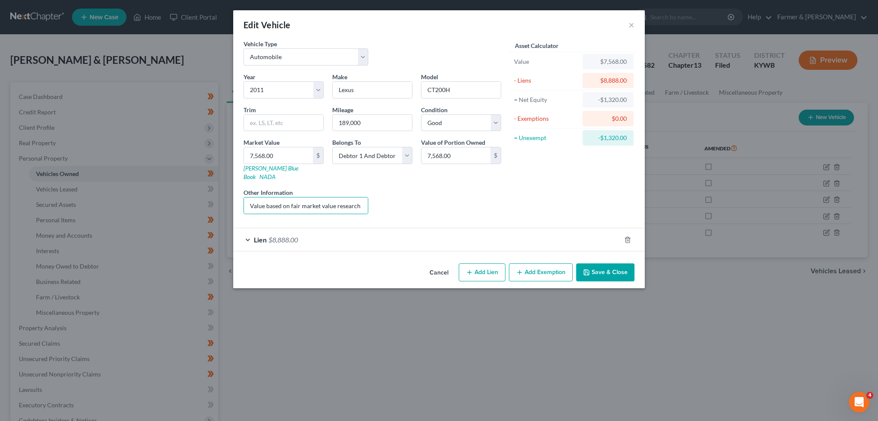
click at [620, 266] on button "Save & Close" at bounding box center [605, 273] width 58 height 18
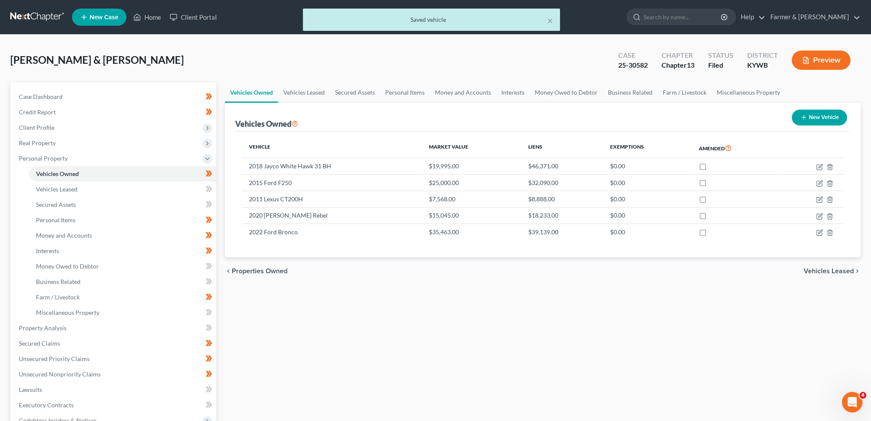
scroll to position [143, 0]
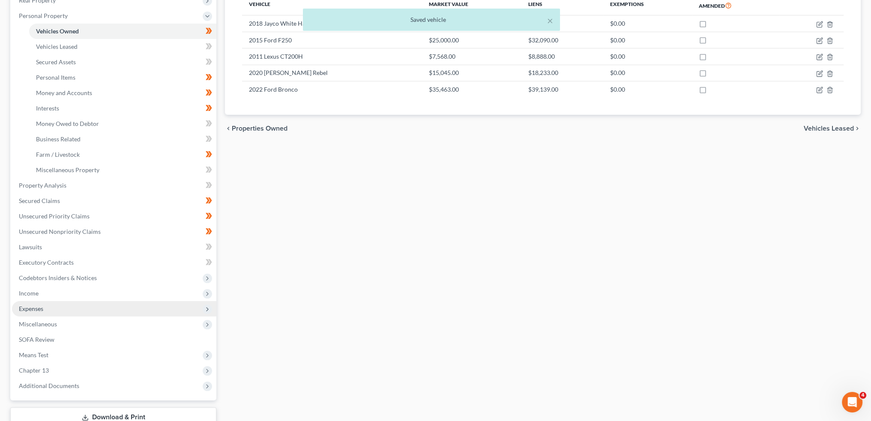
click at [91, 311] on span "Expenses" at bounding box center [114, 308] width 204 height 15
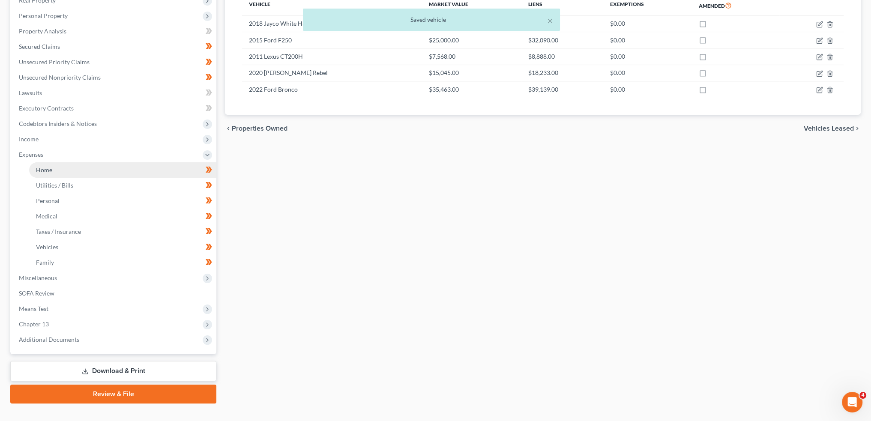
click at [96, 173] on link "Home" at bounding box center [122, 169] width 187 height 15
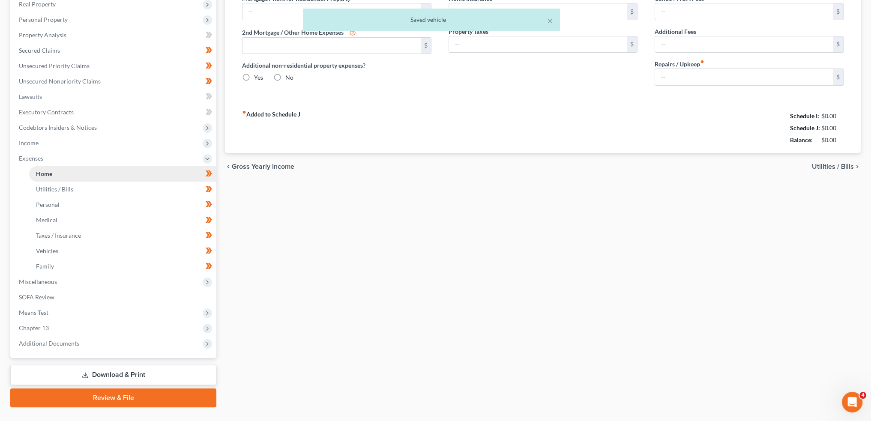
type input "3,800.00"
type input "0.00"
radio input "true"
type input "0.00"
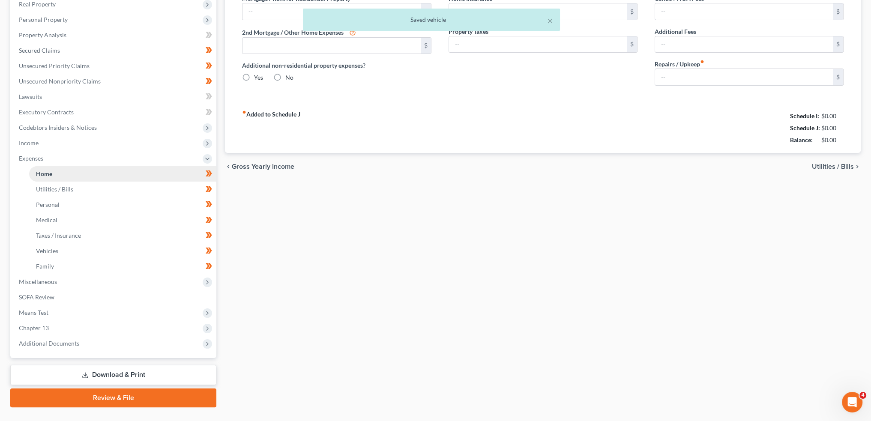
type input "0.00"
type input "100.00"
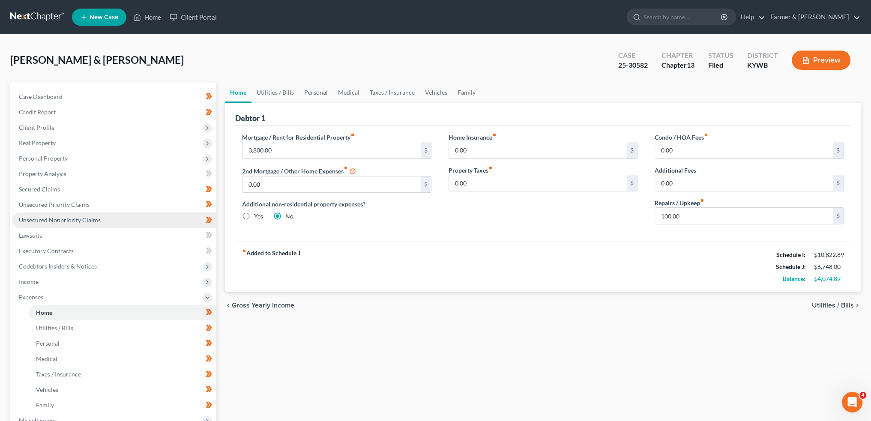
click at [77, 217] on span "Unsecured Nonpriority Claims" at bounding box center [60, 219] width 82 height 7
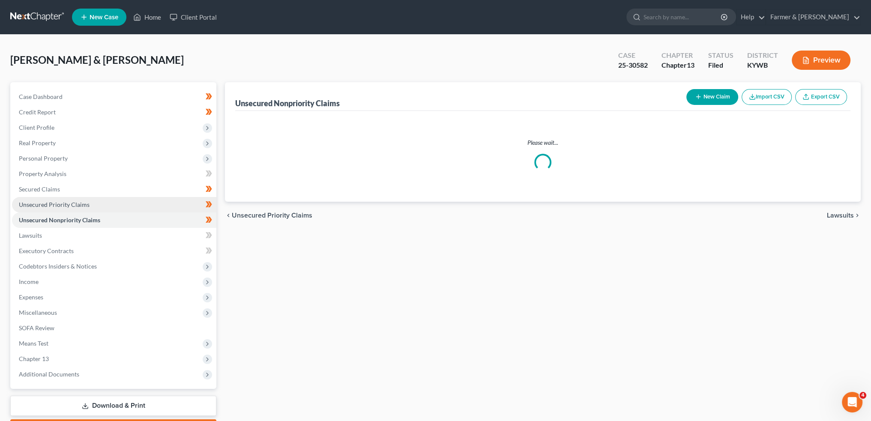
click at [78, 205] on span "Unsecured Priority Claims" at bounding box center [54, 204] width 71 height 7
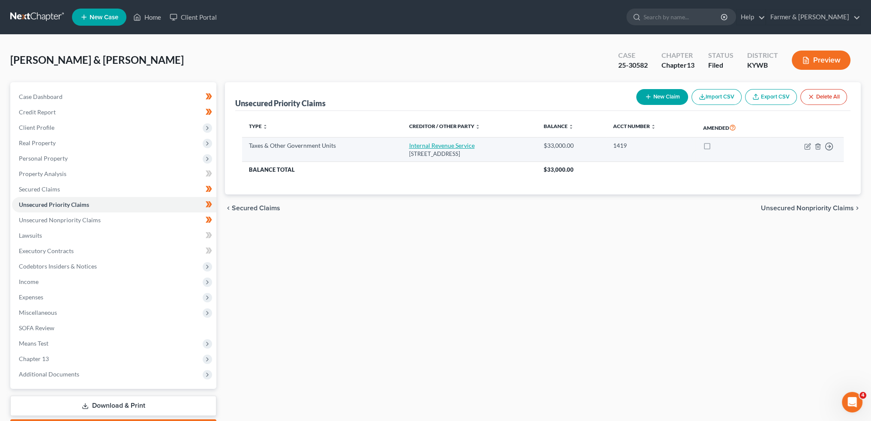
click at [420, 146] on link "Internal Revenue Service" at bounding box center [442, 145] width 66 height 7
select select "0"
select select "39"
select select "2"
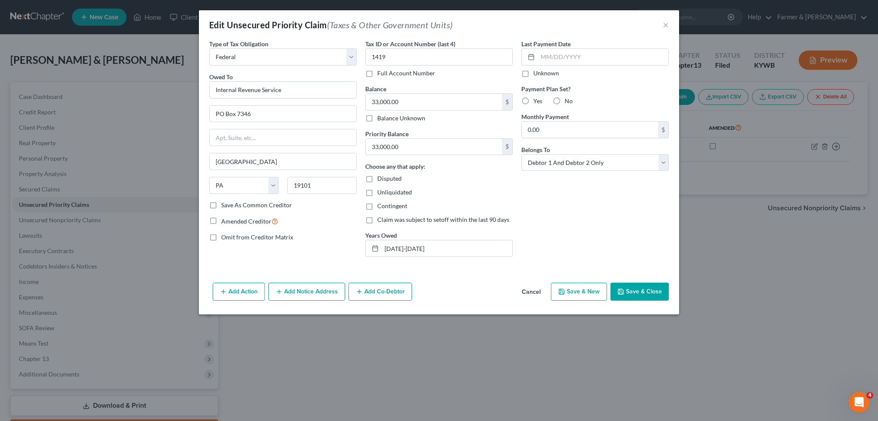
click at [636, 286] on button "Save & Close" at bounding box center [639, 292] width 58 height 18
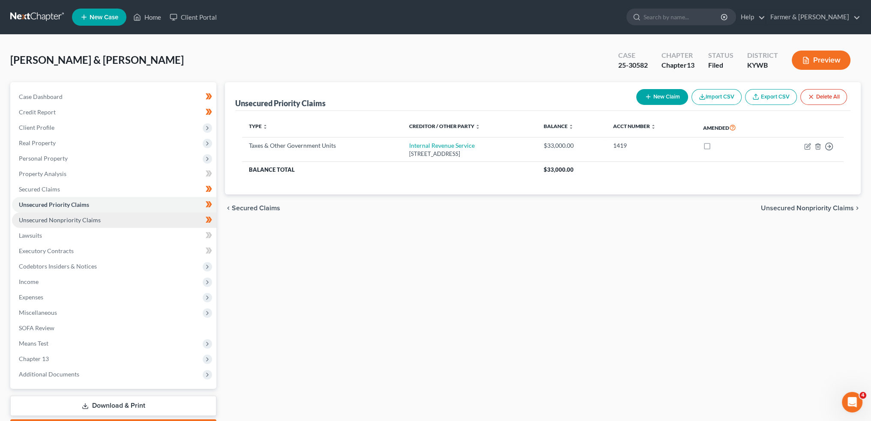
click at [88, 216] on span "Unsecured Nonpriority Claims" at bounding box center [60, 219] width 82 height 7
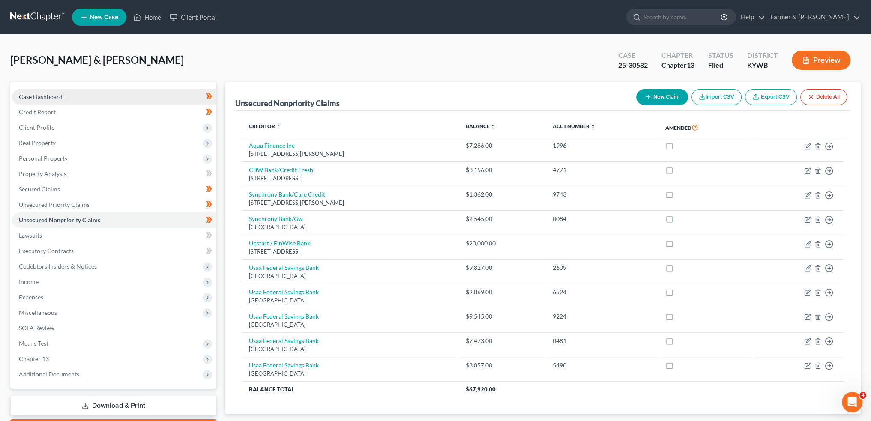
click at [89, 96] on link "Case Dashboard" at bounding box center [114, 96] width 204 height 15
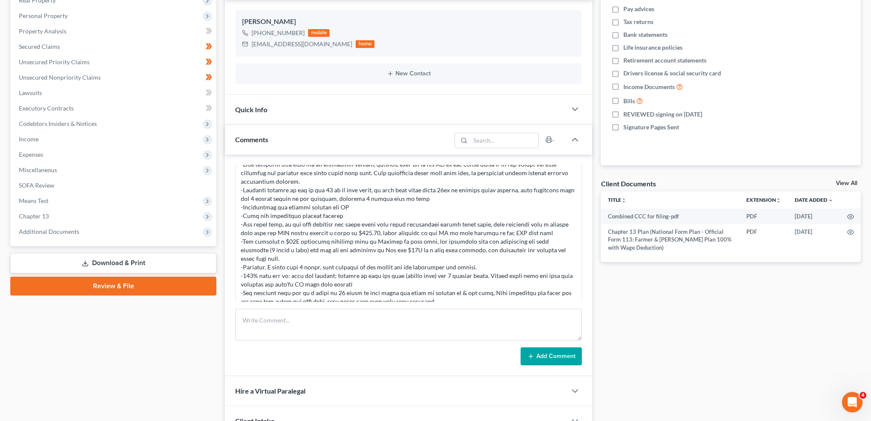
scroll to position [292, 0]
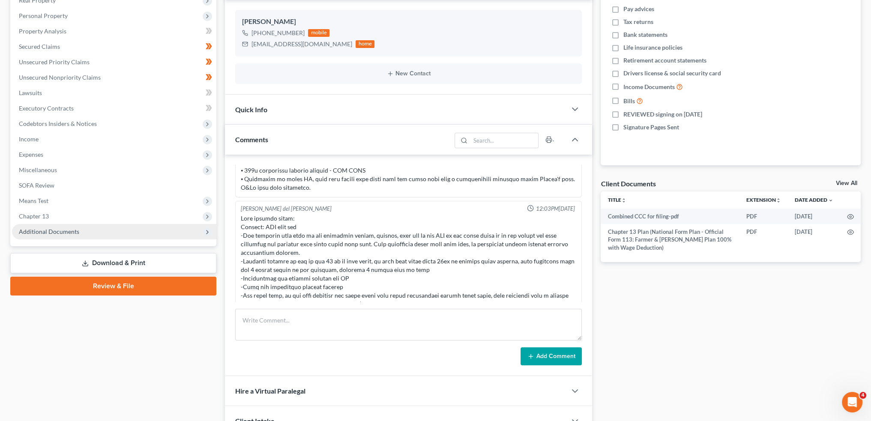
click at [132, 232] on span "Additional Documents" at bounding box center [114, 231] width 204 height 15
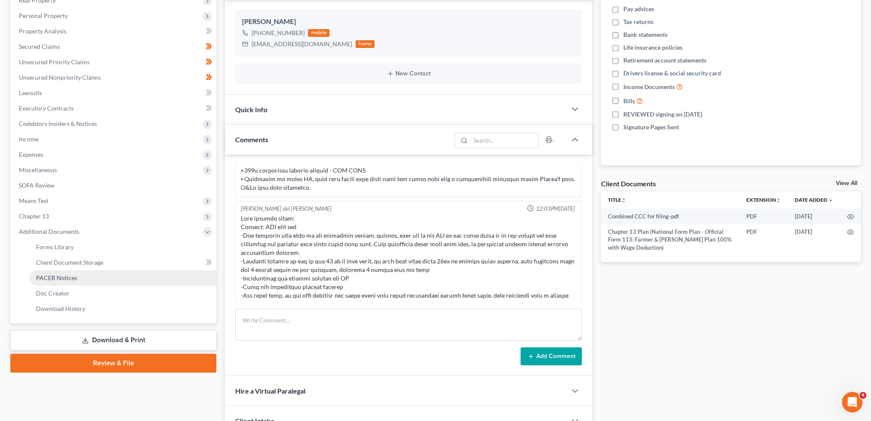
click at [126, 283] on link "PACER Notices" at bounding box center [122, 277] width 187 height 15
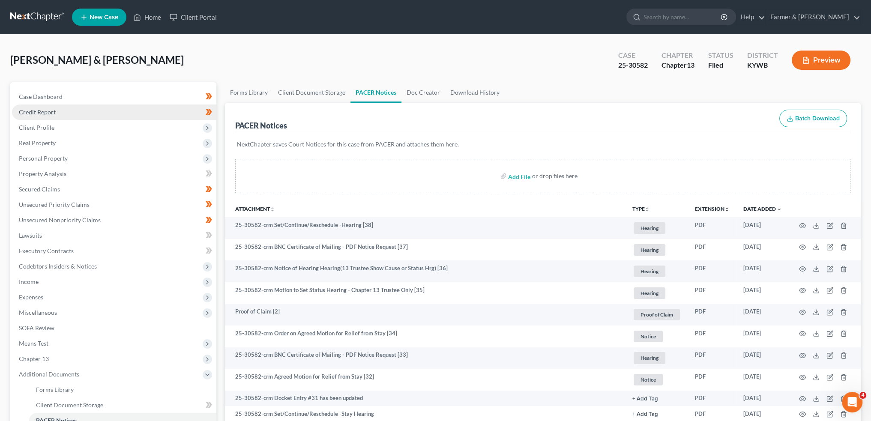
click at [73, 111] on link "Credit Report" at bounding box center [114, 112] width 204 height 15
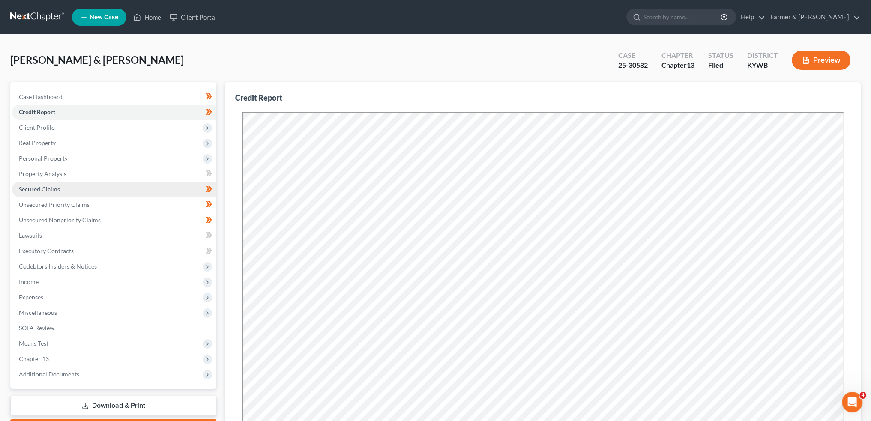
click at [62, 188] on link "Secured Claims" at bounding box center [114, 189] width 204 height 15
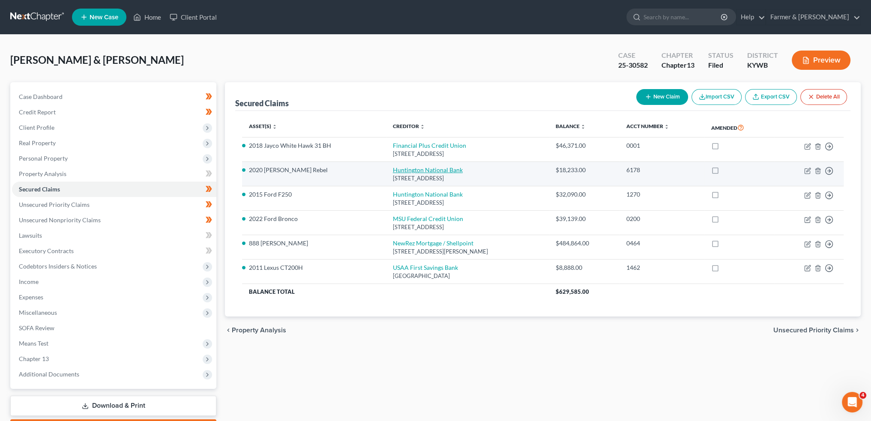
click at [398, 168] on link "Huntington National Bank" at bounding box center [428, 169] width 70 height 7
select select "36"
select select "4"
select select "2"
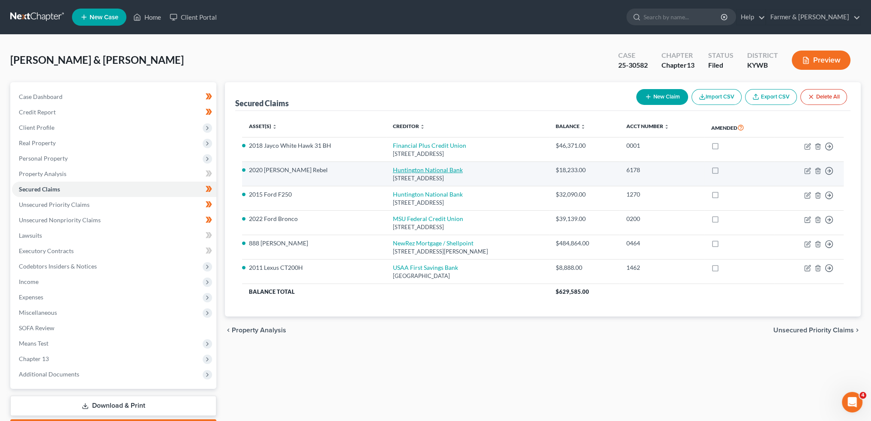
select select "0"
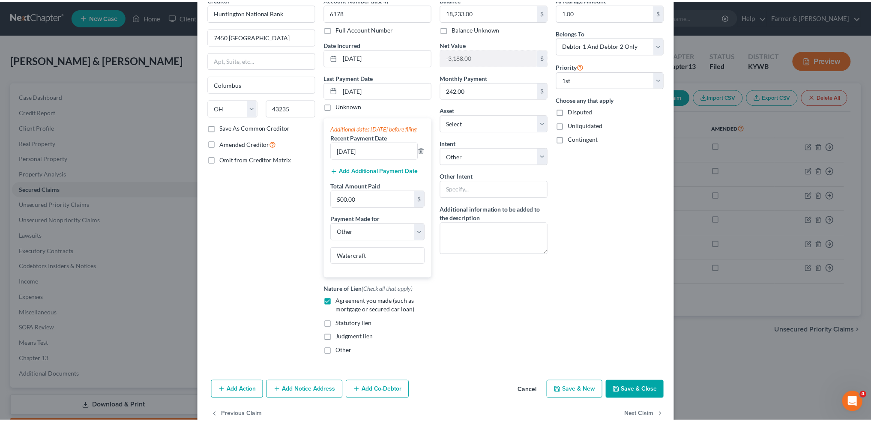
scroll to position [72, 0]
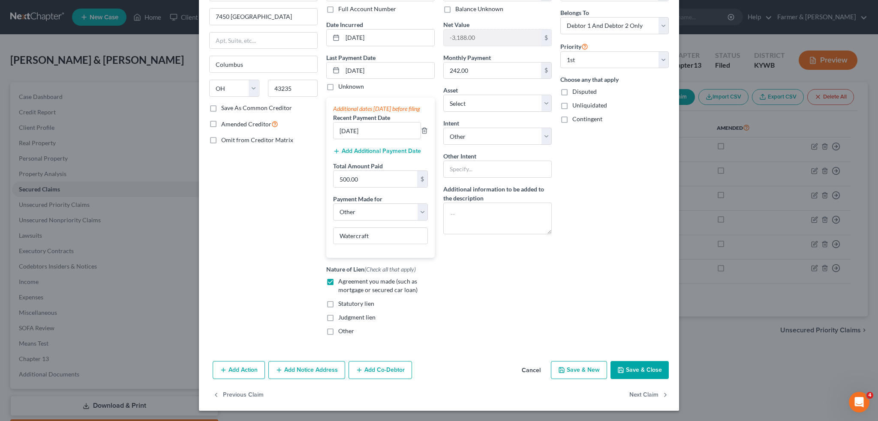
click at [637, 369] on button "Save & Close" at bounding box center [639, 370] width 58 height 18
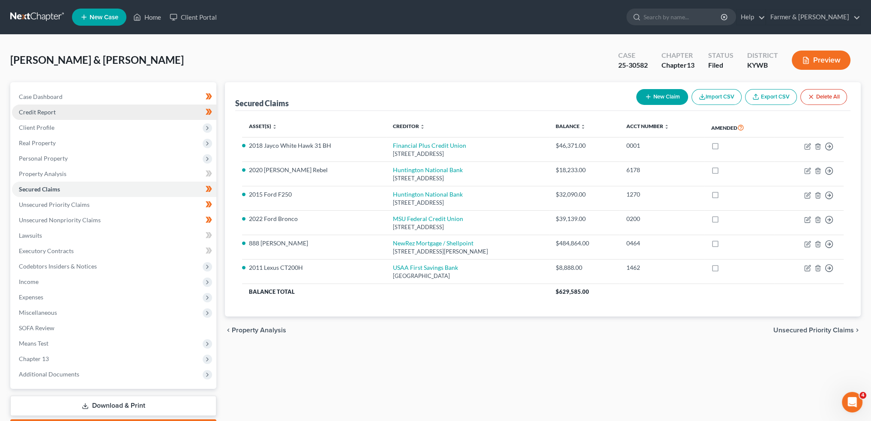
click at [101, 114] on link "Credit Report" at bounding box center [114, 112] width 204 height 15
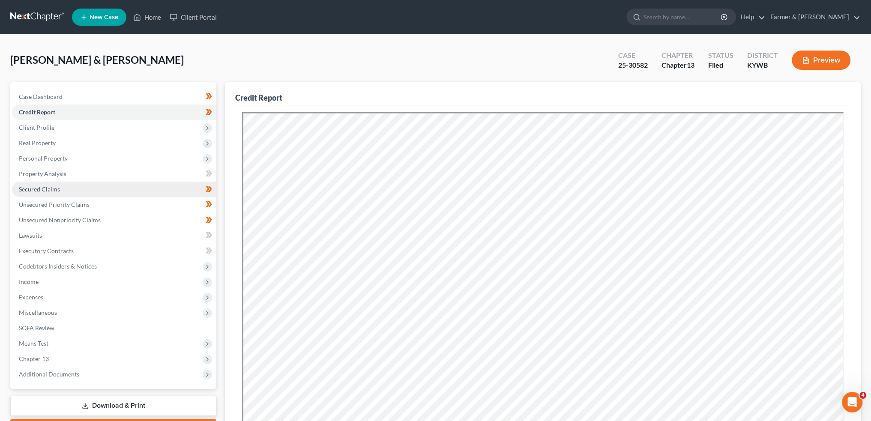
click at [33, 188] on span "Secured Claims" at bounding box center [39, 189] width 41 height 7
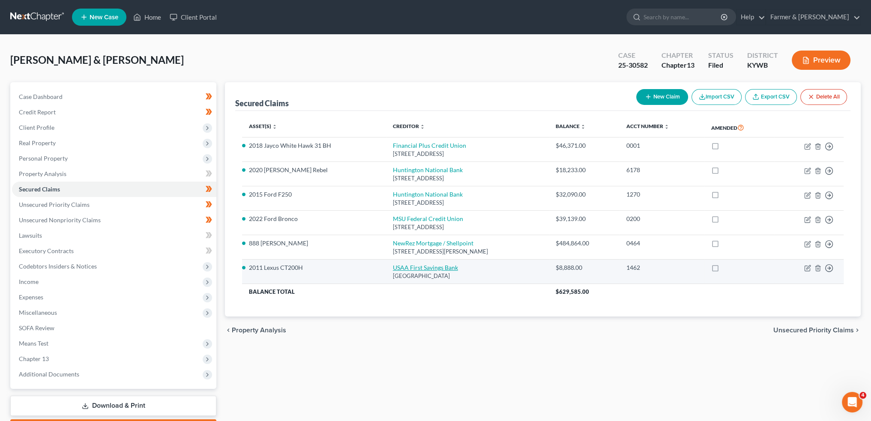
click at [401, 265] on link "USAA First Savings Bank" at bounding box center [425, 267] width 65 height 7
select select "45"
select select "0"
select select "4"
select select "2"
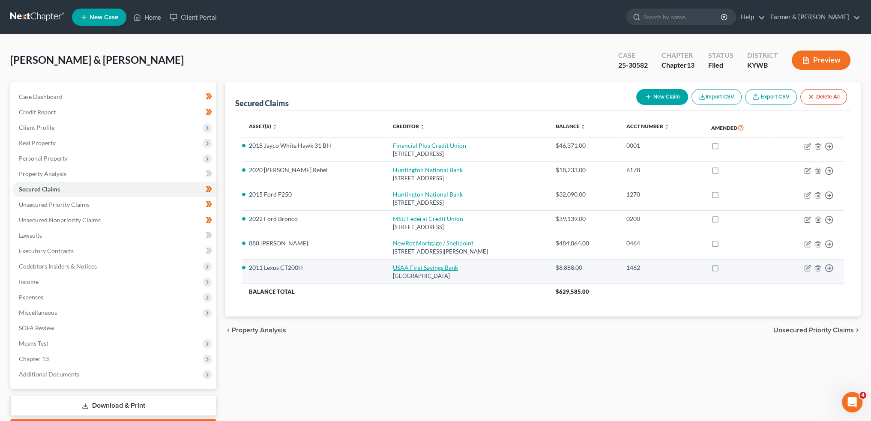
select select "0"
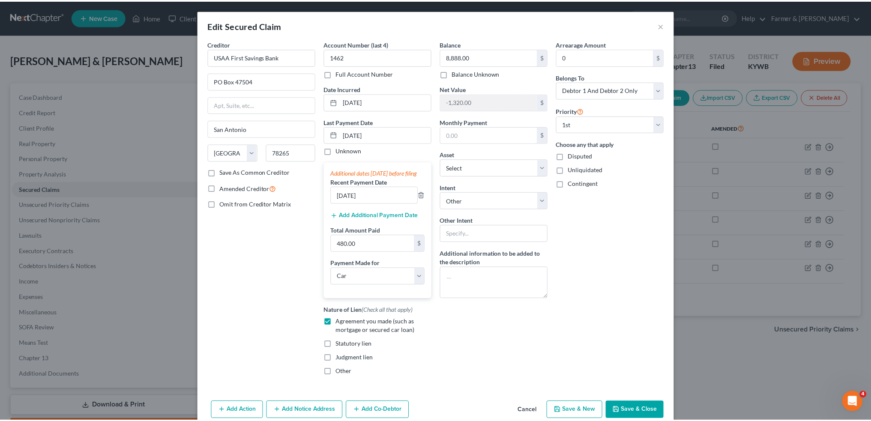
scroll to position [48, 0]
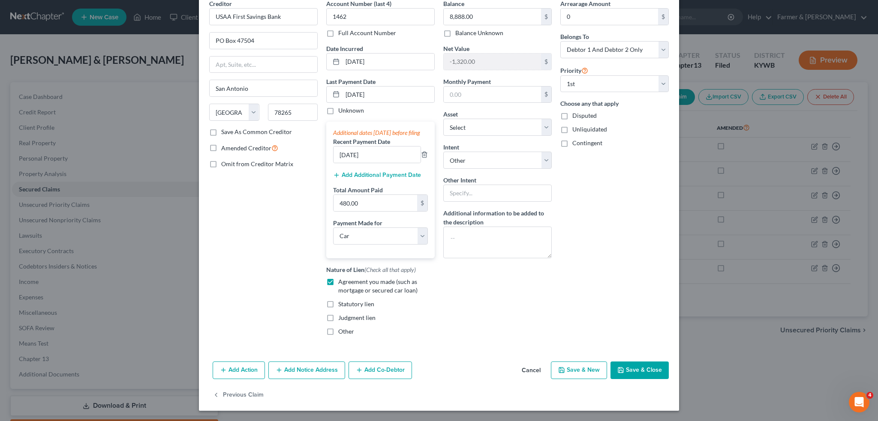
drag, startPoint x: 644, startPoint y: 372, endPoint x: 578, endPoint y: 348, distance: 70.0
click at [644, 373] on button "Save & Close" at bounding box center [639, 371] width 58 height 18
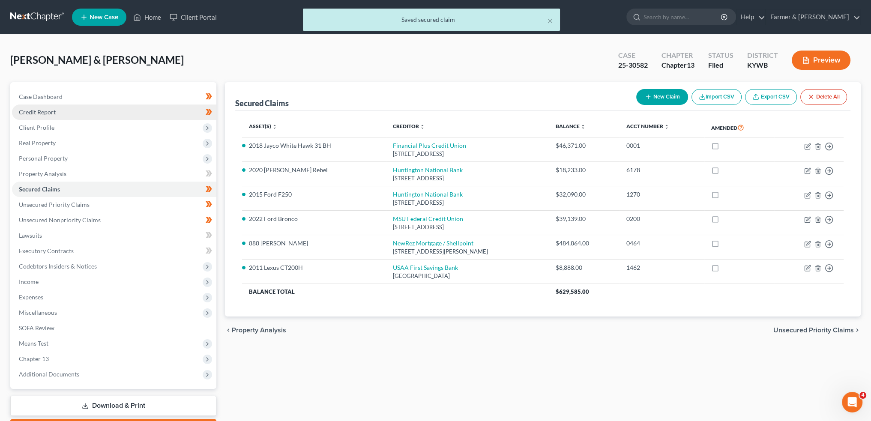
click at [66, 113] on link "Credit Report" at bounding box center [114, 112] width 204 height 15
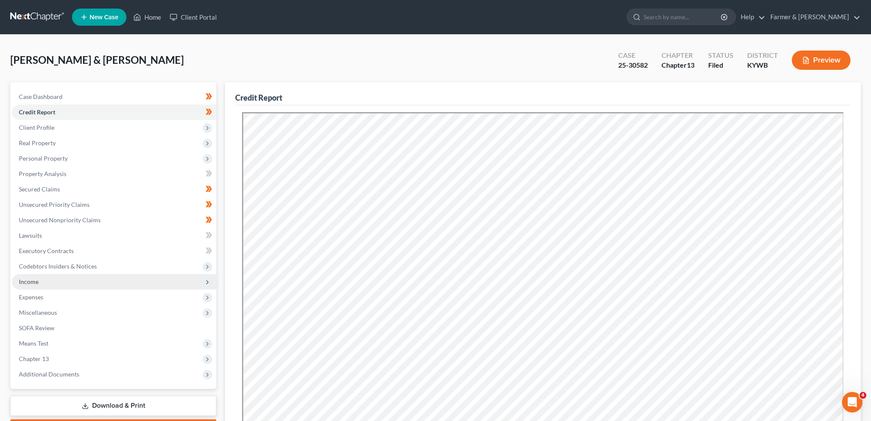
click at [81, 281] on span "Income" at bounding box center [114, 281] width 204 height 15
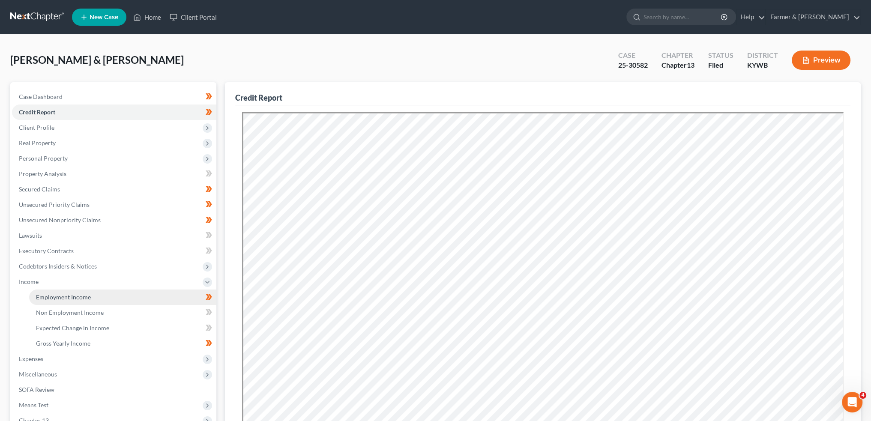
click at [81, 295] on span "Employment Income" at bounding box center [63, 297] width 55 height 7
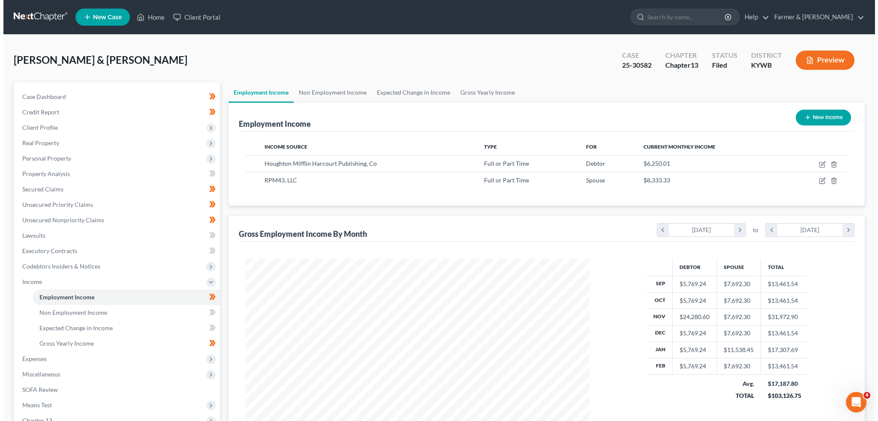
scroll to position [172, 360]
click at [819, 162] on icon "button" at bounding box center [819, 164] width 4 height 4
select select "0"
select select "22"
select select "2"
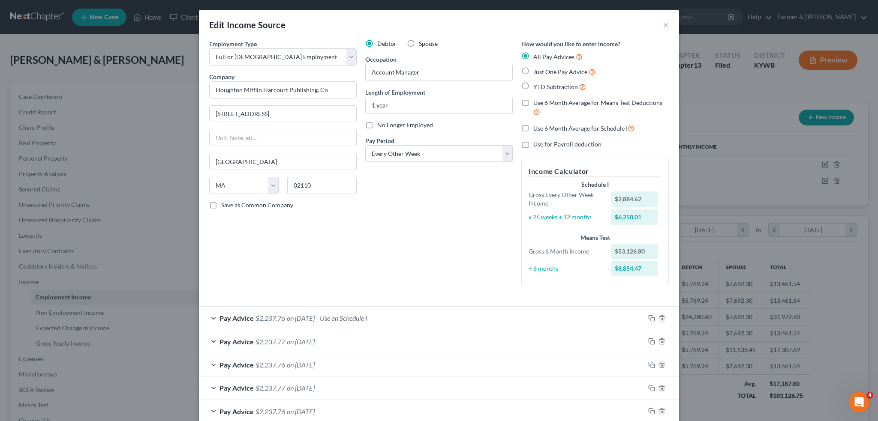
scroll to position [280, 0]
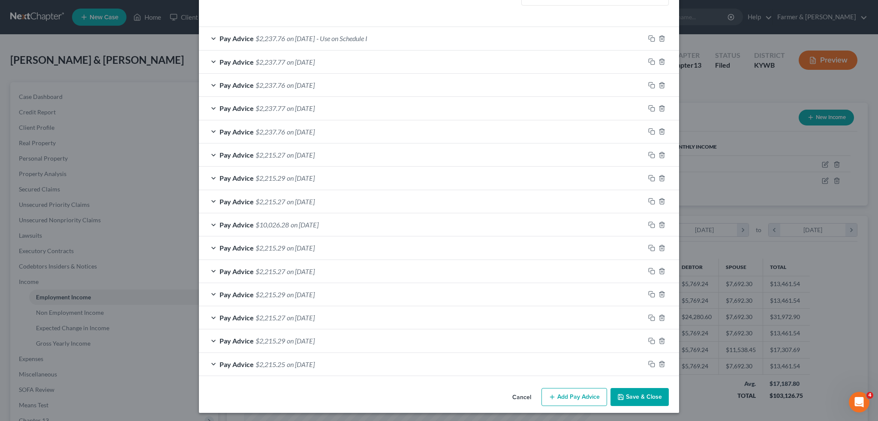
drag, startPoint x: 647, startPoint y: 392, endPoint x: 422, endPoint y: 195, distance: 299.1
click at [489, 260] on div "Edit Income Source × Employment Type * Select Full or Part Time Employment Self…" at bounding box center [439, 71] width 480 height 683
click at [635, 397] on button "Save & Close" at bounding box center [639, 397] width 58 height 18
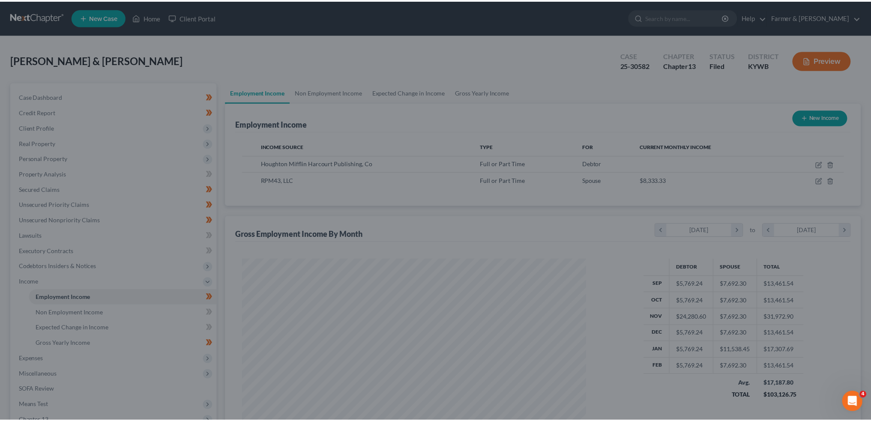
scroll to position [428344, 428154]
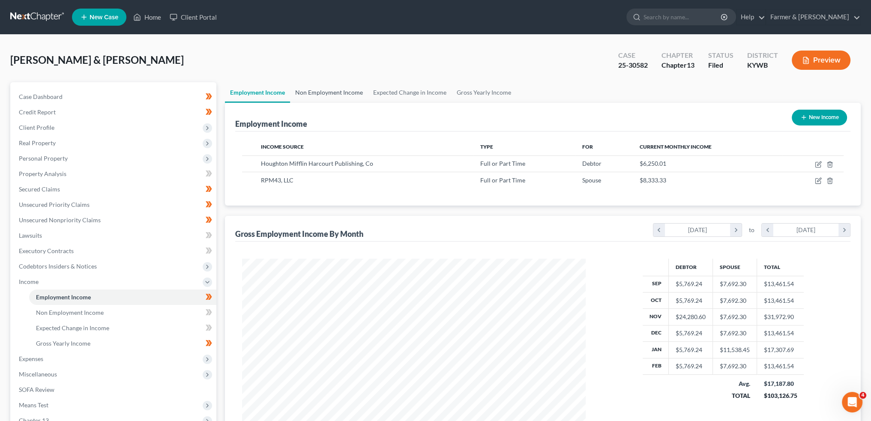
click at [335, 93] on link "Non Employment Income" at bounding box center [329, 92] width 78 height 21
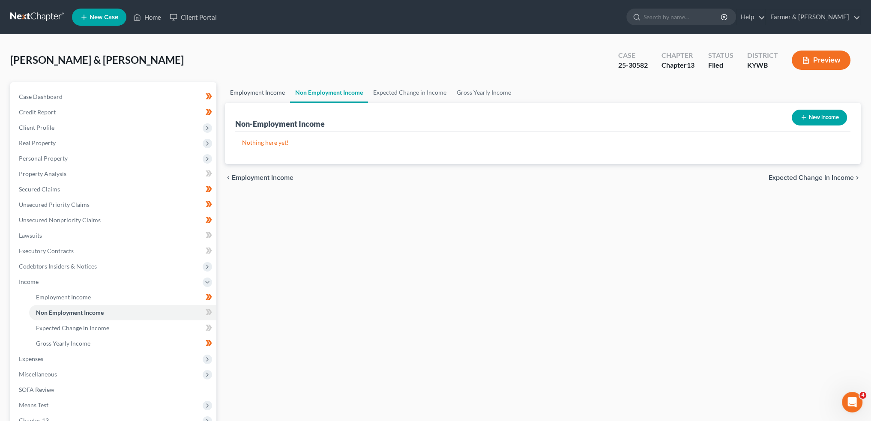
click at [262, 96] on link "Employment Income" at bounding box center [257, 92] width 65 height 21
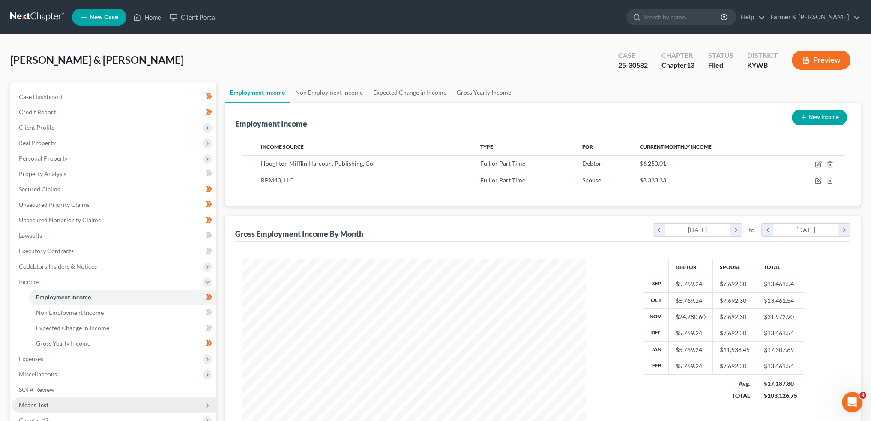
scroll to position [111, 0]
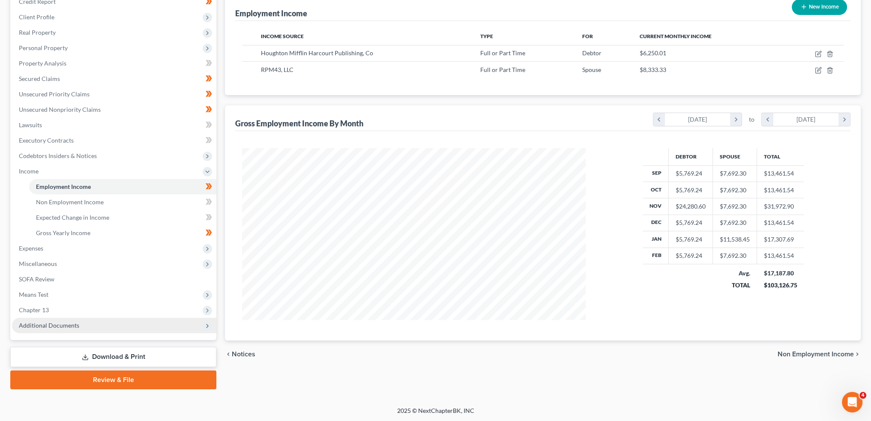
click at [46, 329] on span "Additional Documents" at bounding box center [114, 325] width 204 height 15
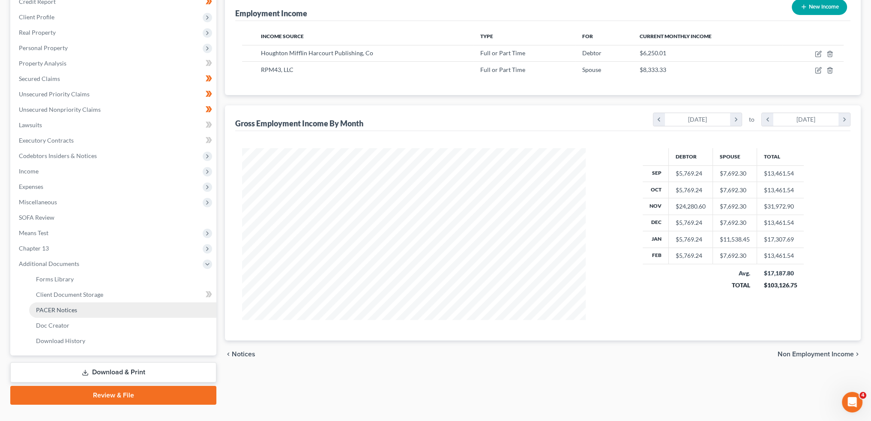
click at [54, 307] on span "PACER Notices" at bounding box center [56, 309] width 41 height 7
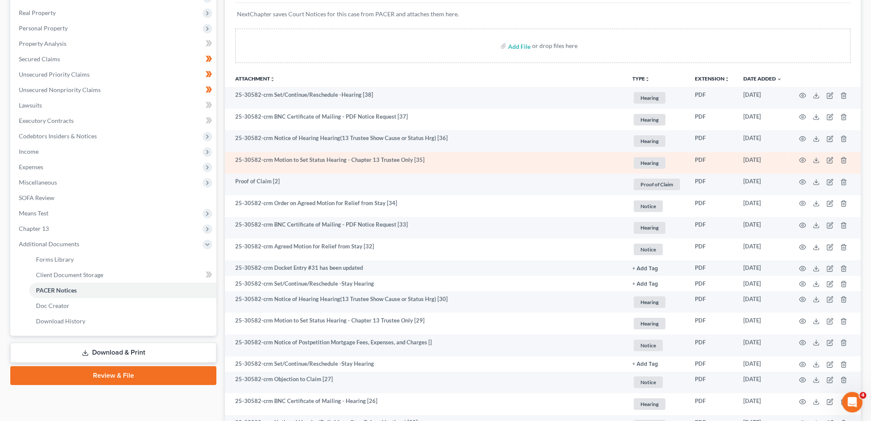
scroll to position [143, 0]
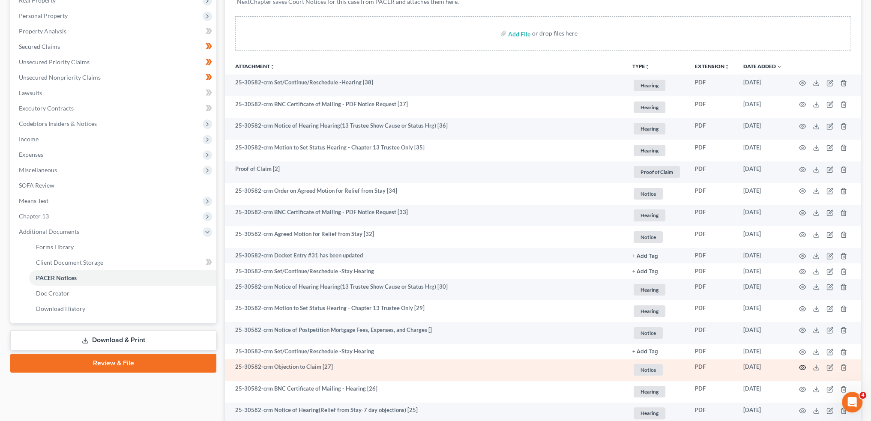
click at [802, 368] on circle "button" at bounding box center [803, 368] width 2 height 2
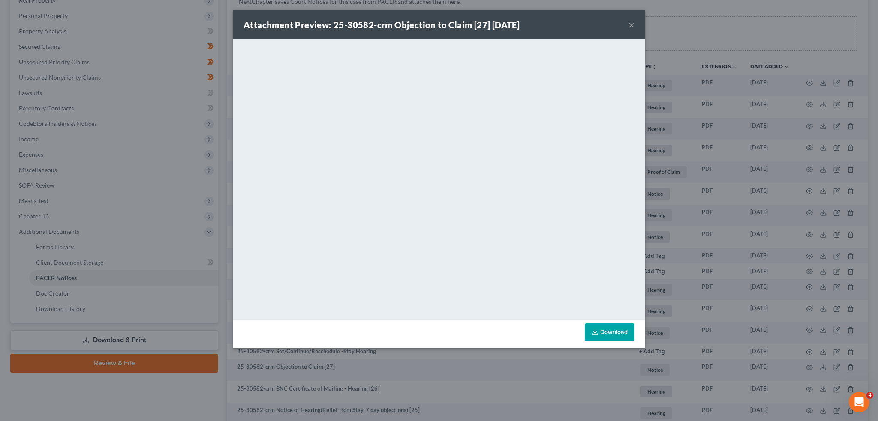
click at [629, 22] on button "×" at bounding box center [631, 25] width 6 height 10
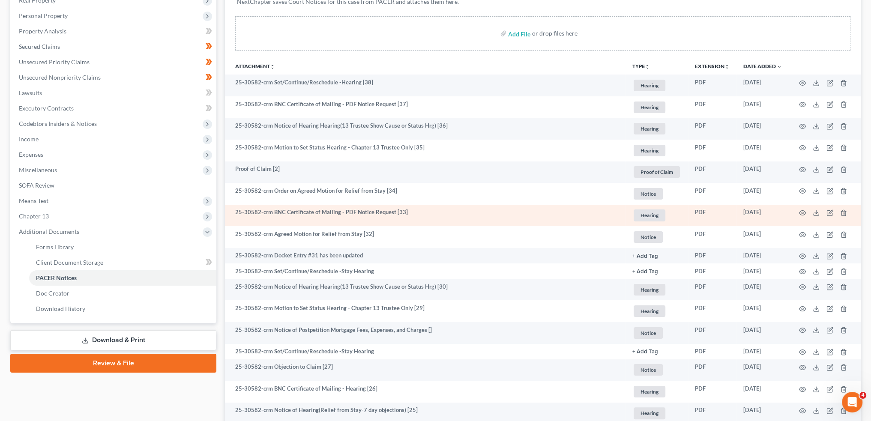
scroll to position [285, 0]
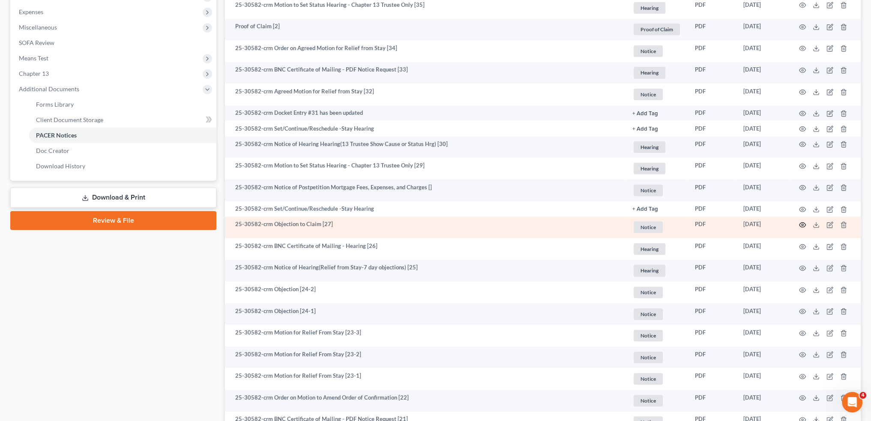
click at [804, 224] on icon "button" at bounding box center [802, 225] width 7 height 7
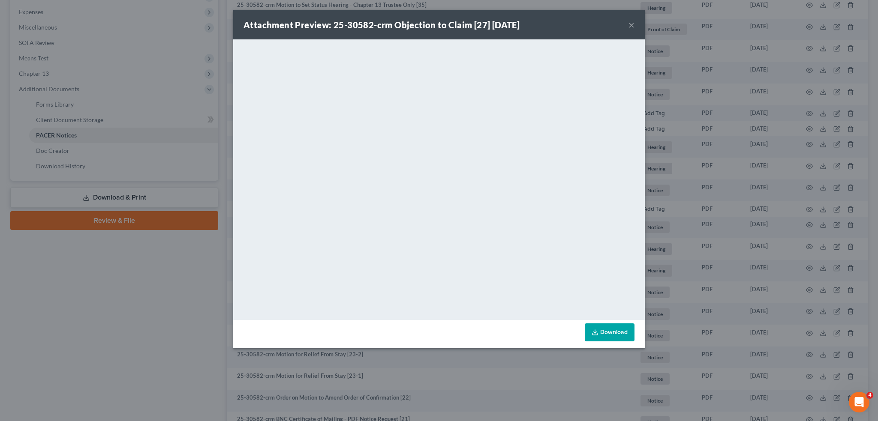
click at [630, 24] on button "×" at bounding box center [631, 25] width 6 height 10
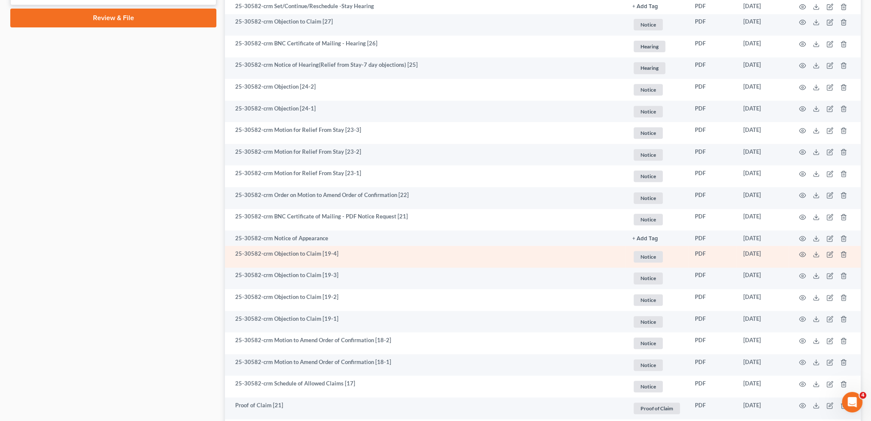
scroll to position [643, 0]
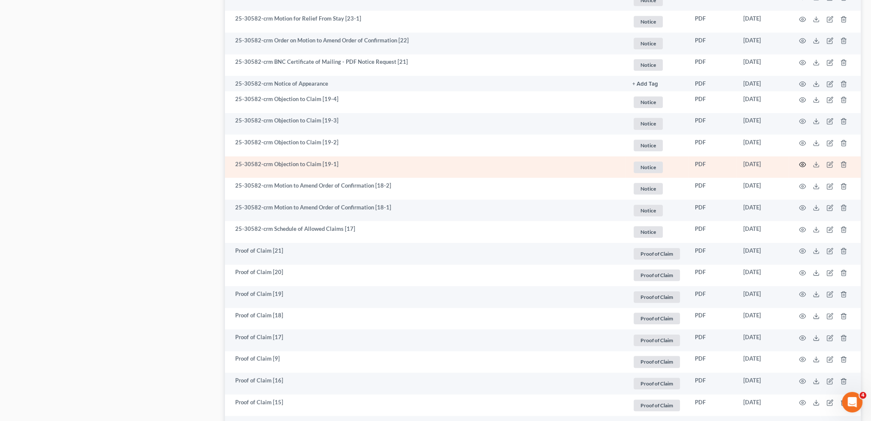
click at [805, 164] on icon "button" at bounding box center [802, 164] width 7 height 7
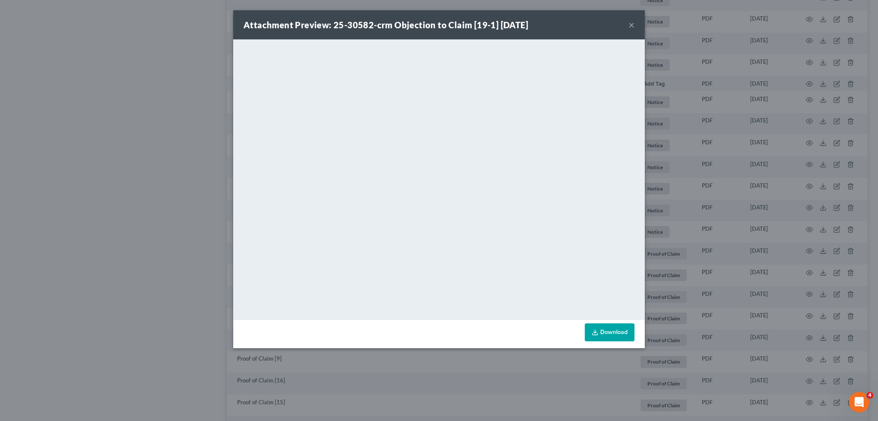
click at [632, 24] on button "×" at bounding box center [631, 25] width 6 height 10
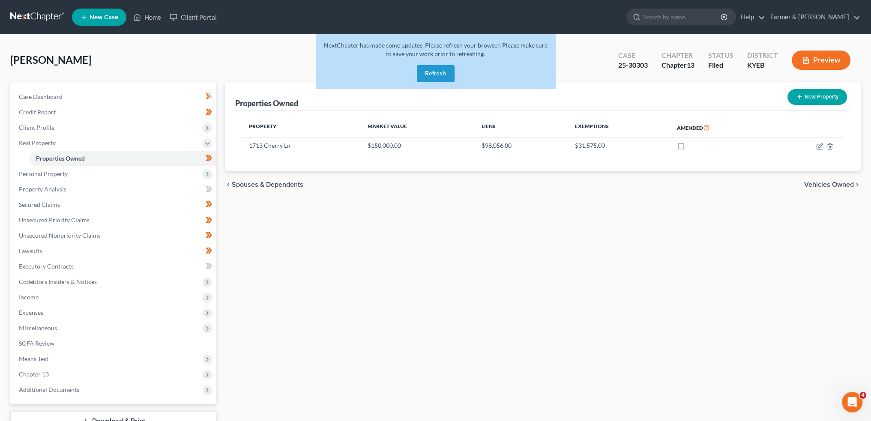
click at [443, 69] on button "Refresh" at bounding box center [436, 73] width 38 height 17
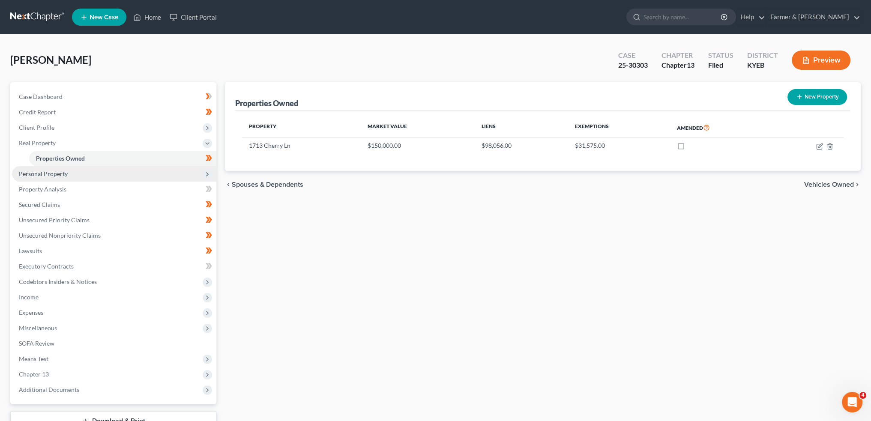
click at [60, 176] on span "Personal Property" at bounding box center [43, 173] width 49 height 7
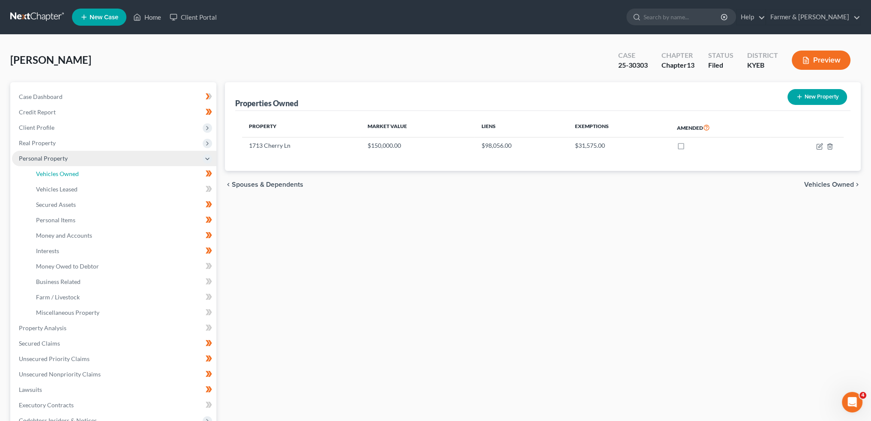
click at [60, 176] on span "Vehicles Owned" at bounding box center [57, 173] width 43 height 7
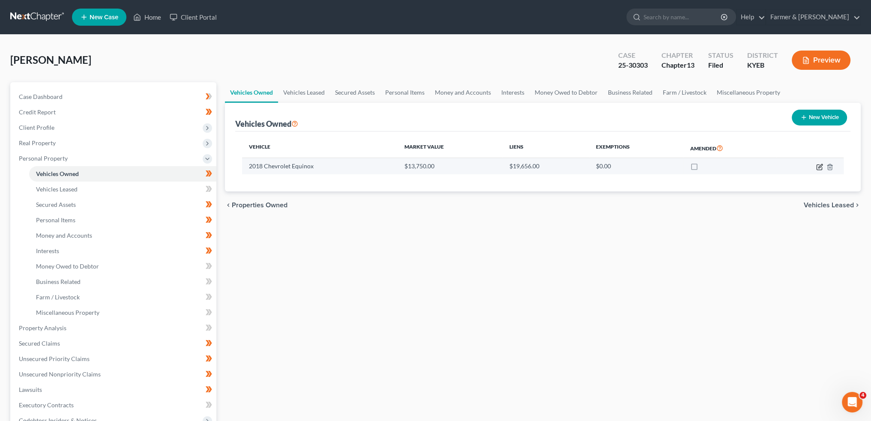
click at [821, 166] on icon "button" at bounding box center [819, 167] width 7 height 7
select select "0"
select select "8"
select select "2"
select select "0"
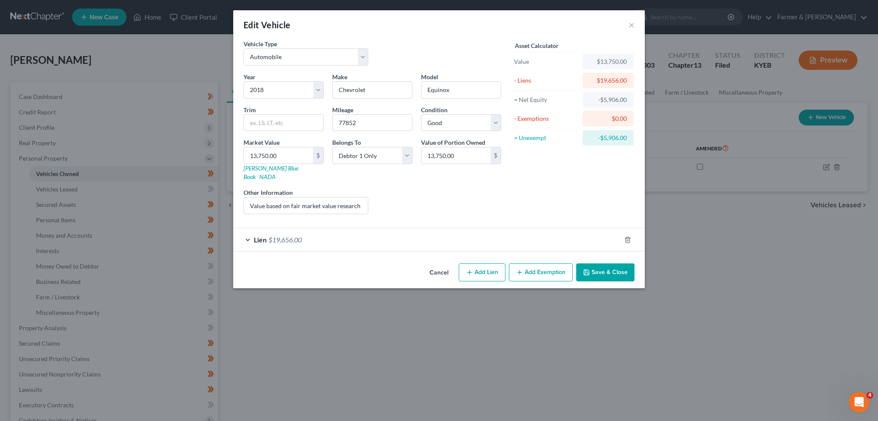
drag, startPoint x: 497, startPoint y: 258, endPoint x: 552, endPoint y: 269, distance: 55.9
click at [552, 269] on div "Cancel Add Lien Add Lease Add Exemption Save & Close" at bounding box center [438, 274] width 411 height 28
click at [549, 265] on button "Add Exemption" at bounding box center [541, 273] width 64 height 18
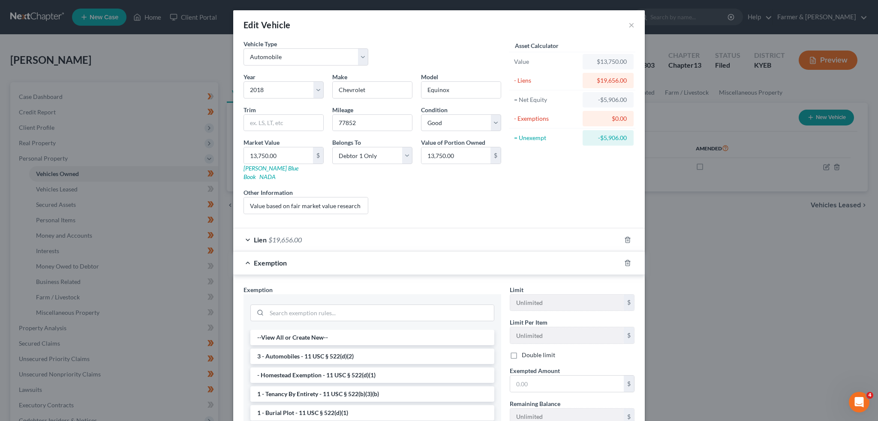
drag, startPoint x: 326, startPoint y: 346, endPoint x: 157, endPoint y: 354, distance: 169.0
click at [307, 349] on li "3 - Automobiles - 11 USC § 522(d)(2)" at bounding box center [372, 356] width 244 height 15
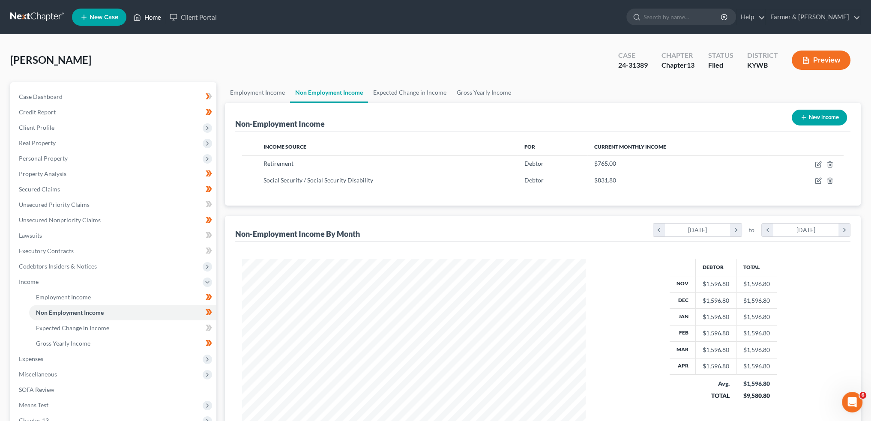
scroll to position [1, 0]
click at [149, 15] on link "Home" at bounding box center [147, 16] width 36 height 15
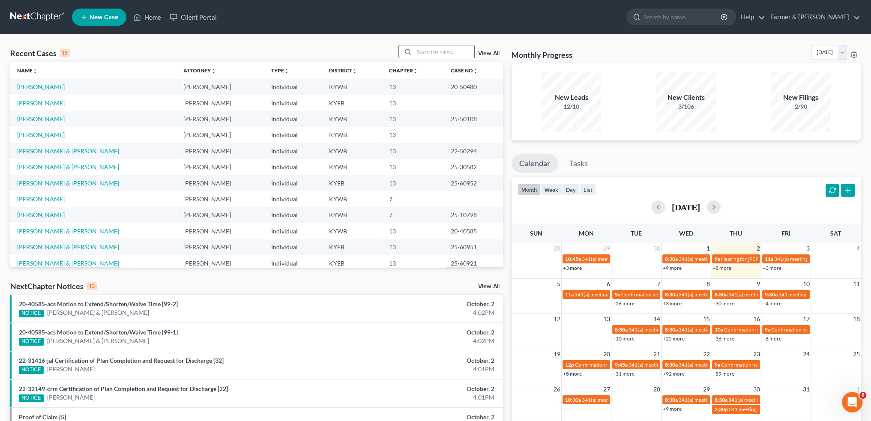
click at [437, 51] on input "search" at bounding box center [444, 51] width 60 height 12
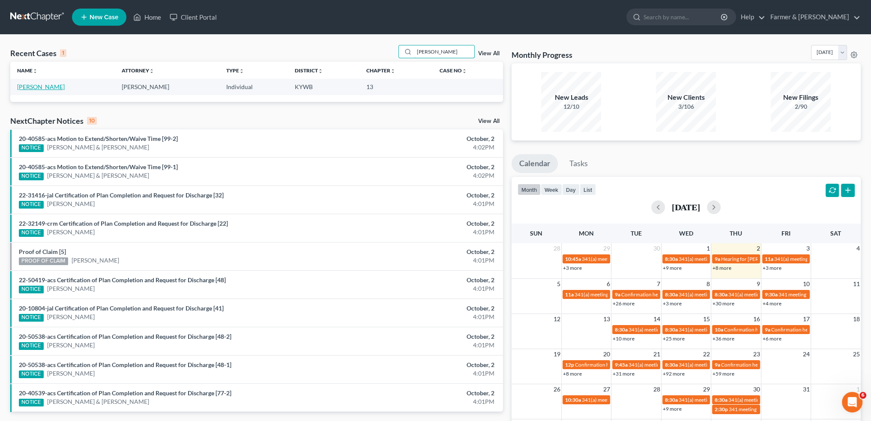
type input "[PERSON_NAME]"
click at [27, 88] on link "[PERSON_NAME]" at bounding box center [41, 86] width 48 height 7
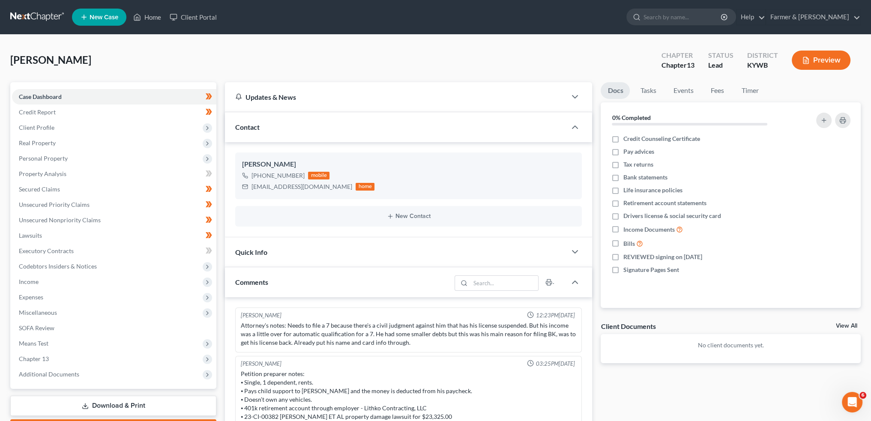
scroll to position [72, 0]
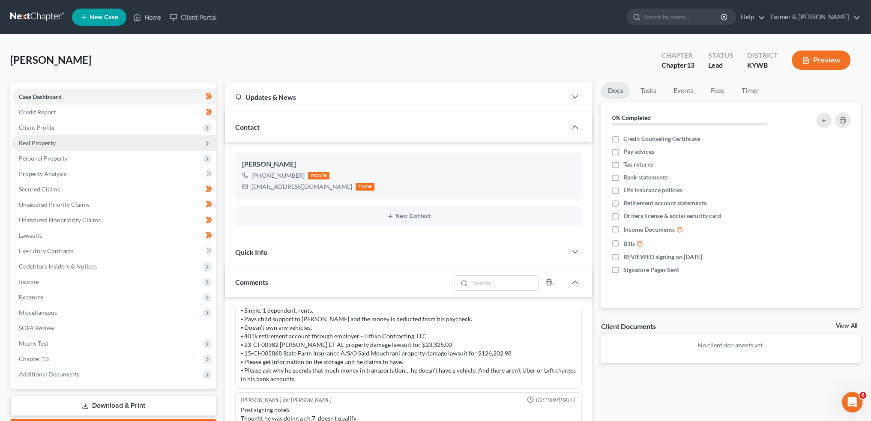
click at [94, 129] on span "Client Profile" at bounding box center [114, 127] width 204 height 15
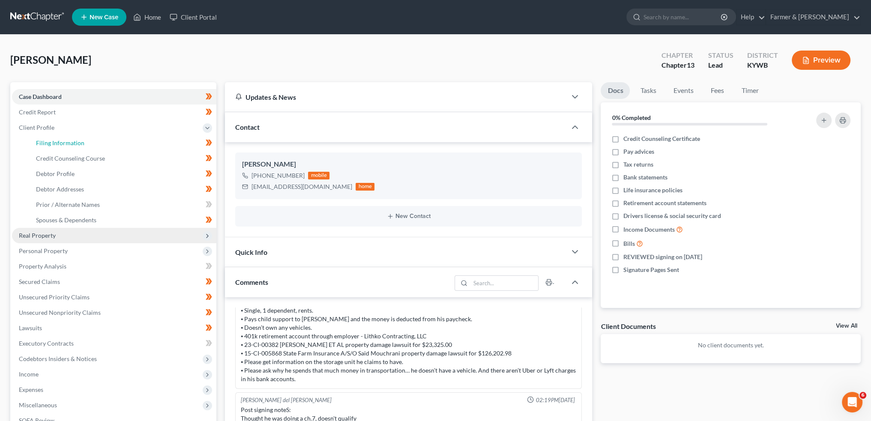
click at [98, 142] on link "Filing Information" at bounding box center [122, 142] width 187 height 15
select select "1"
select select "0"
select select "3"
select select "33"
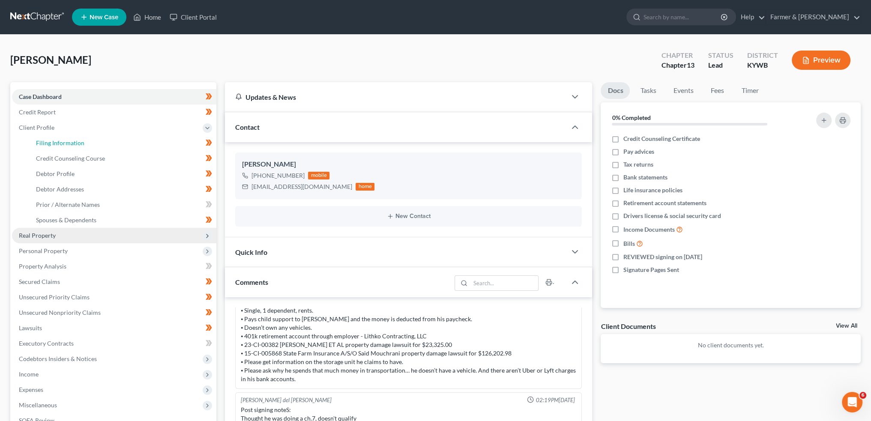
select select "0"
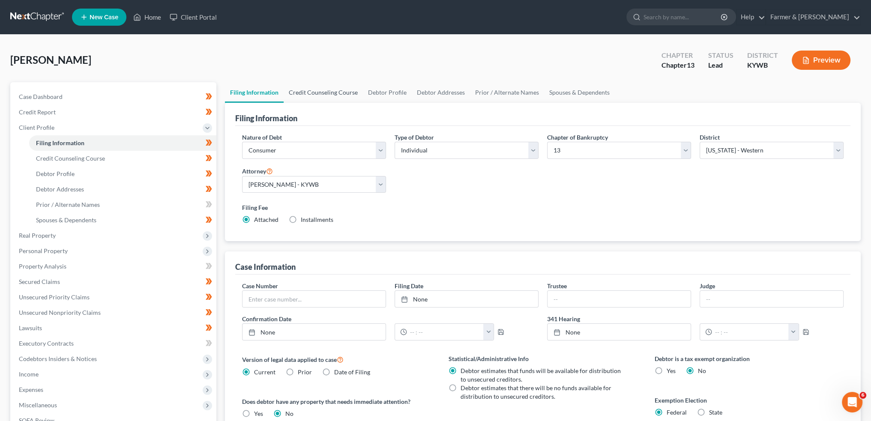
click at [353, 89] on link "Credit Counseling Course" at bounding box center [323, 92] width 79 height 21
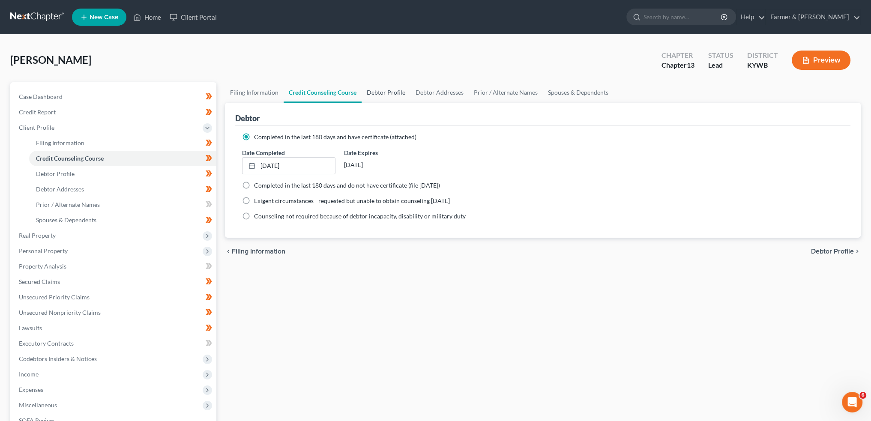
click at [372, 94] on link "Debtor Profile" at bounding box center [386, 92] width 49 height 21
select select "0"
select select "1"
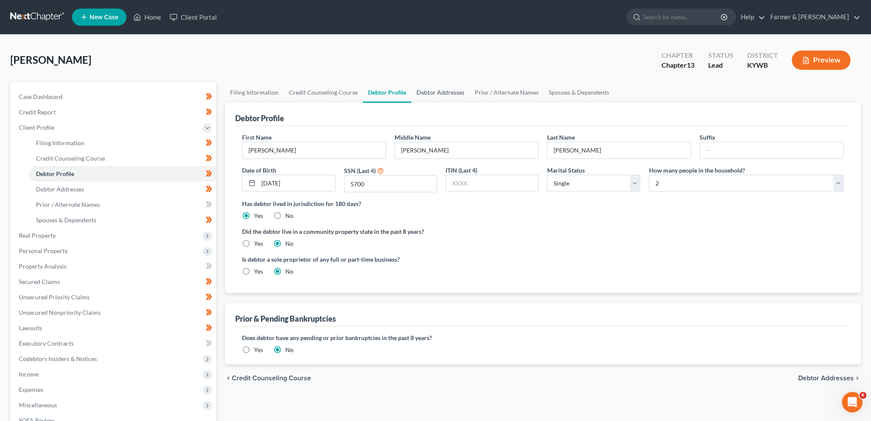
click at [437, 95] on link "Debtor Addresses" at bounding box center [440, 92] width 58 height 21
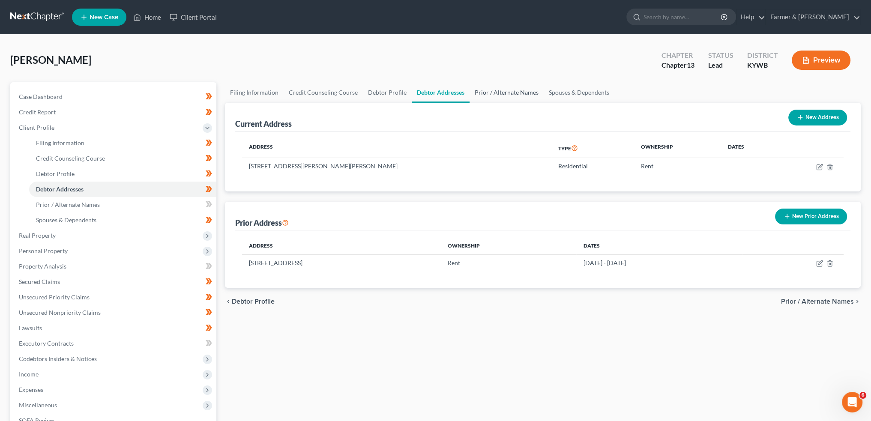
click at [516, 91] on link "Prior / Alternate Names" at bounding box center [507, 92] width 74 height 21
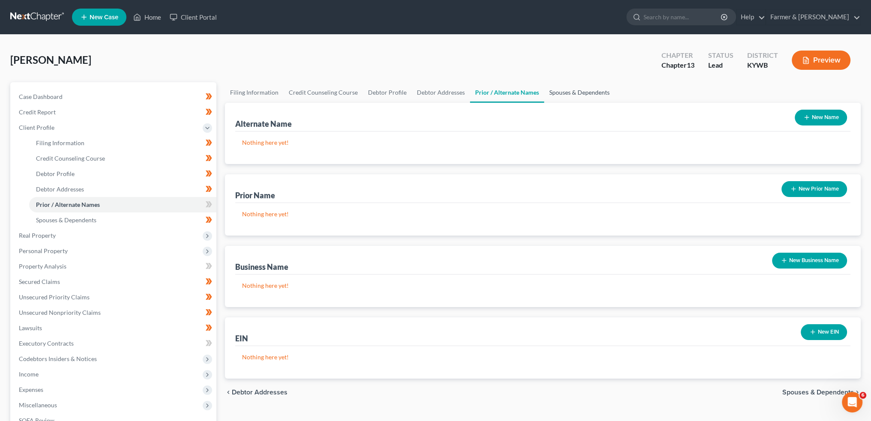
click at [559, 92] on link "Spouses & Dependents" at bounding box center [579, 92] width 71 height 21
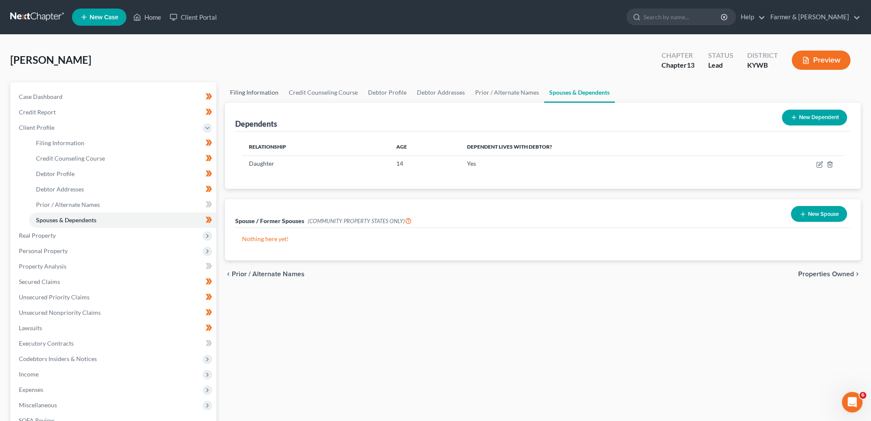
click at [250, 98] on link "Filing Information" at bounding box center [254, 92] width 59 height 21
select select "1"
select select "0"
select select "3"
select select "33"
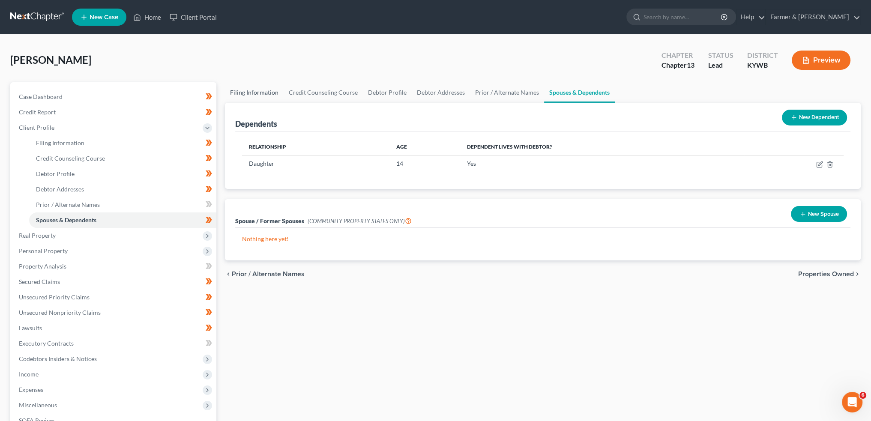
select select "0"
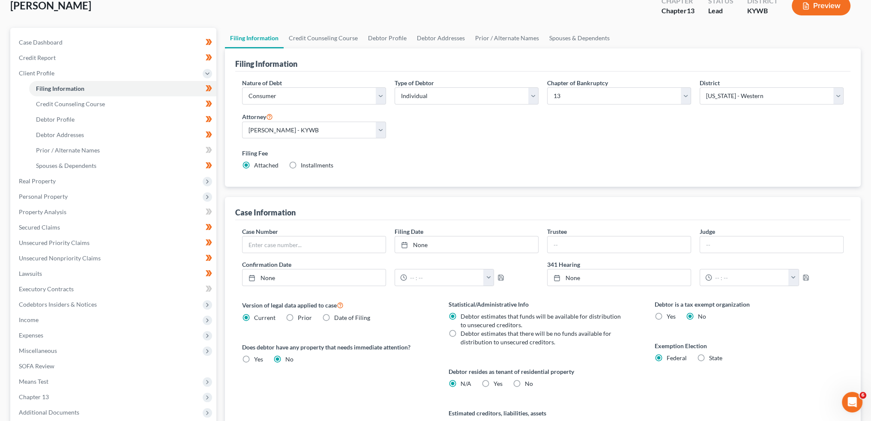
scroll to position [142, 0]
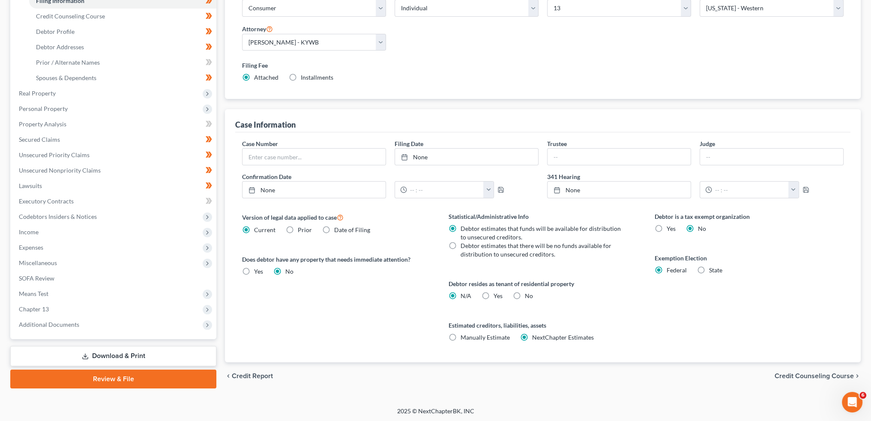
click at [494, 293] on label "Yes Yes" at bounding box center [498, 296] width 9 height 9
click at [497, 293] on input "Yes Yes" at bounding box center [500, 295] width 6 height 6
radio input "true"
radio input "false"
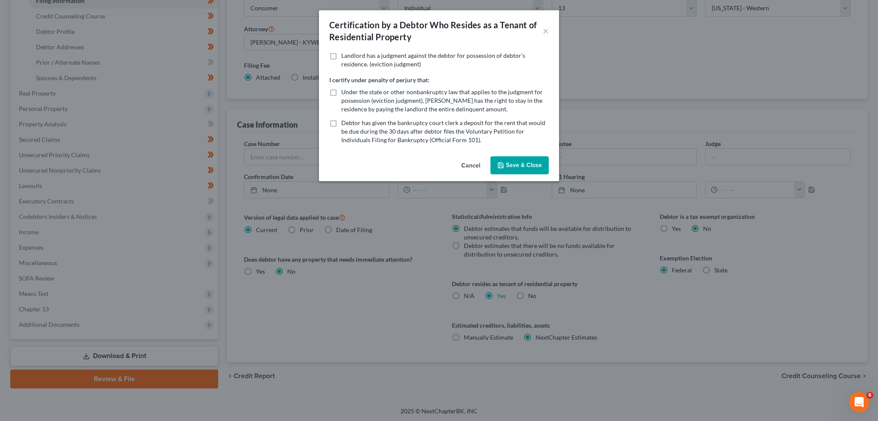
click at [505, 166] on button "Save & Close" at bounding box center [519, 165] width 58 height 18
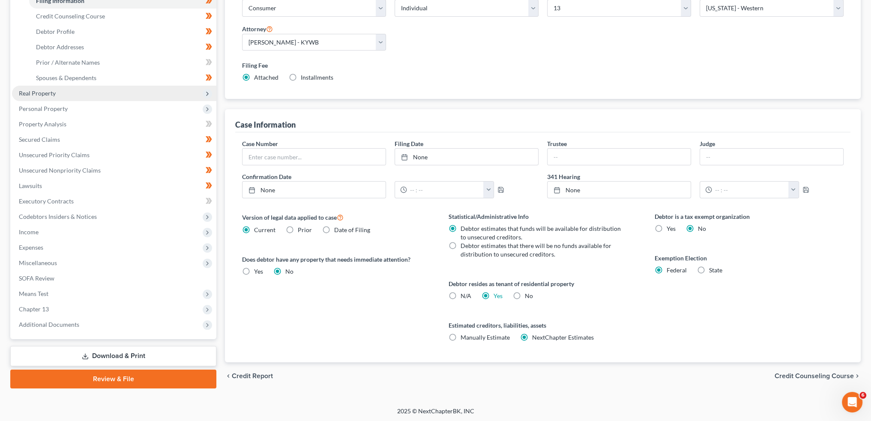
click at [87, 99] on span "Real Property" at bounding box center [114, 93] width 204 height 15
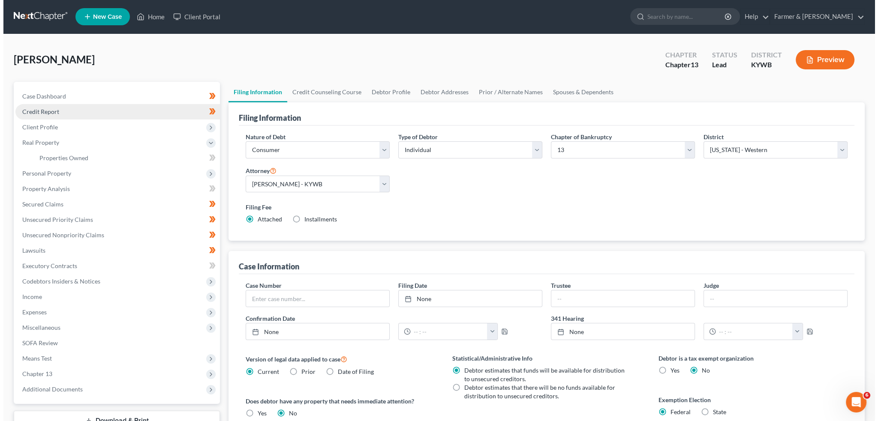
scroll to position [0, 0]
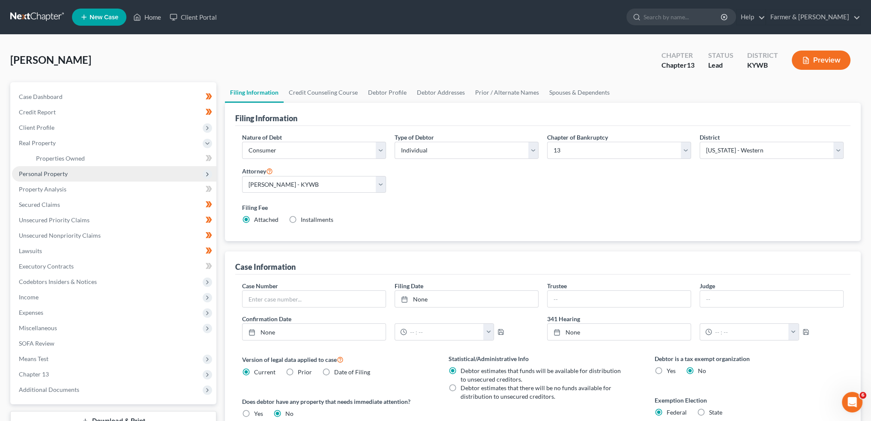
click at [73, 175] on span "Personal Property" at bounding box center [114, 173] width 204 height 15
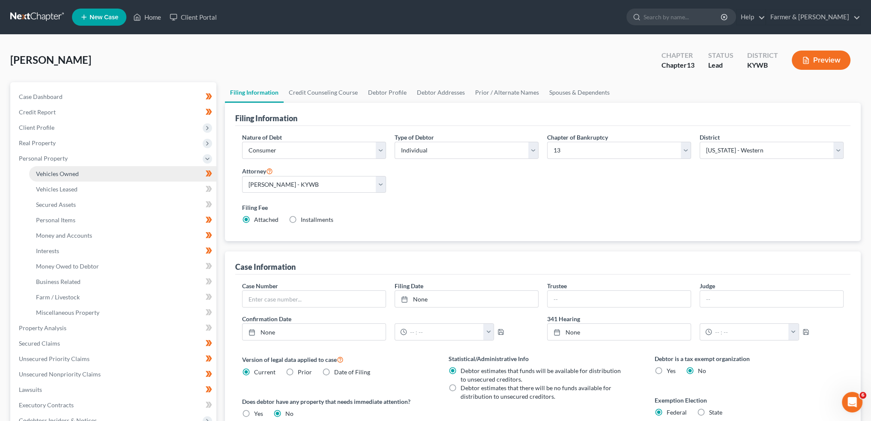
click at [74, 175] on span "Vehicles Owned" at bounding box center [57, 173] width 43 height 7
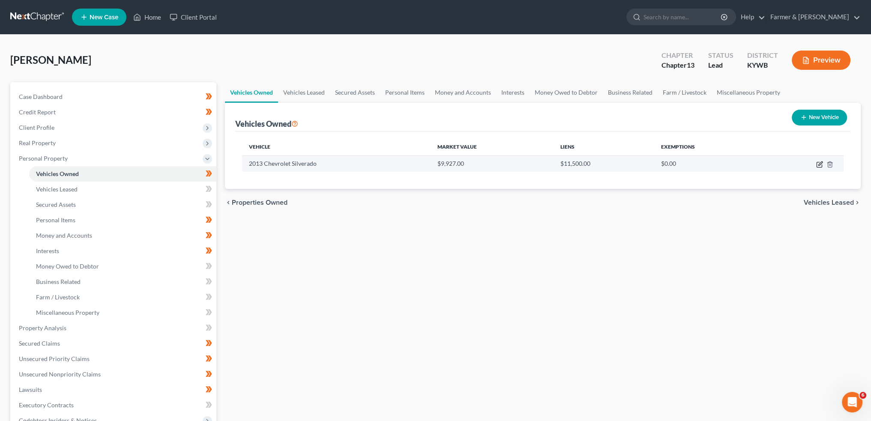
click at [821, 165] on icon "button" at bounding box center [819, 164] width 7 height 7
select select "0"
select select "13"
select select "2"
select select "0"
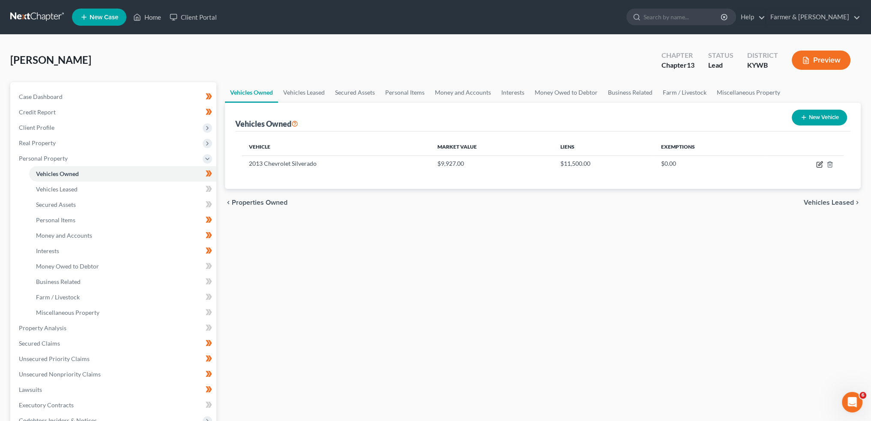
select select "18"
select select "0"
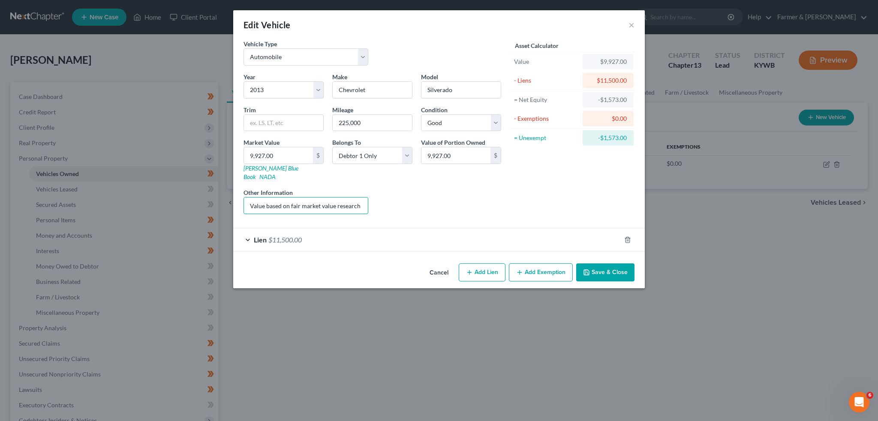
scroll to position [0, 108]
drag, startPoint x: 337, startPoint y: 200, endPoint x: 459, endPoint y: 190, distance: 122.5
click at [459, 190] on div "Year Select 2026 2025 2024 2023 2022 2021 2020 2019 2018 2017 2016 2015 2014 20…" at bounding box center [372, 146] width 266 height 149
click at [468, 228] on div "Lien $11,500.00" at bounding box center [426, 239] width 387 height 23
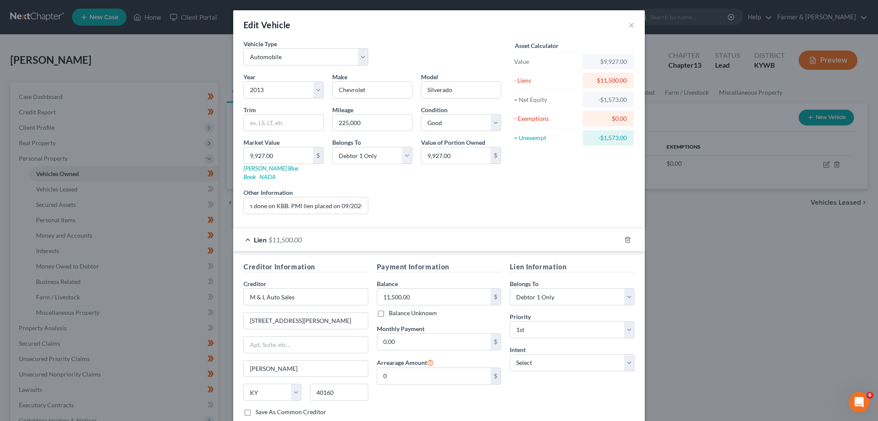
scroll to position [0, 0]
click at [532, 354] on select "Select Surrender Redeem Reaffirm Avoid Other" at bounding box center [572, 362] width 125 height 17
select select "4"
click at [510, 354] on select "Select Surrender Redeem Reaffirm Avoid Other" at bounding box center [572, 362] width 125 height 17
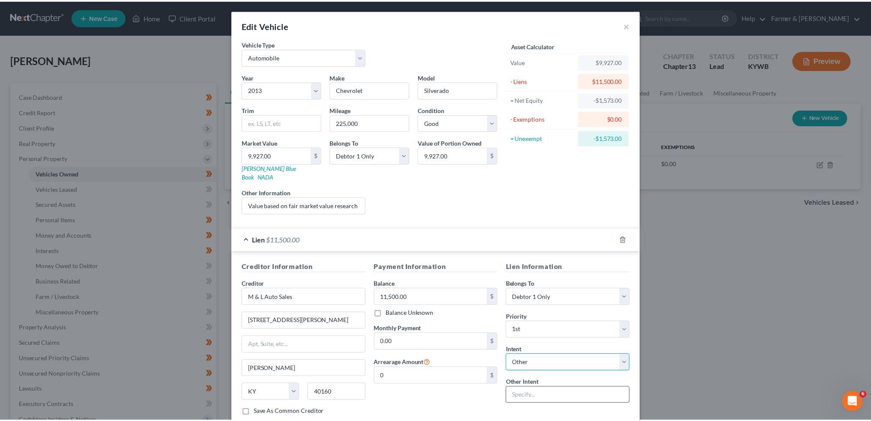
scroll to position [45, 0]
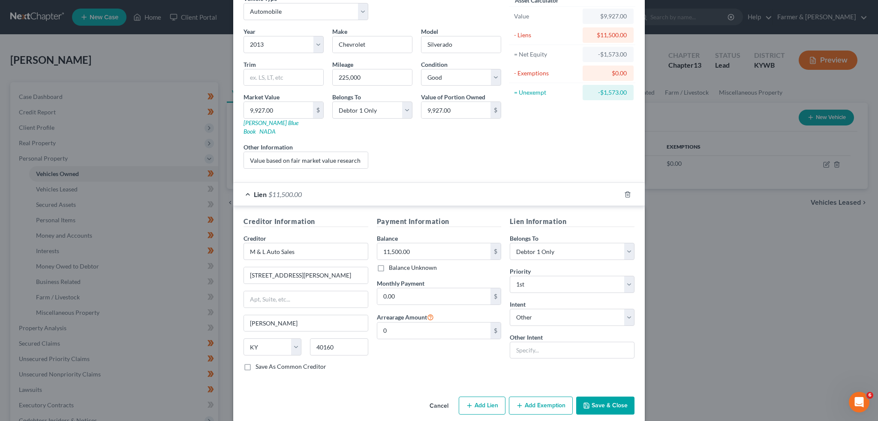
click at [620, 399] on button "Save & Close" at bounding box center [605, 406] width 58 height 18
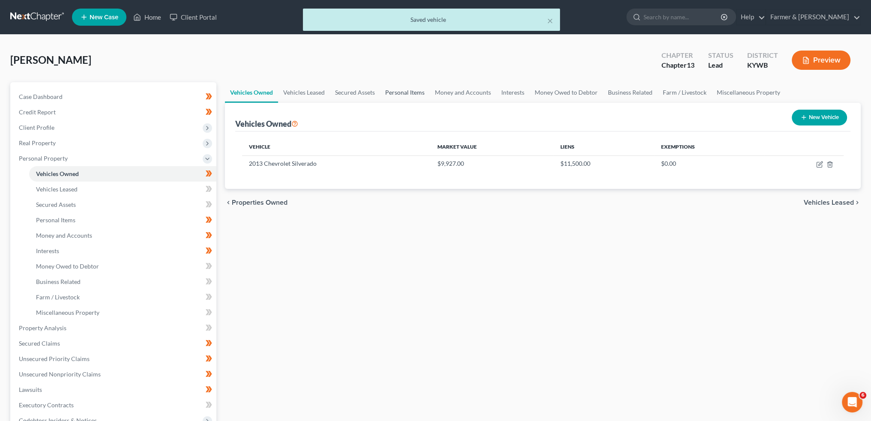
click at [422, 87] on link "Personal Items" at bounding box center [405, 92] width 50 height 21
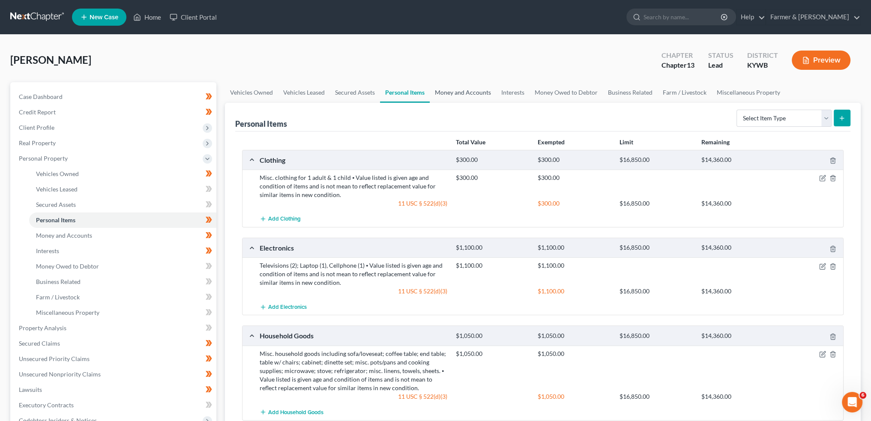
click at [474, 92] on link "Money and Accounts" at bounding box center [463, 92] width 66 height 21
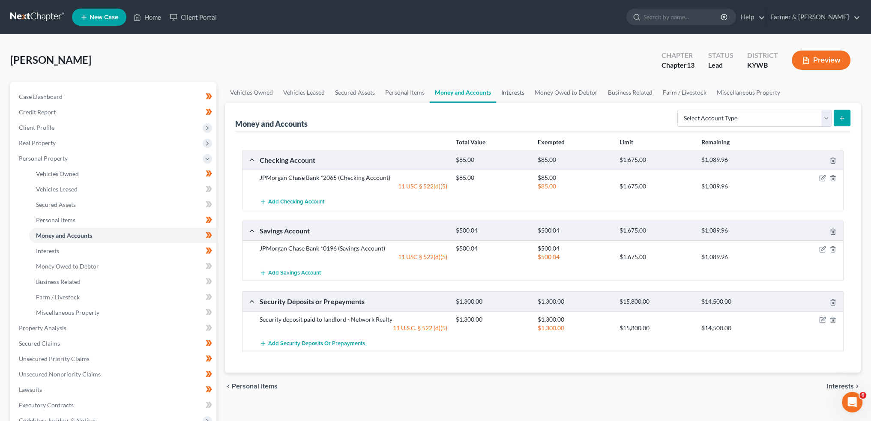
click at [518, 93] on link "Interests" at bounding box center [512, 92] width 33 height 21
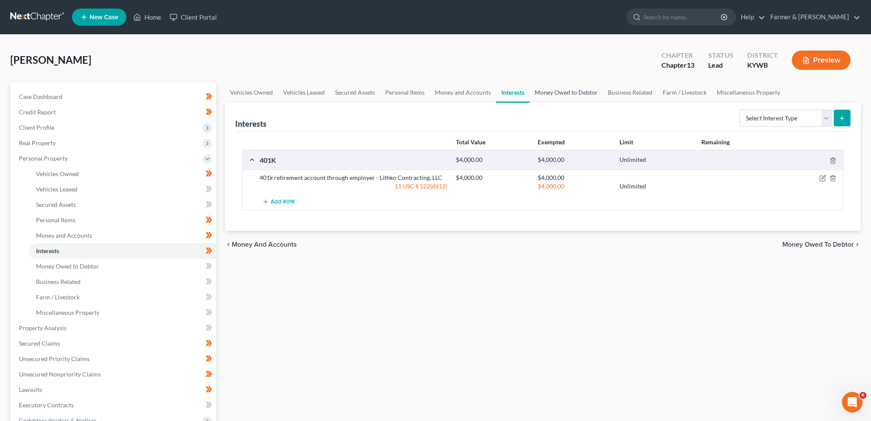
click at [569, 85] on link "Money Owed to Debtor" at bounding box center [566, 92] width 73 height 21
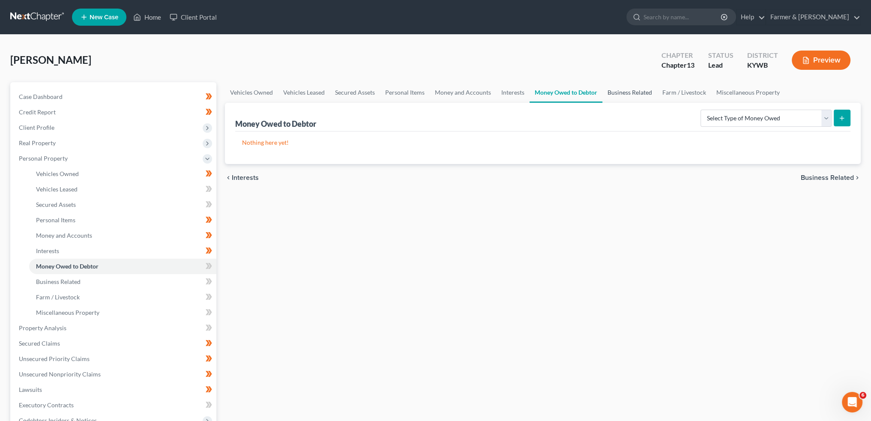
click at [622, 90] on link "Business Related" at bounding box center [629, 92] width 55 height 21
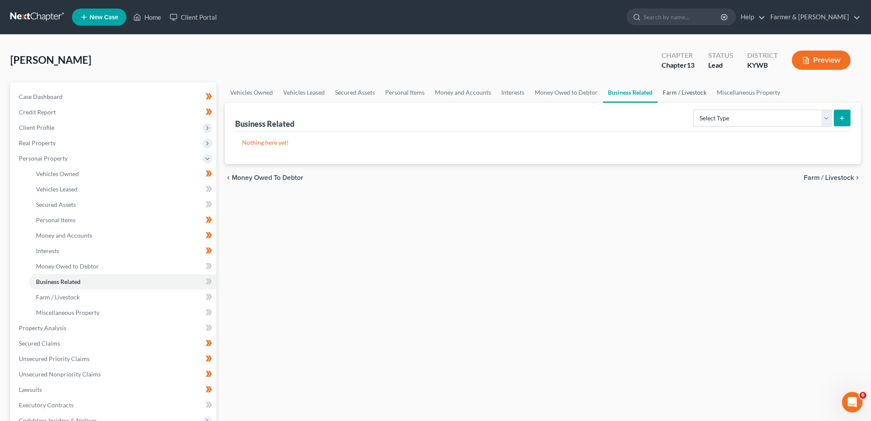
click at [689, 92] on link "Farm / Livestock" at bounding box center [685, 92] width 54 height 21
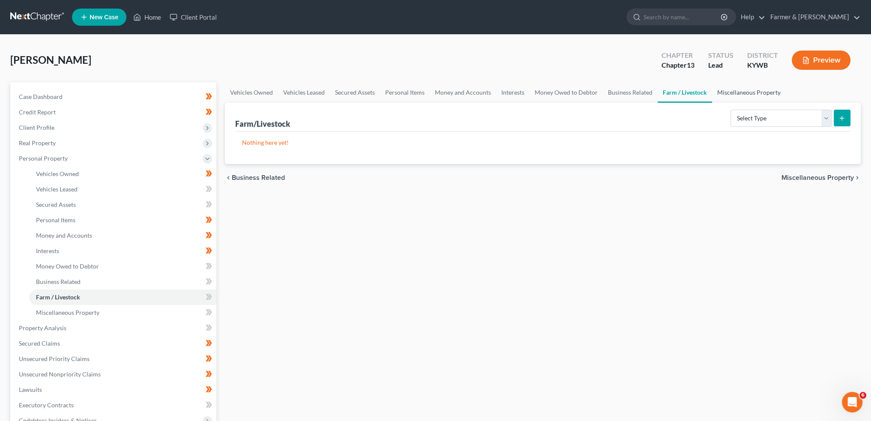
click at [719, 89] on link "Miscellaneous Property" at bounding box center [749, 92] width 74 height 21
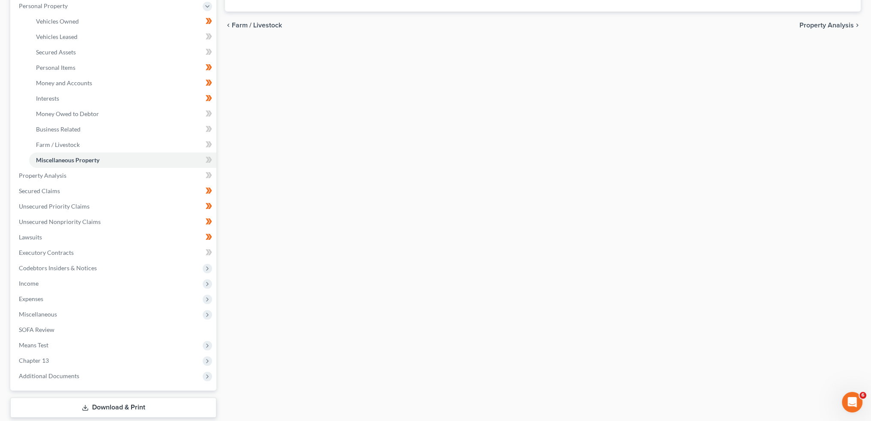
scroll to position [203, 0]
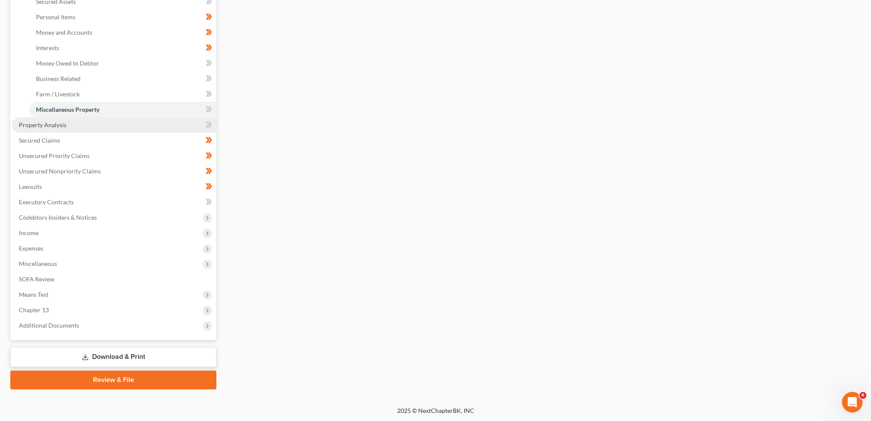
click at [73, 126] on link "Property Analysis" at bounding box center [114, 124] width 204 height 15
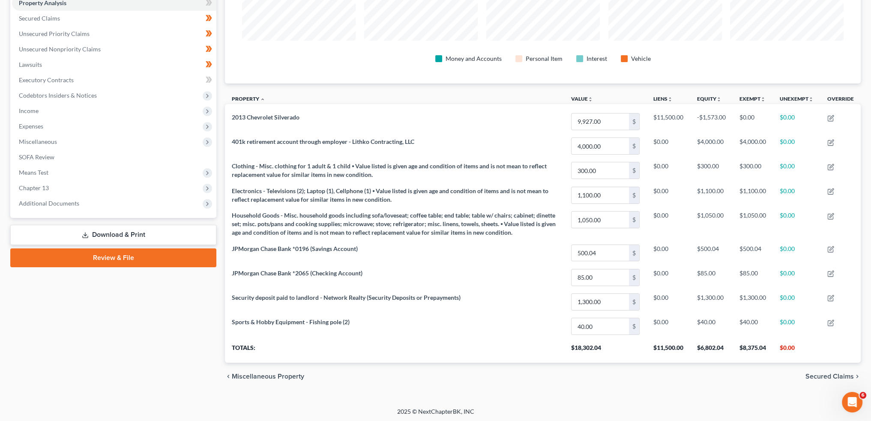
scroll to position [28, 0]
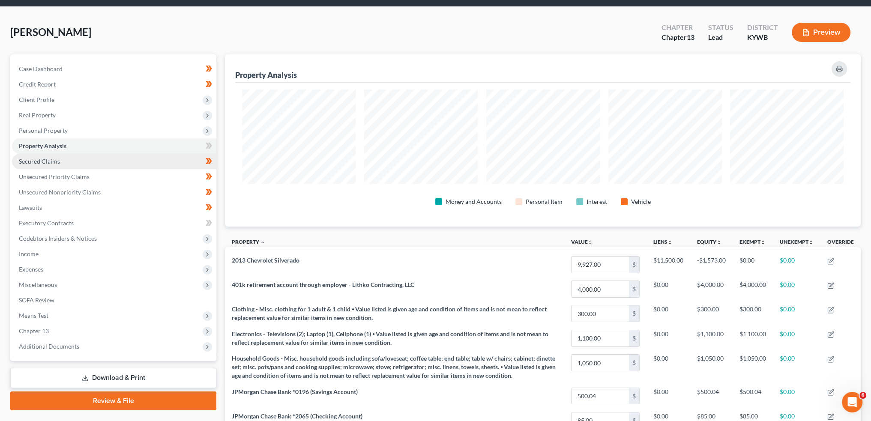
click at [60, 157] on link "Secured Claims" at bounding box center [114, 161] width 204 height 15
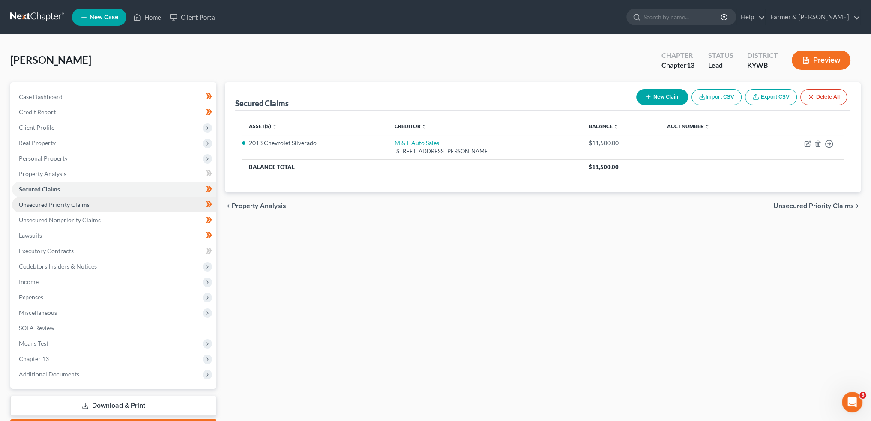
click at [89, 210] on link "Unsecured Priority Claims" at bounding box center [114, 204] width 204 height 15
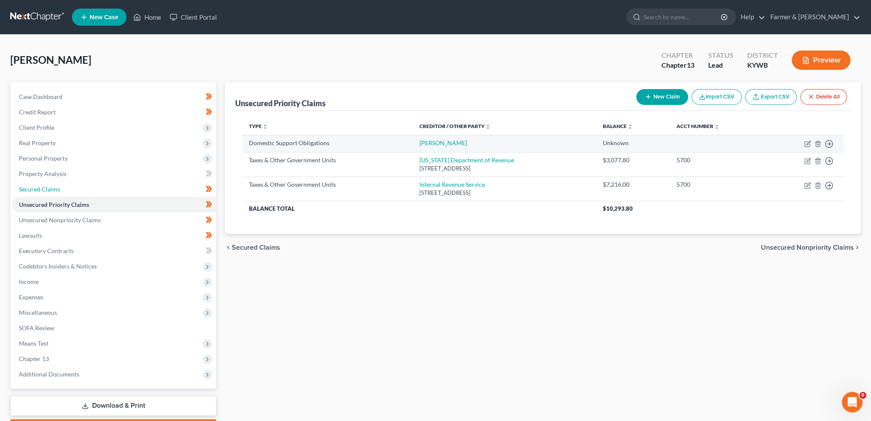
click at [86, 189] on link "Secured Claims" at bounding box center [114, 189] width 204 height 15
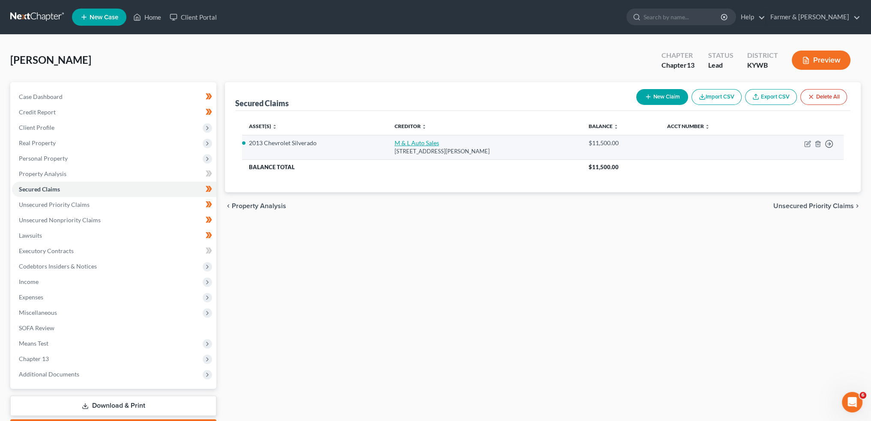
click at [414, 139] on link "M & L Auto Sales" at bounding box center [417, 142] width 45 height 7
select select "18"
select select "0"
select select "10"
select select "4"
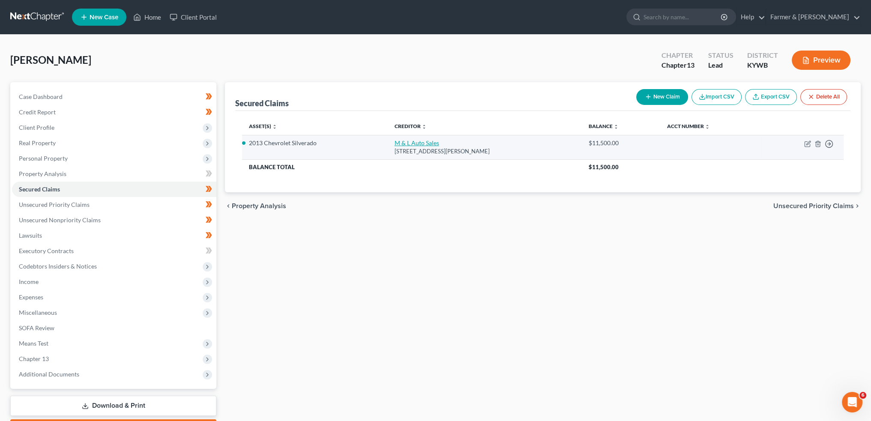
select select "0"
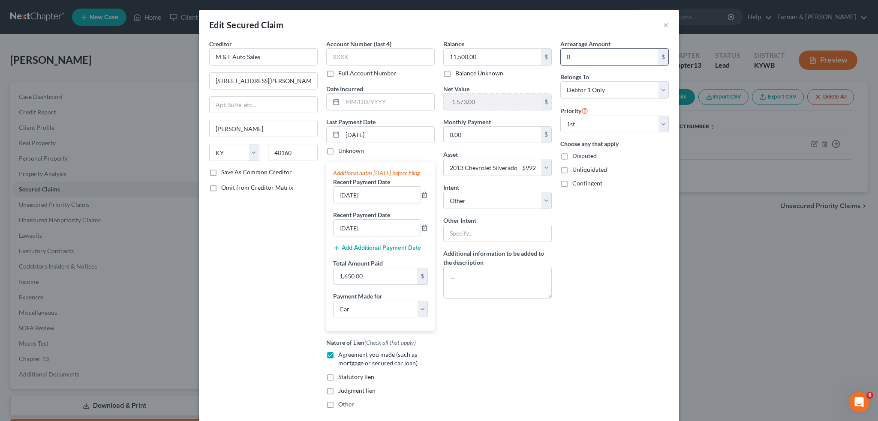
click at [596, 62] on input "0" at bounding box center [608, 57] width 97 height 16
type input "1"
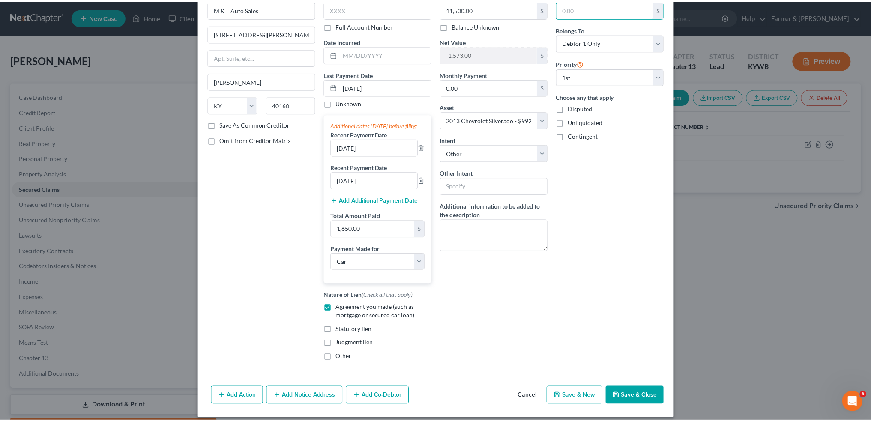
scroll to position [63, 0]
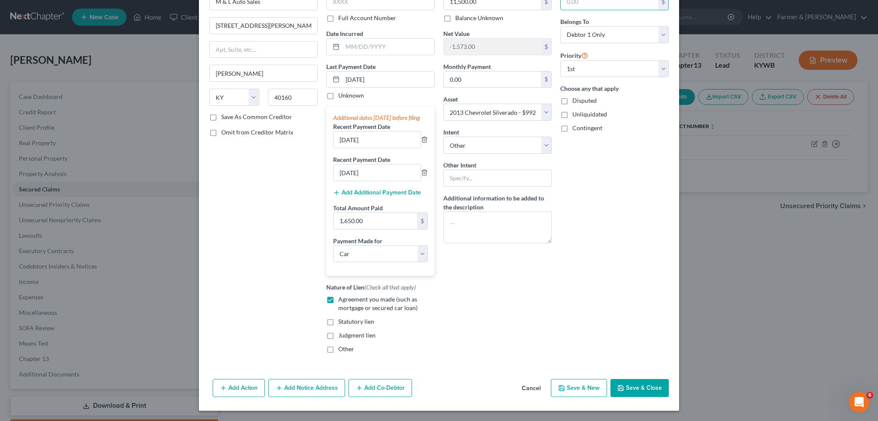
click at [617, 384] on button "Save & Close" at bounding box center [639, 388] width 58 height 18
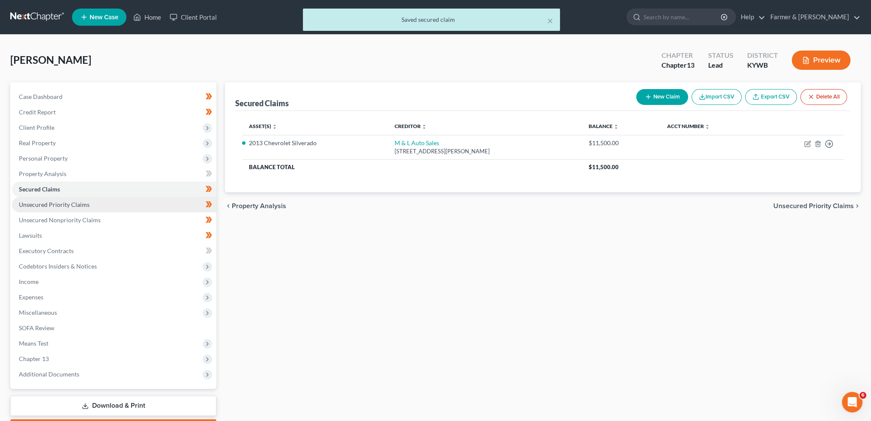
click at [84, 207] on span "Unsecured Priority Claims" at bounding box center [54, 204] width 71 height 7
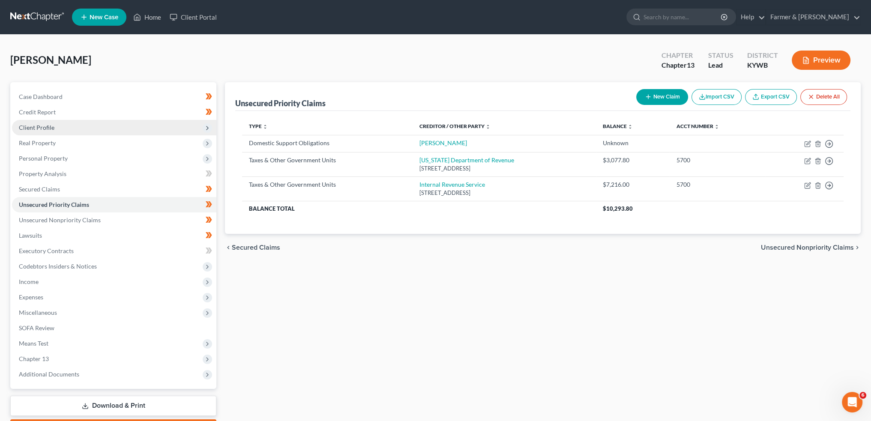
click at [88, 124] on span "Client Profile" at bounding box center [114, 127] width 204 height 15
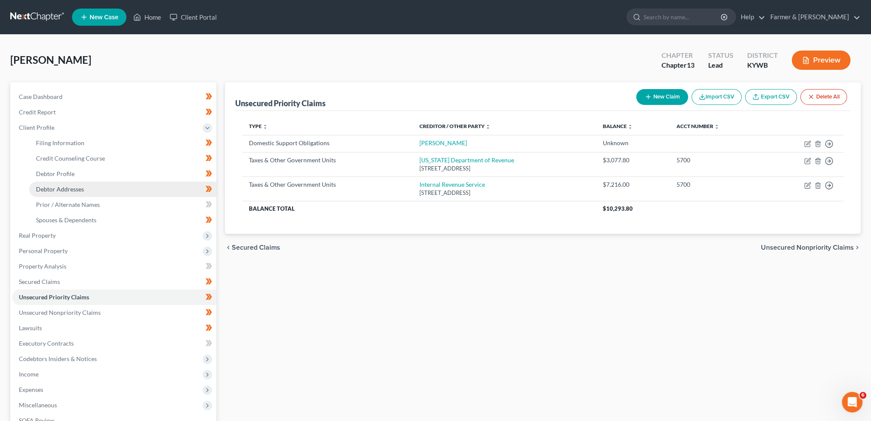
click at [94, 188] on link "Debtor Addresses" at bounding box center [122, 189] width 187 height 15
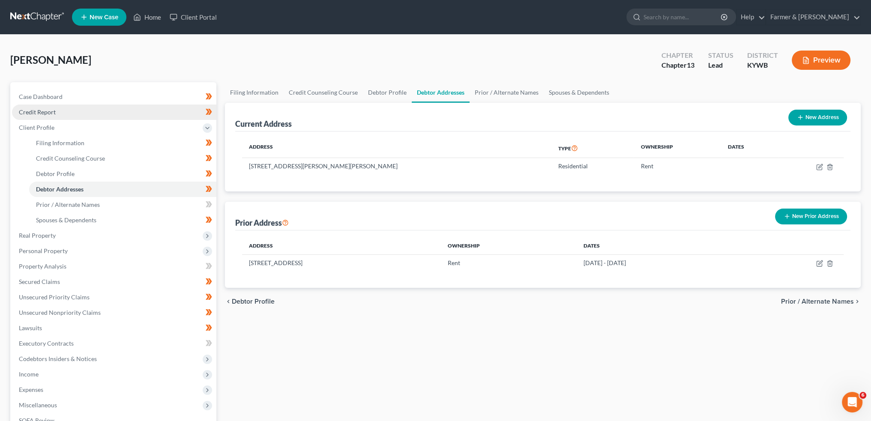
click at [101, 109] on link "Credit Report" at bounding box center [114, 112] width 204 height 15
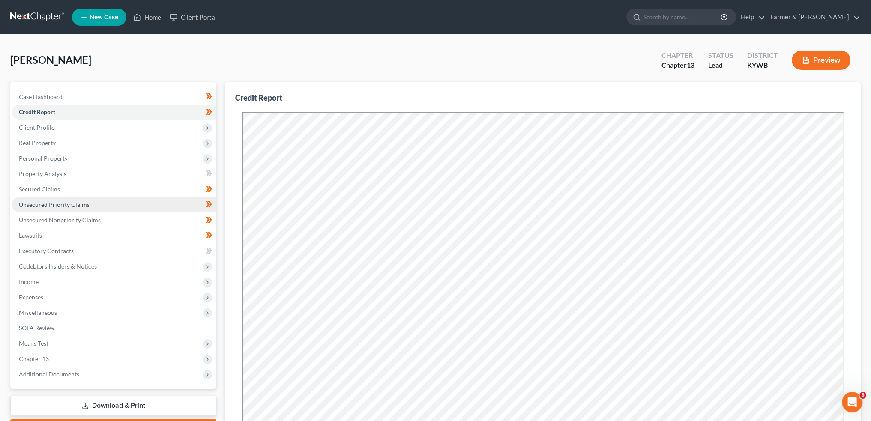
click at [54, 206] on span "Unsecured Priority Claims" at bounding box center [54, 204] width 71 height 7
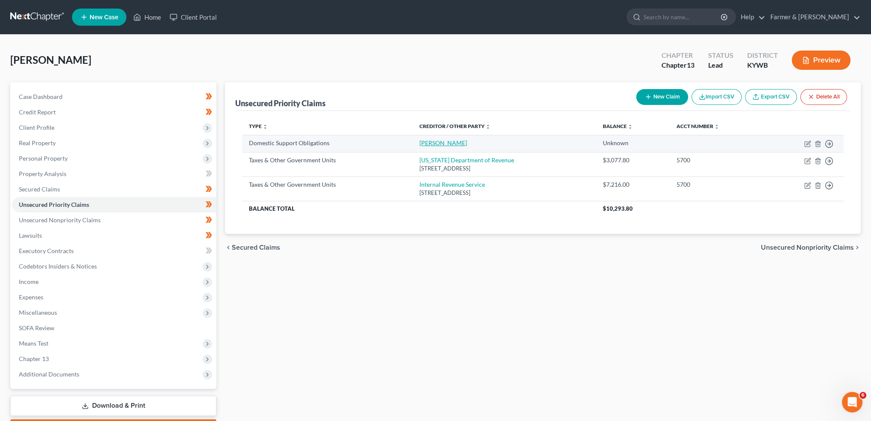
click at [444, 141] on link "Melissa Cockrell" at bounding box center [444, 142] width 48 height 7
select select "0"
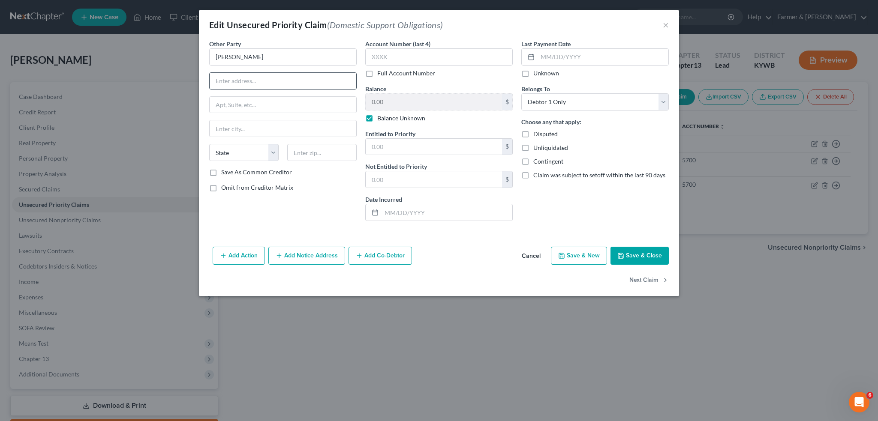
click at [294, 80] on input "text" at bounding box center [283, 81] width 147 height 16
type input "6748 Carribean Ln"
type input "40219"
type input "Louisville"
select select "18"
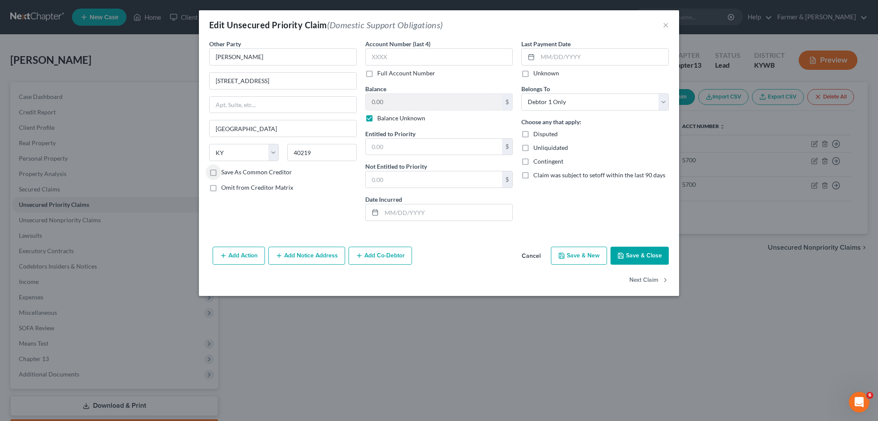
click at [377, 119] on label "Balance Unknown" at bounding box center [401, 118] width 48 height 9
click at [381, 119] on input "Balance Unknown" at bounding box center [384, 117] width 6 height 6
checkbox input "false"
click at [640, 254] on button "Save & Close" at bounding box center [639, 256] width 58 height 18
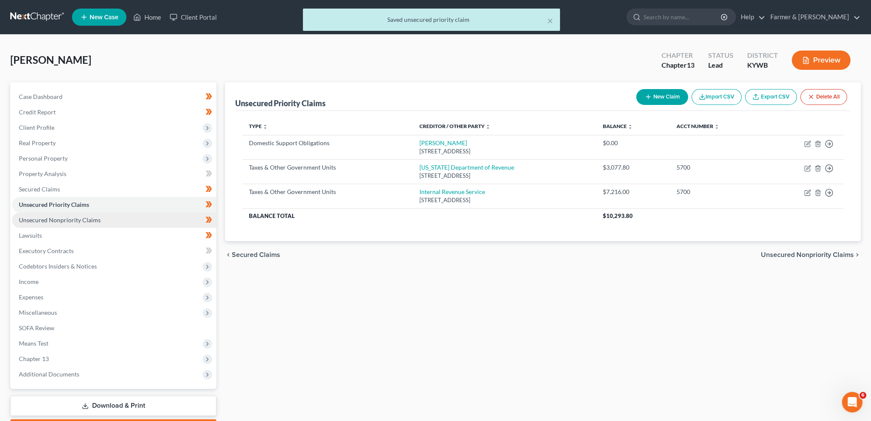
click at [78, 219] on span "Unsecured Nonpriority Claims" at bounding box center [60, 219] width 82 height 7
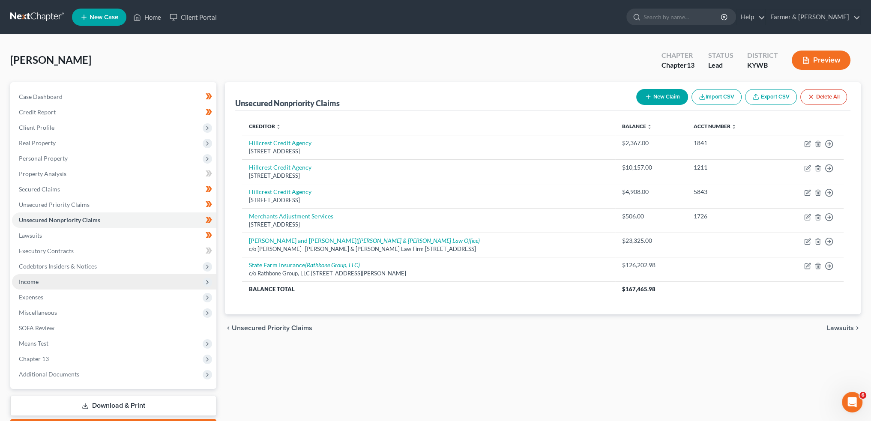
click at [51, 282] on span "Income" at bounding box center [114, 281] width 204 height 15
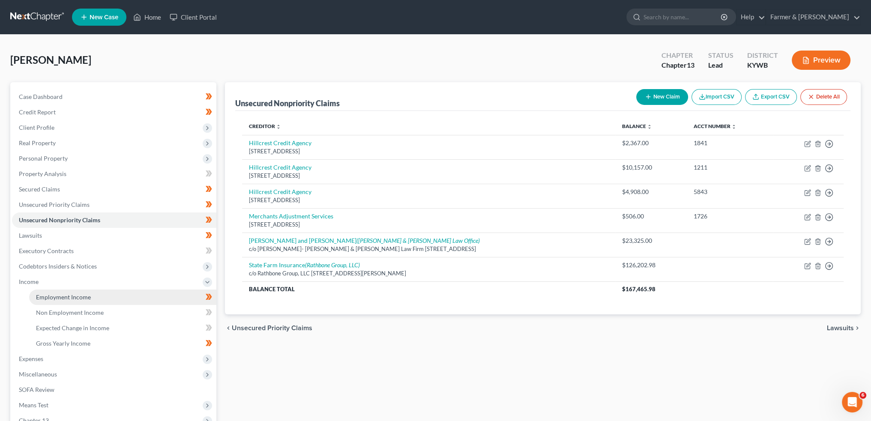
click at [50, 295] on span "Employment Income" at bounding box center [63, 297] width 55 height 7
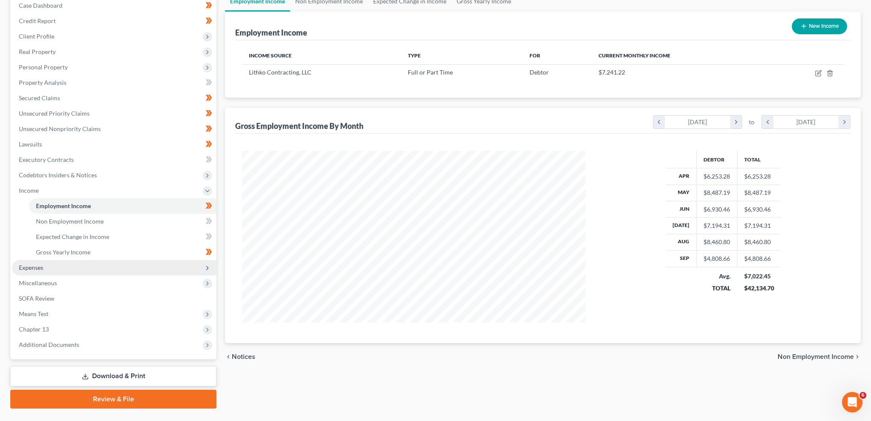
scroll to position [111, 0]
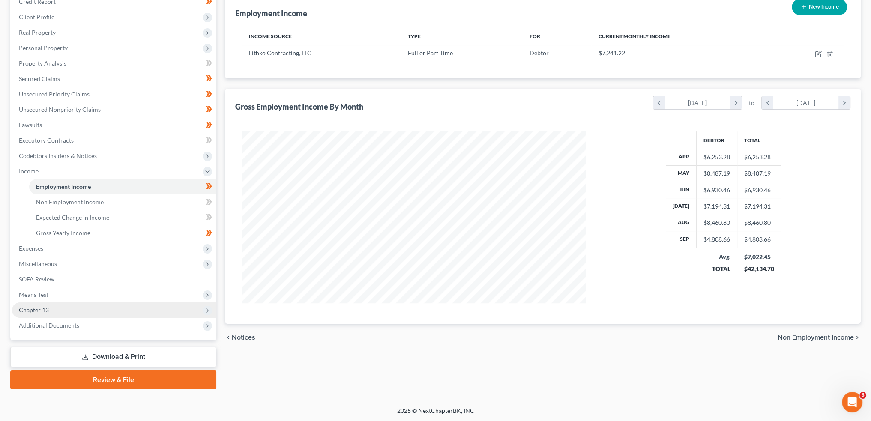
click at [74, 313] on span "Chapter 13" at bounding box center [114, 310] width 204 height 15
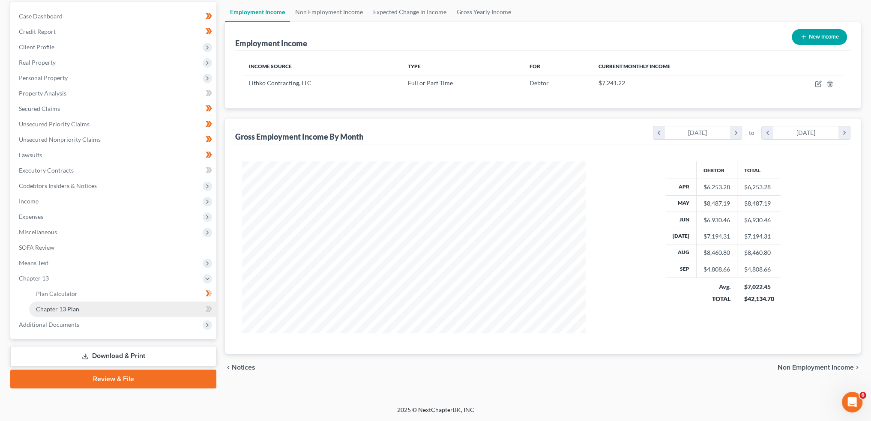
scroll to position [80, 0]
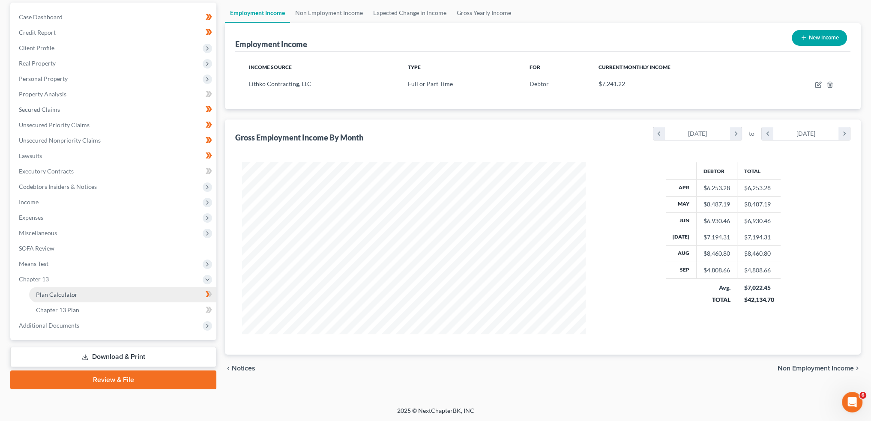
click at [73, 296] on span "Plan Calculator" at bounding box center [57, 294] width 42 height 7
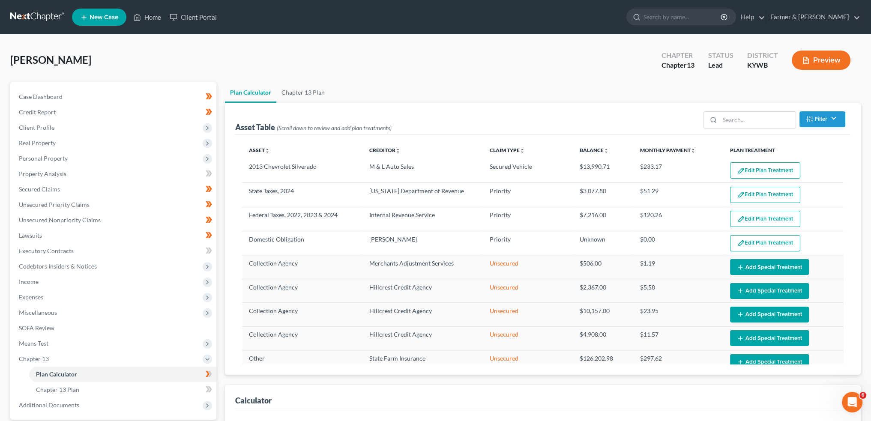
select select "59"
click at [744, 173] on button "Edit Plan Treatment" at bounding box center [765, 170] width 70 height 16
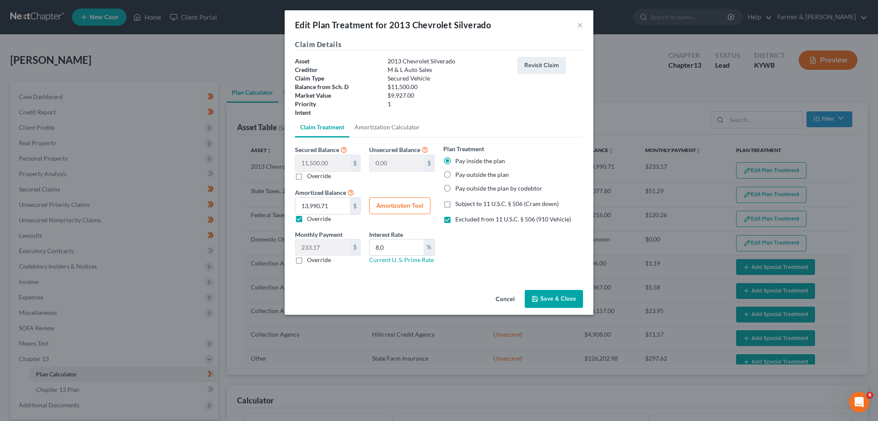
click at [567, 307] on button "Save & Close" at bounding box center [554, 299] width 58 height 18
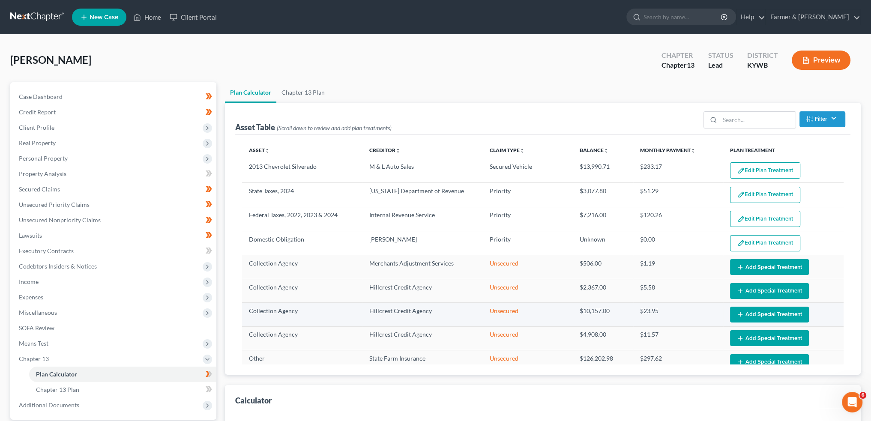
select select "59"
click at [742, 241] on button "Edit Plan Treatment" at bounding box center [765, 243] width 70 height 16
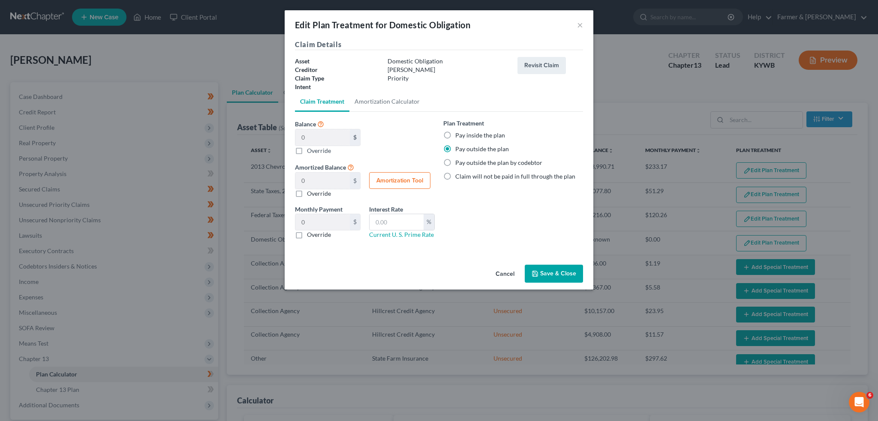
click at [560, 270] on button "Save & Close" at bounding box center [554, 274] width 58 height 18
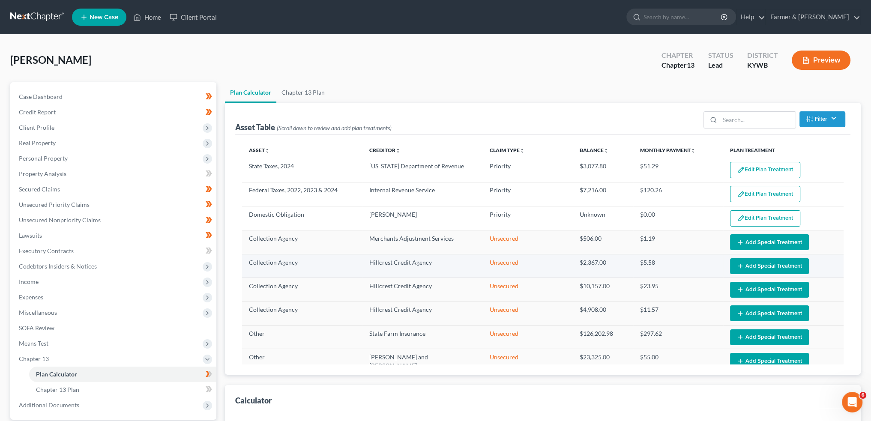
scroll to position [38, 0]
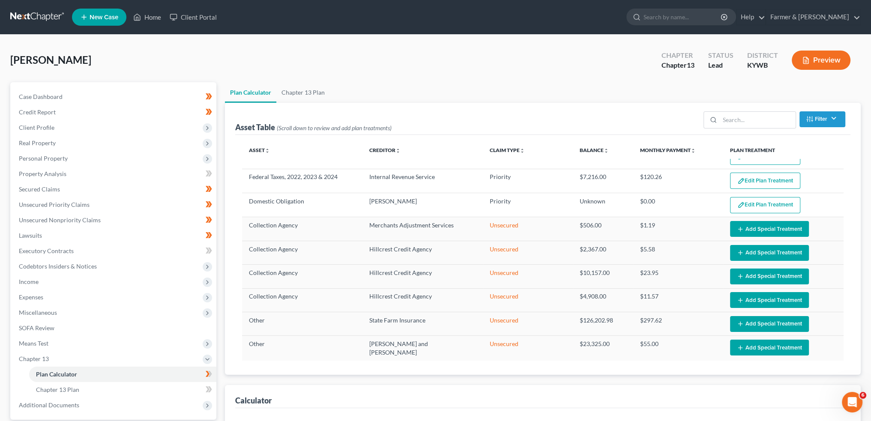
select select "59"
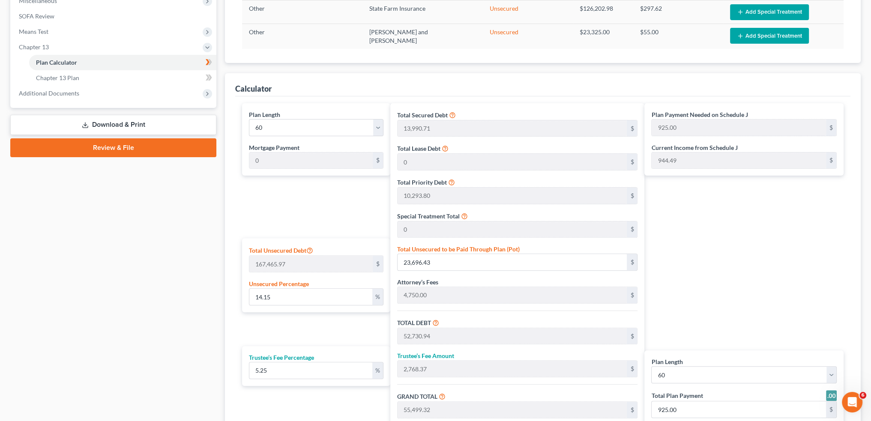
scroll to position [268, 0]
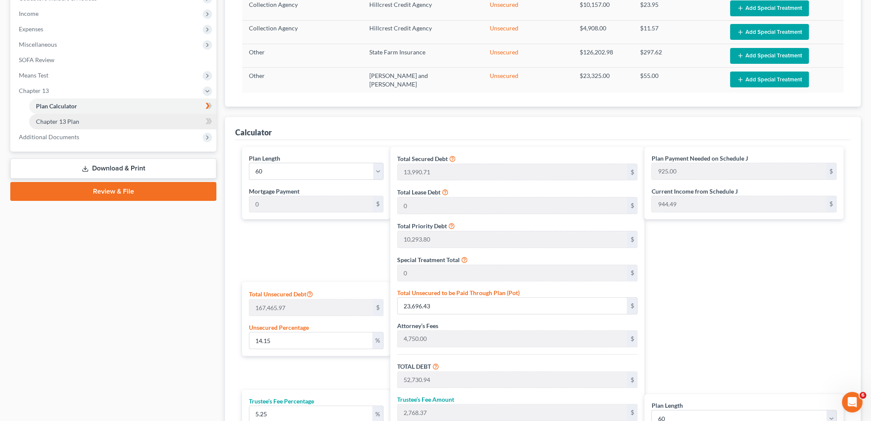
click at [93, 123] on link "Chapter 13 Plan" at bounding box center [122, 121] width 187 height 15
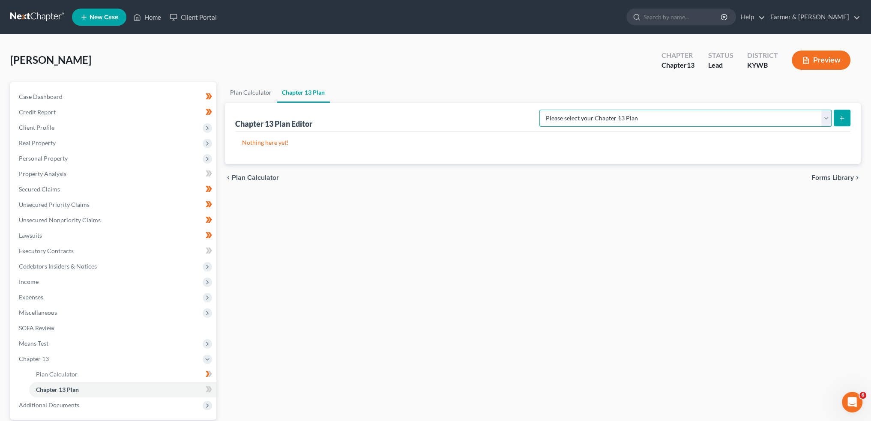
drag, startPoint x: 651, startPoint y: 120, endPoint x: 653, endPoint y: 125, distance: 5.8
click at [651, 120] on select "Please select your Chapter 13 Plan National Form Plan - Official Form 113 Natio…" at bounding box center [686, 118] width 292 height 17
select select "3"
click at [574, 110] on select "Please select your Chapter 13 Plan National Form Plan - Official Form 113 Natio…" at bounding box center [686, 118] width 292 height 17
click at [841, 116] on icon "submit" at bounding box center [842, 118] width 7 height 7
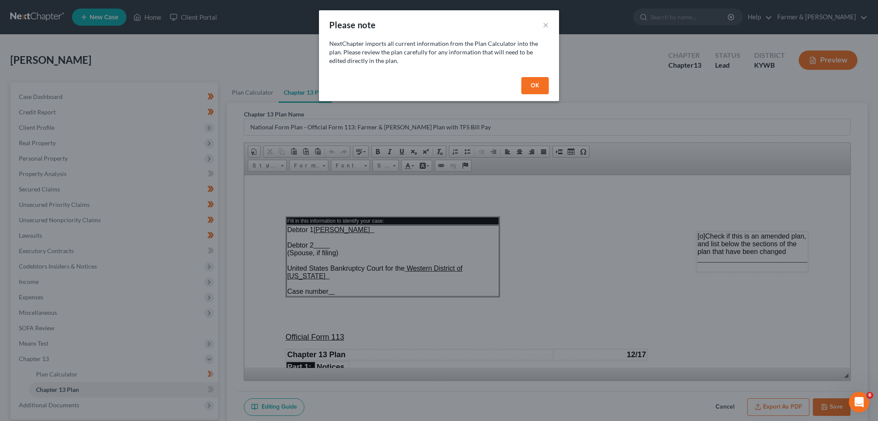
click at [546, 86] on button "OK" at bounding box center [534, 85] width 27 height 17
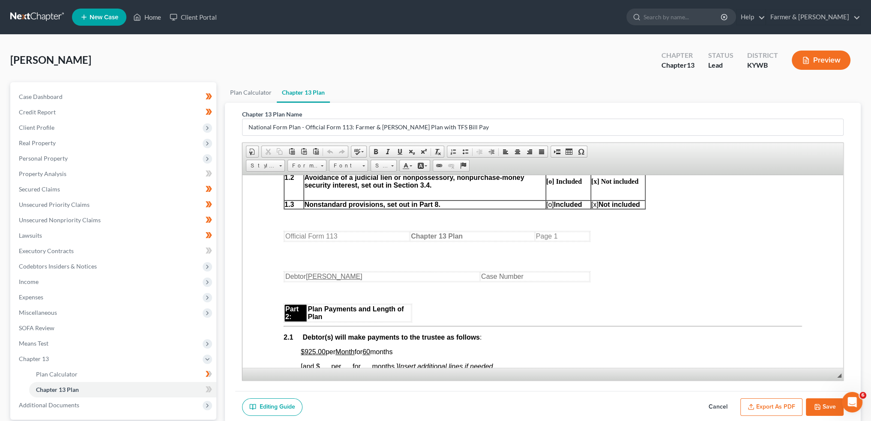
scroll to position [429, 0]
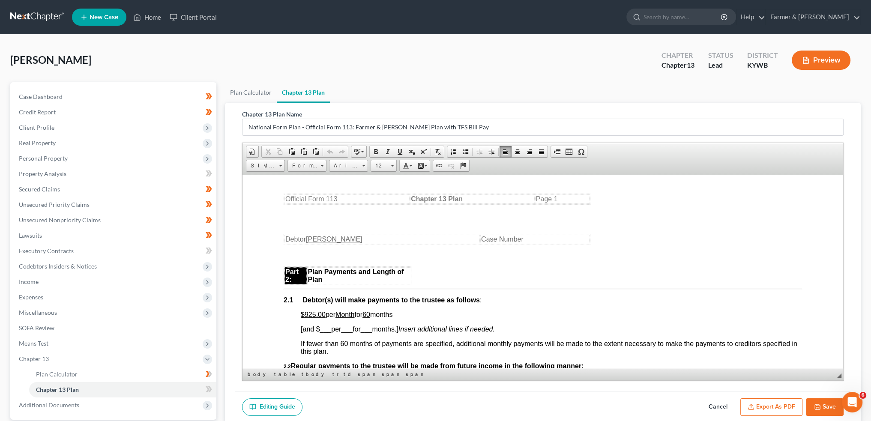
drag, startPoint x: 339, startPoint y: 317, endPoint x: 408, endPoint y: 316, distance: 69.0
click at [408, 316] on p "$925.00 per Month for 60 months" at bounding box center [551, 315] width 501 height 8
drag, startPoint x: 320, startPoint y: 320, endPoint x: 403, endPoint y: 318, distance: 83.1
click at [403, 318] on p "$925.00 per Month for 60 months" at bounding box center [551, 315] width 501 height 8
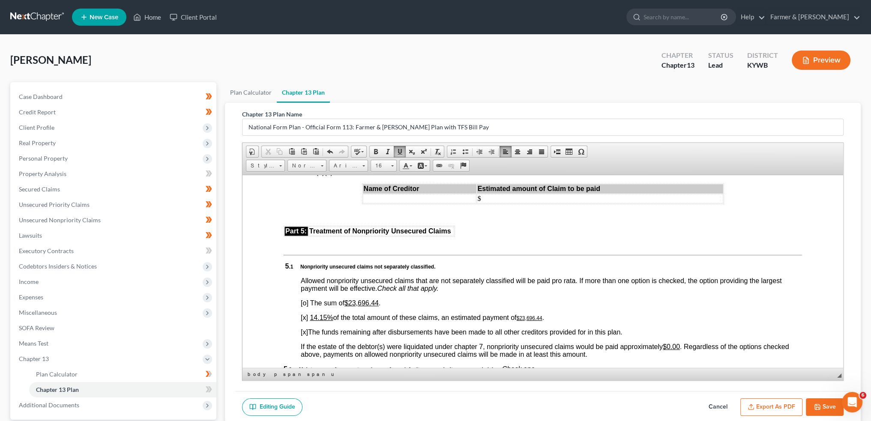
scroll to position [1714, 0]
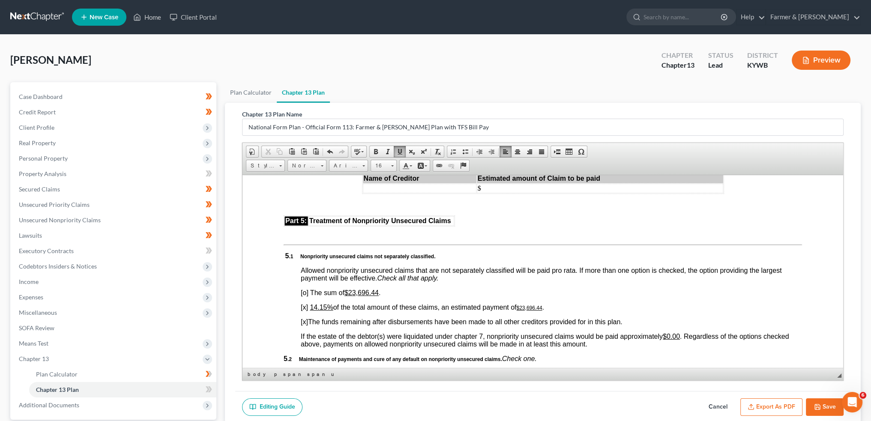
click at [313, 311] on u "14.15%" at bounding box center [321, 306] width 23 height 7
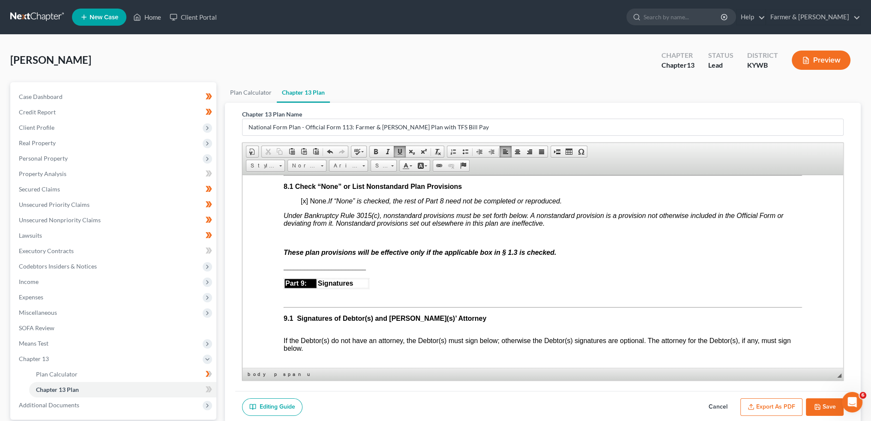
scroll to position [2357, 0]
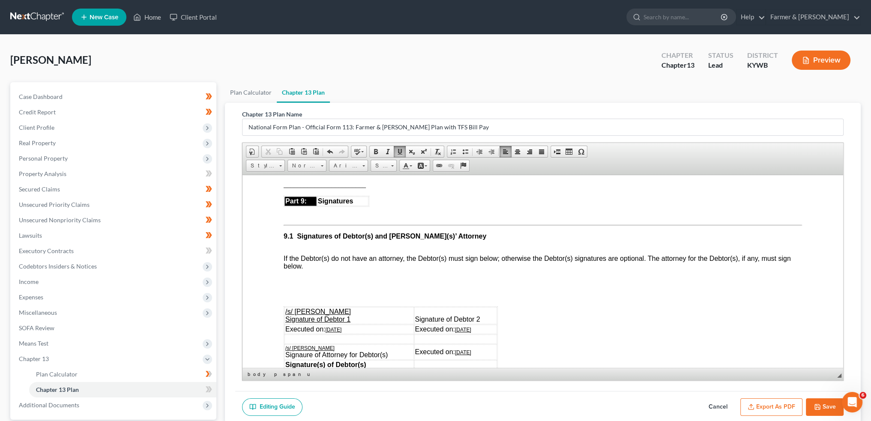
click at [753, 409] on button "Export as PDF" at bounding box center [771, 408] width 62 height 18
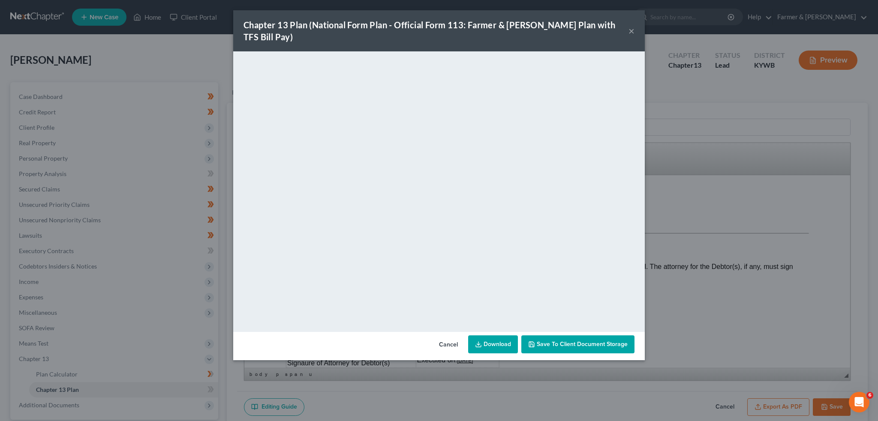
click at [614, 341] on span "Save to Client Document Storage" at bounding box center [582, 344] width 91 height 7
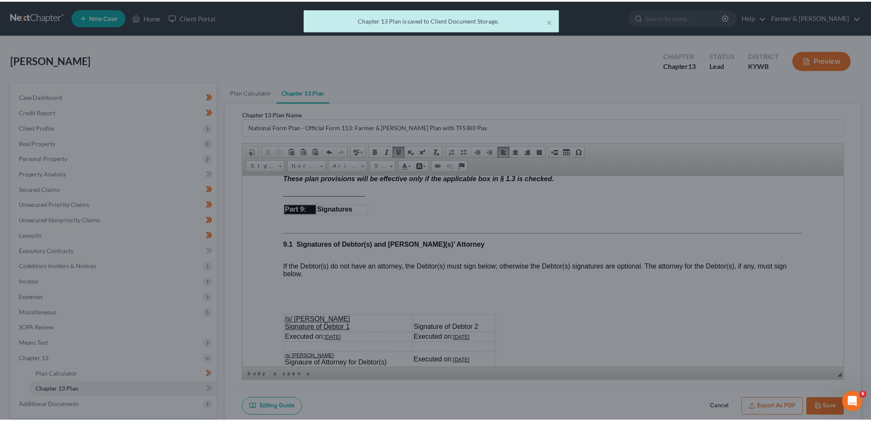
scroll to position [2357, 0]
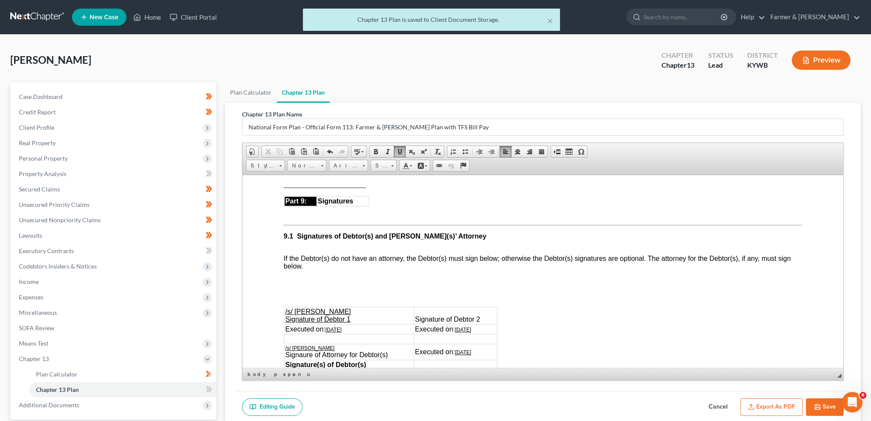
click at [818, 404] on icon "button" at bounding box center [817, 407] width 7 height 7
select select "3"
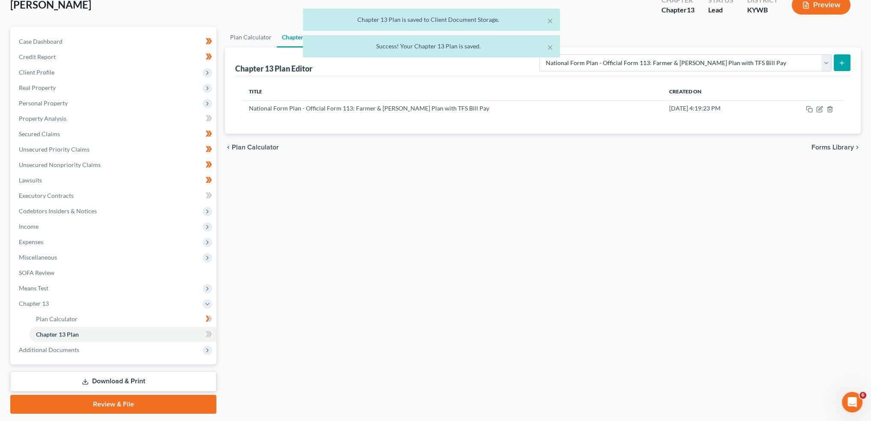
scroll to position [71, 0]
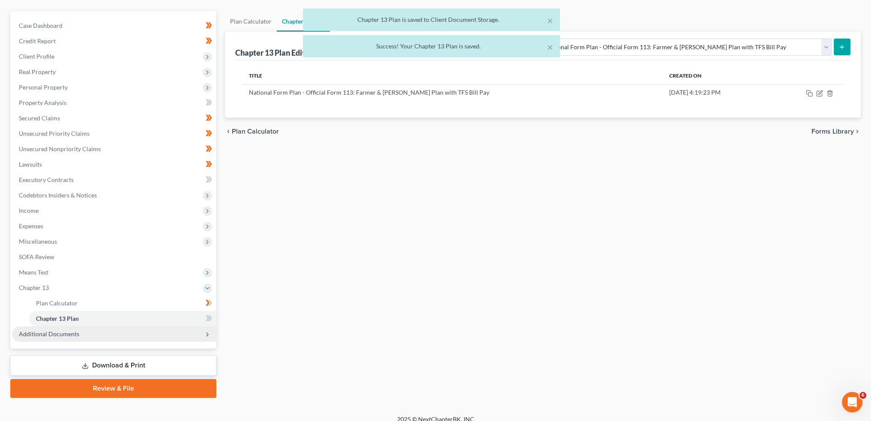
click at [82, 333] on span "Additional Documents" at bounding box center [114, 334] width 204 height 15
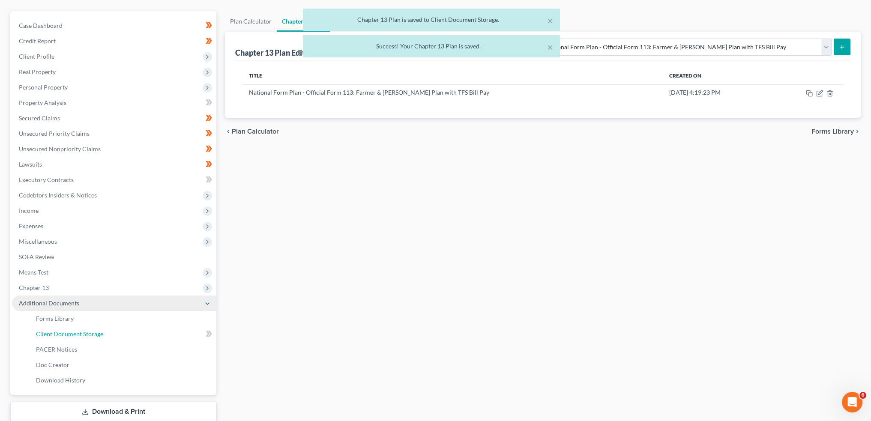
click at [82, 333] on span "Client Document Storage" at bounding box center [69, 333] width 67 height 7
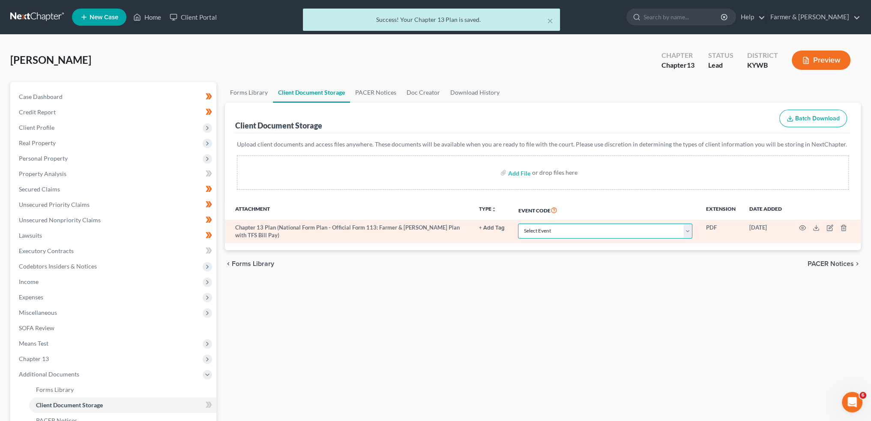
click at [530, 231] on select "Select Event Amended Answer Amended Complaint Amended List of Creditors (Fee) A…" at bounding box center [605, 231] width 174 height 15
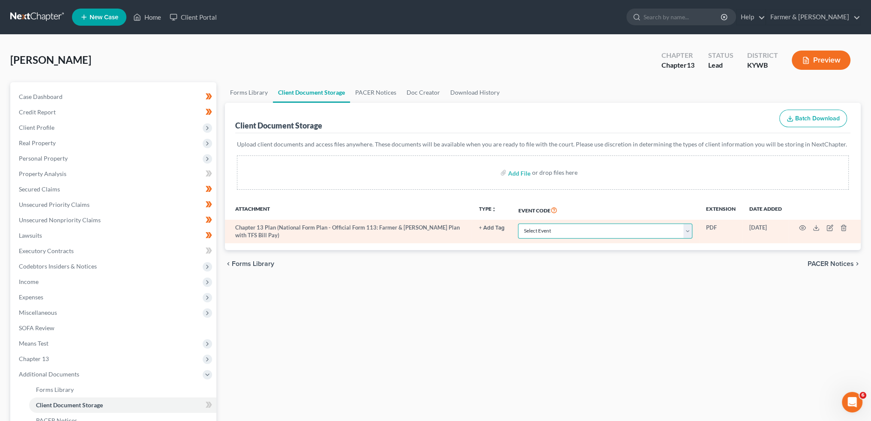
select select "16"
click at [518, 224] on select "Select Event Amended Answer Amended Complaint Amended List of Creditors (Fee) A…" at bounding box center [605, 231] width 174 height 15
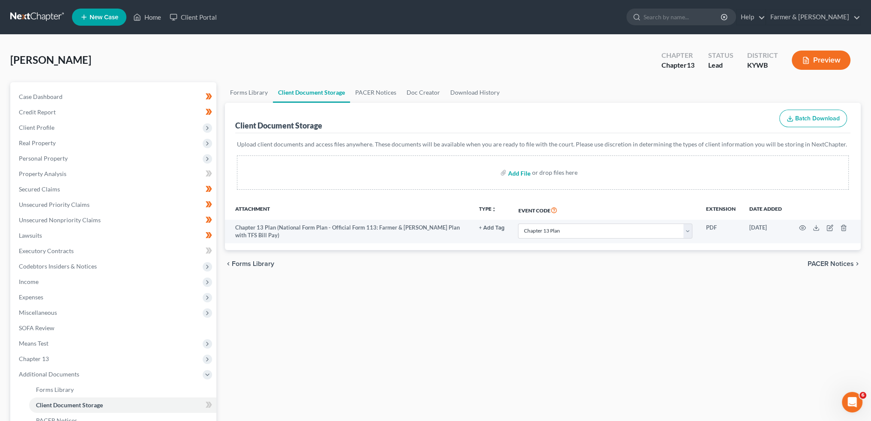
click at [514, 170] on input "file" at bounding box center [518, 172] width 21 height 15
type input "C:\fakepath\CCC (43).pdf"
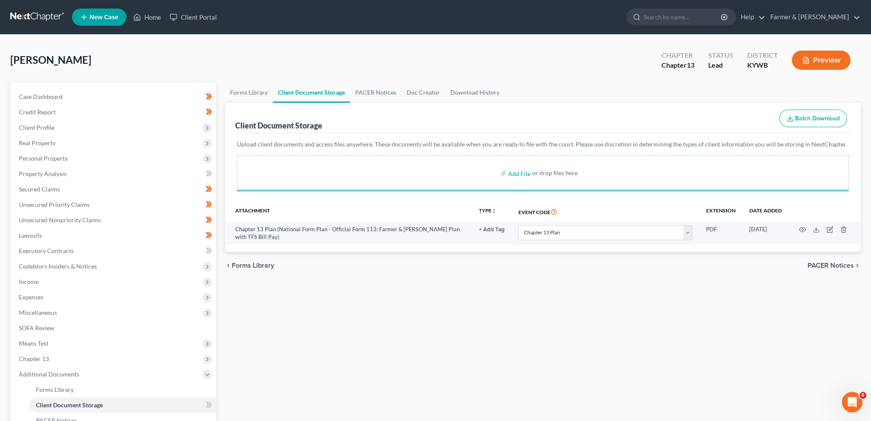
select select "16"
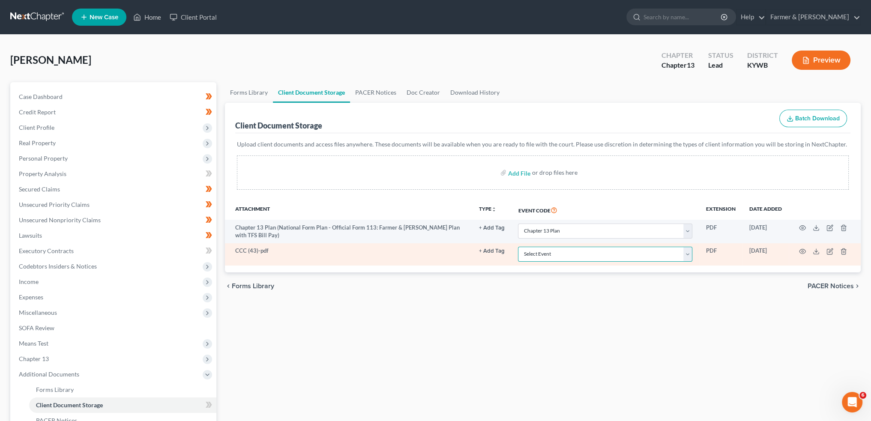
click at [560, 251] on select "Select Event Amended Answer Amended Complaint Amended List of Creditors (Fee) A…" at bounding box center [605, 254] width 174 height 15
select select "7"
click at [518, 247] on select "Select Event Amended Answer Amended Complaint Amended List of Creditors (Fee) A…" at bounding box center [605, 254] width 174 height 15
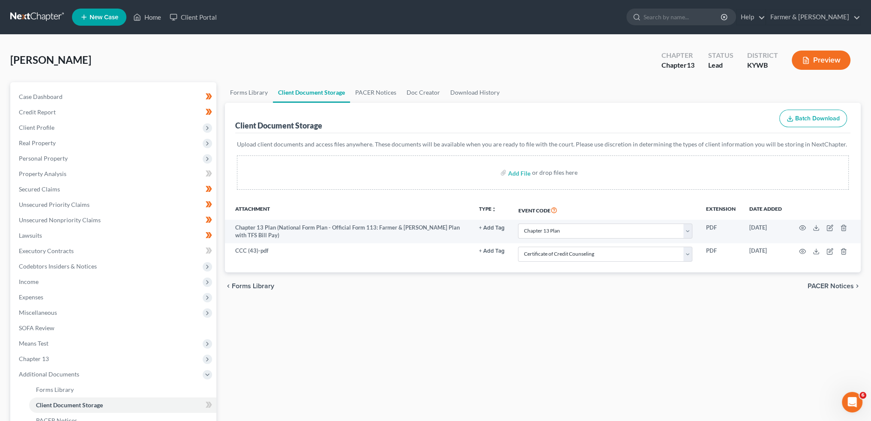
click at [373, 324] on div "Forms Library Client Document Storage PACER Notices Doc Creator Download Histor…" at bounding box center [543, 298] width 644 height 433
click at [47, 282] on span "Income" at bounding box center [114, 281] width 204 height 15
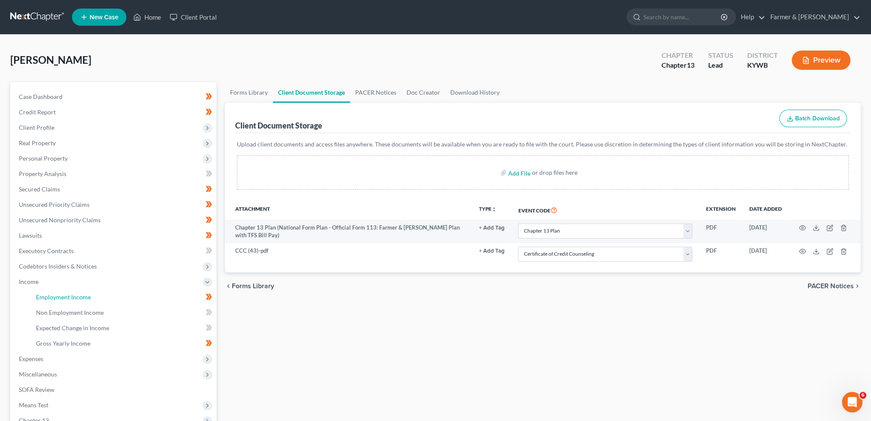
click at [46, 297] on span "Employment Income" at bounding box center [63, 297] width 55 height 7
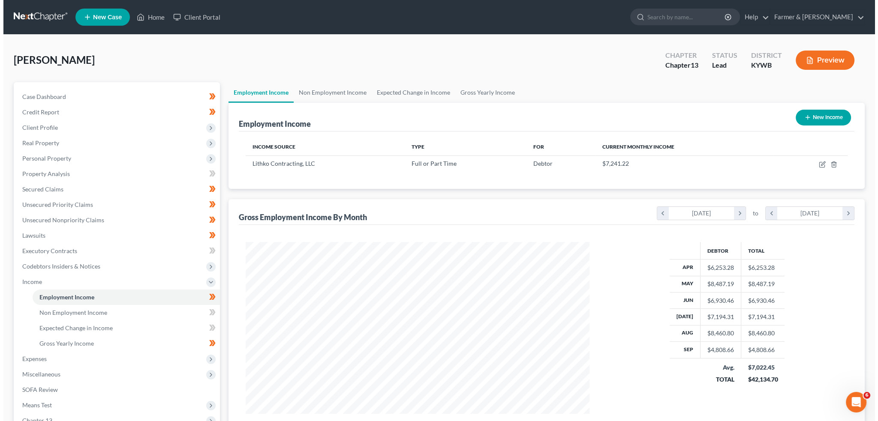
scroll to position [172, 360]
click at [821, 162] on icon "button" at bounding box center [819, 164] width 4 height 4
select select "0"
select select "36"
select select "3"
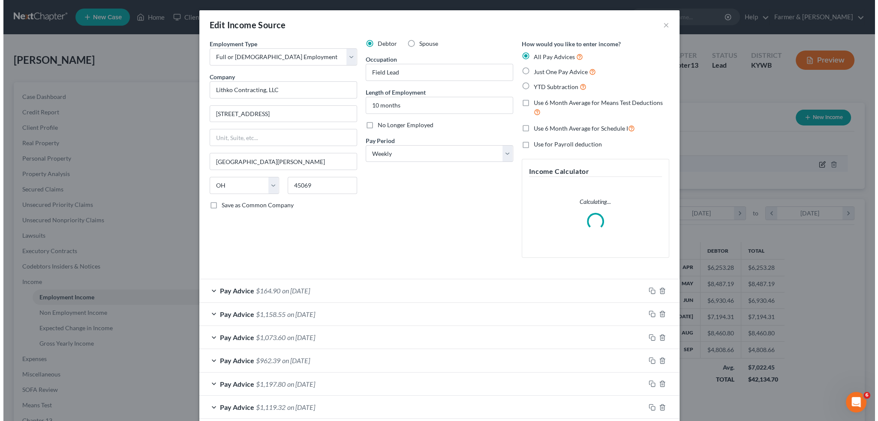
scroll to position [173, 363]
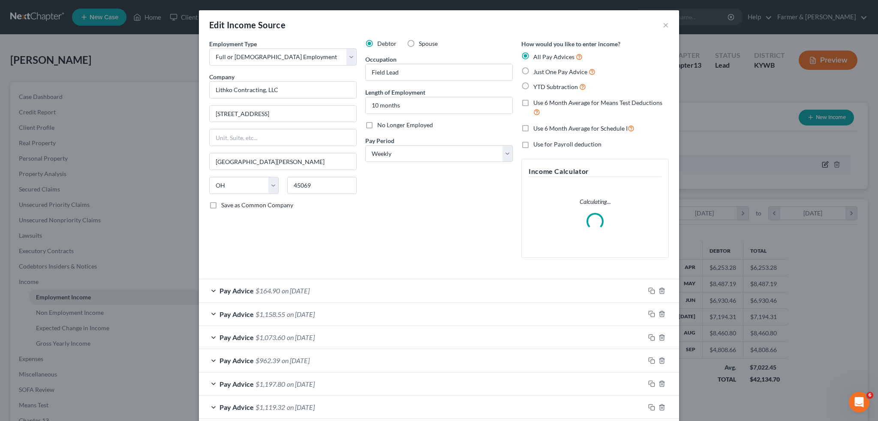
click at [819, 165] on div "Edit Income Source × Employment Type * Select Full or Part Time Employment Self…" at bounding box center [439, 210] width 878 height 421
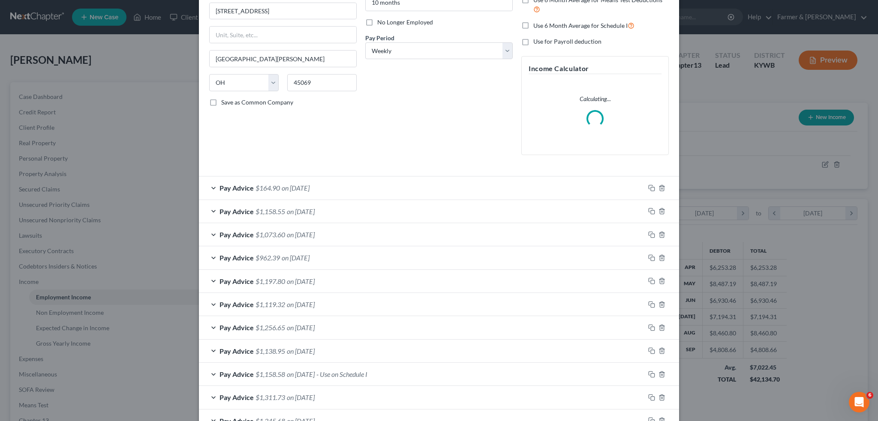
scroll to position [143, 0]
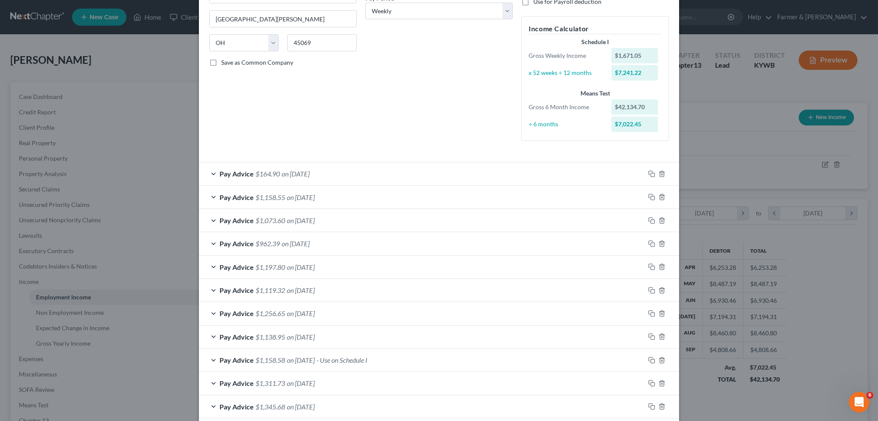
click at [388, 360] on div "Pay Advice $1,158.58 on 08/01/2025 - Use on Schedule I" at bounding box center [422, 360] width 446 height 23
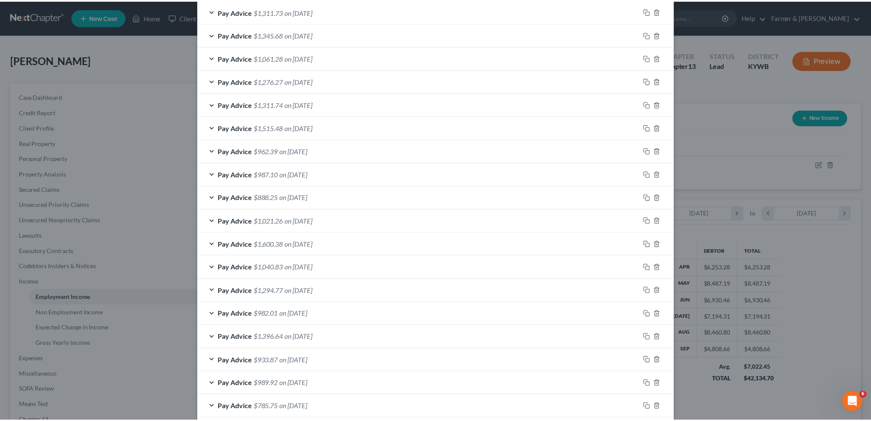
scroll to position [857, 0]
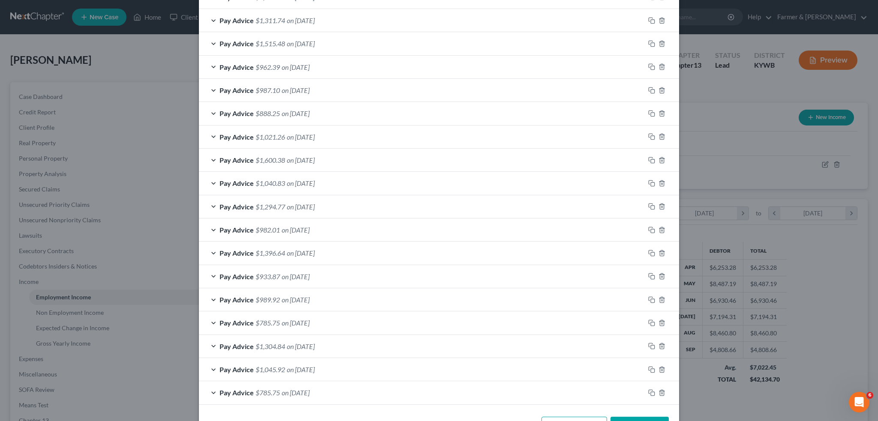
click at [641, 417] on button "Save & Close" at bounding box center [639, 426] width 58 height 18
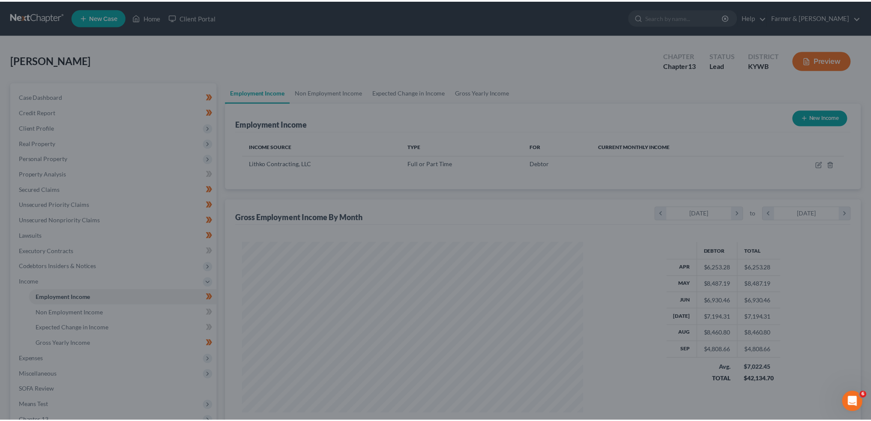
scroll to position [428344, 428154]
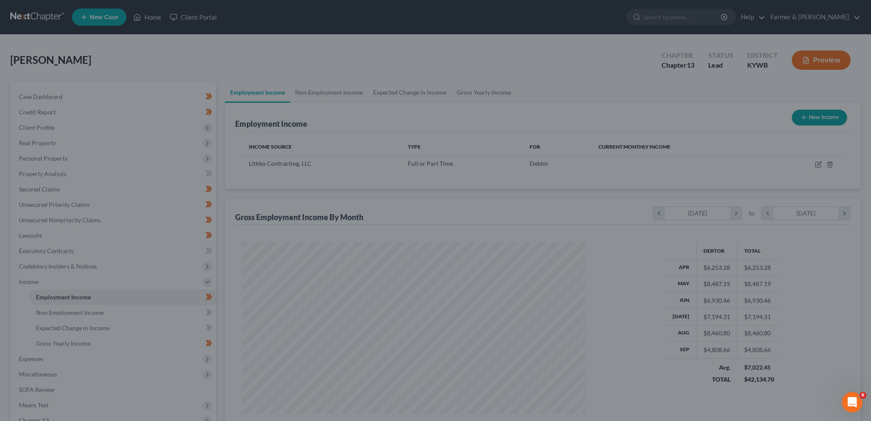
click at [58, 361] on span "Expenses" at bounding box center [114, 358] width 204 height 15
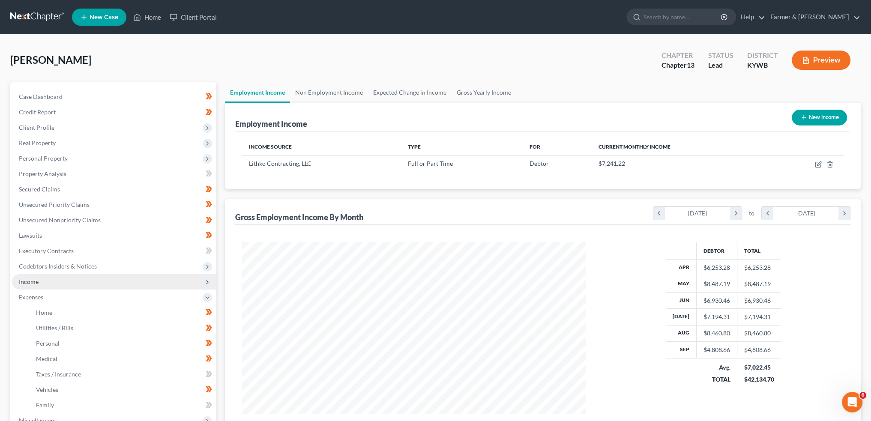
click at [57, 283] on span "Income" at bounding box center [114, 281] width 204 height 15
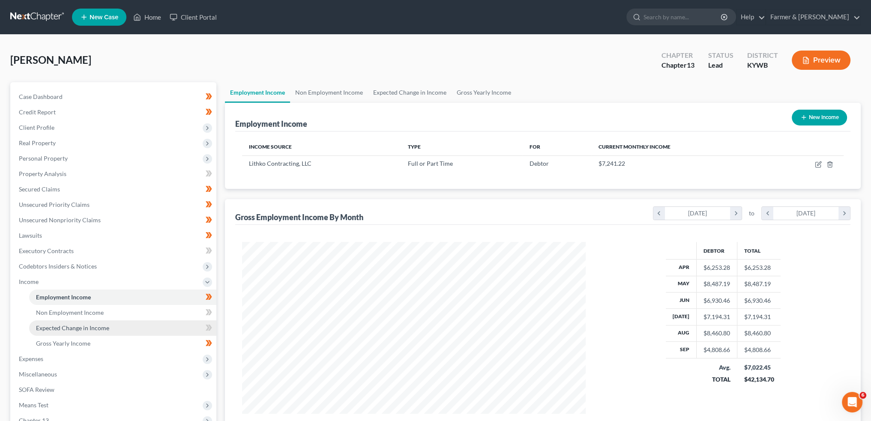
click at [65, 329] on span "Expected Change in Income" at bounding box center [72, 327] width 73 height 7
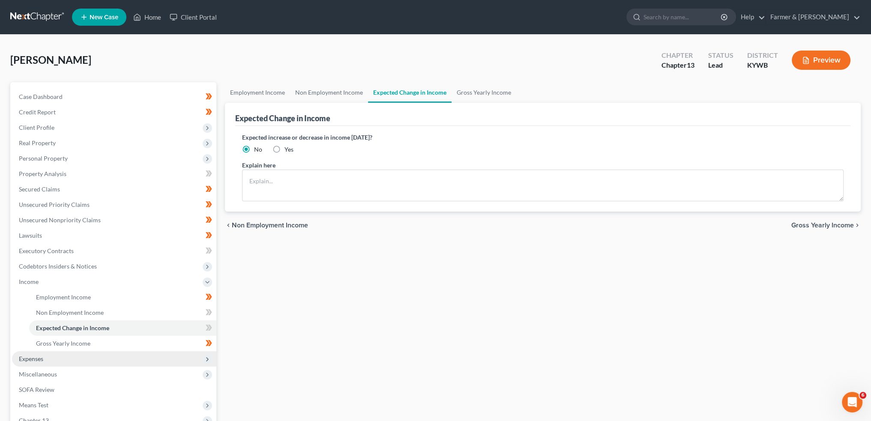
click at [56, 360] on span "Expenses" at bounding box center [114, 358] width 204 height 15
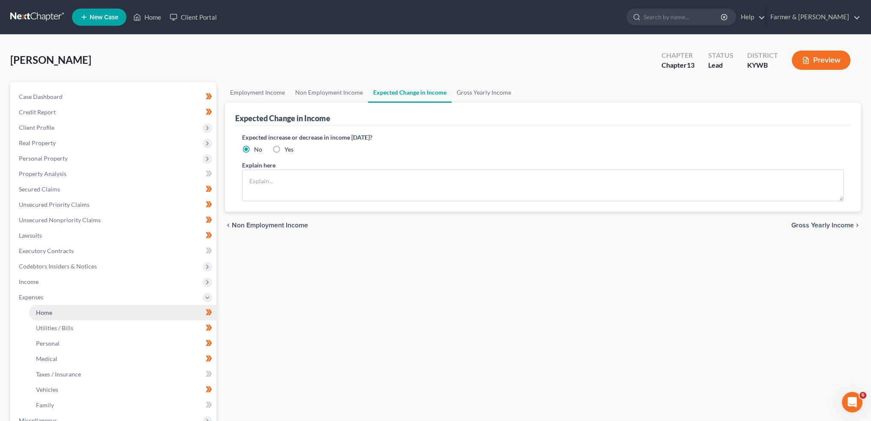
click at [63, 317] on link "Home" at bounding box center [122, 312] width 187 height 15
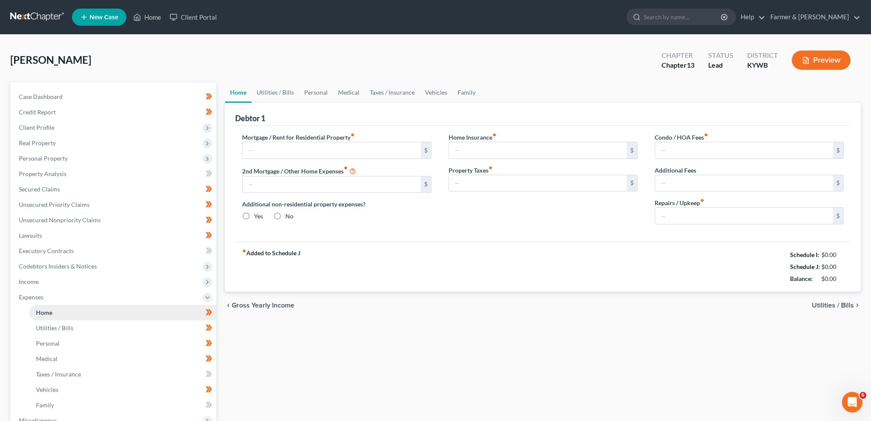
type input "950.00"
type input "0.00"
radio input "true"
type input "0.00"
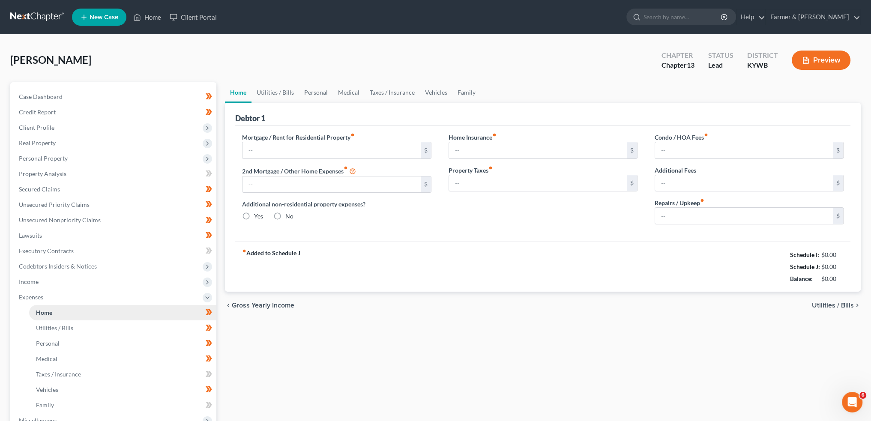
type input "0.00"
click at [715, 214] on input "0.00" at bounding box center [744, 216] width 178 height 16
type input "50.00"
click at [283, 91] on link "Utilities / Bills" at bounding box center [276, 92] width 48 height 21
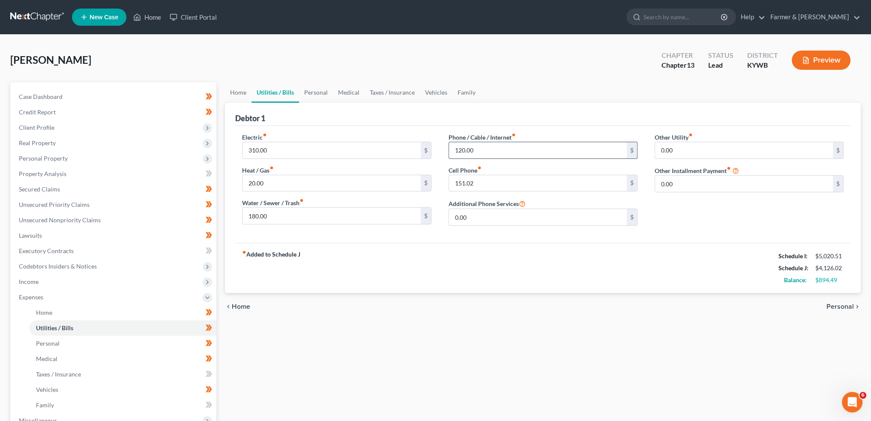
click at [499, 150] on input "120.00" at bounding box center [538, 150] width 178 height 16
type input "1"
type input "151.00"
click at [499, 150] on input "120.00" at bounding box center [538, 150] width 178 height 16
type input "100.00"
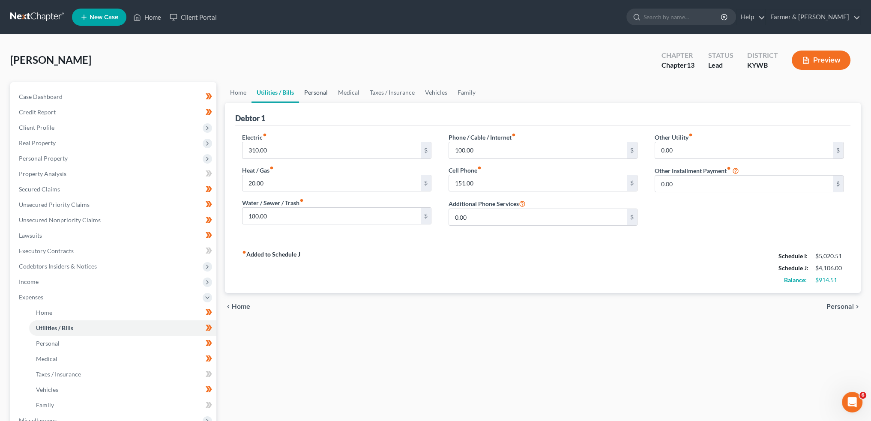
click at [319, 96] on link "Personal" at bounding box center [316, 92] width 34 height 21
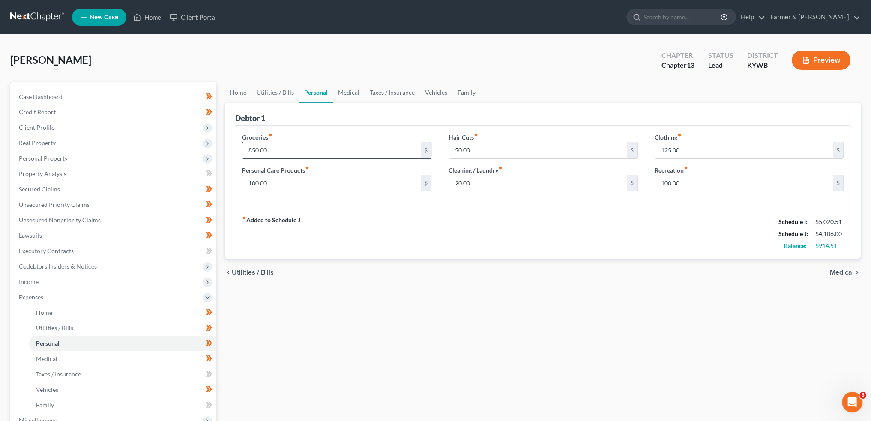
click at [318, 149] on input "850.00" at bounding box center [332, 150] width 178 height 16
type input "825.00"
type input "100.00"
type input "0.00"
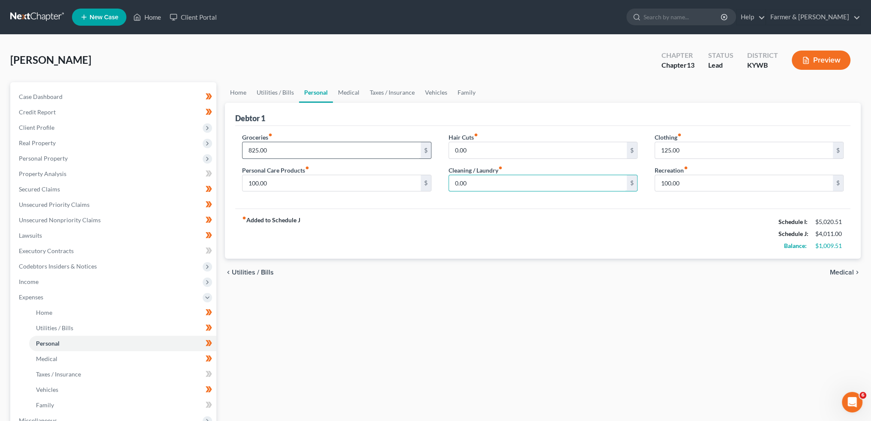
type input "0.00"
type input "100.00"
click at [317, 188] on input "100.00" at bounding box center [332, 183] width 178 height 16
type input "125.00"
click at [351, 89] on link "Medical" at bounding box center [349, 92] width 32 height 21
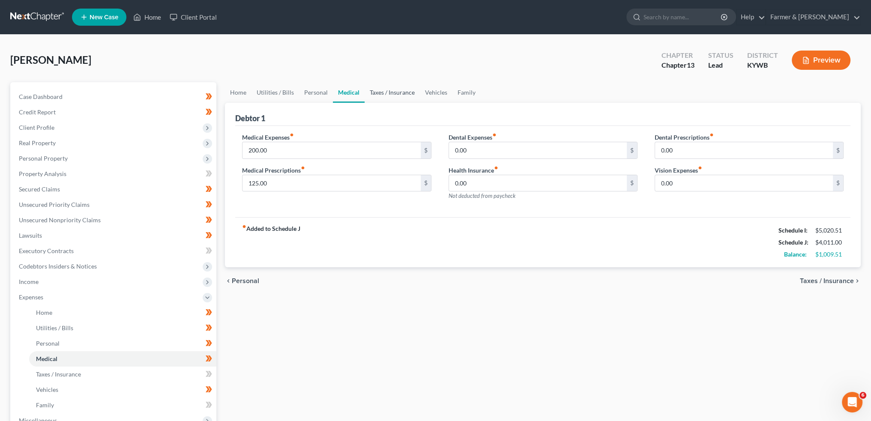
click at [369, 89] on link "Taxes / Insurance" at bounding box center [392, 92] width 55 height 21
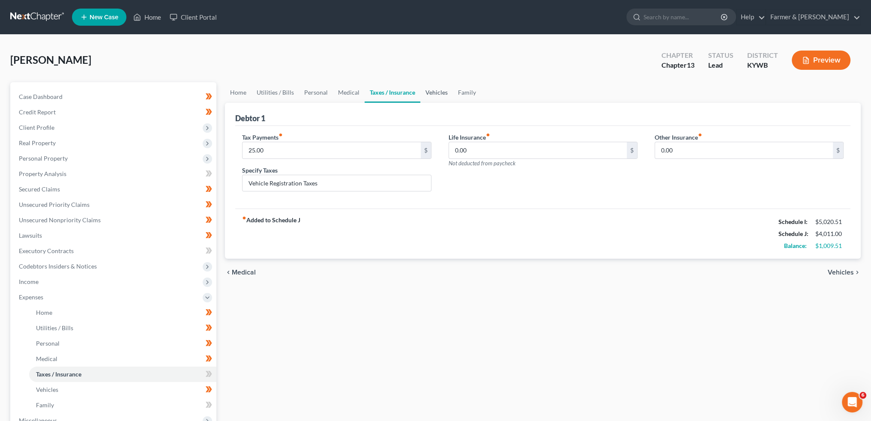
click at [442, 91] on link "Vehicles" at bounding box center [436, 92] width 33 height 21
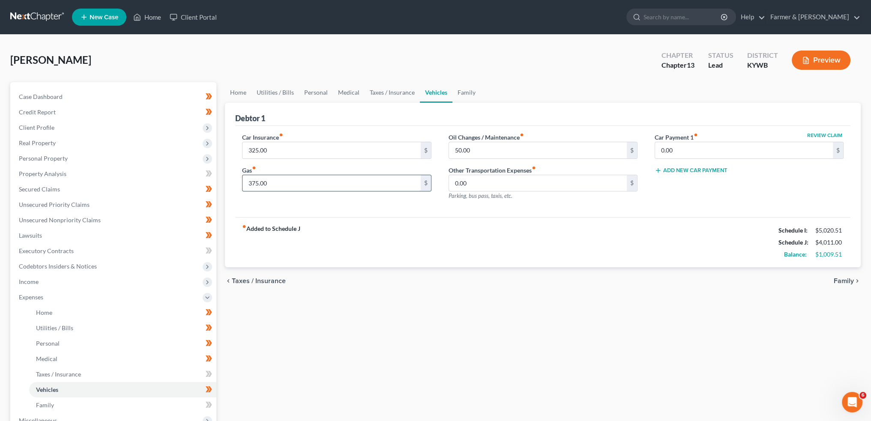
click at [315, 181] on input "375.00" at bounding box center [332, 183] width 178 height 16
type input "400.00"
click at [466, 93] on link "Family" at bounding box center [467, 92] width 28 height 21
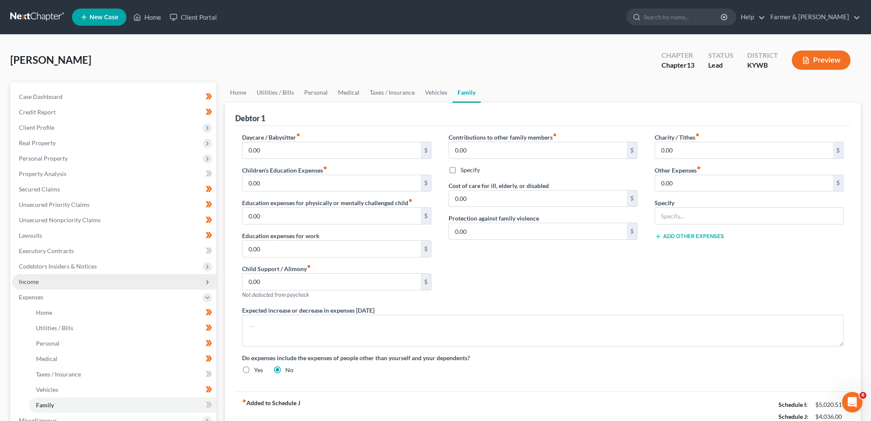
click at [108, 282] on span "Income" at bounding box center [114, 281] width 204 height 15
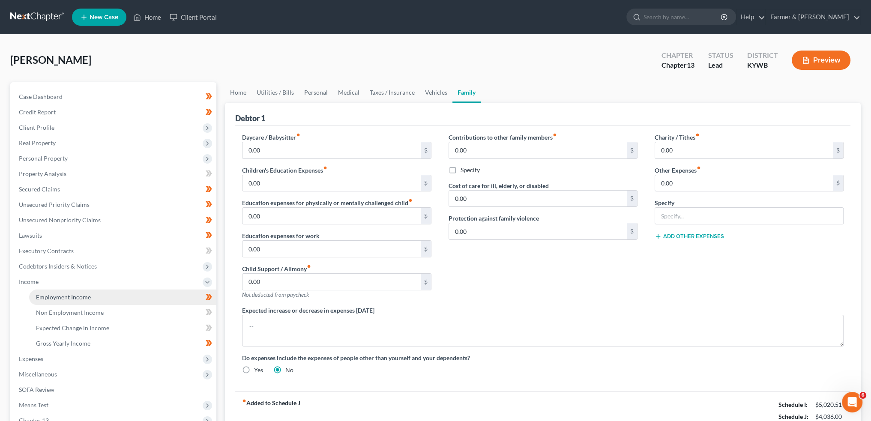
click at [103, 297] on link "Employment Income" at bounding box center [122, 297] width 187 height 15
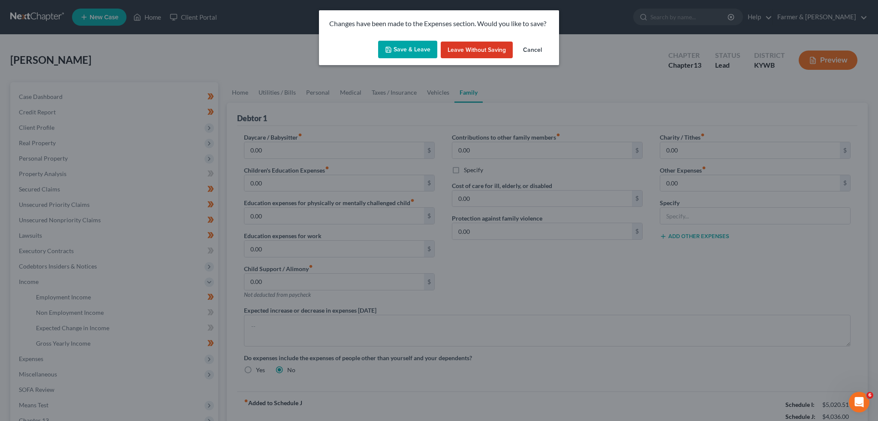
click at [391, 48] on icon "button" at bounding box center [388, 49] width 7 height 7
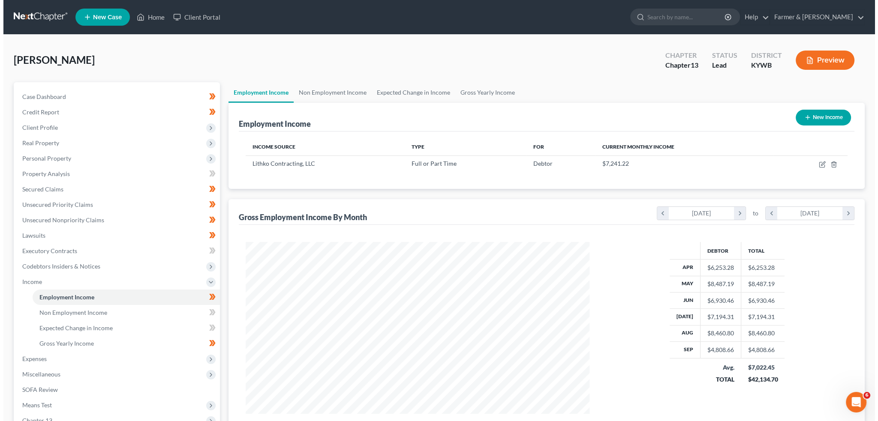
scroll to position [172, 360]
click at [818, 164] on icon "button" at bounding box center [818, 164] width 7 height 7
select select "0"
select select "36"
select select "3"
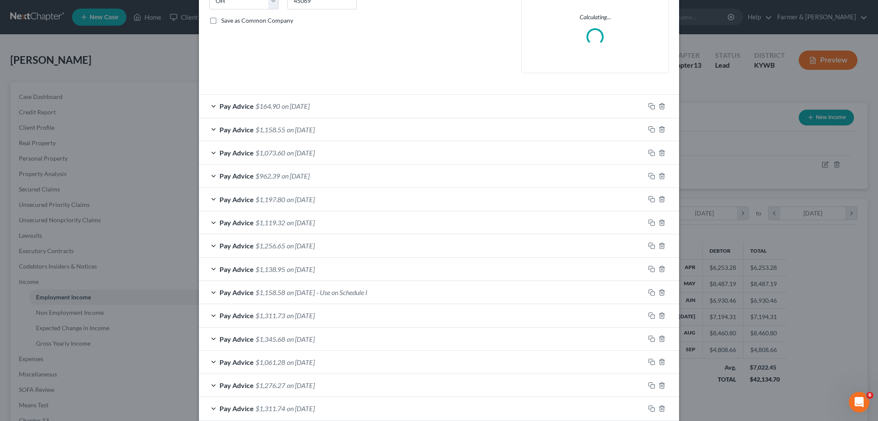
scroll to position [214, 0]
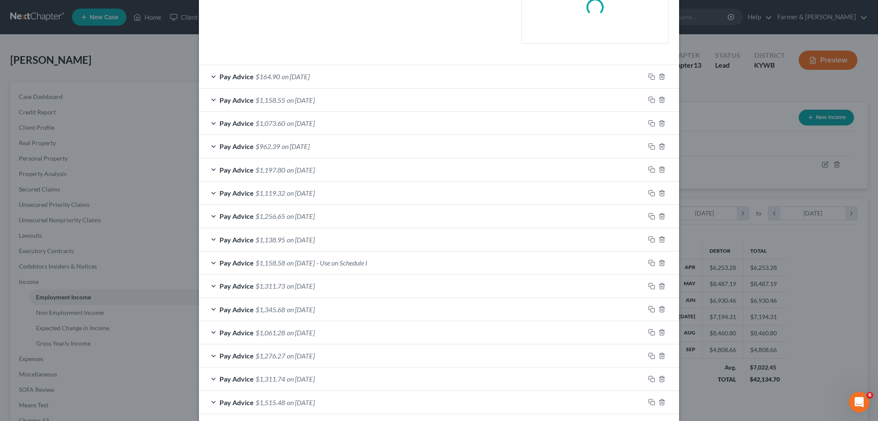
click at [460, 264] on div "Pay Advice $1,158.58 on 08/01/2025 - Use on Schedule I" at bounding box center [422, 263] width 446 height 23
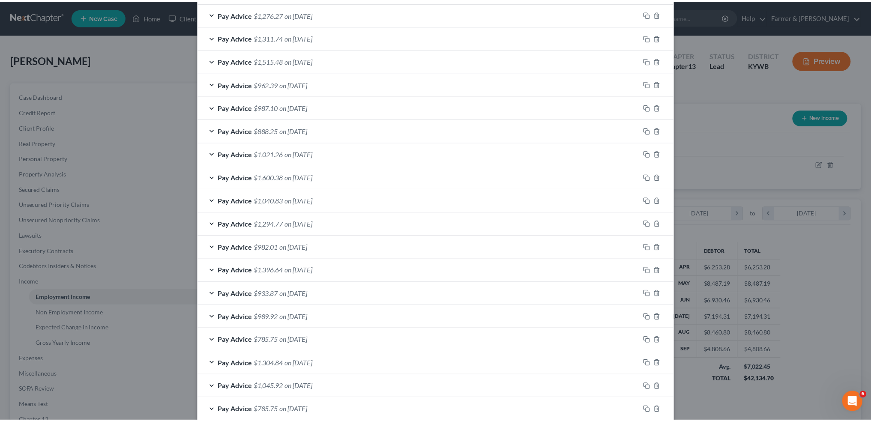
scroll to position [857, 0]
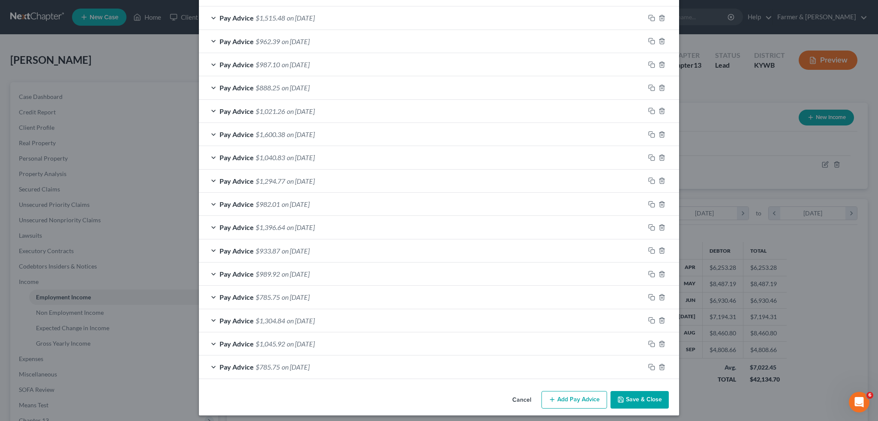
click at [624, 393] on button "Save & Close" at bounding box center [639, 400] width 58 height 18
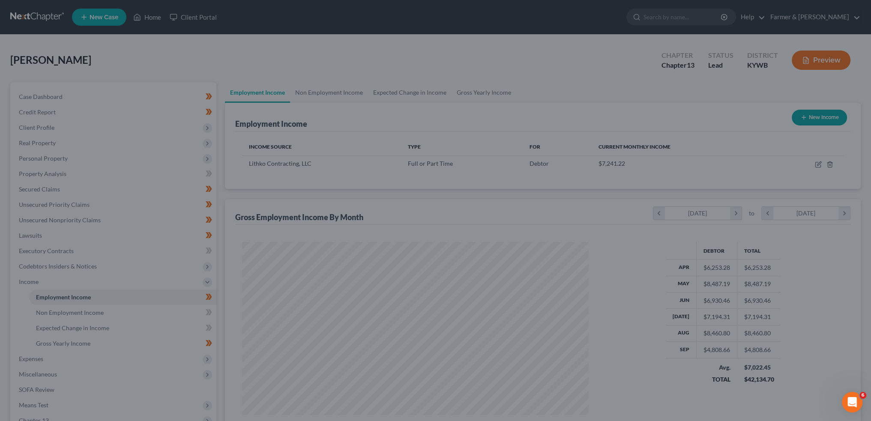
click at [110, 358] on div at bounding box center [435, 210] width 871 height 421
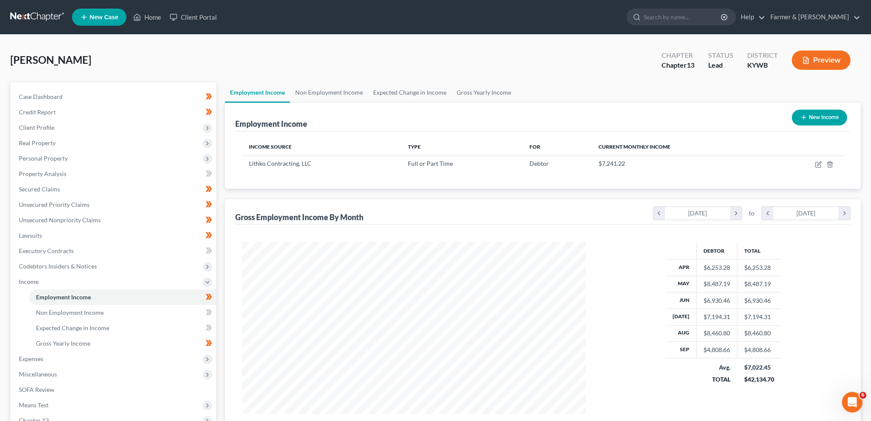
scroll to position [428344, 428154]
click at [110, 358] on span "Expenses" at bounding box center [114, 358] width 204 height 15
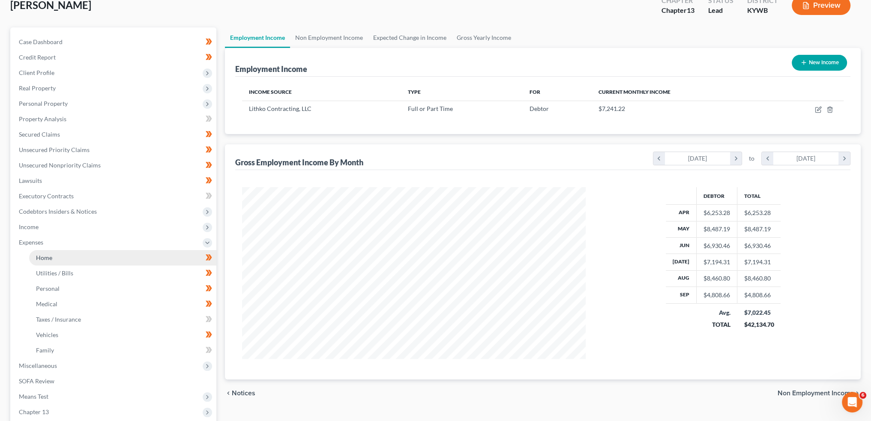
scroll to position [71, 0]
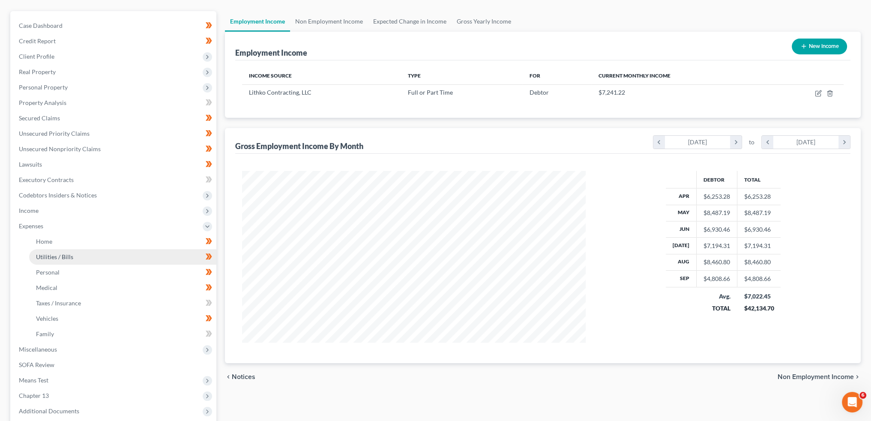
click at [108, 254] on link "Utilities / Bills" at bounding box center [122, 256] width 187 height 15
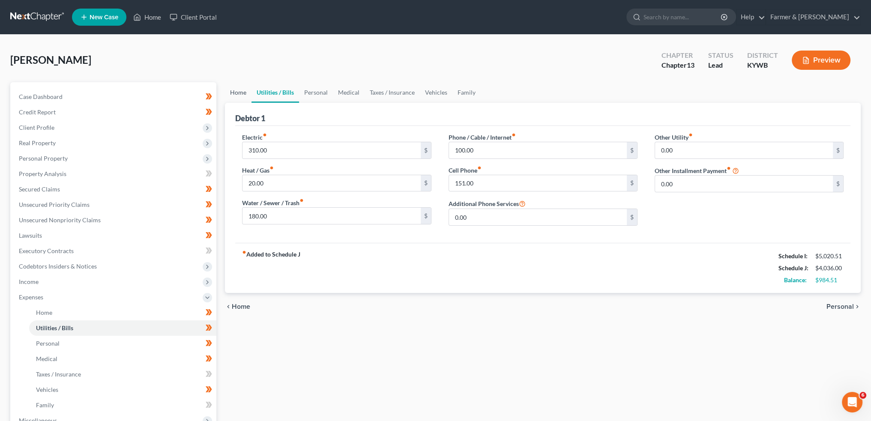
click at [233, 88] on link "Home" at bounding box center [238, 92] width 27 height 21
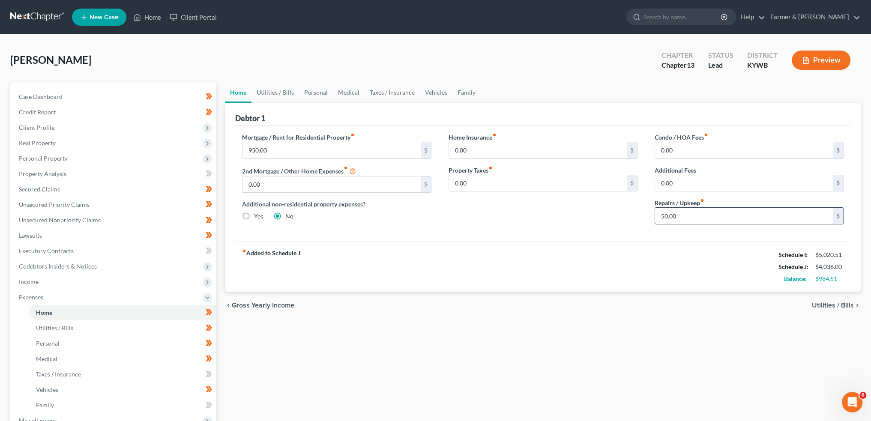
click at [688, 211] on input "50.00" at bounding box center [744, 216] width 178 height 16
type input "75.00"
click at [279, 94] on link "Utilities / Bills" at bounding box center [276, 92] width 48 height 21
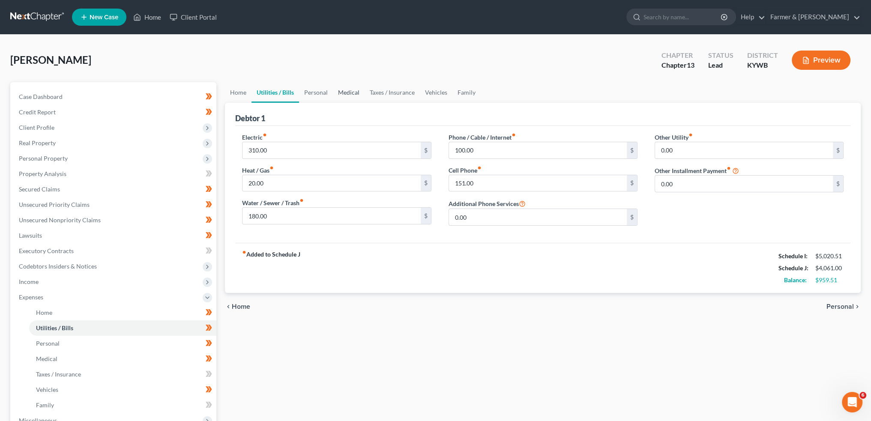
click at [333, 91] on link "Medical" at bounding box center [349, 92] width 32 height 21
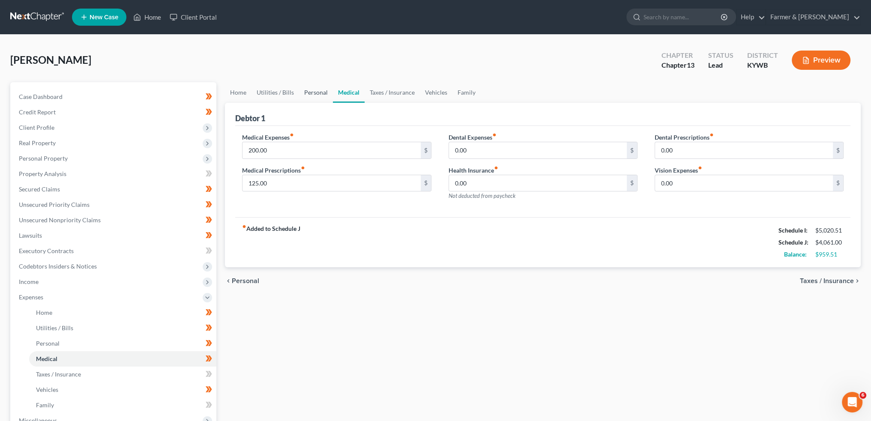
click at [322, 92] on link "Personal" at bounding box center [316, 92] width 34 height 21
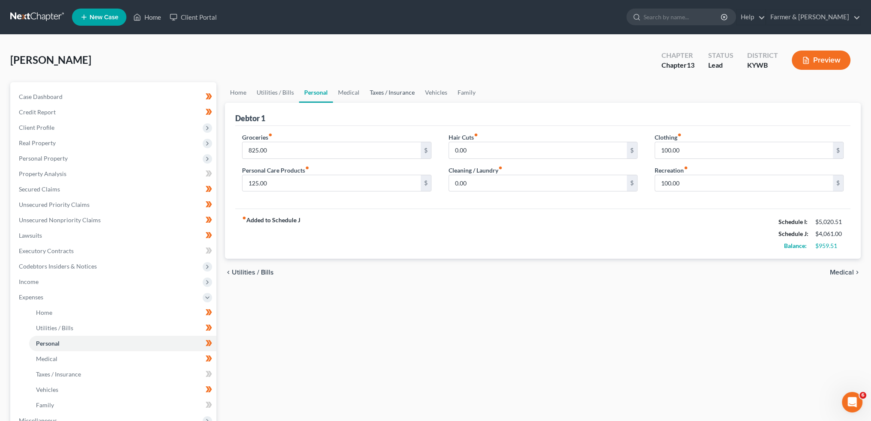
click at [390, 93] on link "Taxes / Insurance" at bounding box center [392, 92] width 55 height 21
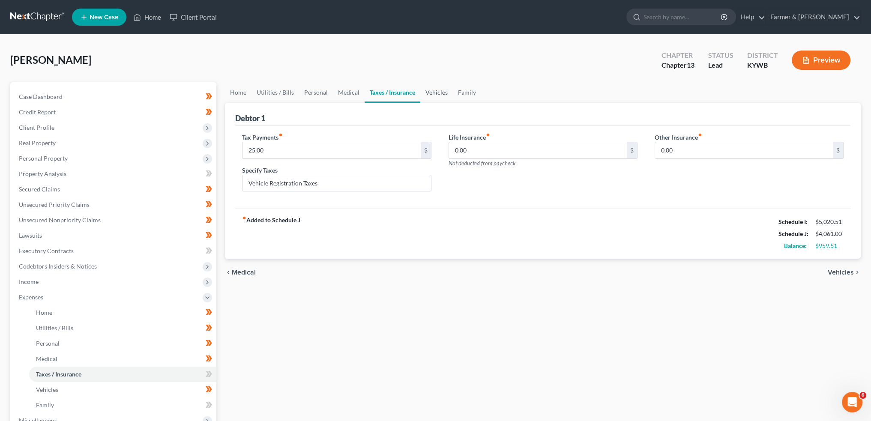
click at [432, 90] on link "Vehicles" at bounding box center [436, 92] width 33 height 21
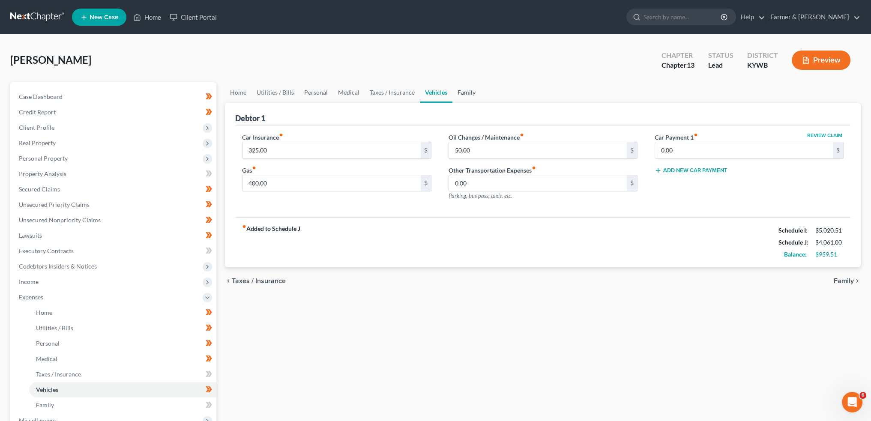
click at [463, 91] on link "Family" at bounding box center [467, 92] width 28 height 21
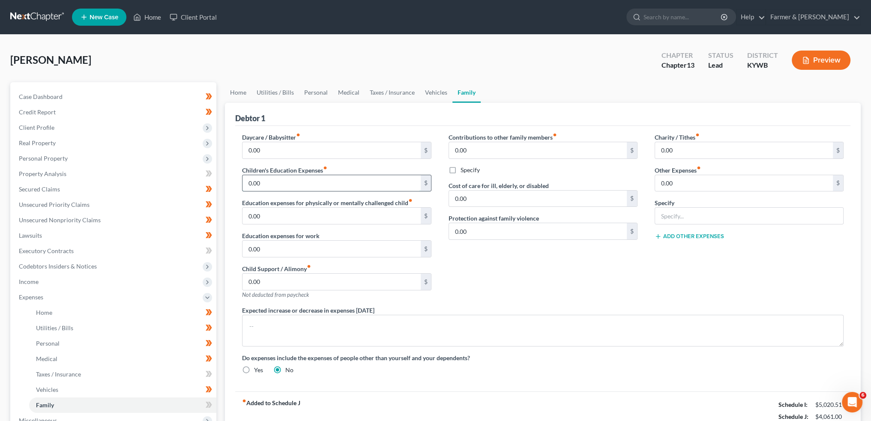
click at [310, 188] on input "0.00" at bounding box center [332, 183] width 178 height 16
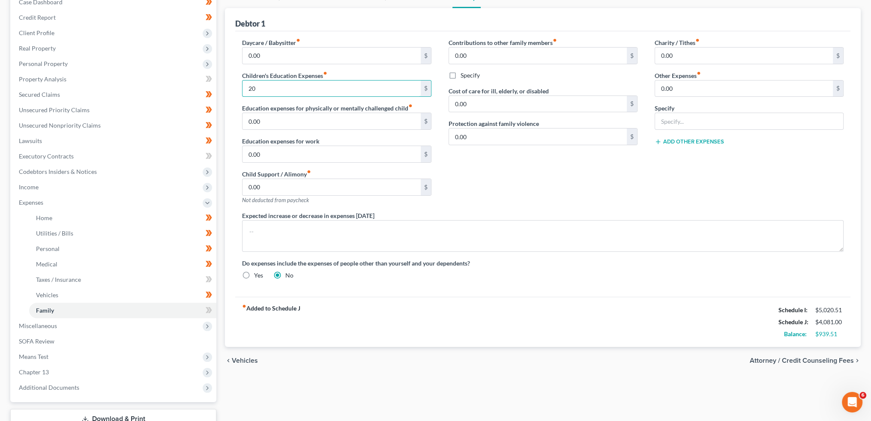
scroll to position [71, 0]
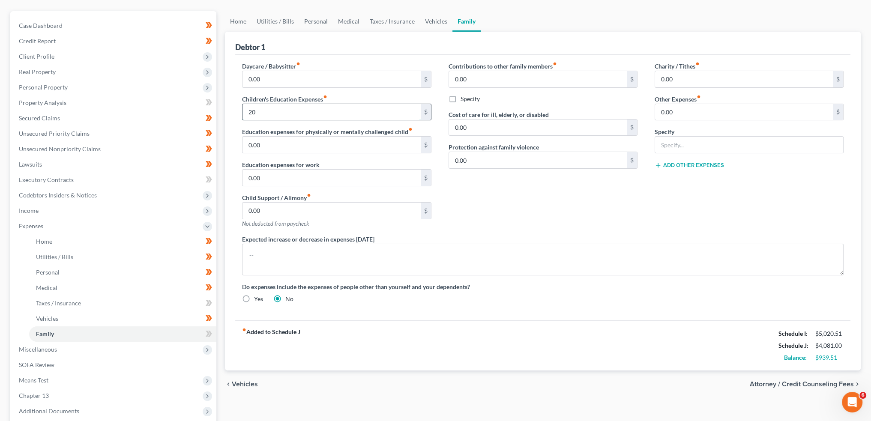
drag, startPoint x: 272, startPoint y: 111, endPoint x: 242, endPoint y: 106, distance: 30.9
click at [242, 106] on div "20 $" at bounding box center [336, 112] width 189 height 17
type input "4"
type input "30.00"
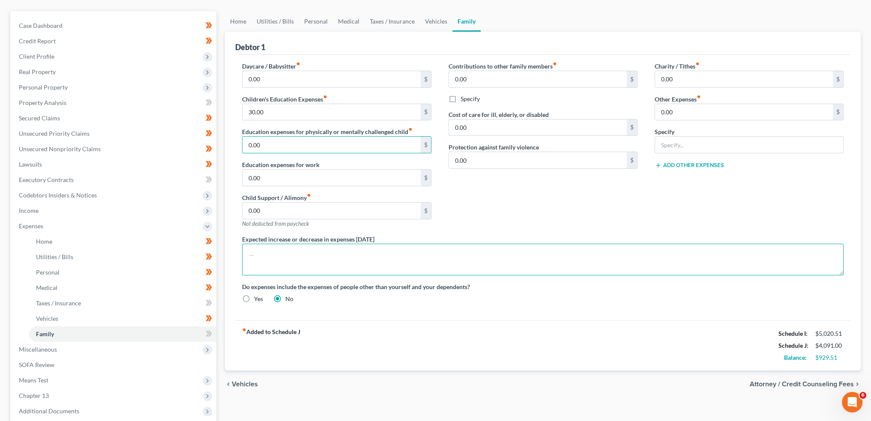
click at [551, 254] on textarea at bounding box center [543, 260] width 602 height 32
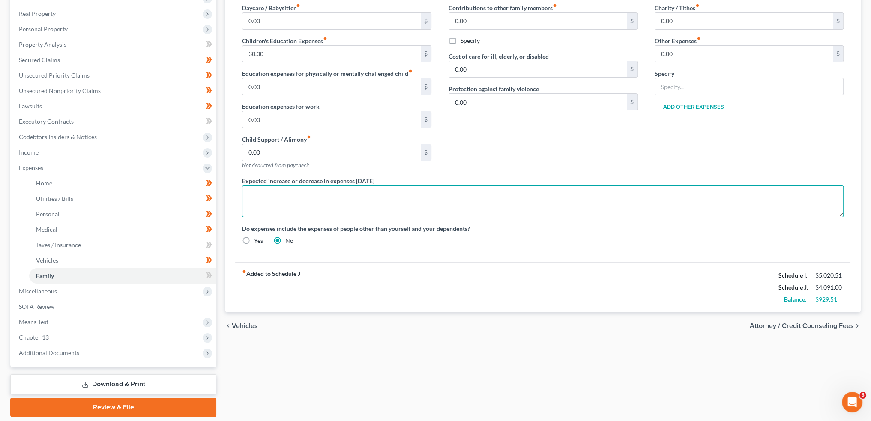
scroll to position [157, 0]
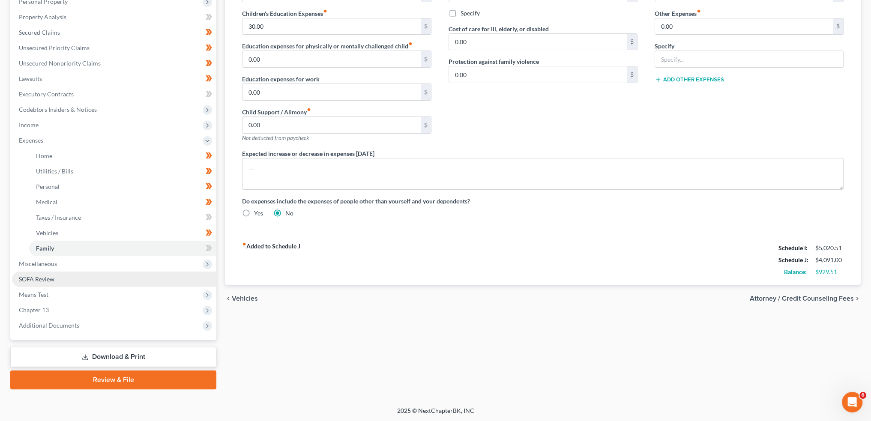
click at [61, 279] on link "SOFA Review" at bounding box center [114, 279] width 204 height 15
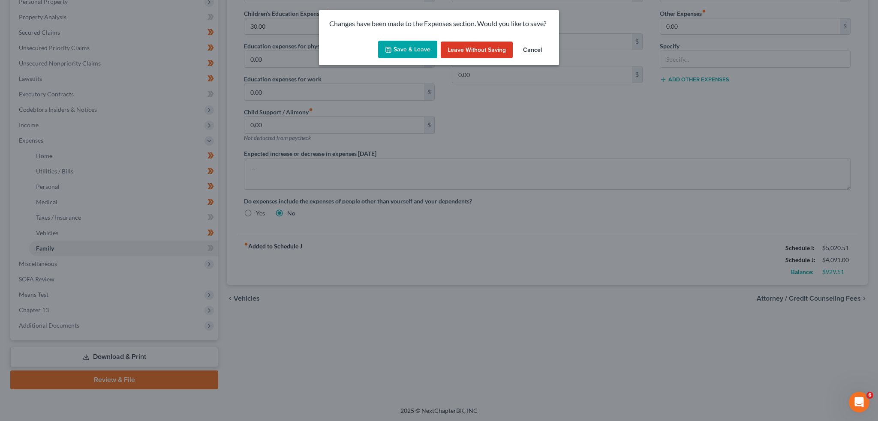
click at [402, 45] on button "Save & Leave" at bounding box center [407, 50] width 59 height 18
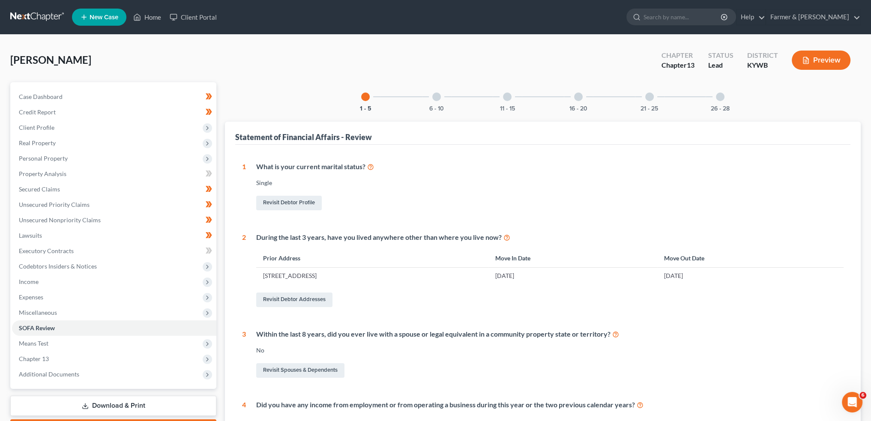
click at [437, 91] on div "6 - 10" at bounding box center [436, 96] width 29 height 29
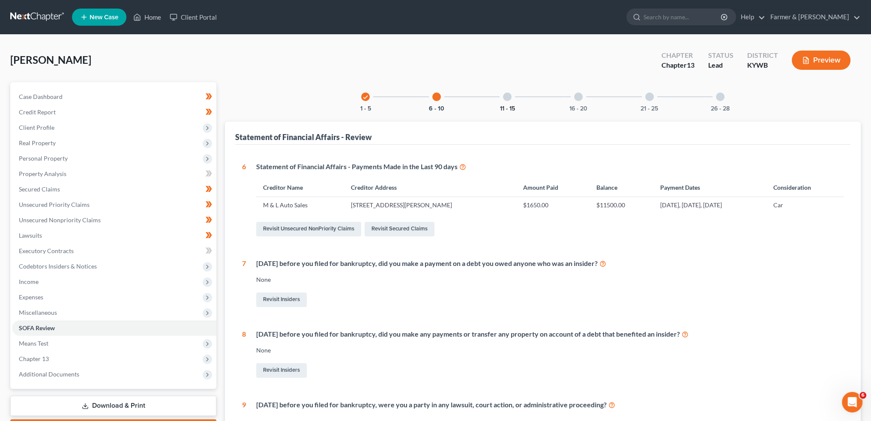
click at [511, 106] on button "11 - 15" at bounding box center [507, 109] width 15 height 6
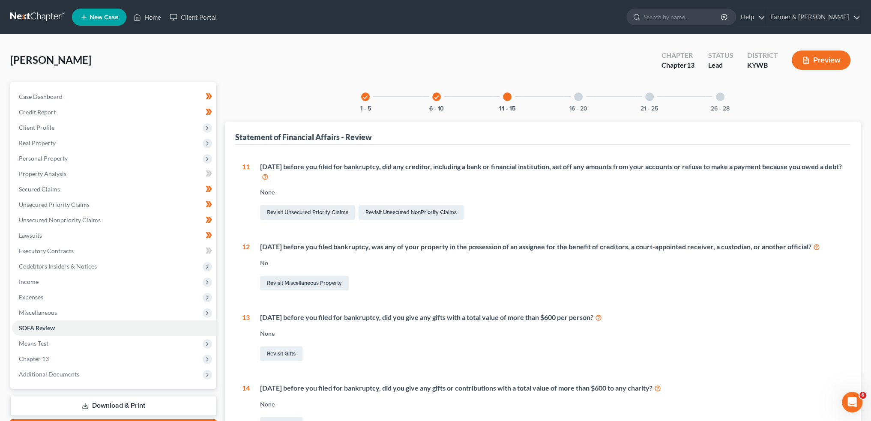
click at [584, 96] on div "16 - 20" at bounding box center [578, 96] width 29 height 29
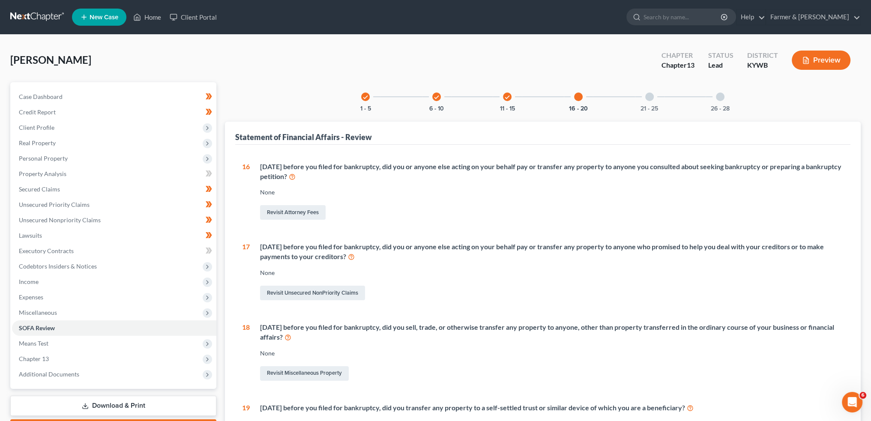
drag, startPoint x: 652, startPoint y: 94, endPoint x: 648, endPoint y: 231, distance: 137.2
click at [652, 95] on div at bounding box center [649, 97] width 9 height 9
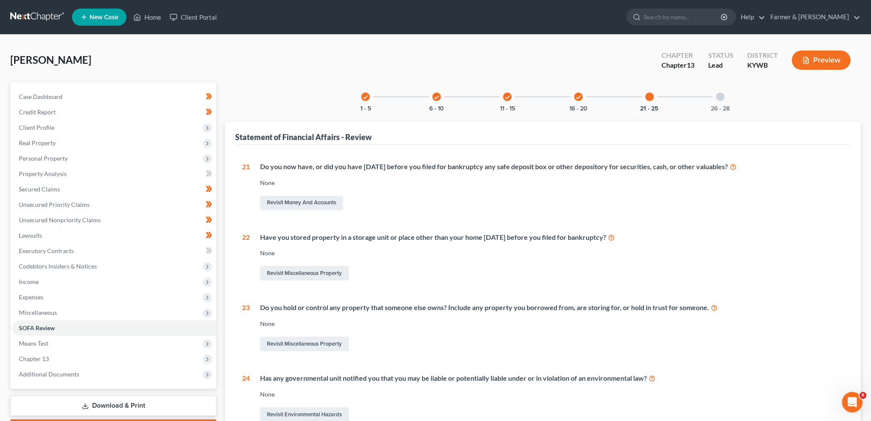
drag, startPoint x: 720, startPoint y: 96, endPoint x: 665, endPoint y: 259, distance: 172.0
click at [719, 99] on div at bounding box center [720, 97] width 9 height 9
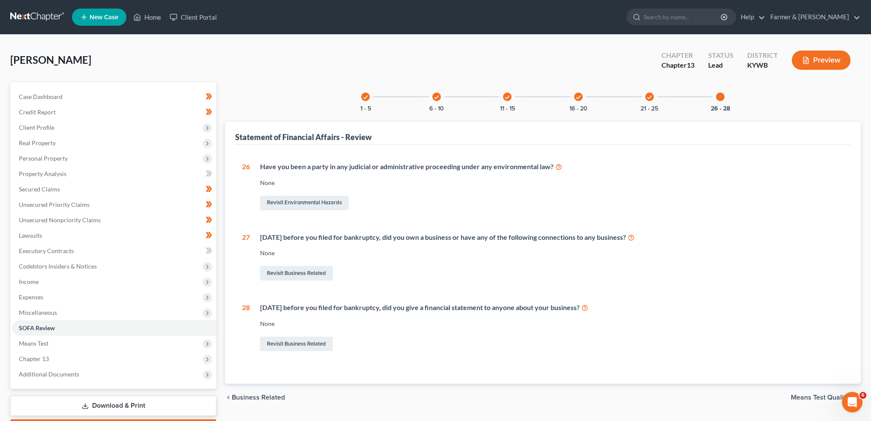
scroll to position [49, 0]
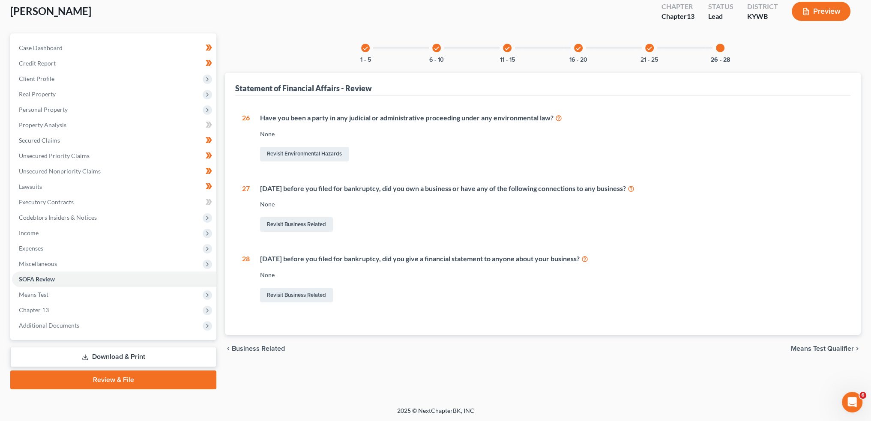
click at [63, 380] on link "Review & File" at bounding box center [113, 380] width 206 height 19
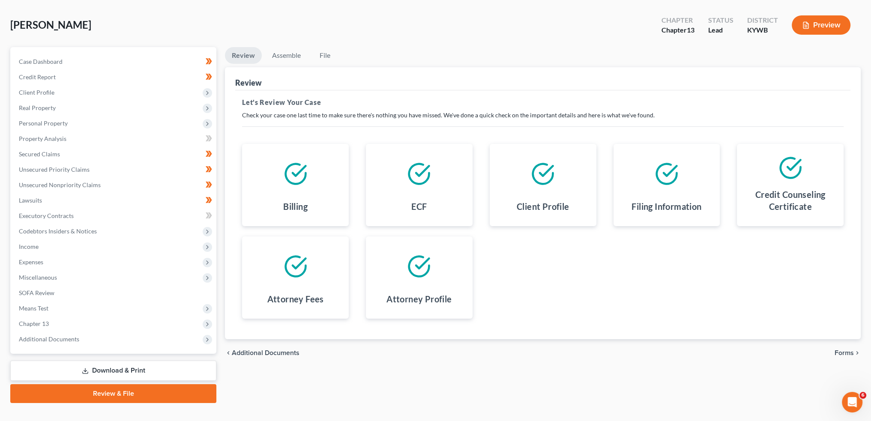
scroll to position [49, 0]
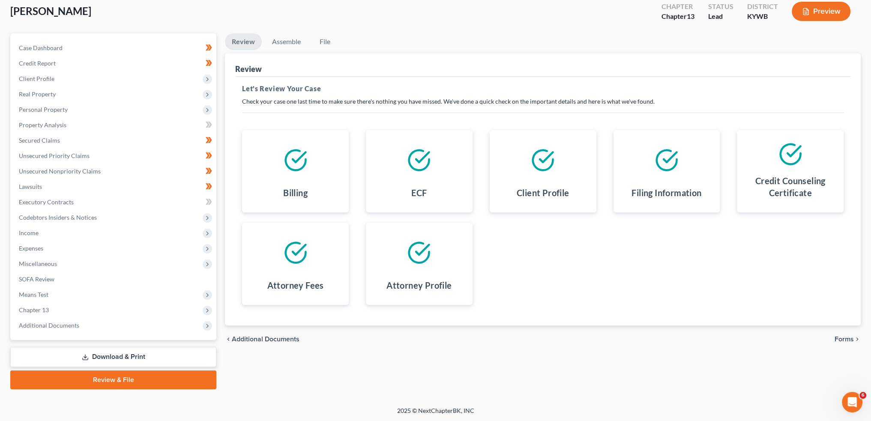
click at [844, 339] on span "Forms" at bounding box center [844, 339] width 19 height 7
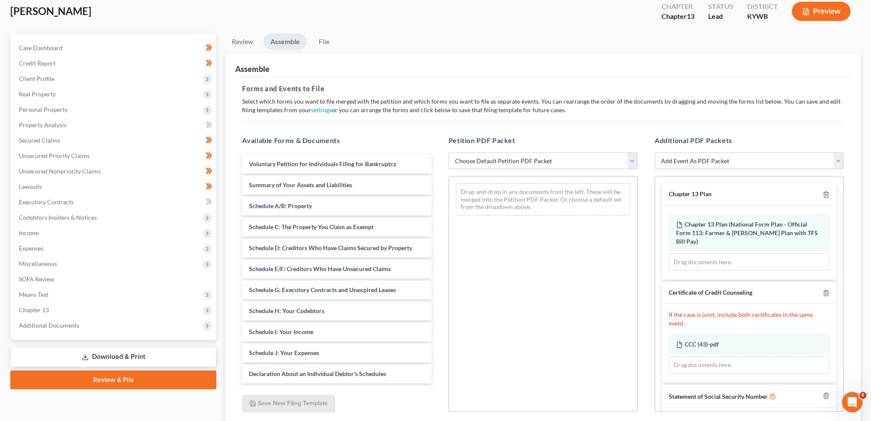
drag, startPoint x: 528, startPoint y: 161, endPoint x: 523, endPoint y: 168, distance: 8.1
click at [528, 161] on select "Choose Default Petition PDF Packet Emergency Filing (Voluntary Petition and Cre…" at bounding box center [543, 161] width 189 height 17
select select "1"
click at [449, 153] on select "Choose Default Petition PDF Packet Emergency Filing (Voluntary Petition and Cre…" at bounding box center [543, 161] width 189 height 17
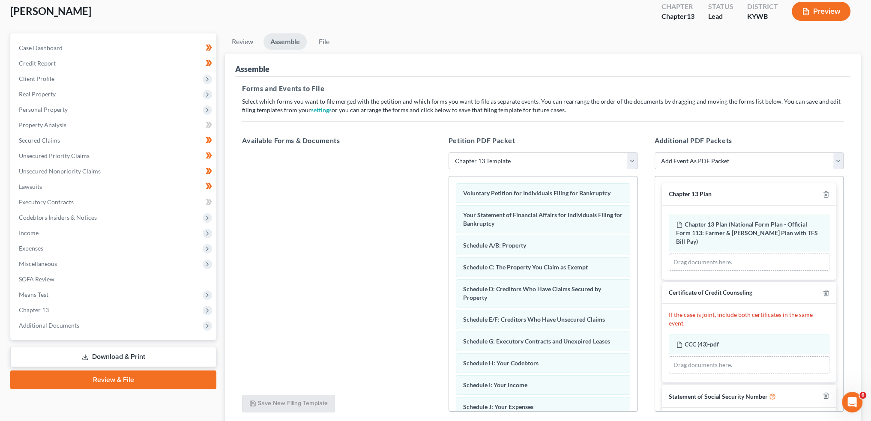
scroll to position [27, 0]
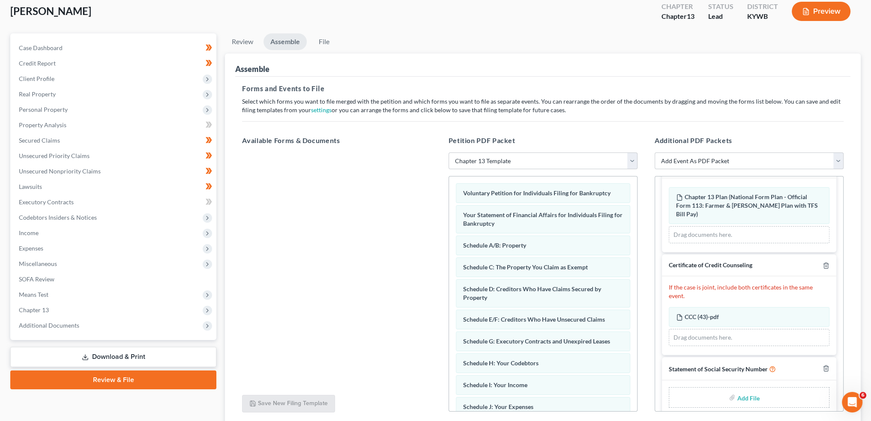
click at [748, 393] on input "file" at bounding box center [747, 397] width 21 height 15
type input "C:\fakepath\SSN to Sign (4).pdf"
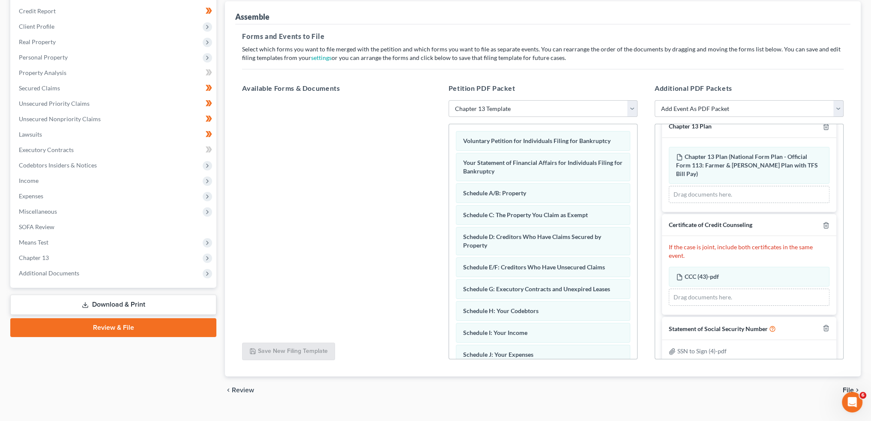
scroll to position [116, 0]
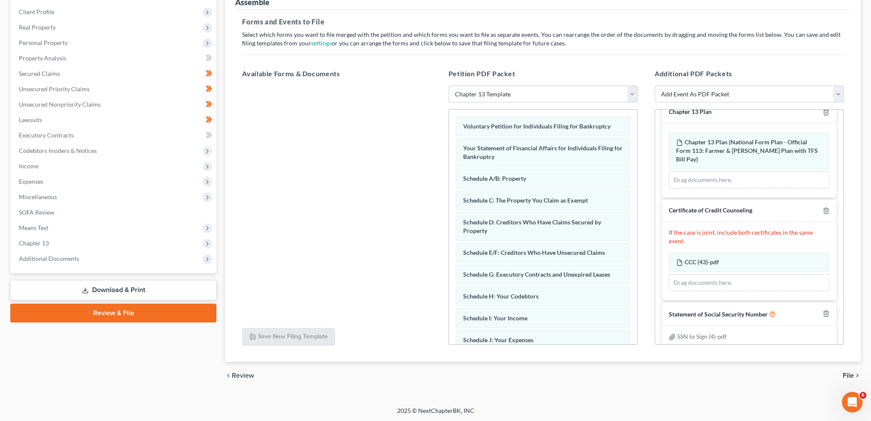
click at [848, 375] on span "File" at bounding box center [848, 375] width 11 height 7
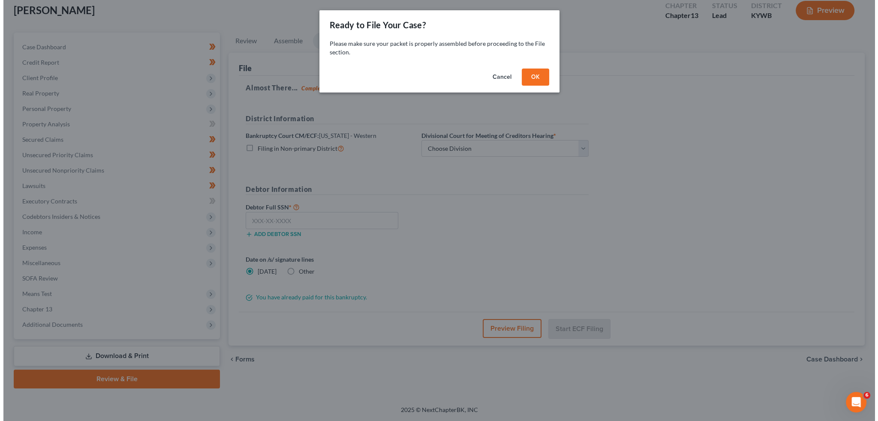
scroll to position [49, 0]
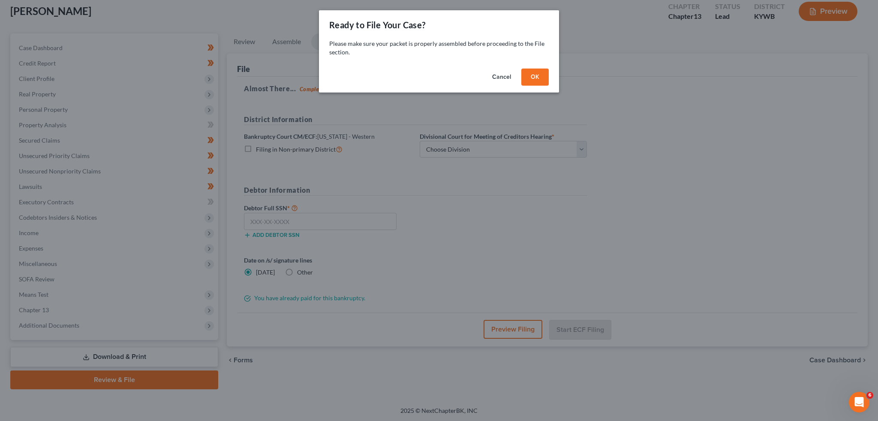
click at [537, 77] on button "OK" at bounding box center [534, 77] width 27 height 17
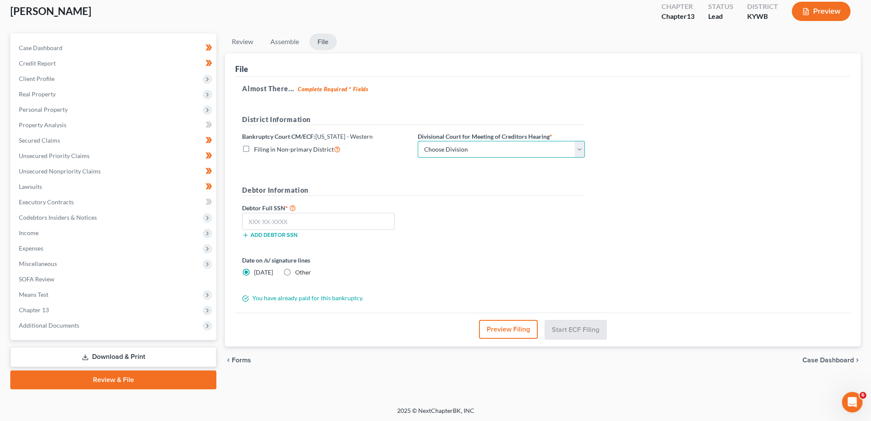
click at [484, 150] on select "Choose Division Bowling Green Louisville Owensboro Paducah" at bounding box center [501, 149] width 167 height 17
select select "1"
click at [418, 141] on select "Choose Division Bowling Green Louisville Owensboro Paducah" at bounding box center [501, 149] width 167 height 17
click at [312, 221] on input "text" at bounding box center [318, 221] width 153 height 17
paste input "403-21-5700"
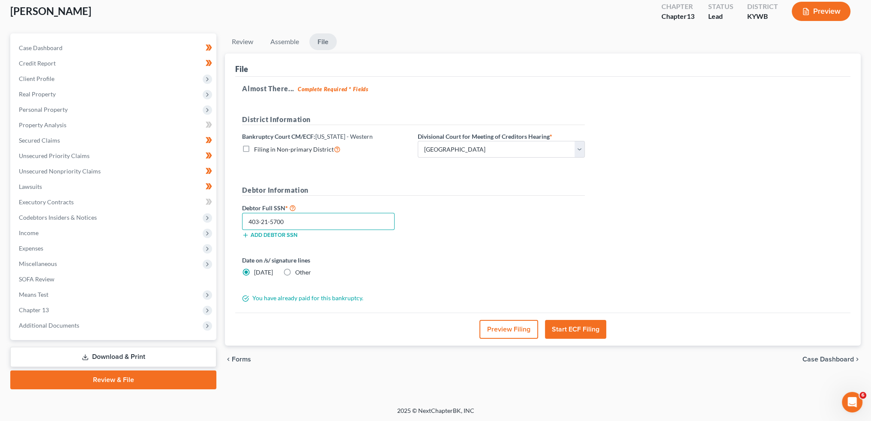
type input "403-21-5700"
click at [507, 225] on div "Debtor Full SSN * 403-21-5700 Add debtor SSN" at bounding box center [413, 224] width 351 height 43
click at [584, 325] on button "Start ECF Filing" at bounding box center [575, 329] width 61 height 19
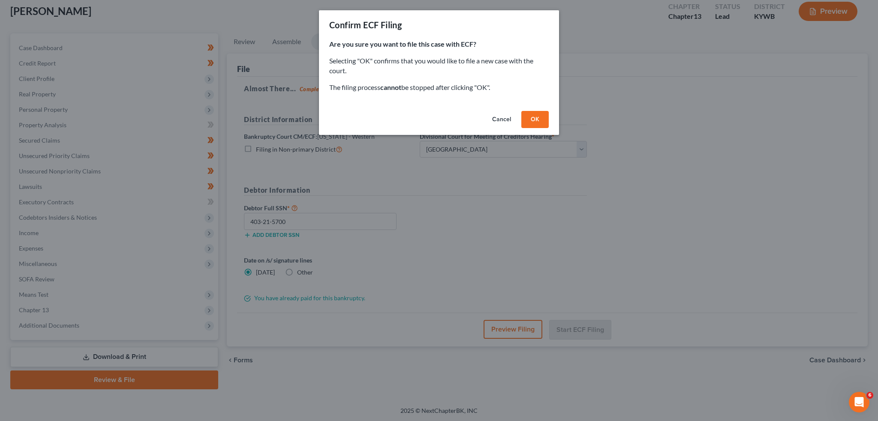
click at [537, 123] on button "OK" at bounding box center [534, 119] width 27 height 17
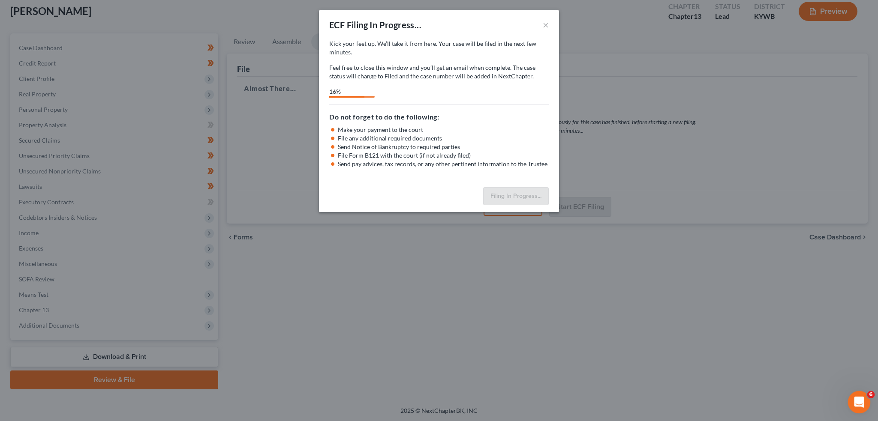
click at [862, 404] on div "Open Intercom Messenger" at bounding box center [857, 401] width 28 height 28
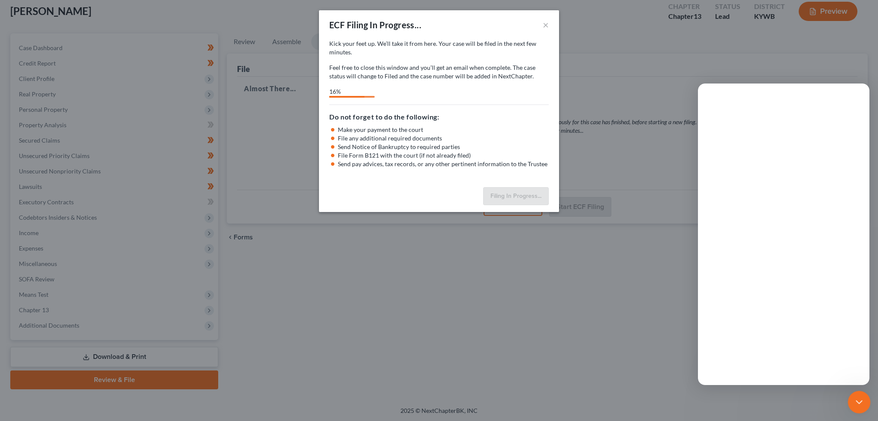
scroll to position [0, 0]
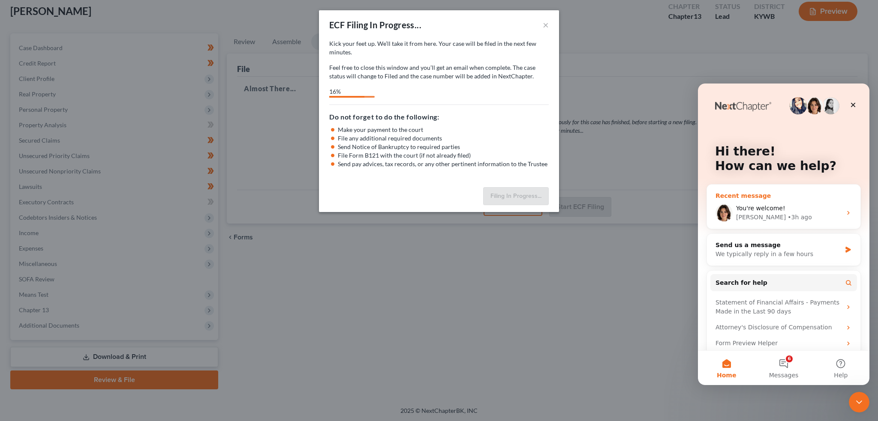
click at [752, 207] on span "You're welcome!" at bounding box center [760, 208] width 49 height 7
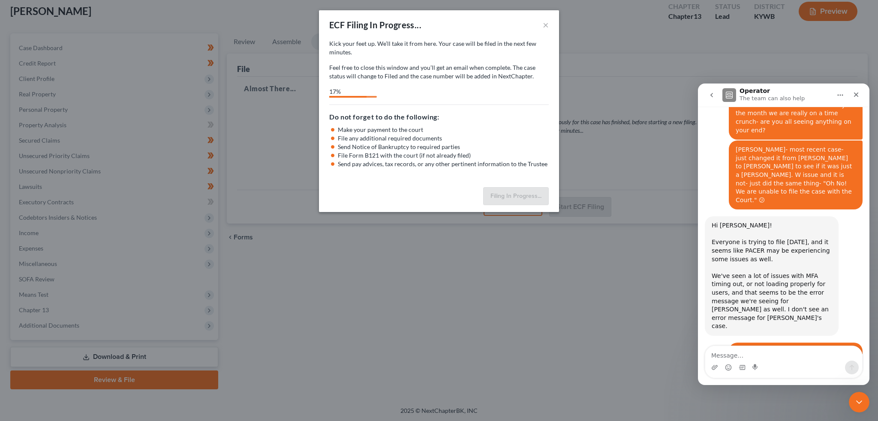
scroll to position [9732, 0]
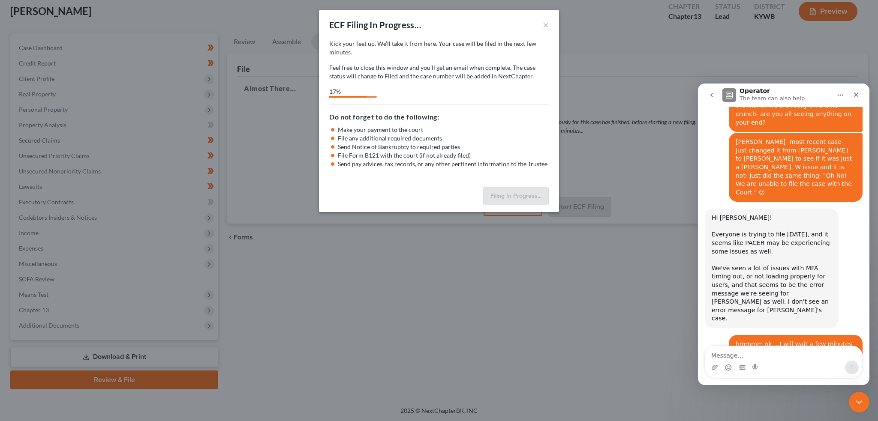
click at [729, 357] on textarea "Message…" at bounding box center [783, 353] width 157 height 15
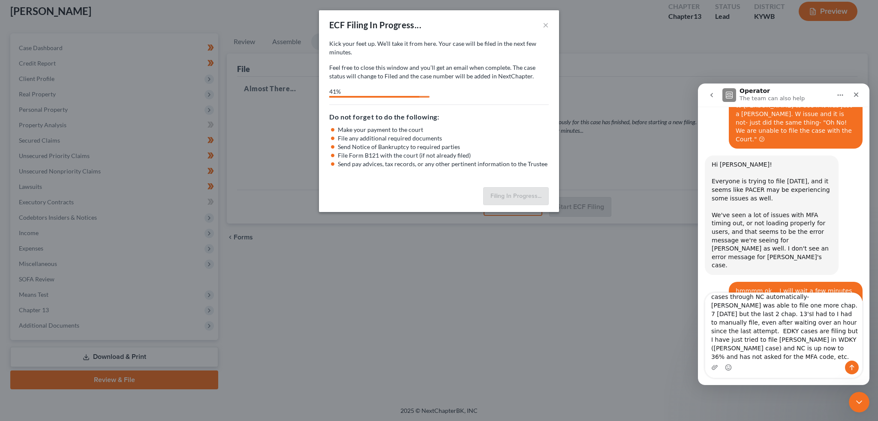
scroll to position [23, 0]
type textarea "Hi [PERSON_NAME]- we are still unable to file cases through NC automatically- […"
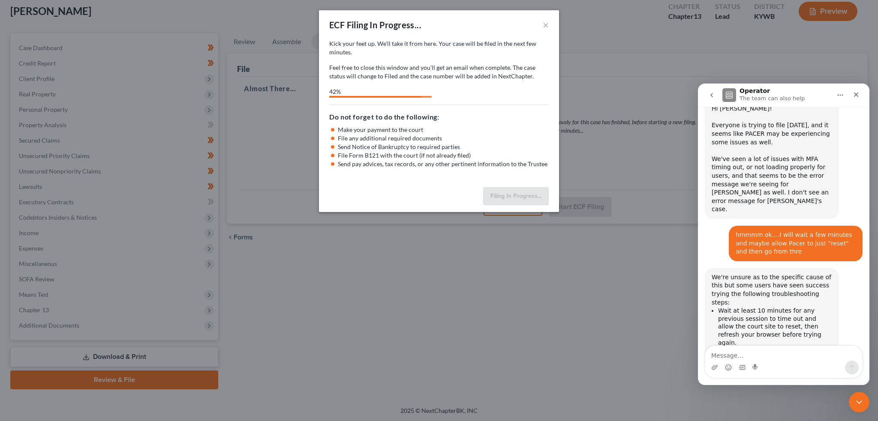
scroll to position [9849, 0]
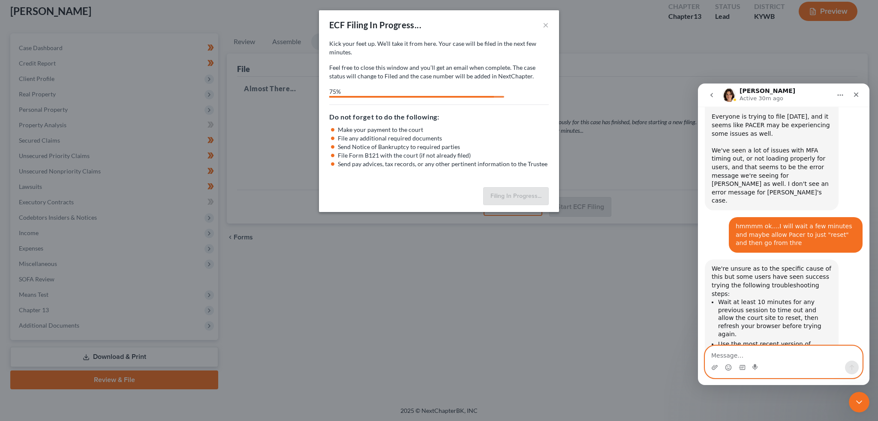
click at [747, 356] on textarea "Message…" at bounding box center [783, 353] width 157 height 15
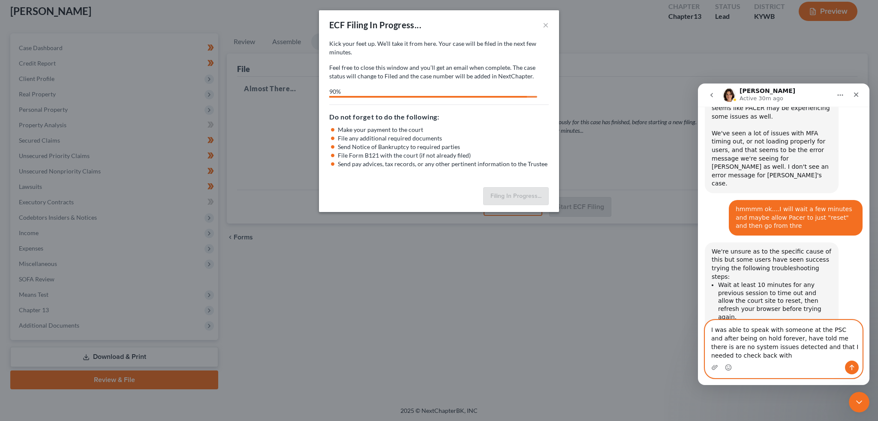
scroll to position [9875, 0]
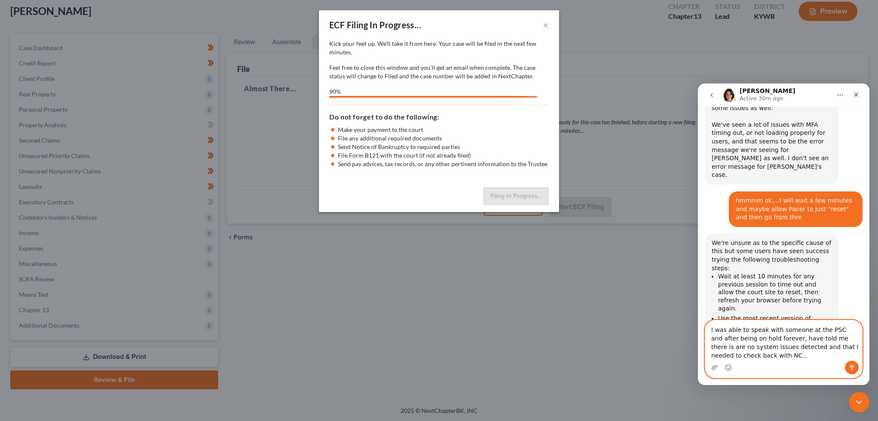
type textarea "I was able to speak with someone at the PSC and after being on hold forever, ha…"
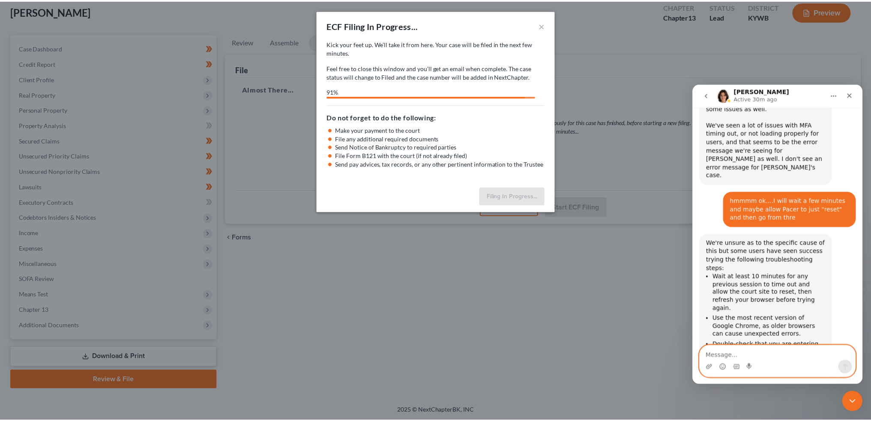
scroll to position [9894, 0]
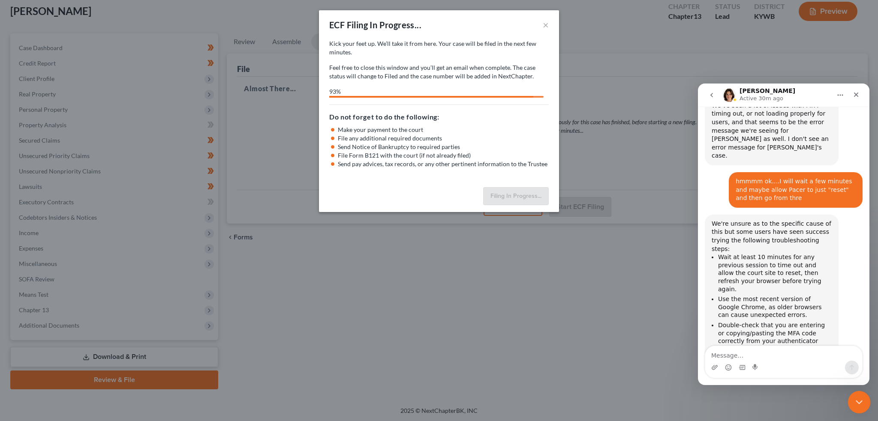
click at [859, 397] on icon "Close Intercom Messenger" at bounding box center [857, 401] width 10 height 10
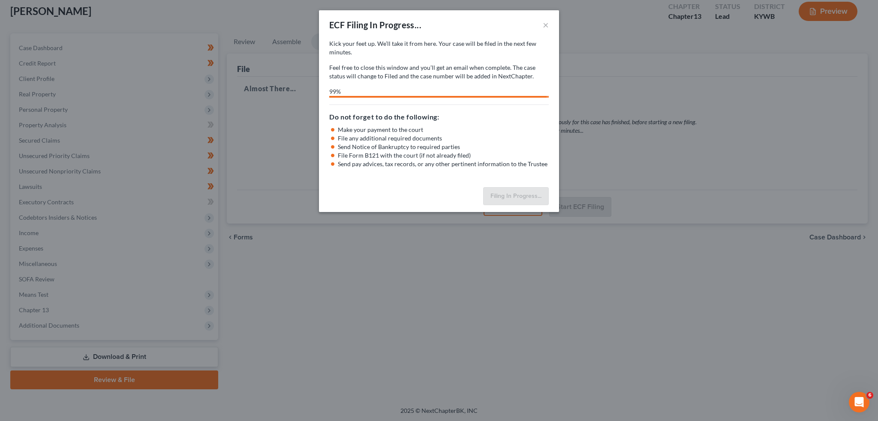
select select "1"
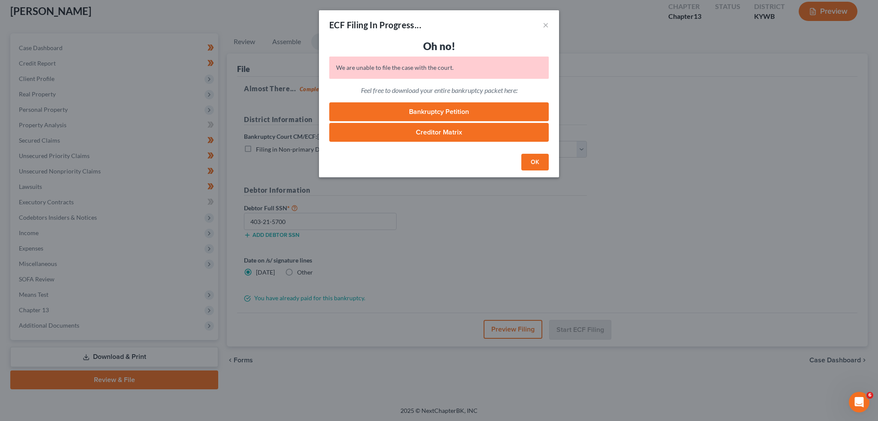
click at [485, 133] on link "Creditor Matrix" at bounding box center [438, 132] width 219 height 19
click at [531, 165] on button "OK" at bounding box center [534, 162] width 27 height 17
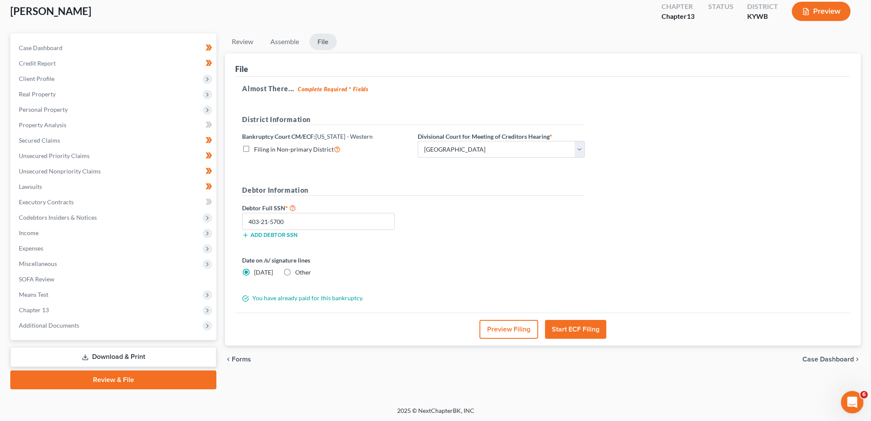
click at [851, 398] on icon "Open Intercom Messenger" at bounding box center [851, 401] width 14 height 14
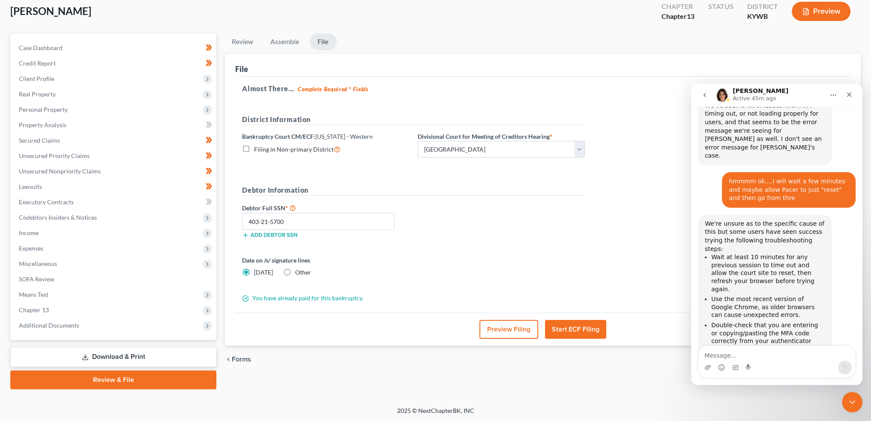
scroll to position [9894, 0]
click at [707, 99] on button "go back" at bounding box center [705, 95] width 16 height 16
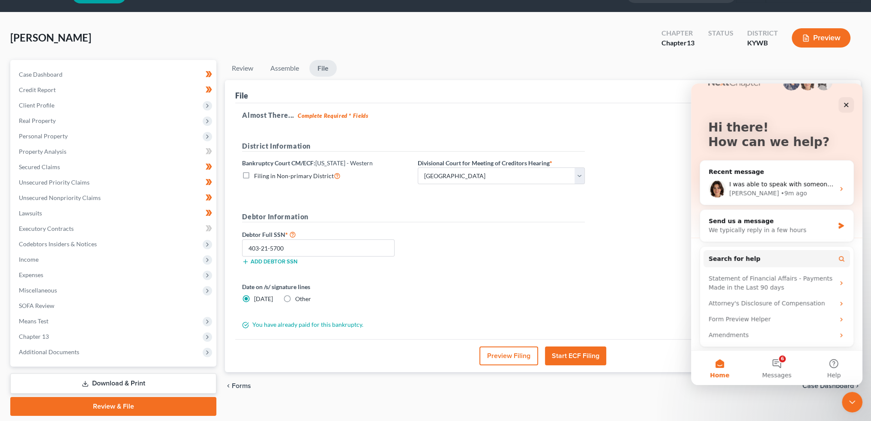
scroll to position [0, 0]
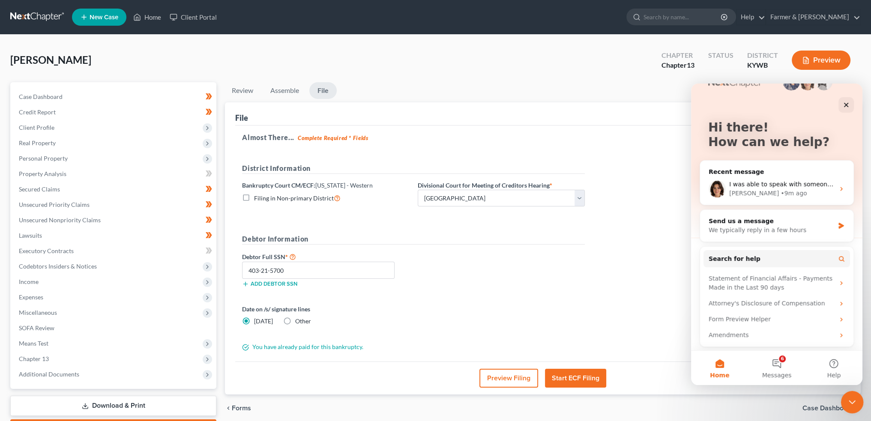
click at [851, 399] on icon "Close Intercom Messenger" at bounding box center [851, 401] width 10 height 10
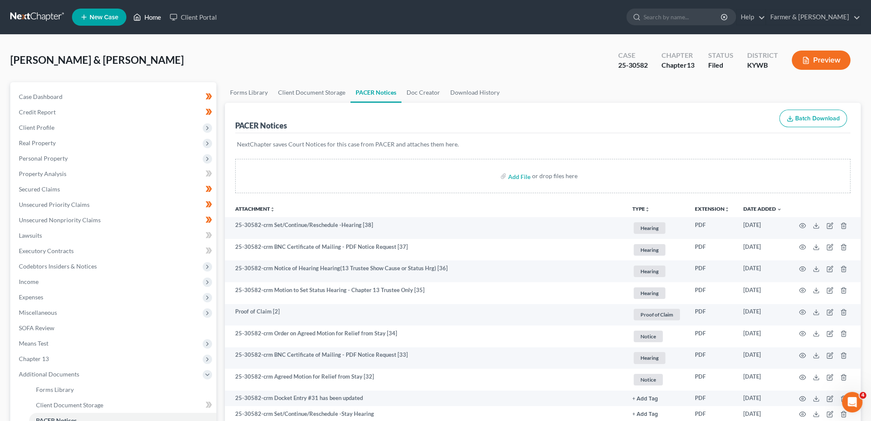
click at [151, 15] on link "Home" at bounding box center [147, 16] width 36 height 15
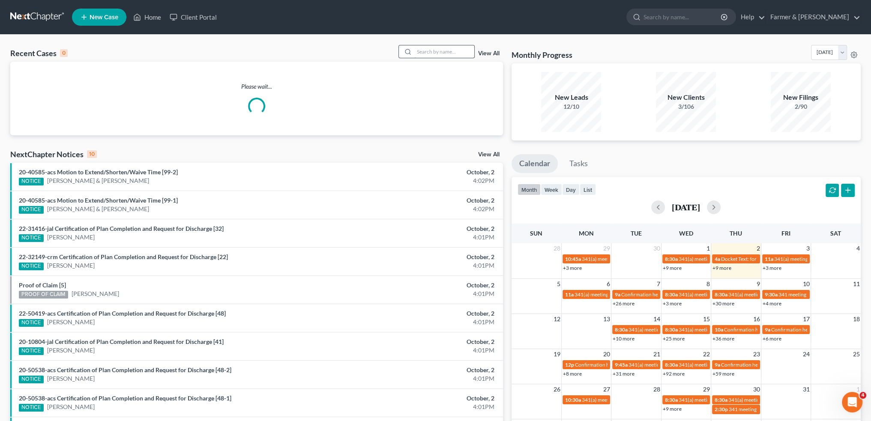
click at [430, 54] on input "search" at bounding box center [444, 51] width 60 height 12
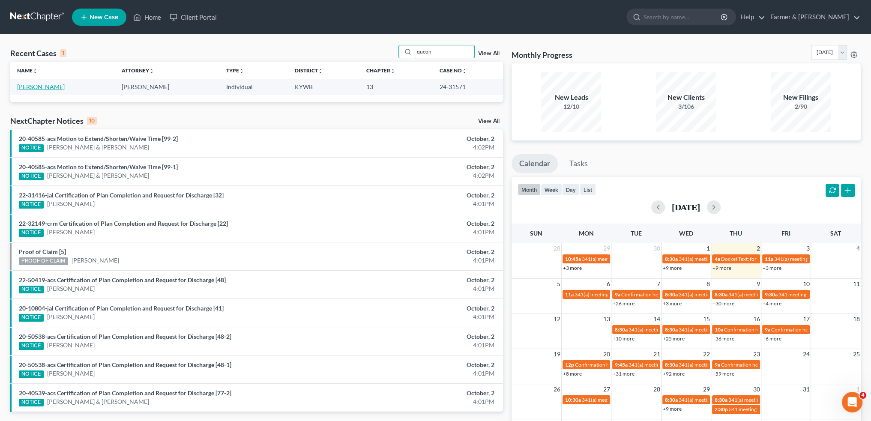
type input "queon"
click at [37, 86] on link "[PERSON_NAME]" at bounding box center [41, 86] width 48 height 7
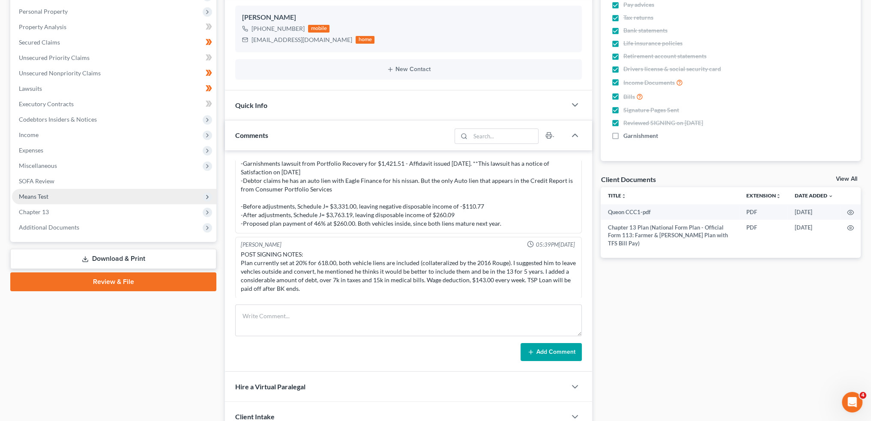
scroll to position [214, 0]
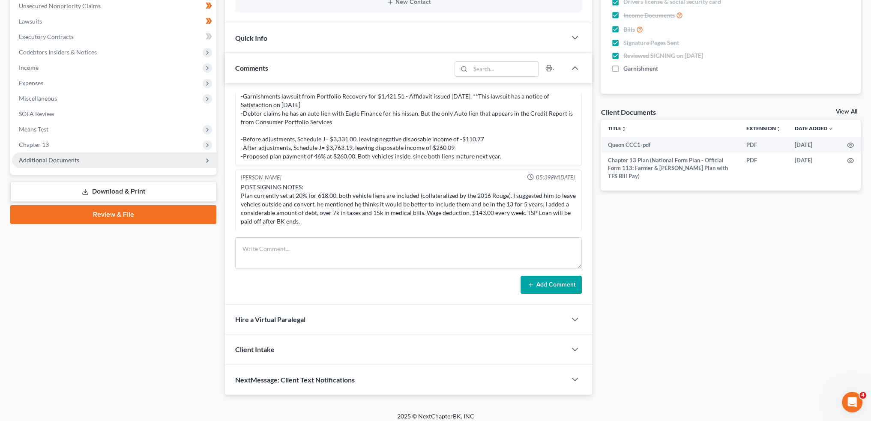
click at [74, 156] on span "Additional Documents" at bounding box center [49, 159] width 60 height 7
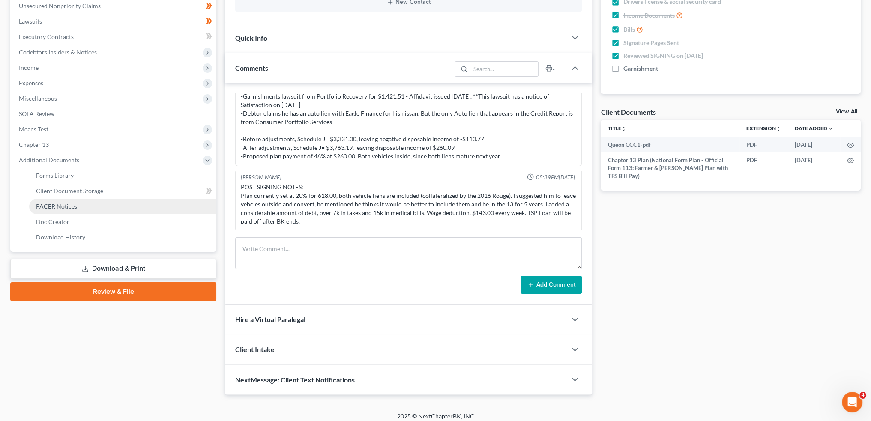
click at [71, 209] on span "PACER Notices" at bounding box center [56, 206] width 41 height 7
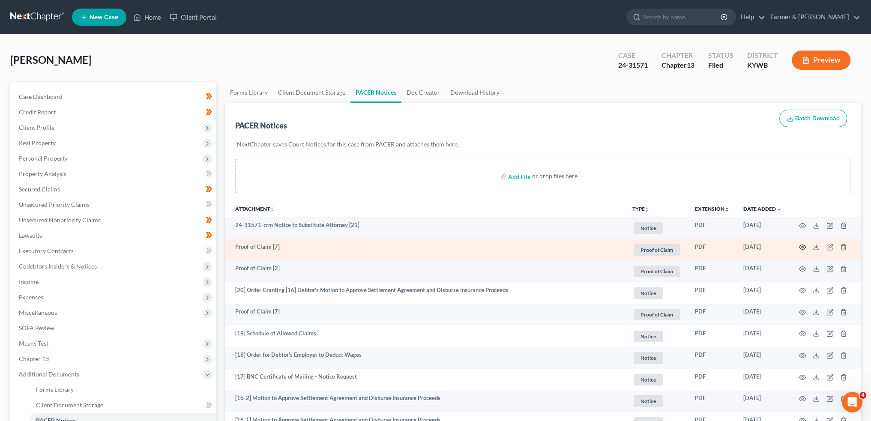
click at [803, 246] on circle "button" at bounding box center [803, 247] width 2 height 2
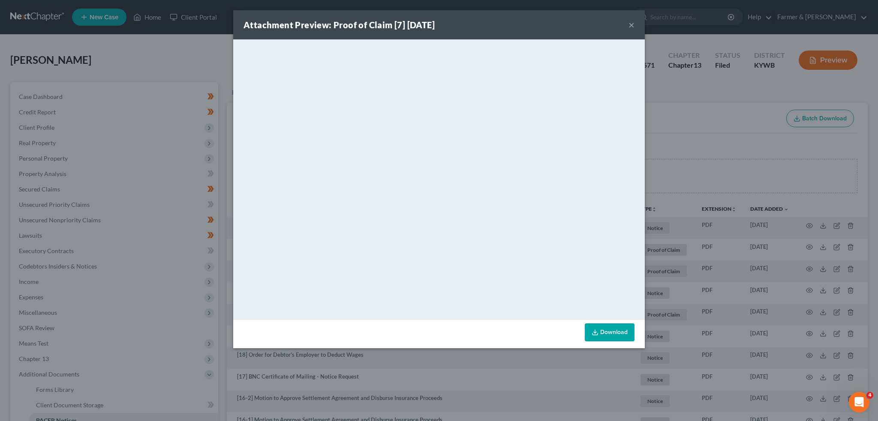
click at [632, 22] on button "×" at bounding box center [631, 25] width 6 height 10
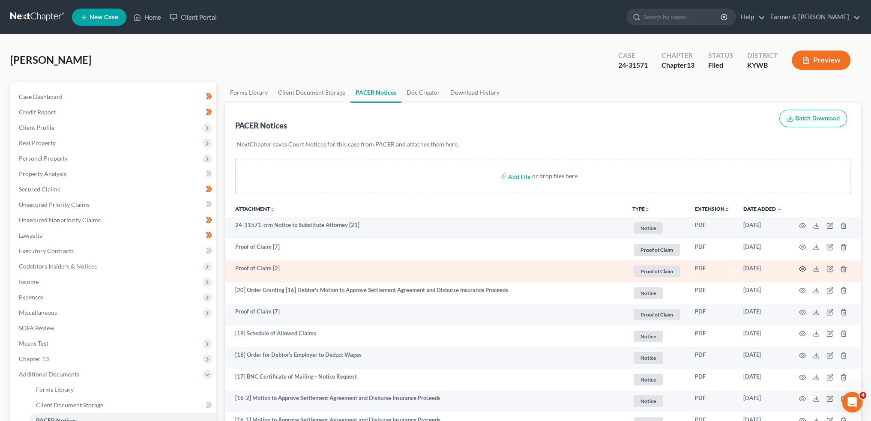
click at [803, 269] on circle "button" at bounding box center [803, 269] width 2 height 2
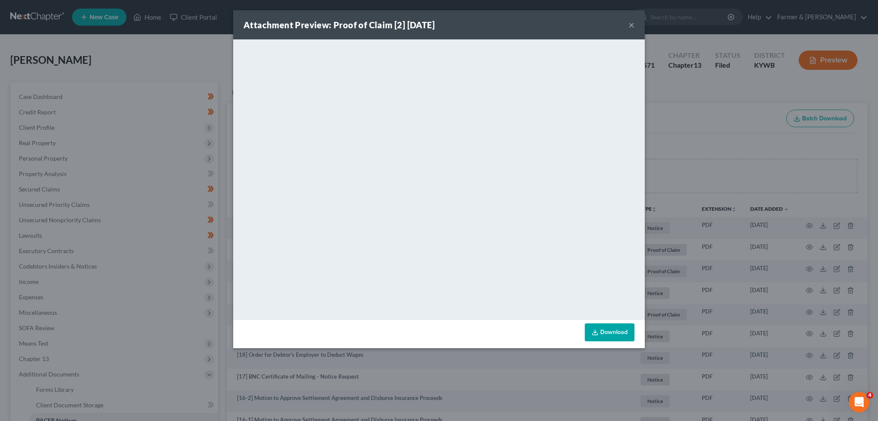
click at [630, 24] on button "×" at bounding box center [631, 25] width 6 height 10
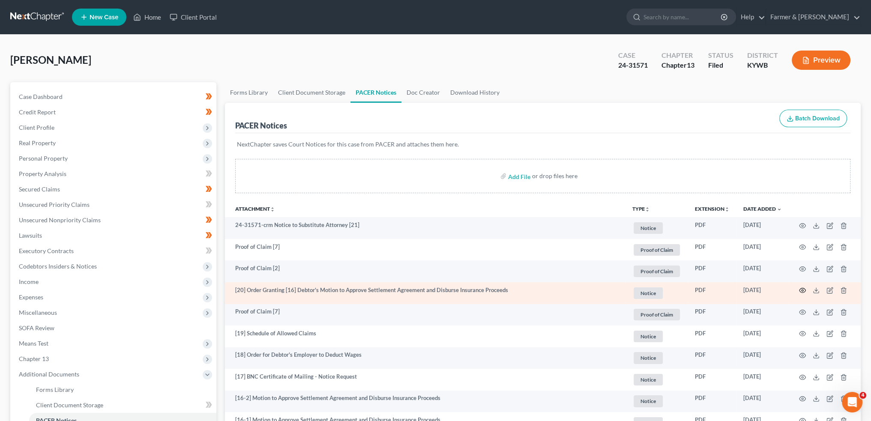
click at [803, 292] on icon "button" at bounding box center [803, 290] width 6 height 5
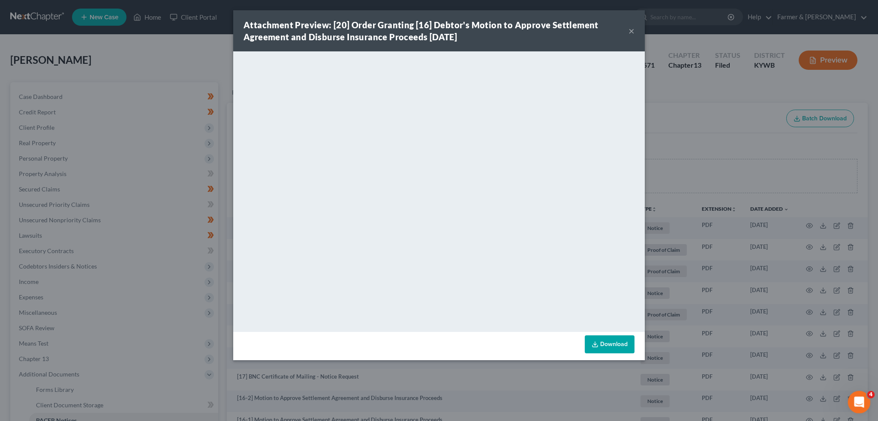
click at [850, 399] on div "Open Intercom Messenger" at bounding box center [857, 401] width 28 height 28
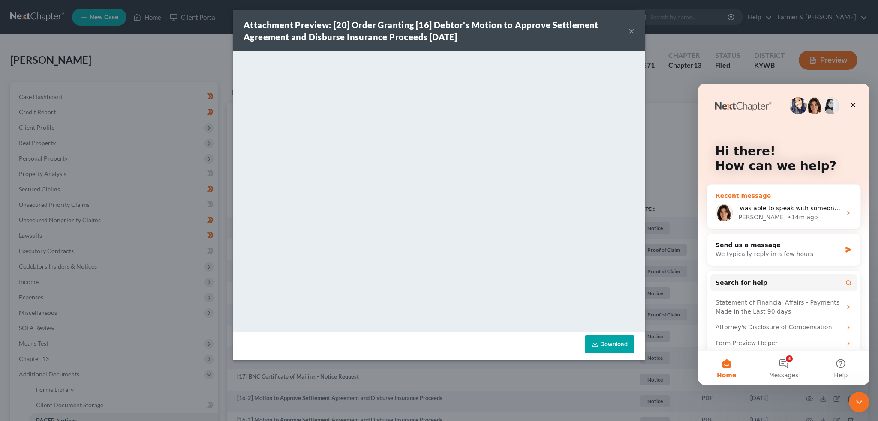
click at [790, 221] on div "[PERSON_NAME] • 14m ago" at bounding box center [788, 217] width 105 height 9
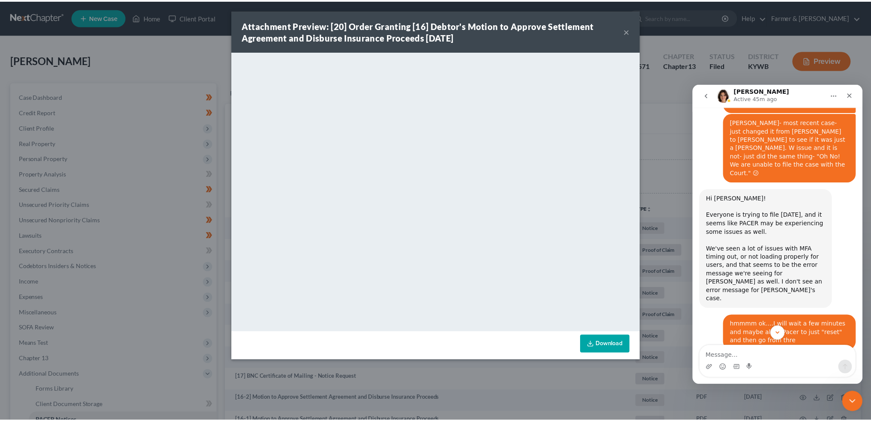
scroll to position [9894, 0]
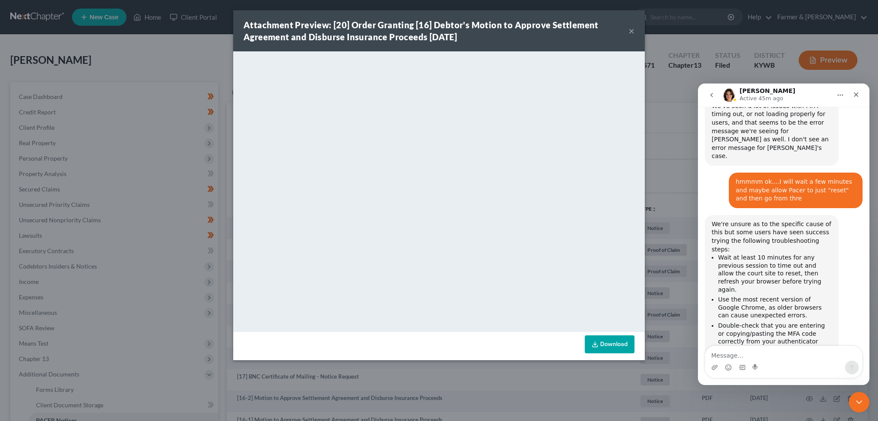
drag, startPoint x: 632, startPoint y: 29, endPoint x: 858, endPoint y: 387, distance: 422.9
click at [632, 29] on button "×" at bounding box center [631, 31] width 6 height 10
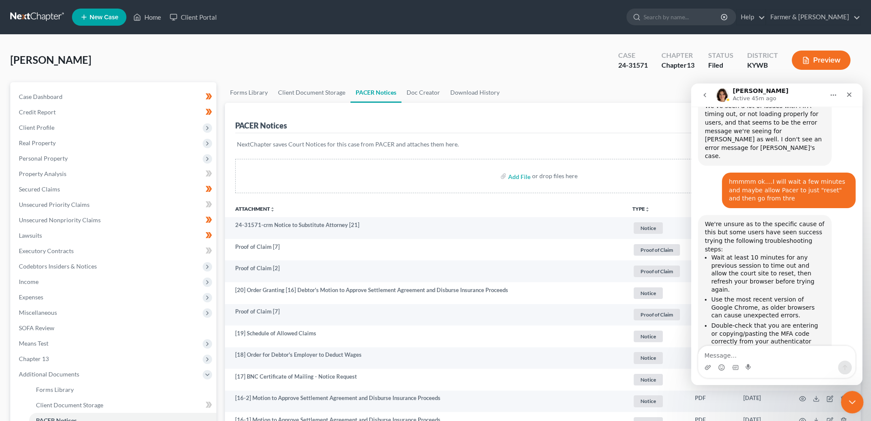
click at [861, 399] on div "Close Intercom Messenger" at bounding box center [851, 401] width 21 height 21
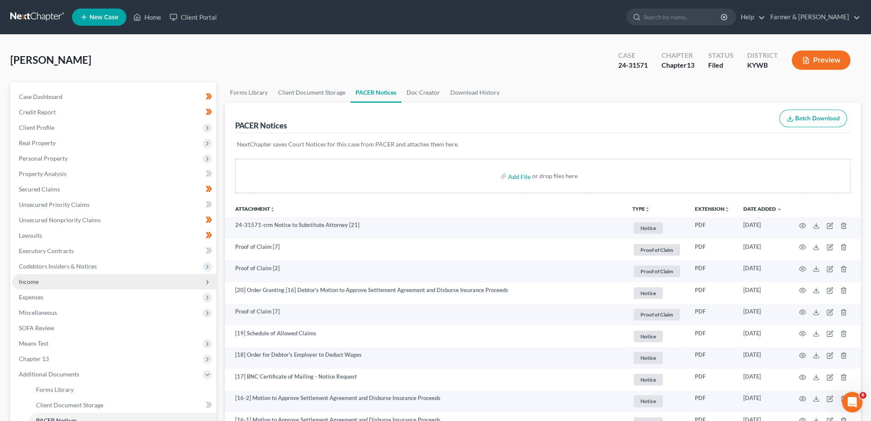
click at [99, 282] on span "Income" at bounding box center [114, 281] width 204 height 15
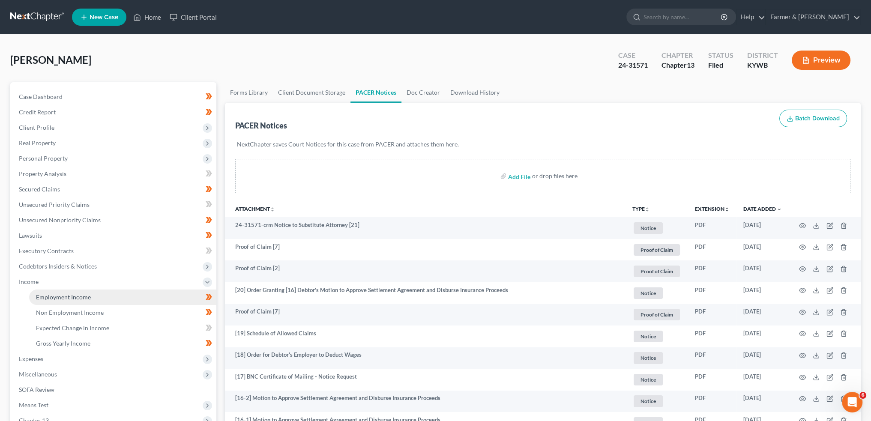
click at [101, 297] on link "Employment Income" at bounding box center [122, 297] width 187 height 15
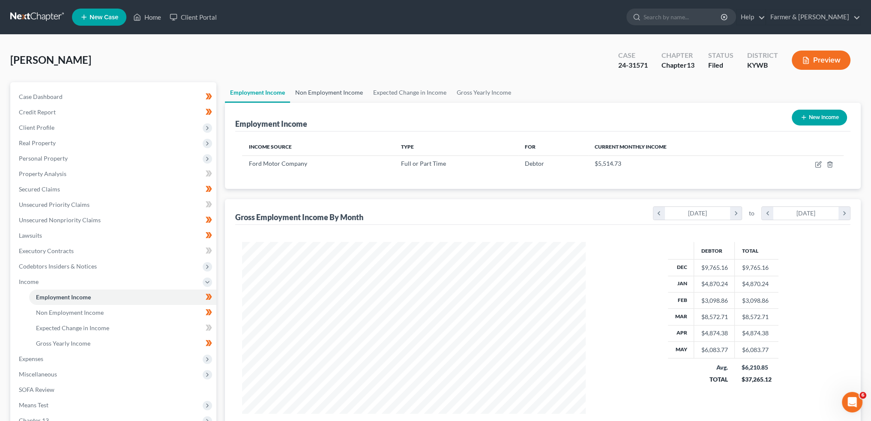
scroll to position [172, 360]
click at [322, 89] on link "Non Employment Income" at bounding box center [329, 92] width 78 height 21
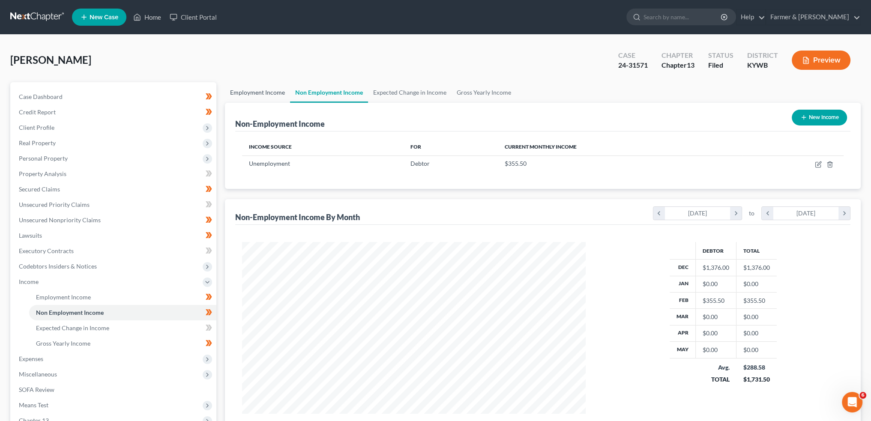
scroll to position [172, 360]
click at [261, 90] on link "Employment Income" at bounding box center [257, 92] width 65 height 21
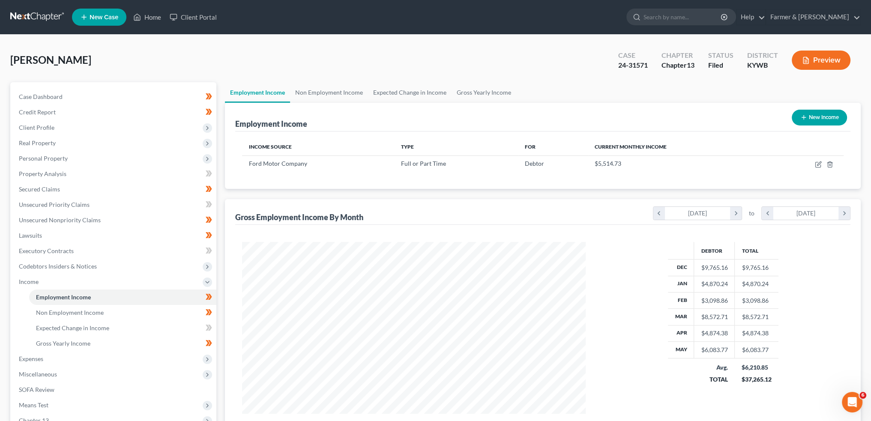
scroll to position [172, 360]
click at [146, 20] on link "Home" at bounding box center [147, 16] width 36 height 15
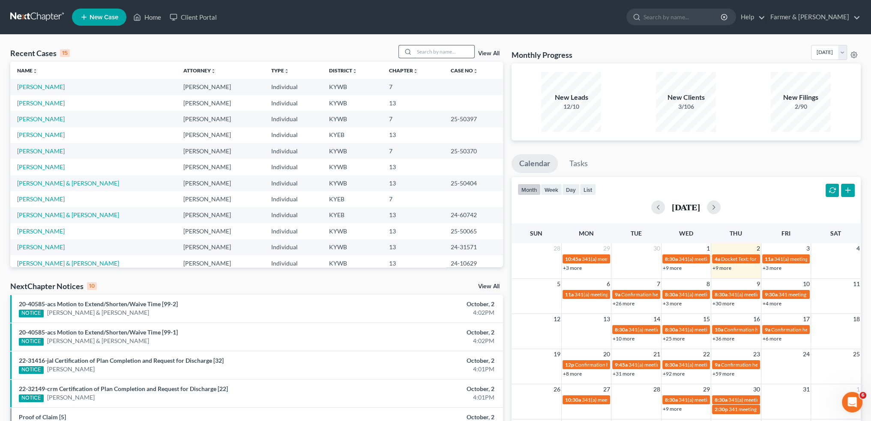
click at [436, 53] on input "search" at bounding box center [444, 51] width 60 height 12
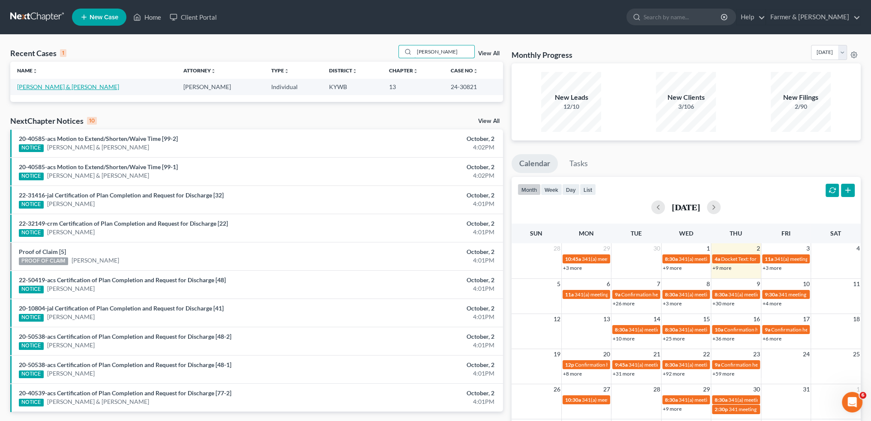
type input "[PERSON_NAME]"
click at [63, 87] on link "[PERSON_NAME] & [PERSON_NAME]" at bounding box center [68, 86] width 102 height 7
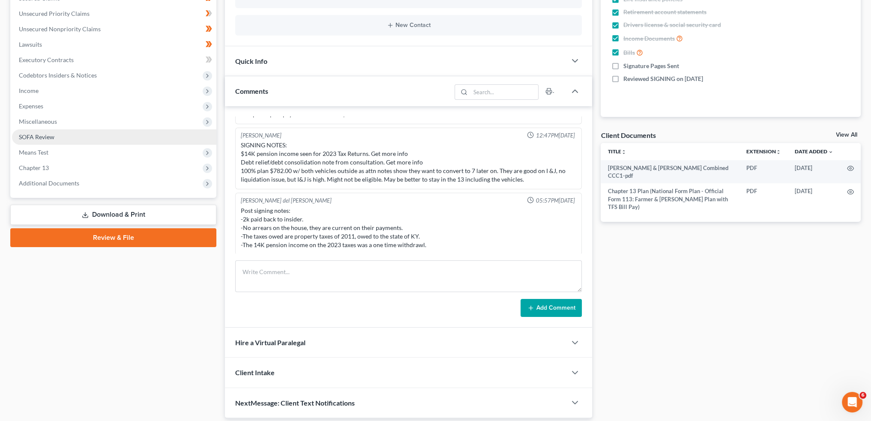
scroll to position [219, 0]
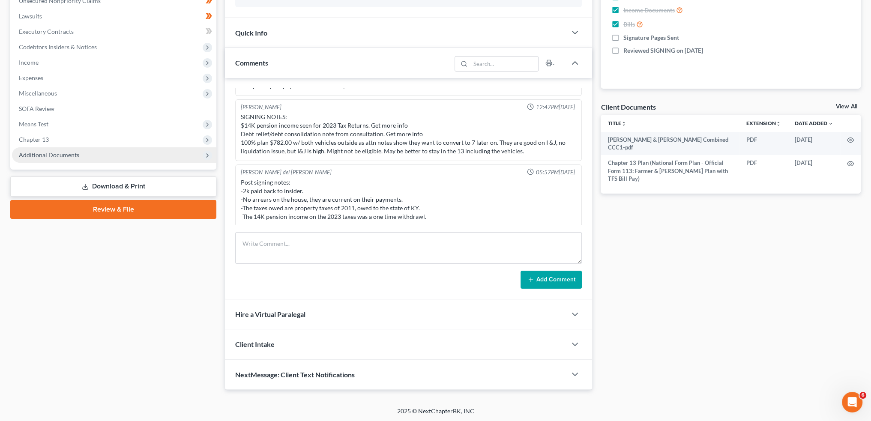
click at [79, 156] on span "Additional Documents" at bounding box center [114, 154] width 204 height 15
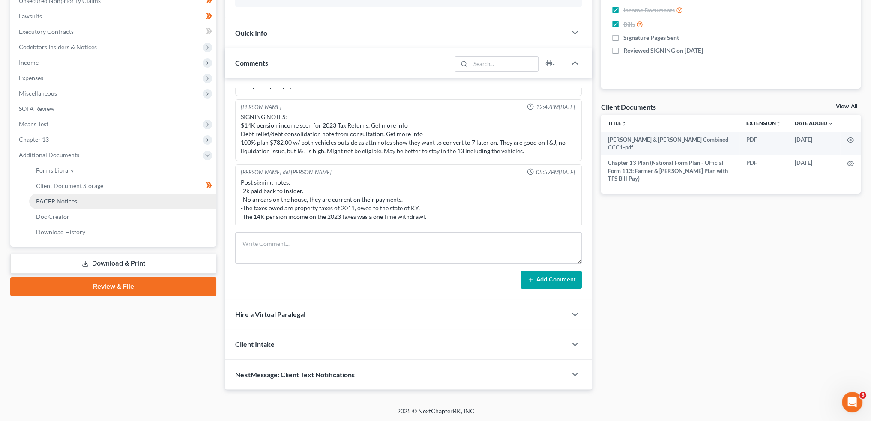
click at [75, 202] on span "PACER Notices" at bounding box center [56, 201] width 41 height 7
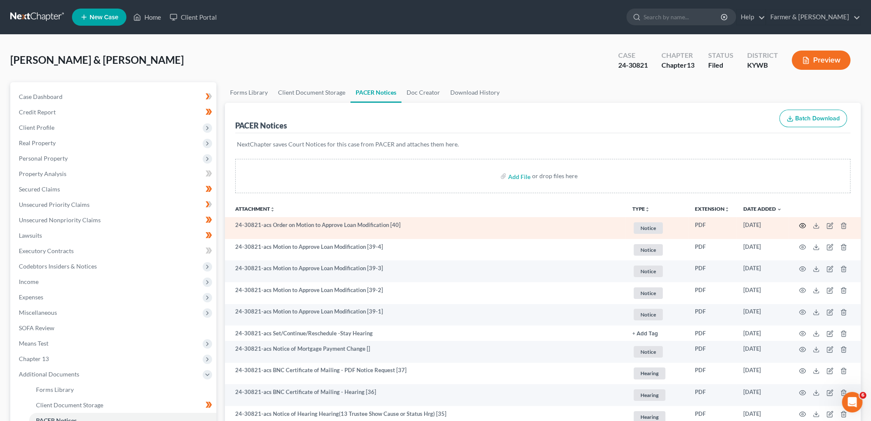
click at [802, 225] on circle "button" at bounding box center [803, 226] width 2 height 2
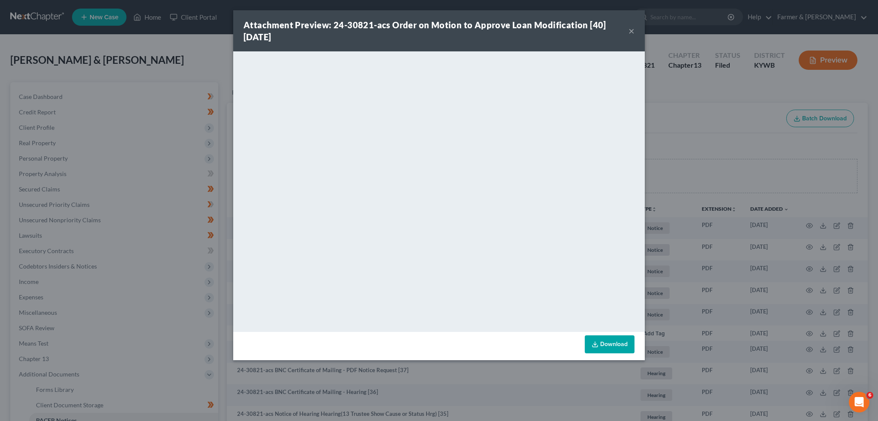
click at [630, 31] on button "×" at bounding box center [631, 31] width 6 height 10
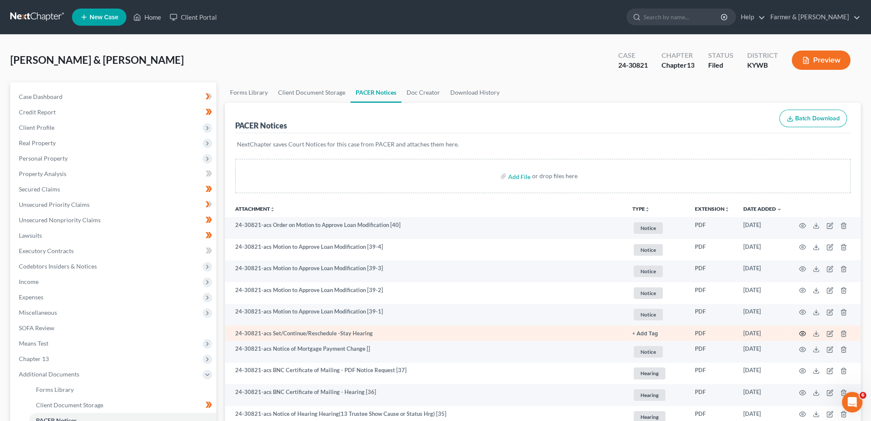
click at [802, 334] on circle "button" at bounding box center [803, 334] width 2 height 2
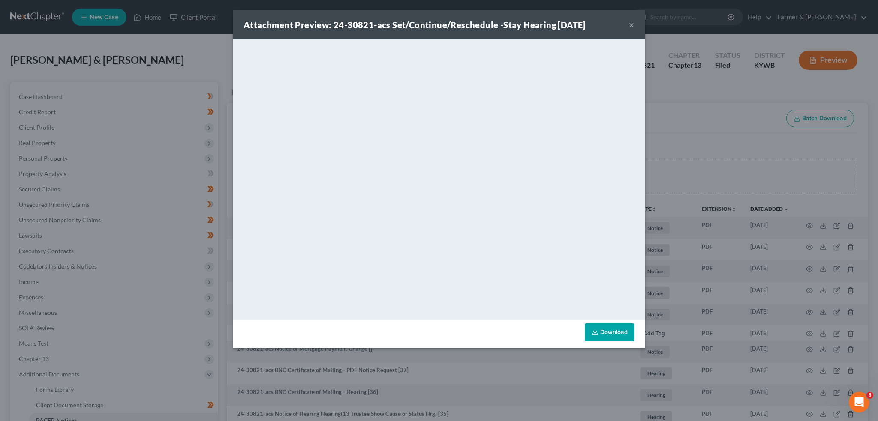
click at [630, 24] on button "×" at bounding box center [631, 25] width 6 height 10
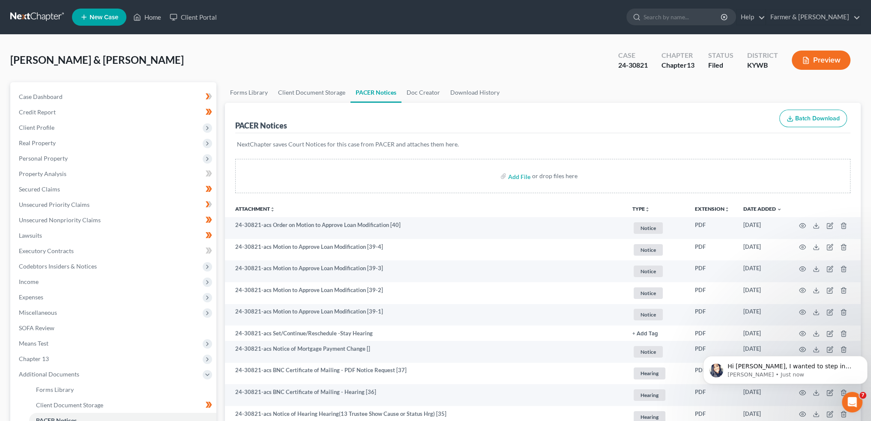
scroll to position [10074, 0]
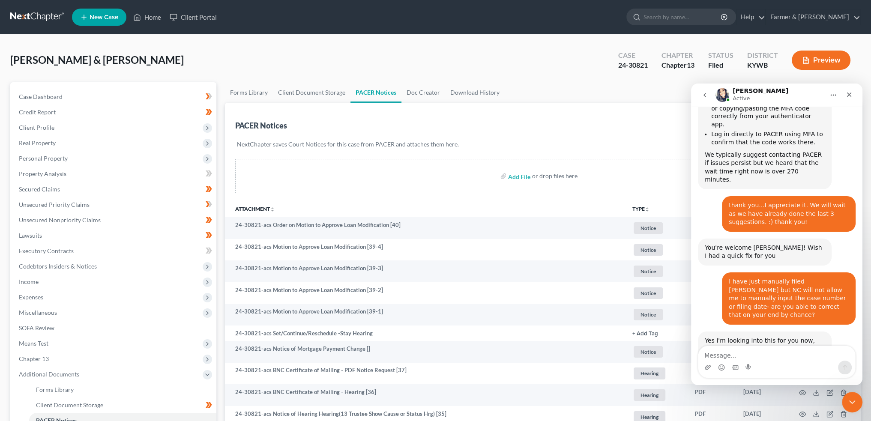
scroll to position [10121, 0]
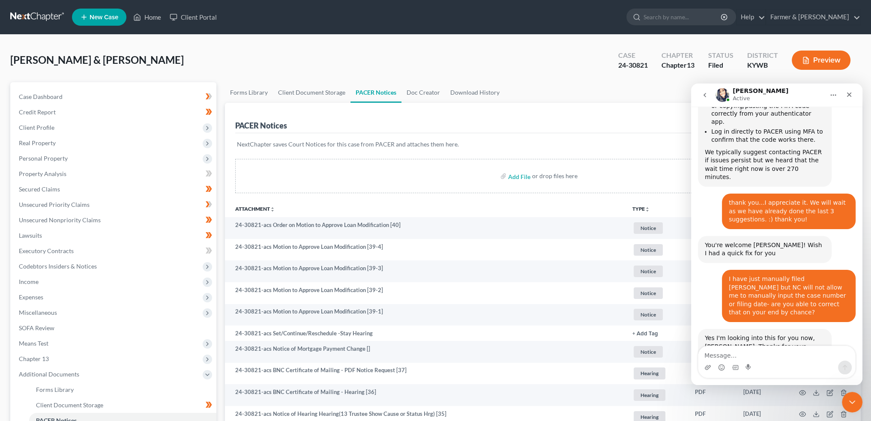
click at [753, 356] on textarea "Message…" at bounding box center [776, 353] width 157 height 15
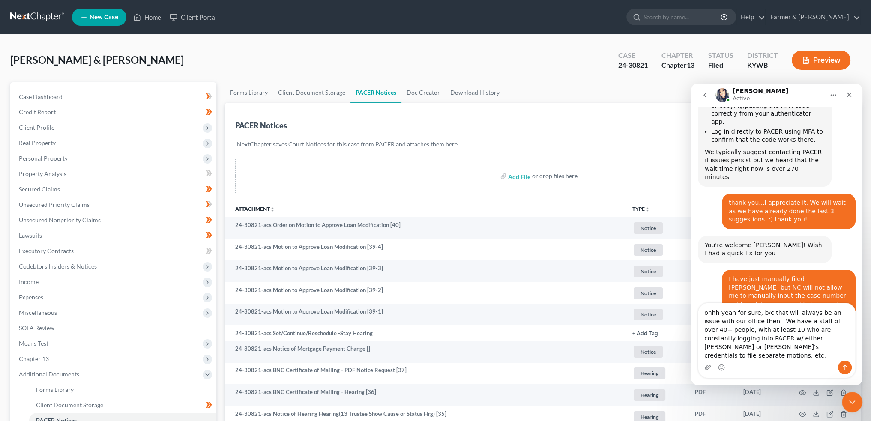
type textarea "ohhh yeah for sure, b/c that will always be an issue with our office then. We h…"
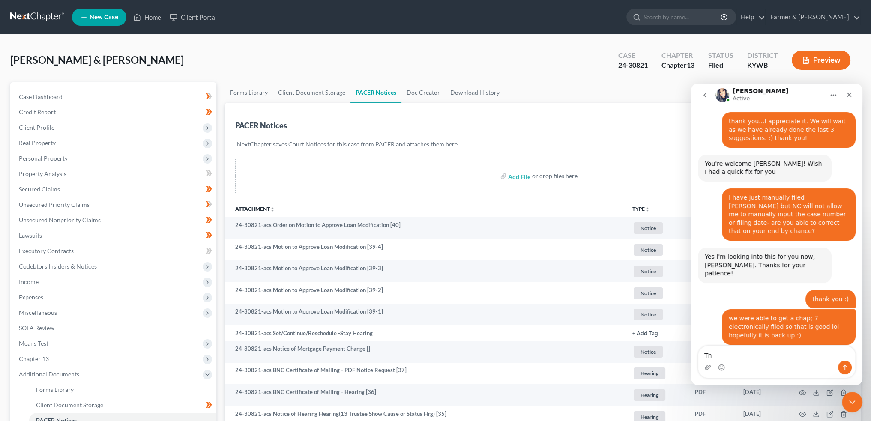
scroll to position [10203, 0]
type textarea "T"
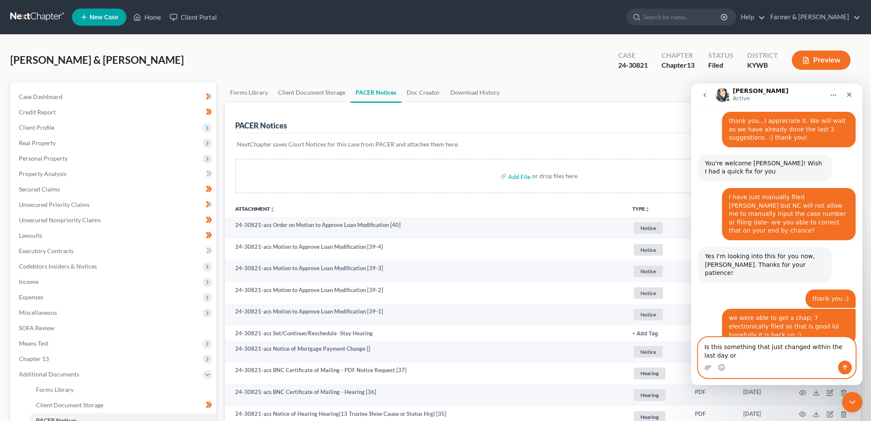
scroll to position [10212, 0]
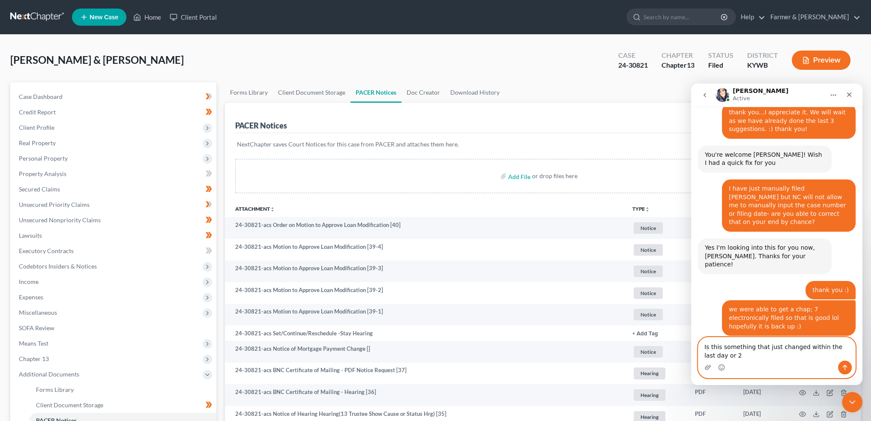
type textarea "Is this something that just changed within the last day or 2?"
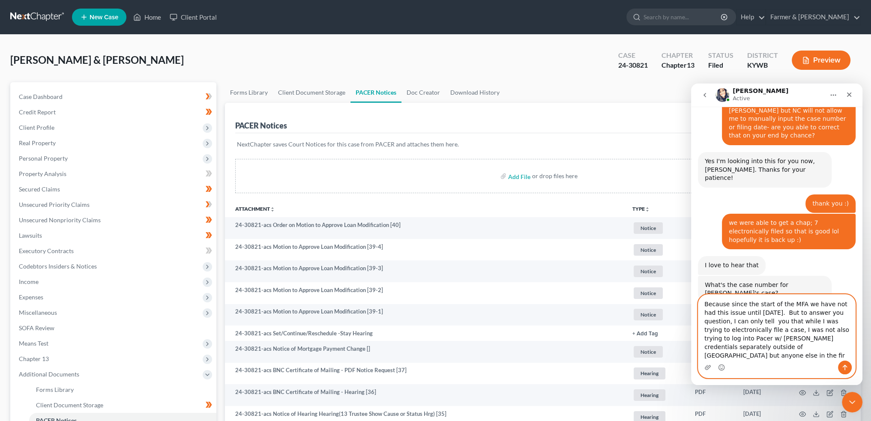
scroll to position [10307, 0]
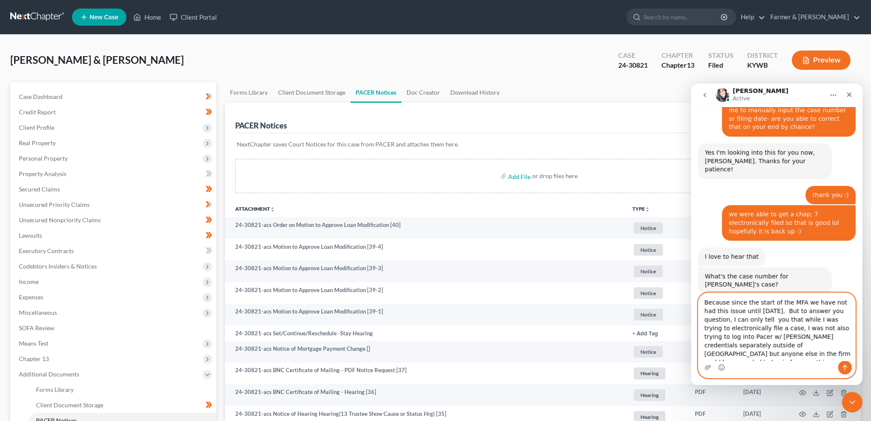
type textarea "Because since the start of the MFA we have not had this issue until [DATE]. But…"
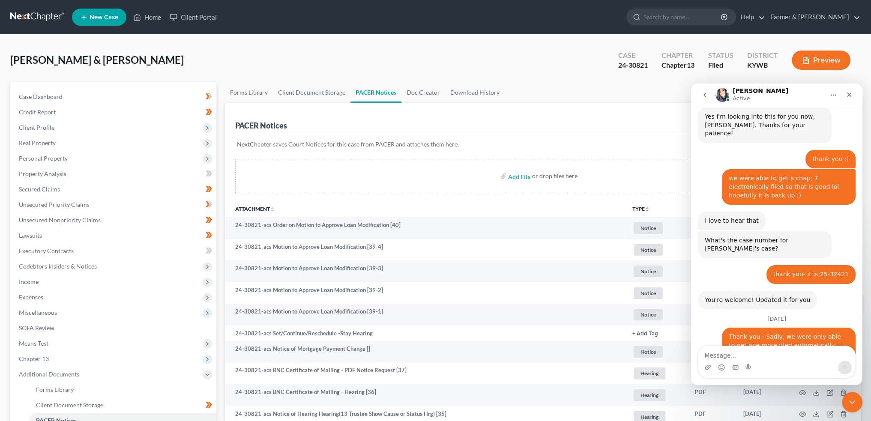
scroll to position [10309, 0]
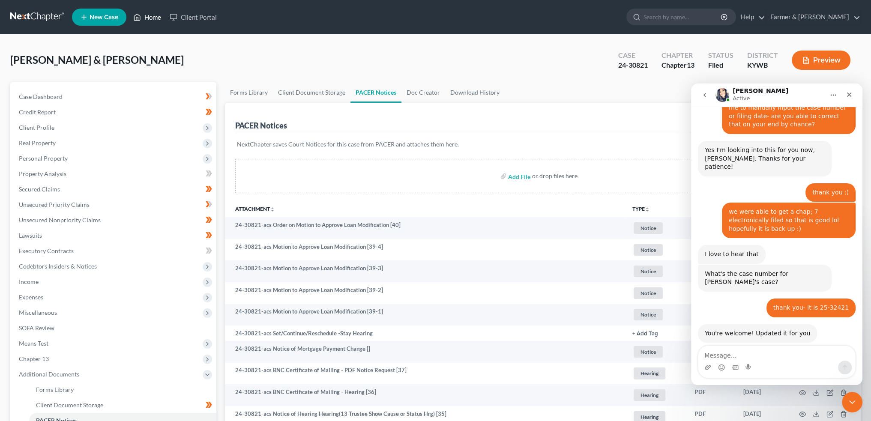
click at [153, 19] on link "Home" at bounding box center [147, 16] width 36 height 15
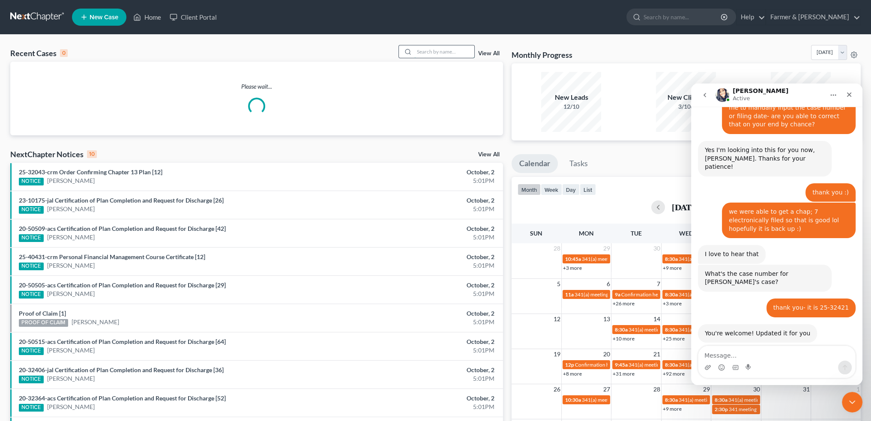
click at [438, 51] on input "search" at bounding box center [444, 51] width 60 height 12
type input "k"
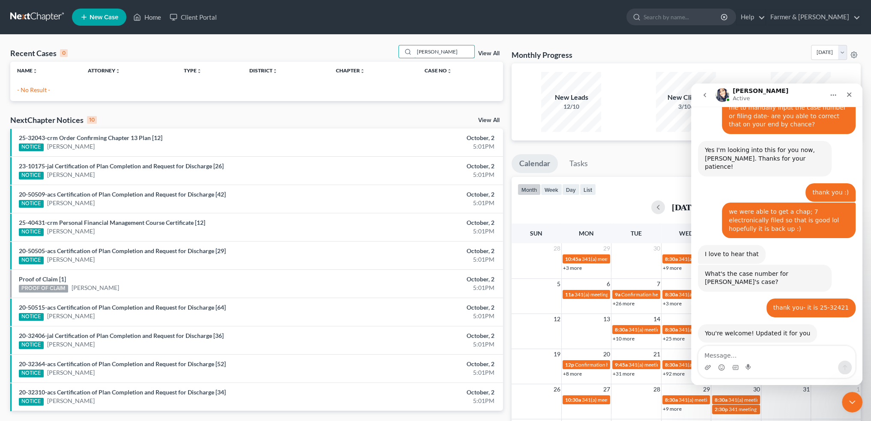
drag, startPoint x: 466, startPoint y: 51, endPoint x: 343, endPoint y: 44, distance: 123.2
click at [343, 44] on div "Recent Cases 0 [PERSON_NAME] View All Name unfold_more expand_more expand_less …" at bounding box center [435, 257] width 871 height 445
type input "k"
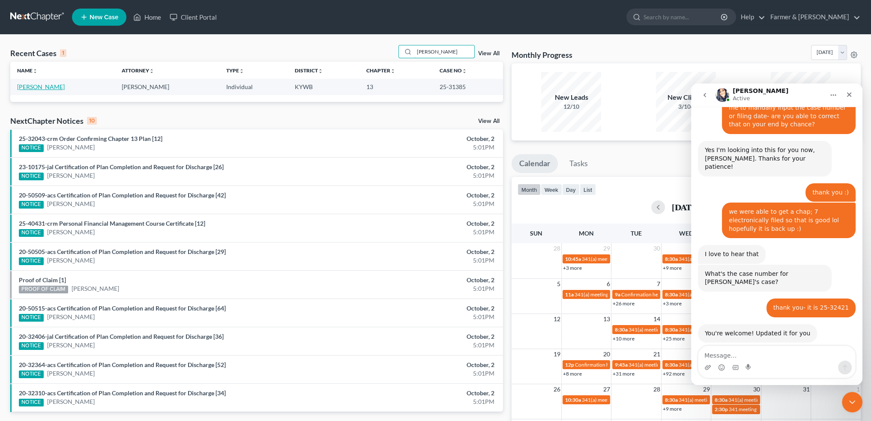
type input "[PERSON_NAME]"
click at [30, 87] on link "[PERSON_NAME]" at bounding box center [41, 86] width 48 height 7
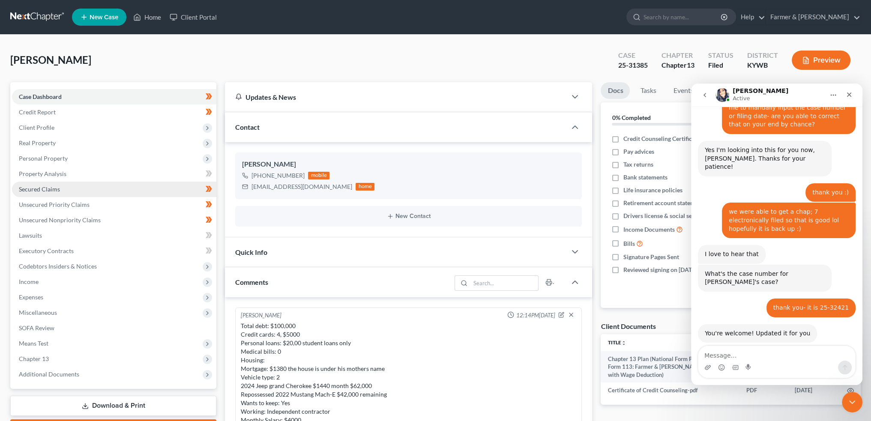
click at [62, 190] on link "Secured Claims" at bounding box center [114, 189] width 204 height 15
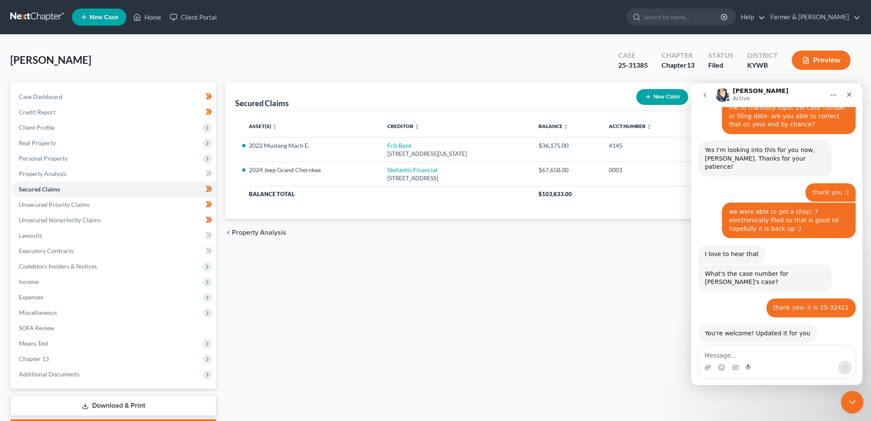
click at [853, 400] on icon "Close Intercom Messenger" at bounding box center [851, 400] width 6 height 3
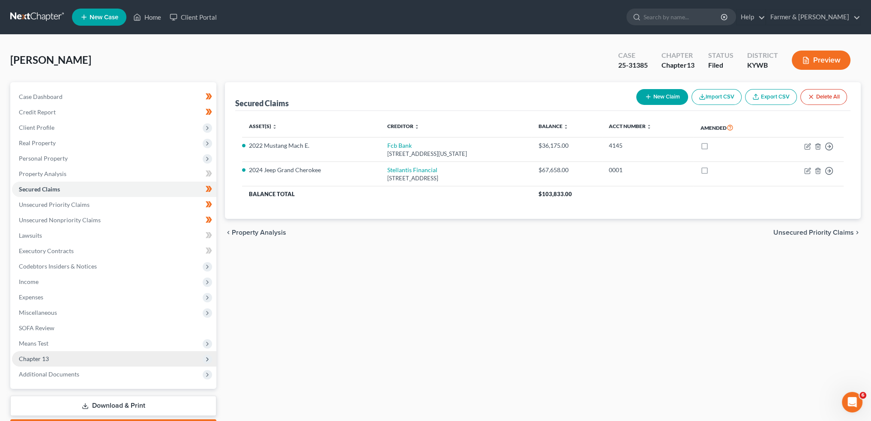
click at [43, 357] on span "Chapter 13" at bounding box center [34, 358] width 30 height 7
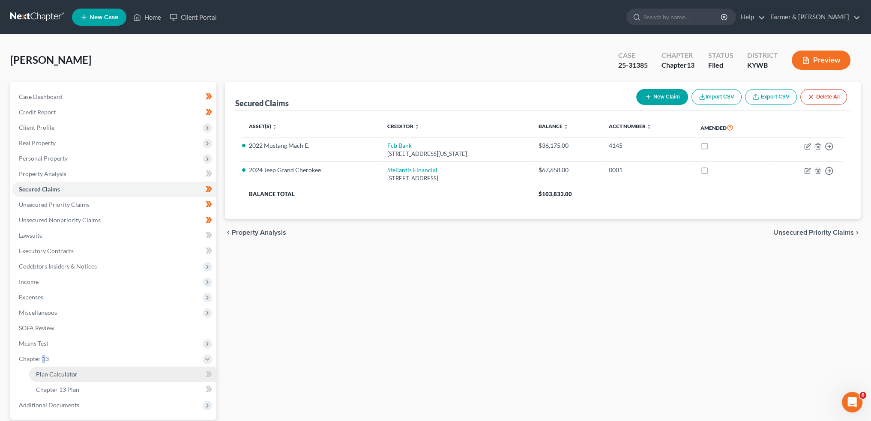
drag, startPoint x: 45, startPoint y: 375, endPoint x: 108, endPoint y: 373, distance: 62.6
click at [45, 375] on span "Plan Calculator" at bounding box center [57, 374] width 42 height 7
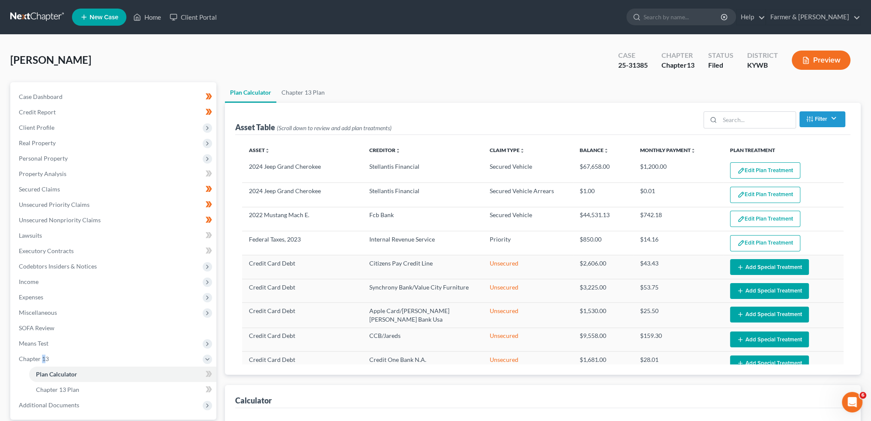
select select "59"
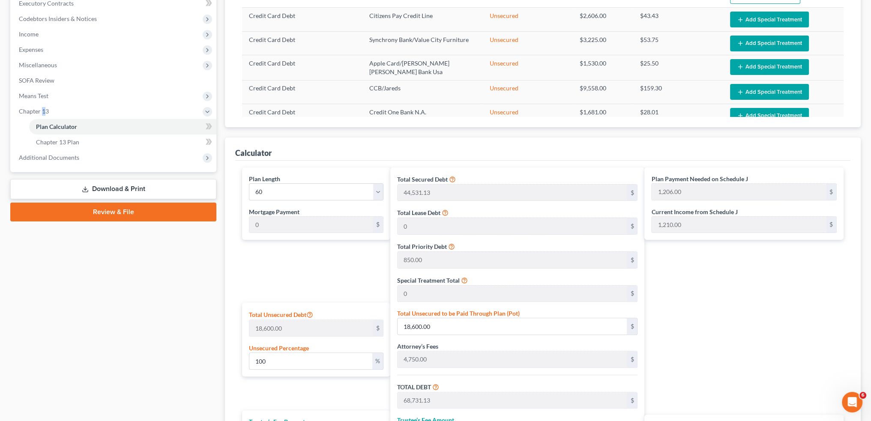
scroll to position [214, 0]
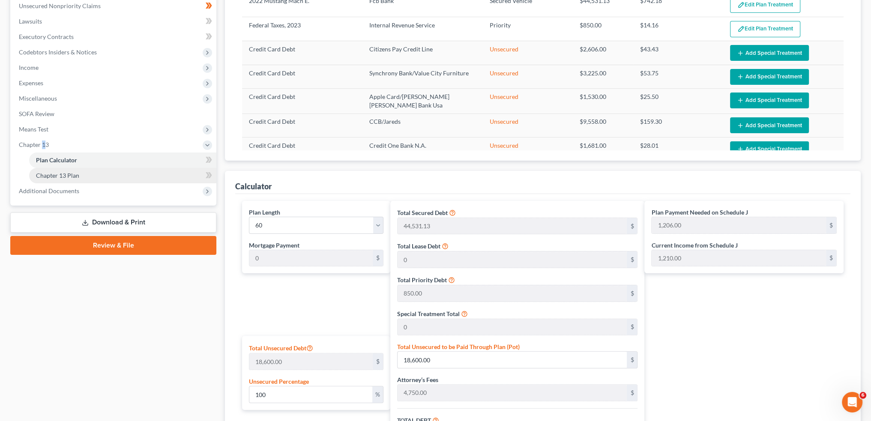
click at [165, 179] on link "Chapter 13 Plan" at bounding box center [122, 175] width 187 height 15
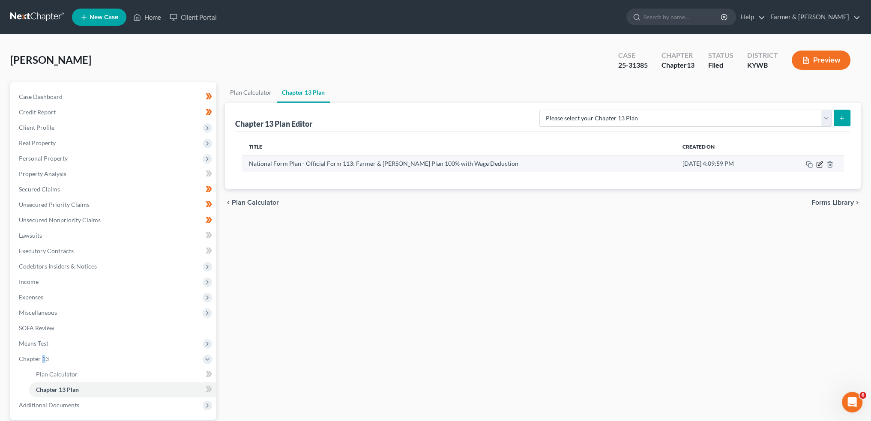
click at [821, 165] on icon "button" at bounding box center [819, 164] width 5 height 5
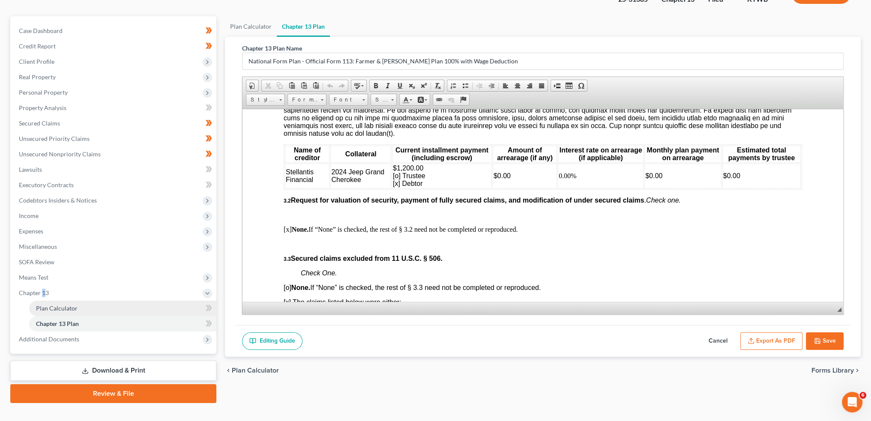
scroll to position [80, 0]
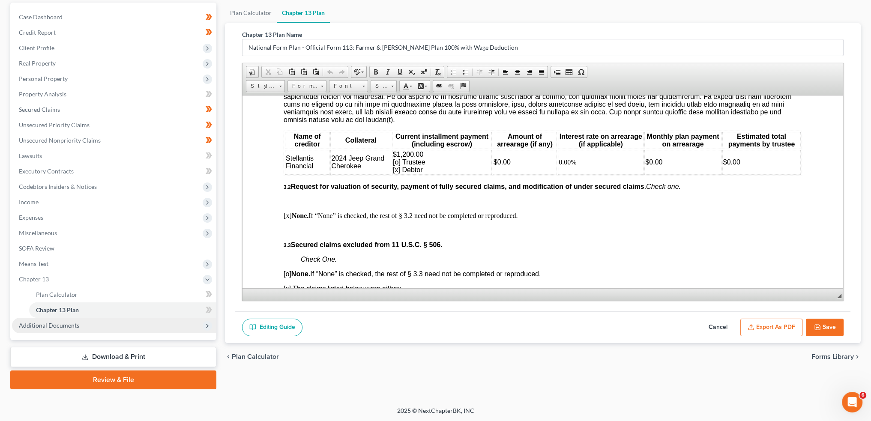
click at [48, 330] on span "Additional Documents" at bounding box center [114, 325] width 204 height 15
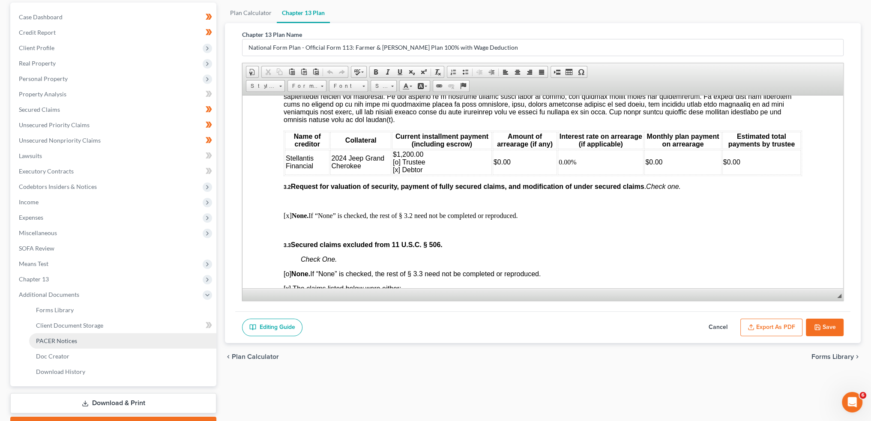
click at [51, 339] on span "PACER Notices" at bounding box center [56, 340] width 41 height 7
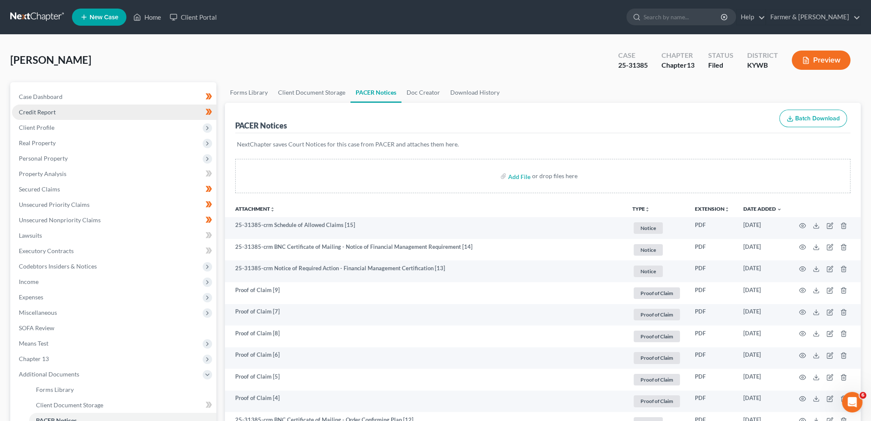
click at [67, 112] on link "Credit Report" at bounding box center [114, 112] width 204 height 15
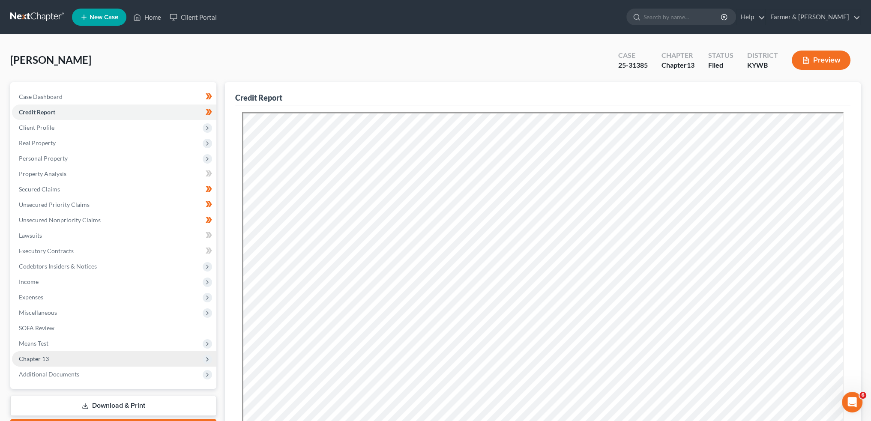
click at [66, 358] on span "Chapter 13" at bounding box center [114, 358] width 204 height 15
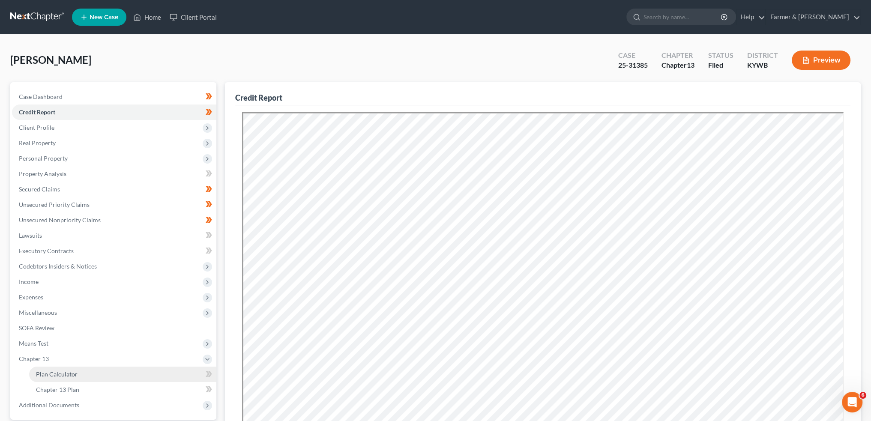
click at [65, 374] on span "Plan Calculator" at bounding box center [57, 374] width 42 height 7
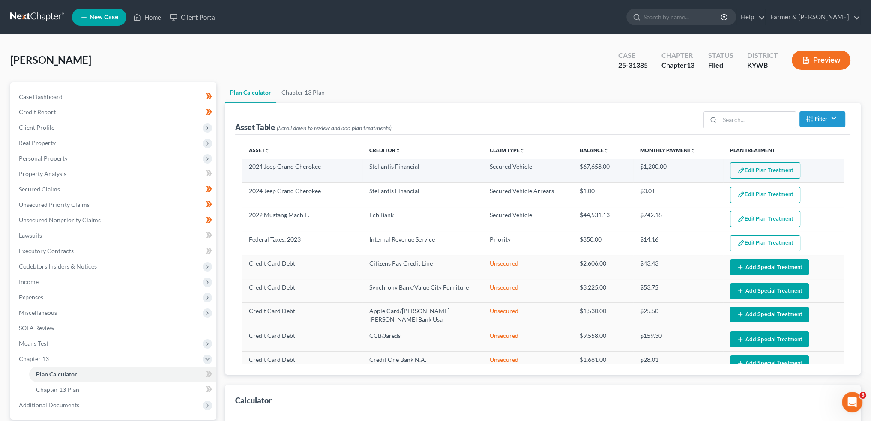
select select "59"
click at [761, 168] on button "Edit Plan Treatment" at bounding box center [765, 170] width 70 height 16
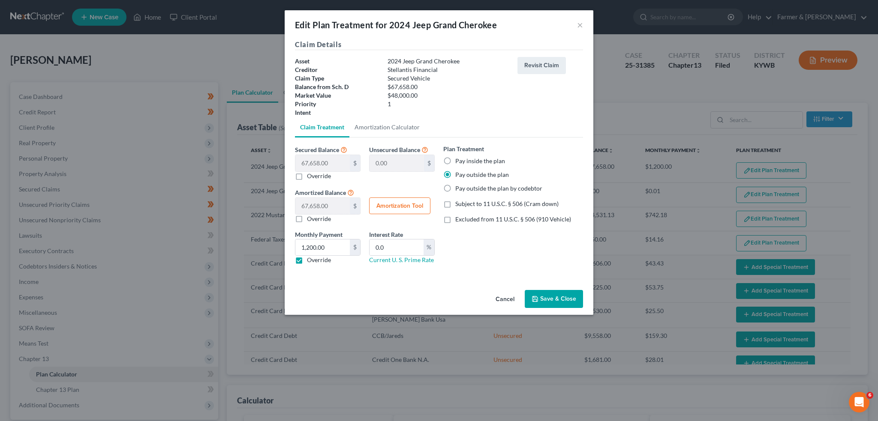
click at [402, 209] on button "Amortization Tool" at bounding box center [399, 206] width 61 height 17
type input "67,658.00"
type input "0.0"
type input "60"
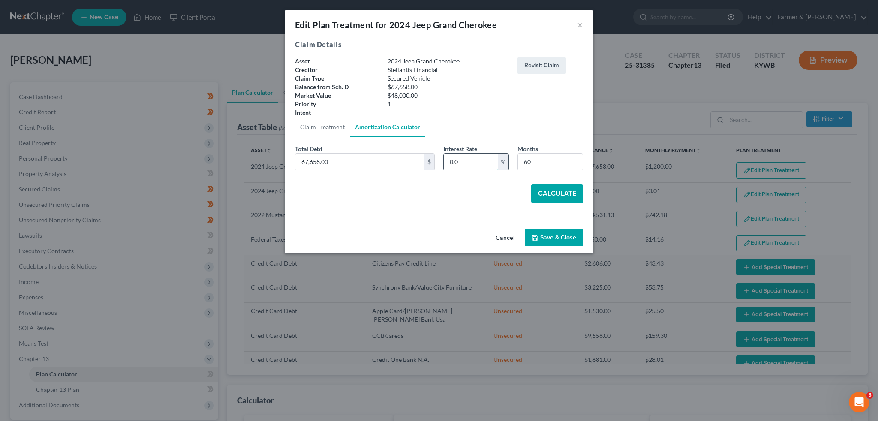
click at [472, 167] on input "0.0" at bounding box center [471, 162] width 54 height 16
type input "0"
type input "7.5"
click at [551, 194] on button "Calculate" at bounding box center [557, 193] width 52 height 19
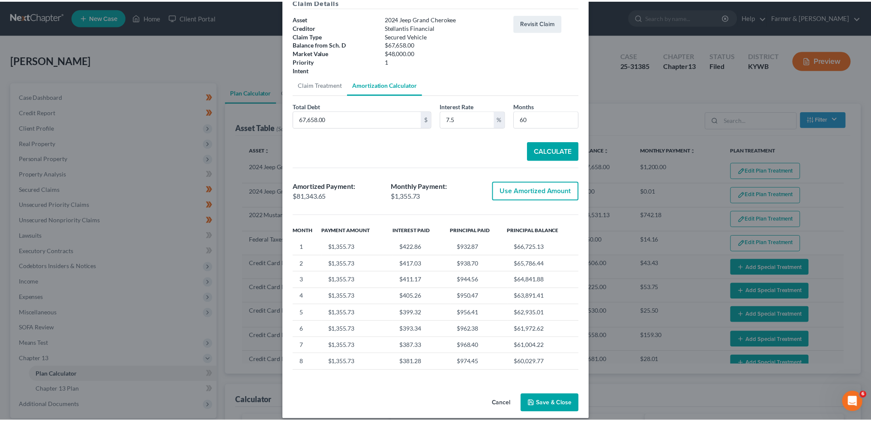
scroll to position [51, 0]
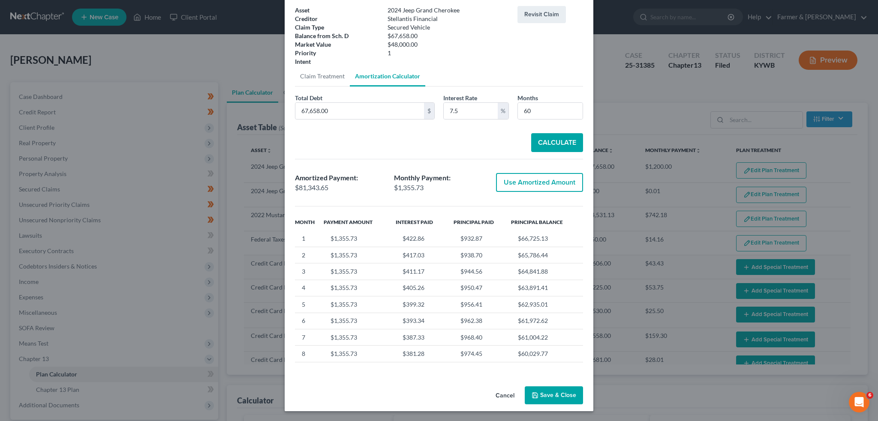
drag, startPoint x: 560, startPoint y: 394, endPoint x: 587, endPoint y: 403, distance: 29.0
click at [558, 392] on button "Save & Close" at bounding box center [554, 396] width 58 height 18
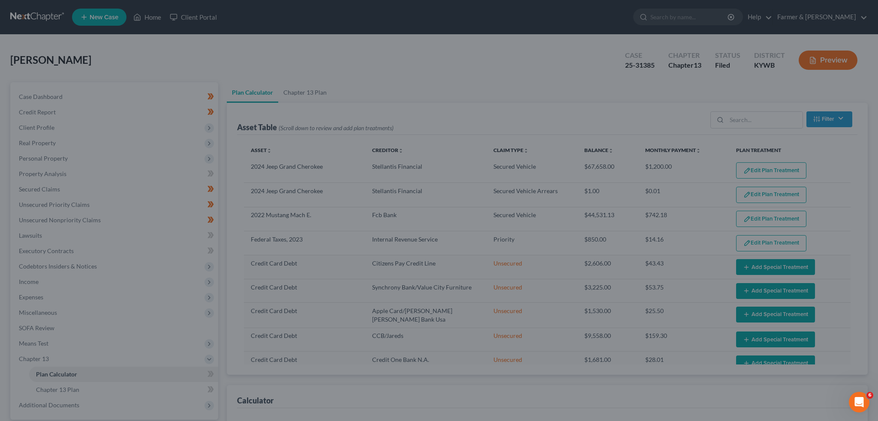
select select "59"
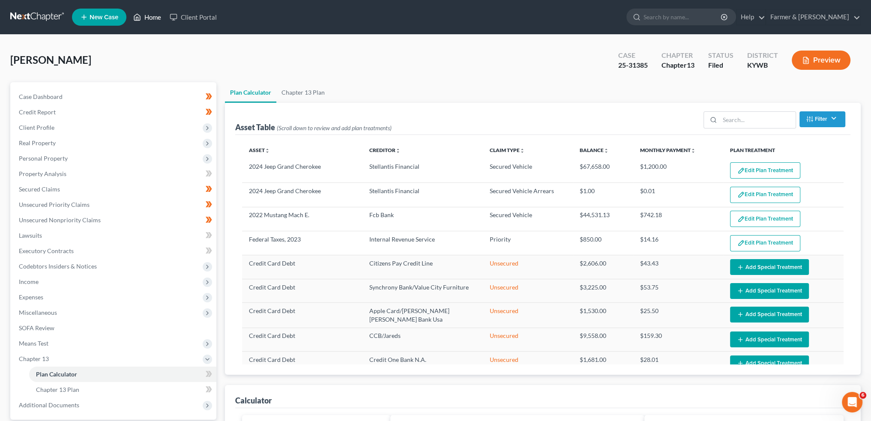
click at [149, 18] on link "Home" at bounding box center [147, 16] width 36 height 15
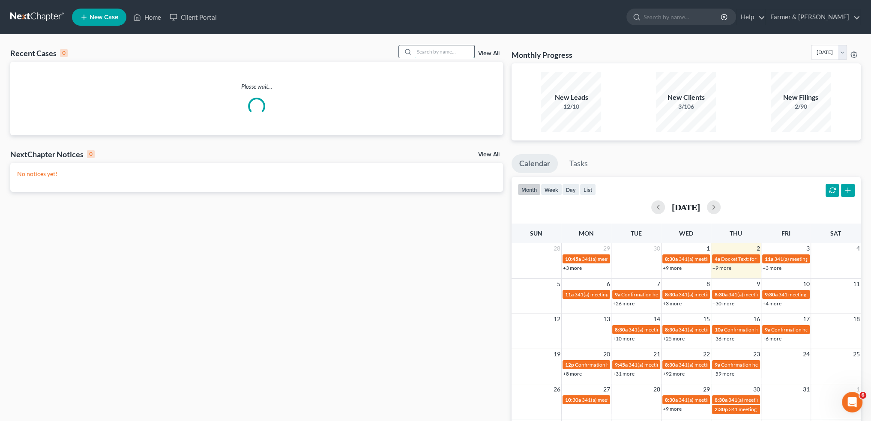
click at [425, 48] on input "search" at bounding box center [444, 51] width 60 height 12
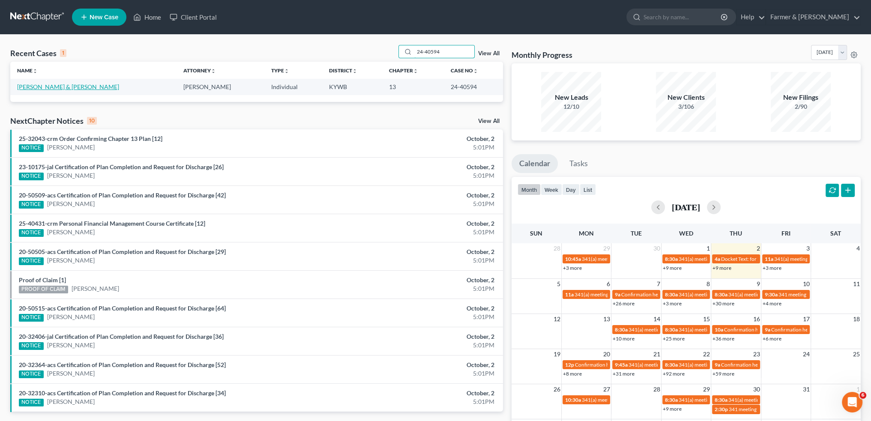
type input "24-40594"
click at [58, 87] on link "[PERSON_NAME] & [PERSON_NAME]" at bounding box center [68, 86] width 102 height 7
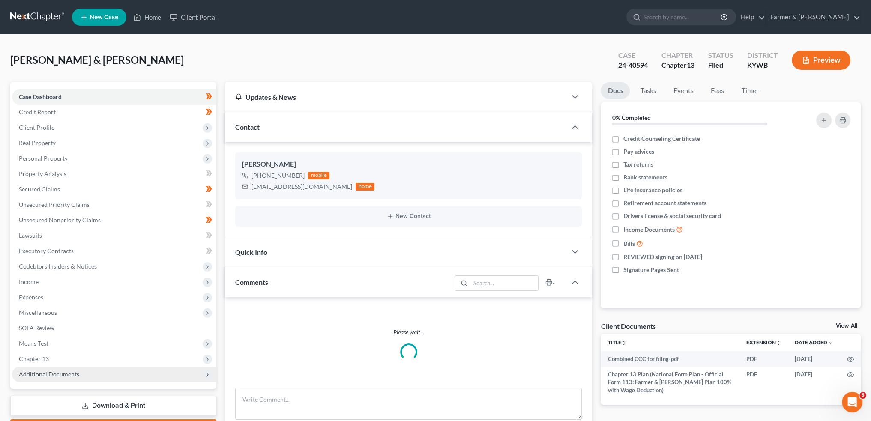
scroll to position [49, 0]
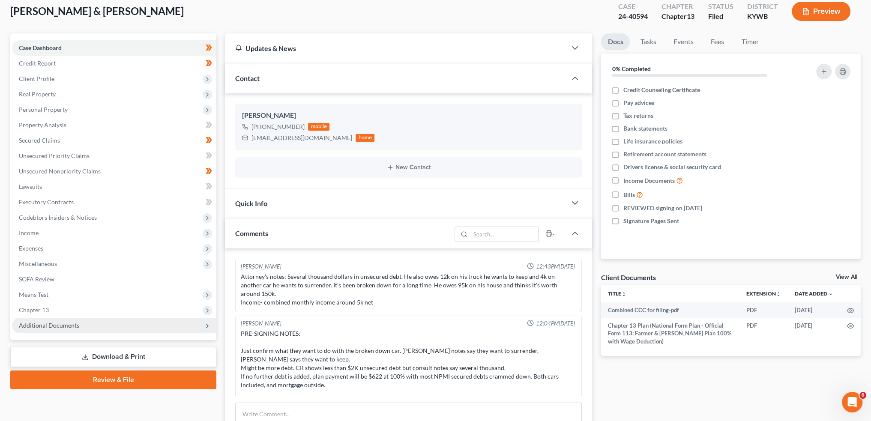
click at [47, 327] on span "Additional Documents" at bounding box center [49, 325] width 60 height 7
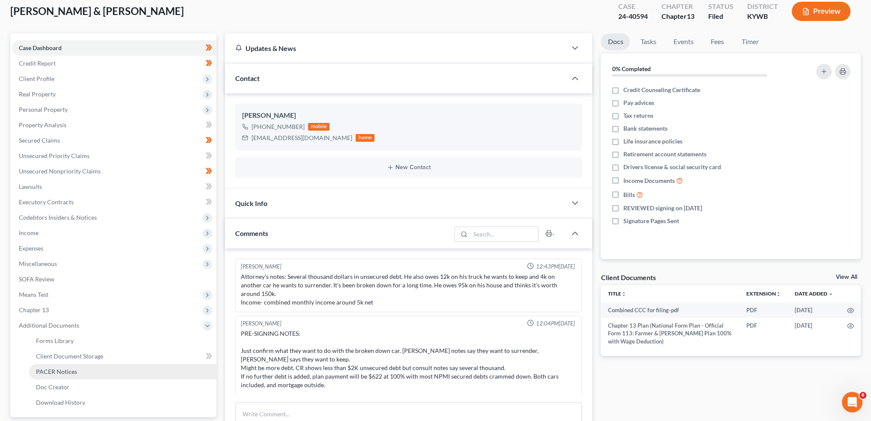
scroll to position [15, 0]
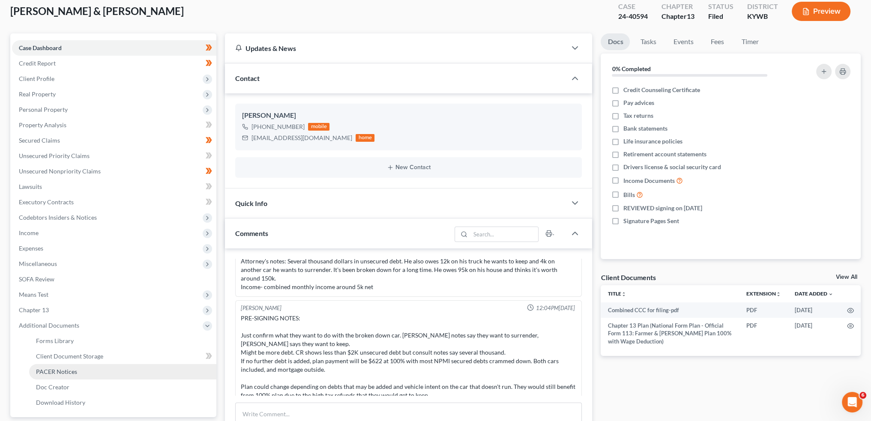
click at [50, 370] on span "PACER Notices" at bounding box center [56, 371] width 41 height 7
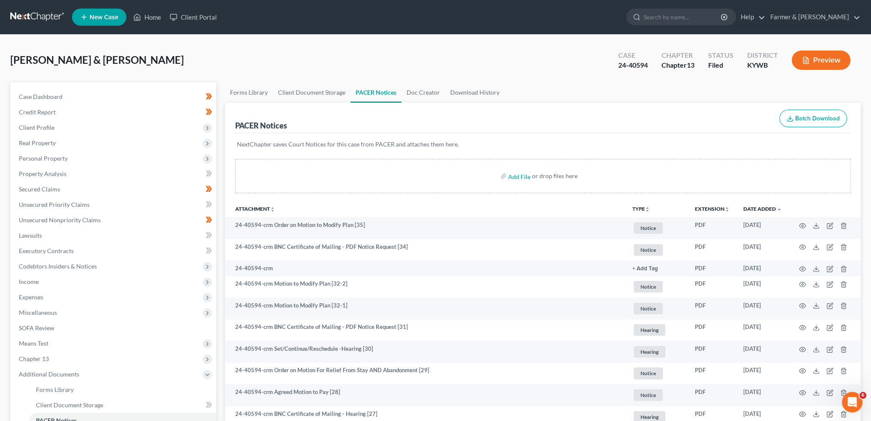
scroll to position [10343, 0]
click at [851, 394] on div "Open Intercom Messenger" at bounding box center [851, 401] width 28 height 28
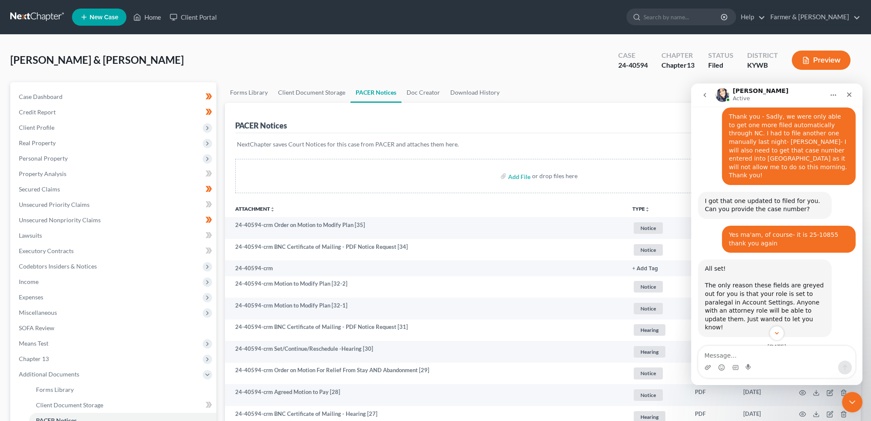
scroll to position [10569, 0]
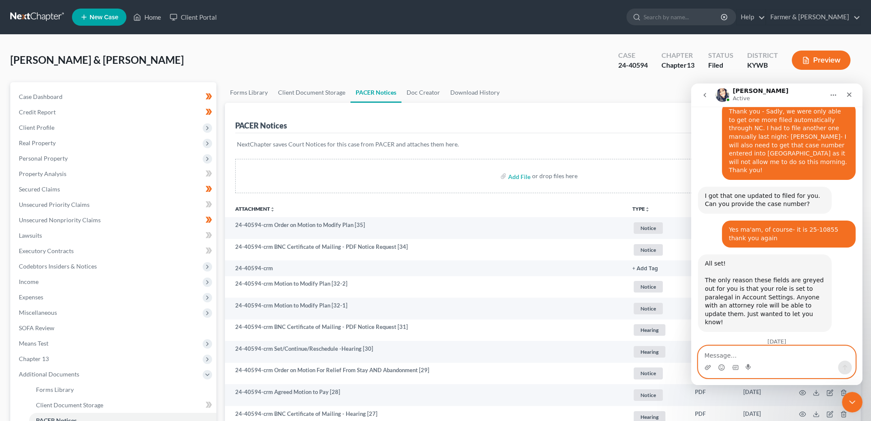
drag, startPoint x: 743, startPoint y: 354, endPoint x: 739, endPoint y: 350, distance: 5.8
click at [741, 351] on textarea "Message…" at bounding box center [776, 353] width 157 height 15
click at [761, 360] on textarea "Yes and thank you" at bounding box center [776, 353] width 157 height 15
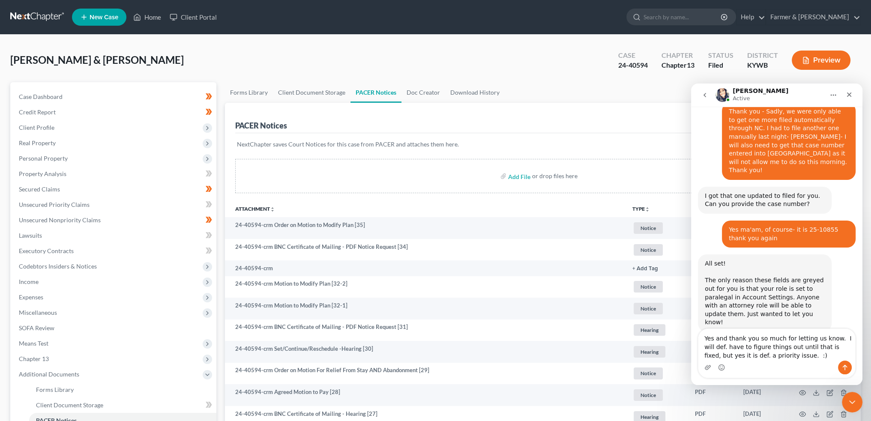
click at [803, 362] on div "Intercom messenger" at bounding box center [776, 368] width 157 height 14
click at [791, 361] on div "Intercom messenger" at bounding box center [776, 368] width 157 height 14
click at [789, 356] on textarea "Yes and thank you so much for letting us know. I will def. have to figure thing…" at bounding box center [776, 345] width 157 height 32
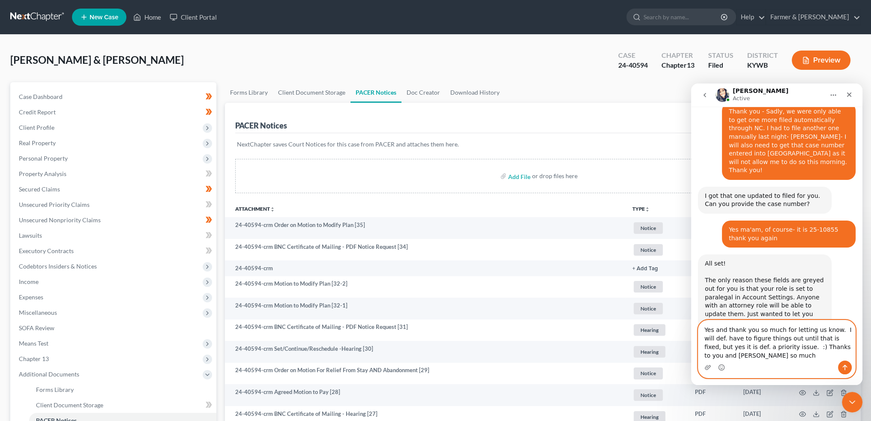
type textarea "Yes and thank you so much for letting us know. I will def. have to figure thing…"
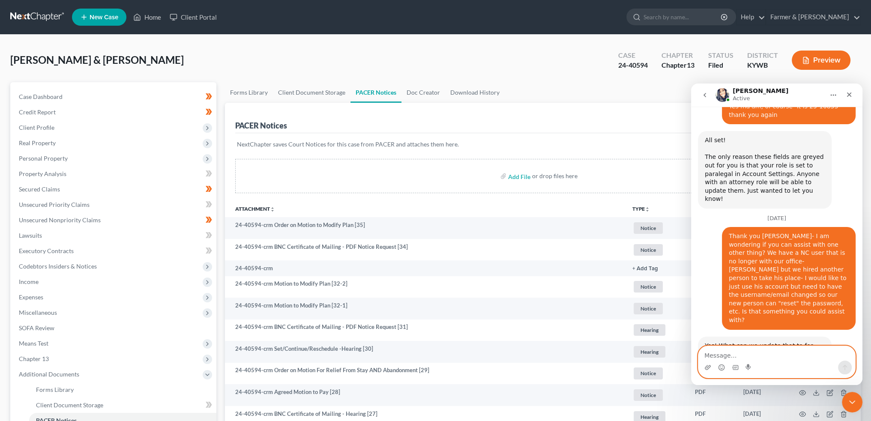
scroll to position [10670, 0]
